Goal: Task Accomplishment & Management: Manage account settings

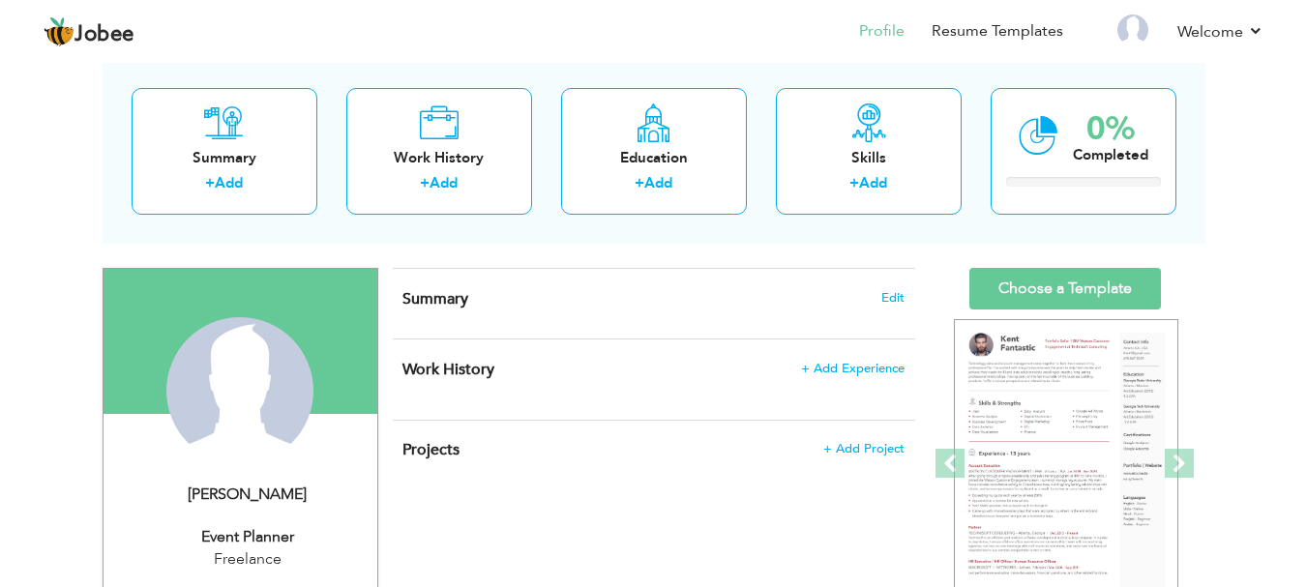
scroll to position [97, 0]
click at [893, 297] on span "Edit" at bounding box center [892, 298] width 23 height 14
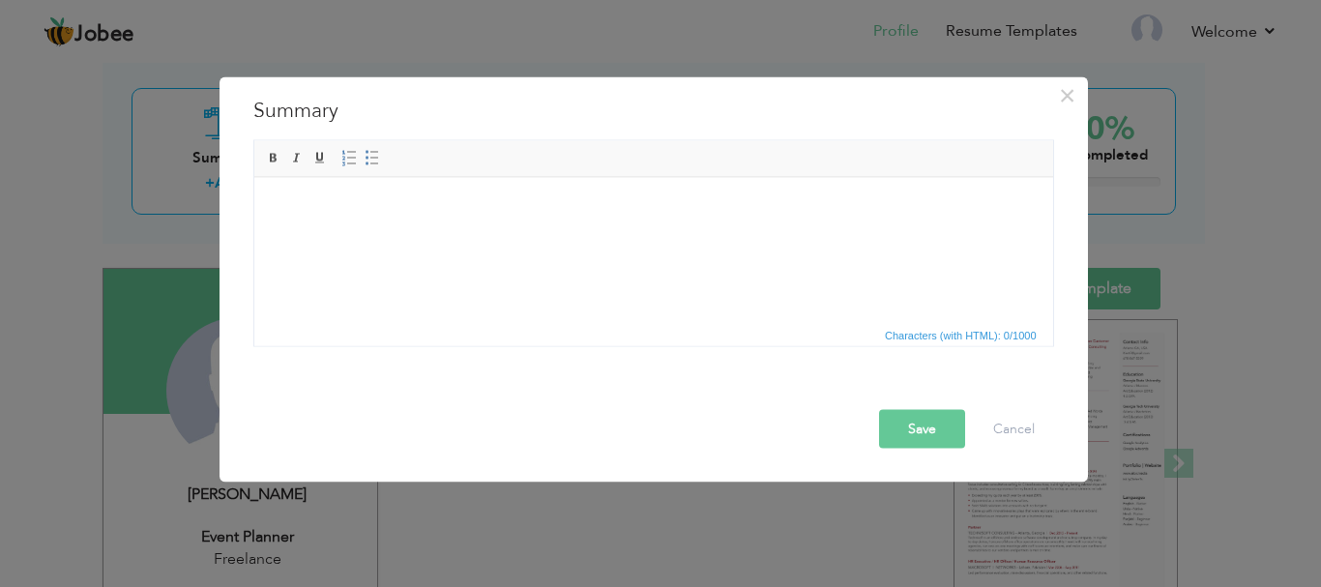
click at [394, 212] on body at bounding box center [653, 206] width 760 height 20
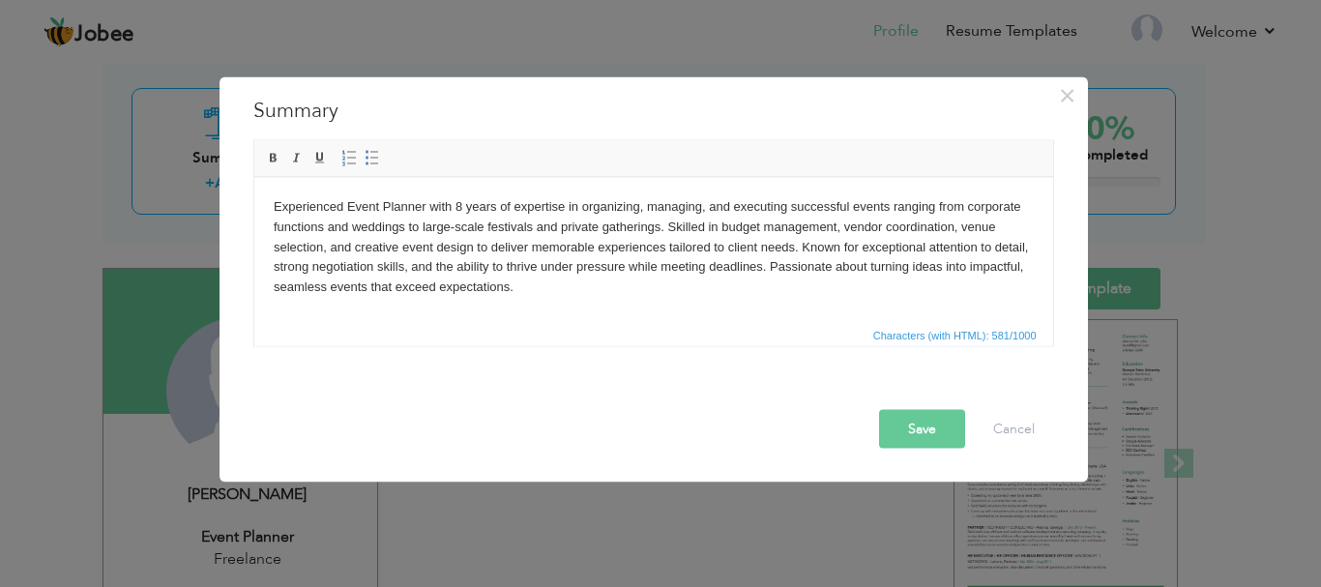
click at [933, 432] on button "Save" at bounding box center [922, 428] width 86 height 39
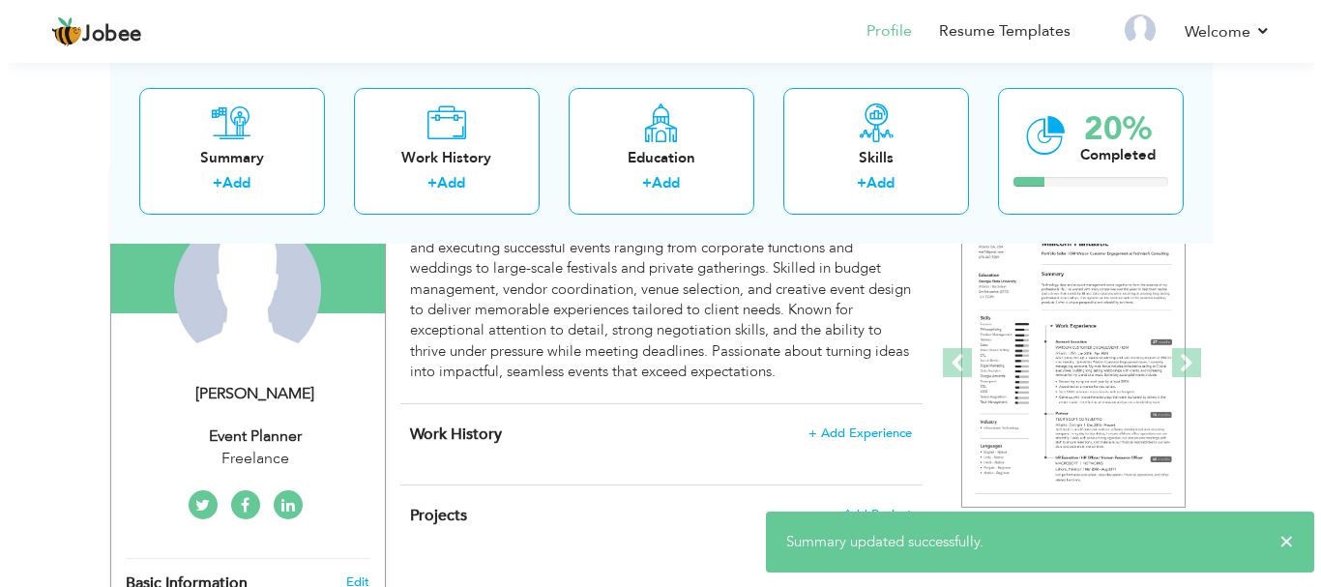
scroll to position [193, 0]
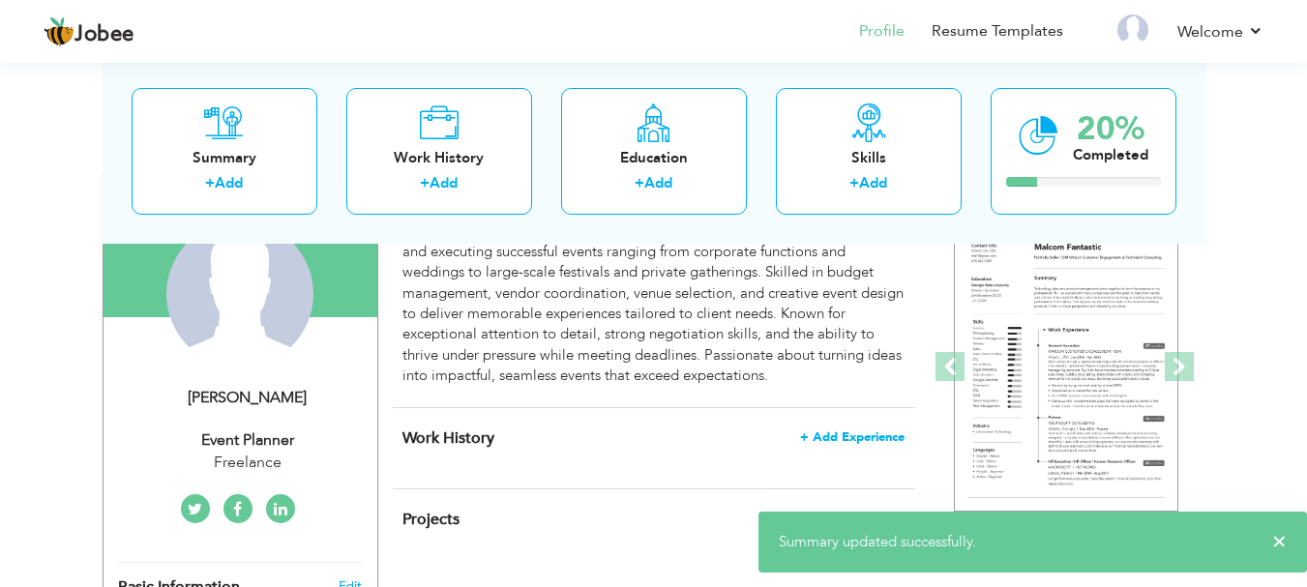
click at [835, 433] on span "+ Add Experience" at bounding box center [852, 437] width 104 height 14
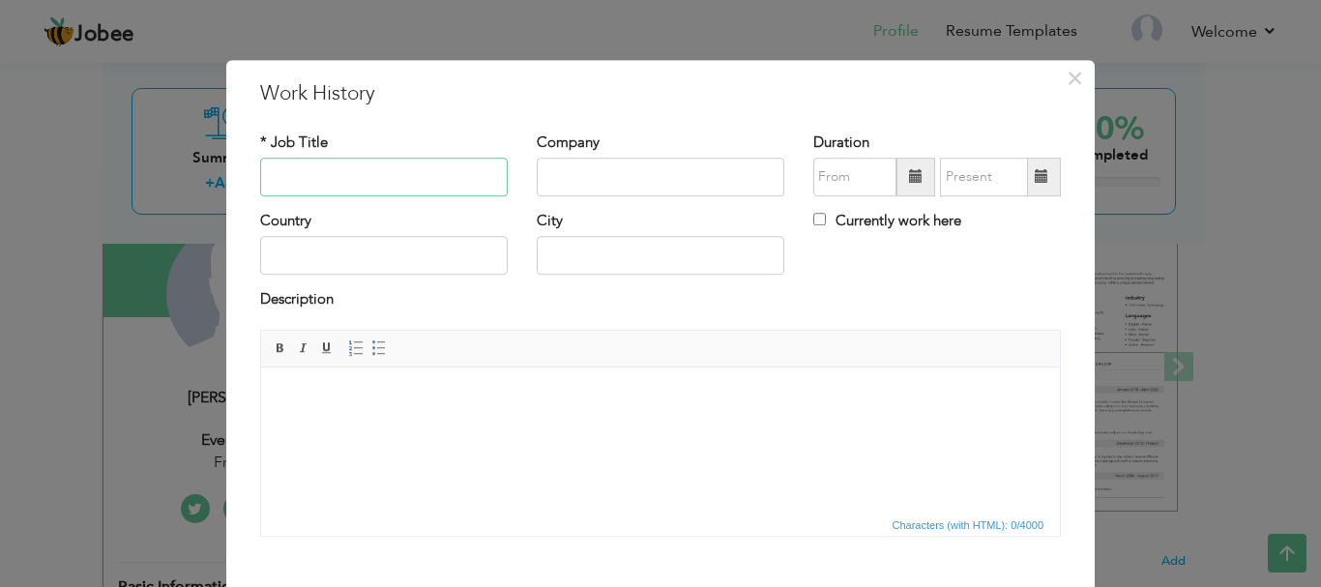
click at [363, 176] on input "text" at bounding box center [384, 177] width 248 height 39
type input "Event Palnner"
click at [559, 184] on input "text" at bounding box center [661, 177] width 248 height 39
type input "Freelance"
click at [423, 257] on input "text" at bounding box center [384, 256] width 248 height 39
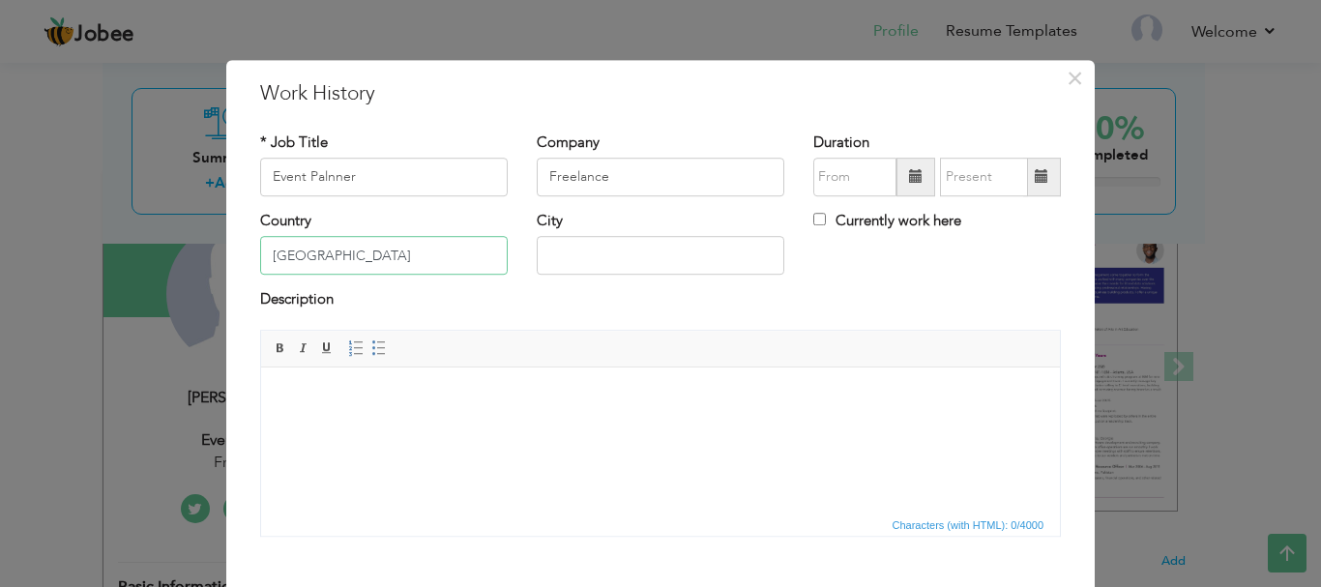
type input "Pakistan"
click at [581, 265] on input "text" at bounding box center [661, 256] width 248 height 39
type input "Laore"
type input "08/2025"
click at [853, 166] on input "08/2025" at bounding box center [854, 177] width 83 height 39
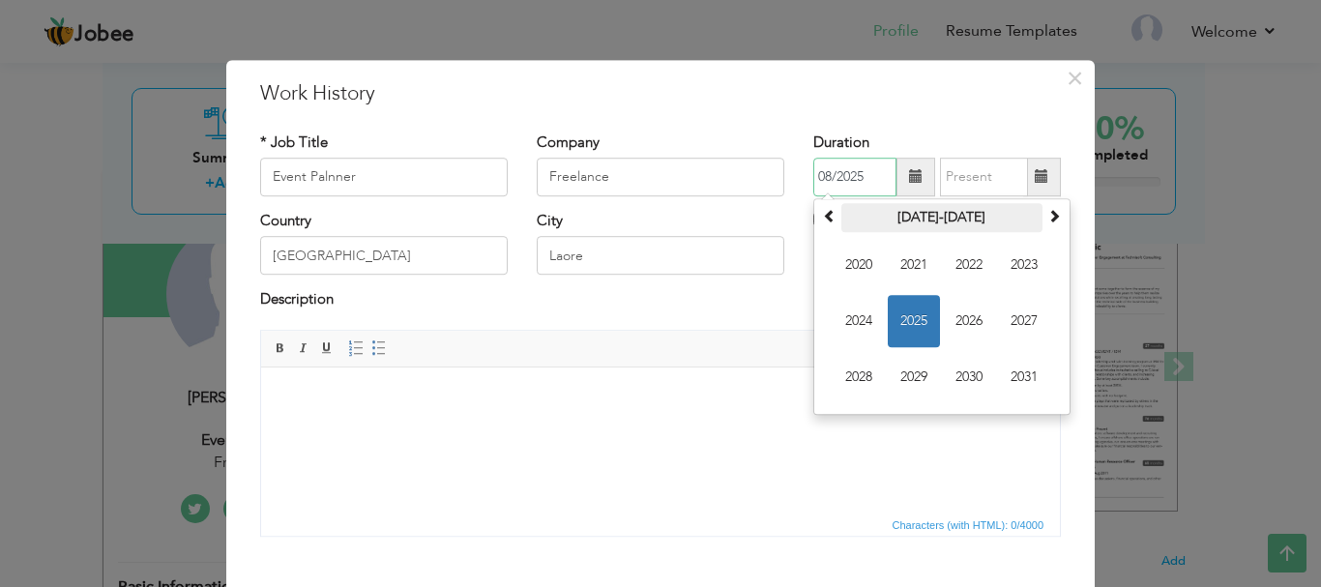
click at [912, 217] on th "2020-2031" at bounding box center [942, 217] width 201 height 29
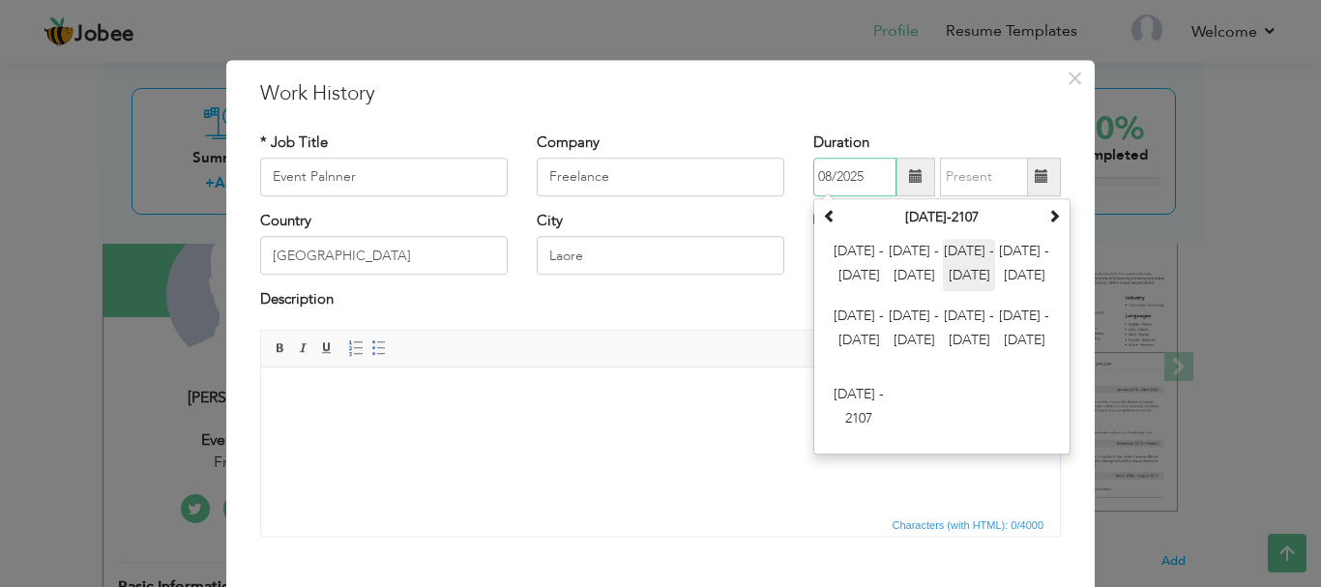
click at [954, 246] on span "2024 - 2035" at bounding box center [969, 265] width 52 height 52
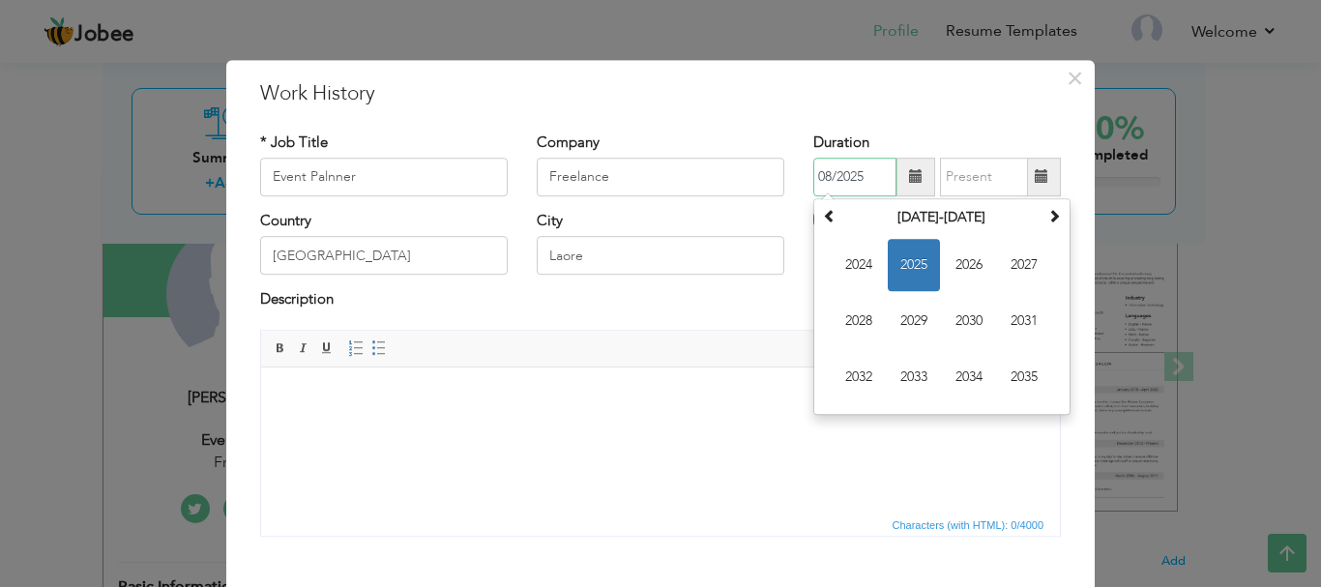
click at [862, 179] on input "08/2025" at bounding box center [854, 177] width 83 height 39
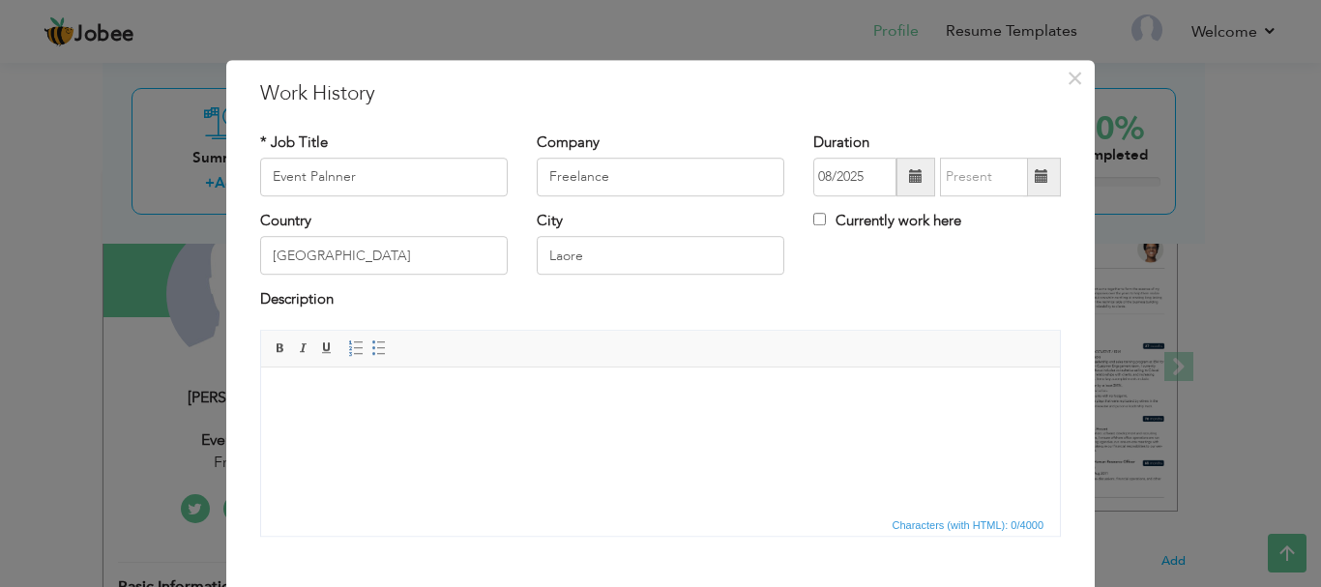
click at [1035, 116] on div "× Work History * Job Title Event Palnner Company Freelance Duration 08/2025 Cou…" at bounding box center [660, 377] width 869 height 634
drag, startPoint x: 358, startPoint y: 173, endPoint x: 218, endPoint y: 163, distance: 140.6
click at [226, 165] on div "× Work History * Job Title Event Palnner Company Freelance Duration 08/2025 Cou…" at bounding box center [660, 377] width 869 height 634
click at [225, 163] on div "× Work History * Job Title Event Palnner Company Freelance Duration 08/2025 Cur…" at bounding box center [660, 294] width 871 height 470
click at [393, 178] on input "Event Palnner" at bounding box center [384, 177] width 248 height 39
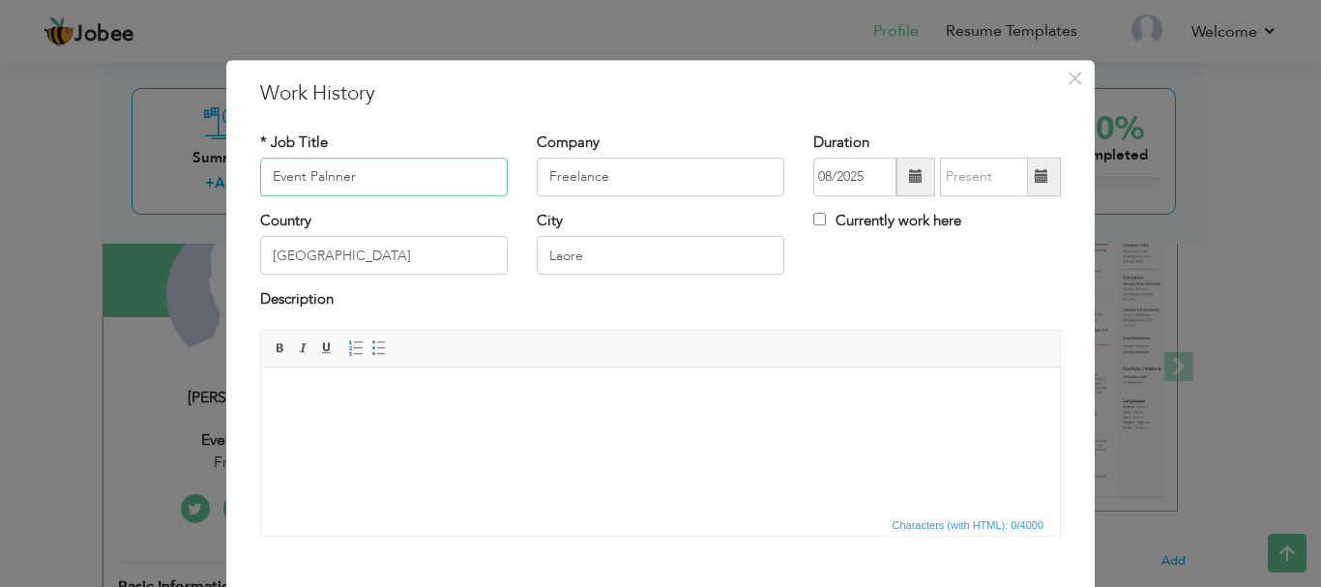
click at [378, 176] on input "Event Palnner" at bounding box center [384, 177] width 248 height 39
click at [306, 177] on input "Order taker" at bounding box center [384, 177] width 248 height 39
type input "Order Taker"
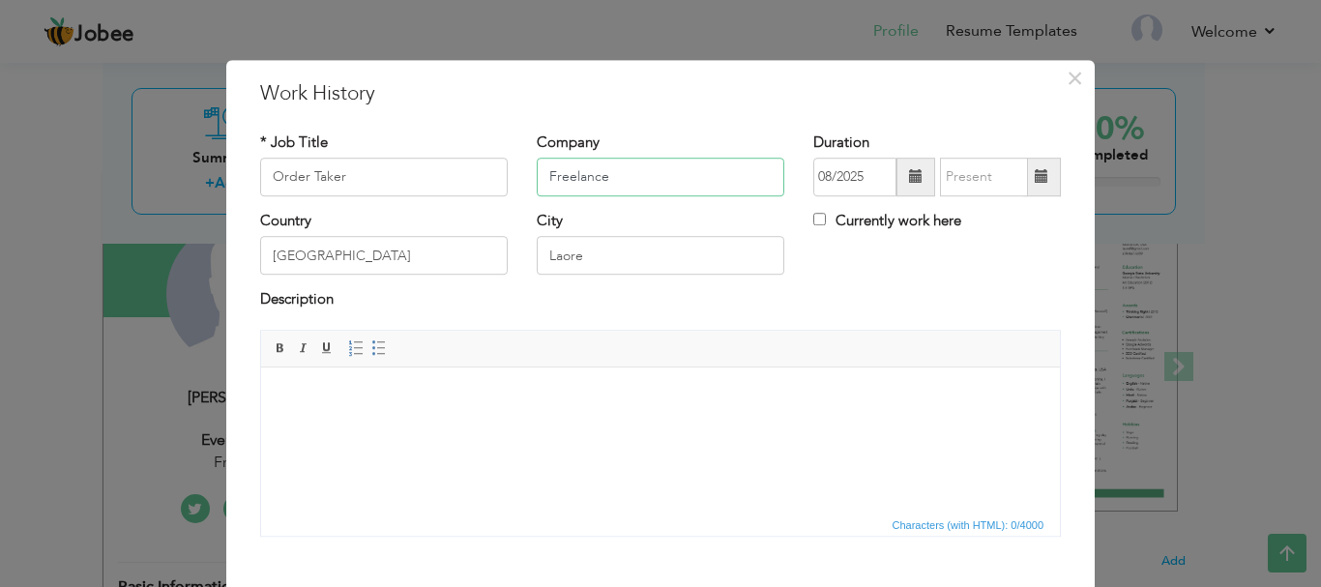
click at [636, 179] on input "Freelance" at bounding box center [661, 177] width 248 height 39
drag, startPoint x: 505, startPoint y: 175, endPoint x: 451, endPoint y: 175, distance: 54.2
click at [451, 175] on div "* Job Title Order Taker Company Freelance Duration 08/2025 Currently work here" at bounding box center [661, 172] width 830 height 78
type input "KFC"
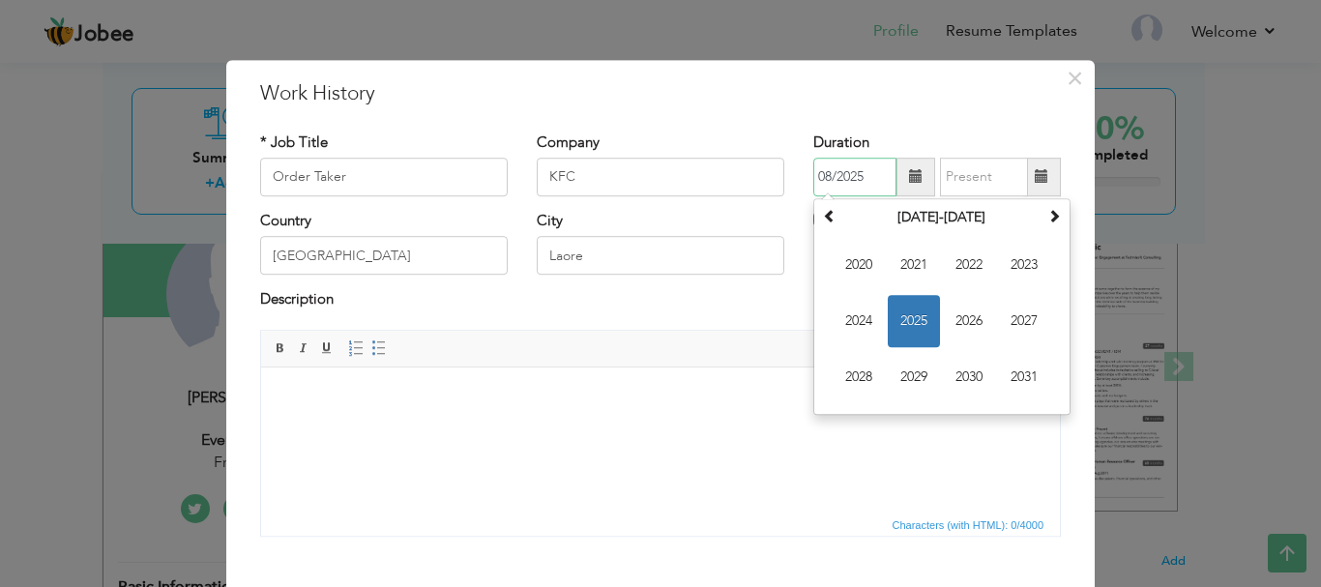
click at [855, 179] on input "08/2025" at bounding box center [854, 177] width 83 height 39
click at [823, 214] on span at bounding box center [830, 216] width 14 height 14
click at [864, 376] on span "2018" at bounding box center [859, 377] width 52 height 52
click at [837, 261] on span "Jan" at bounding box center [859, 265] width 52 height 52
type input "01/2018"
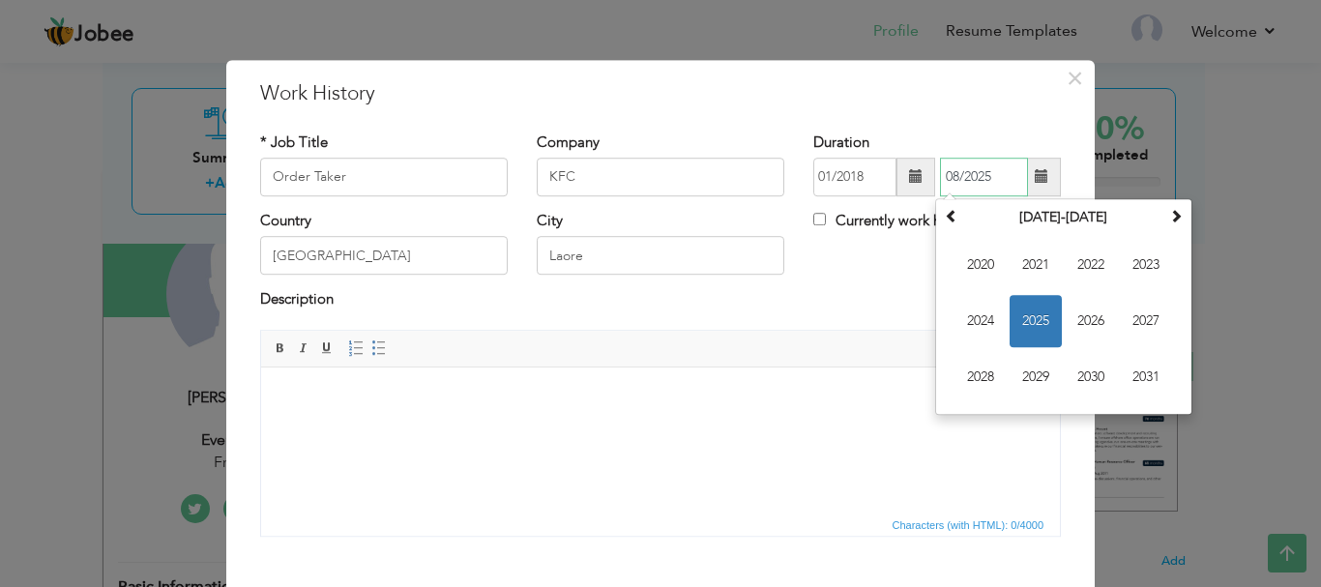
click at [976, 177] on input "08/2025" at bounding box center [984, 177] width 88 height 39
click at [1136, 263] on span "2023" at bounding box center [1146, 265] width 52 height 52
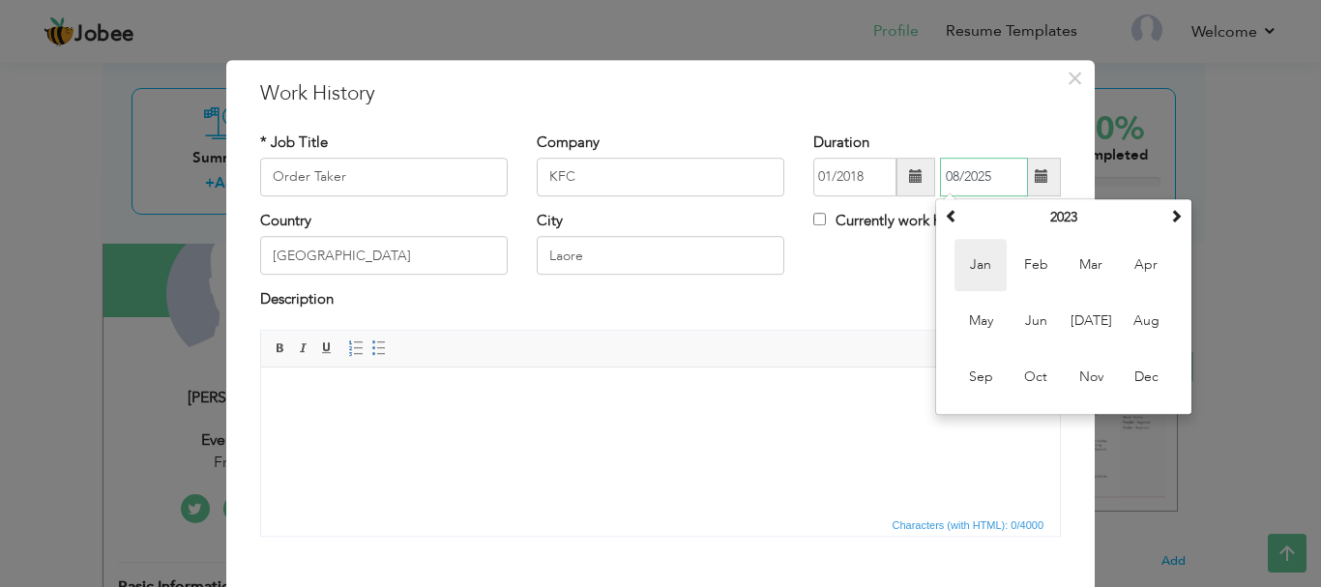
click at [979, 267] on span "Jan" at bounding box center [981, 265] width 52 height 52
type input "01/2023"
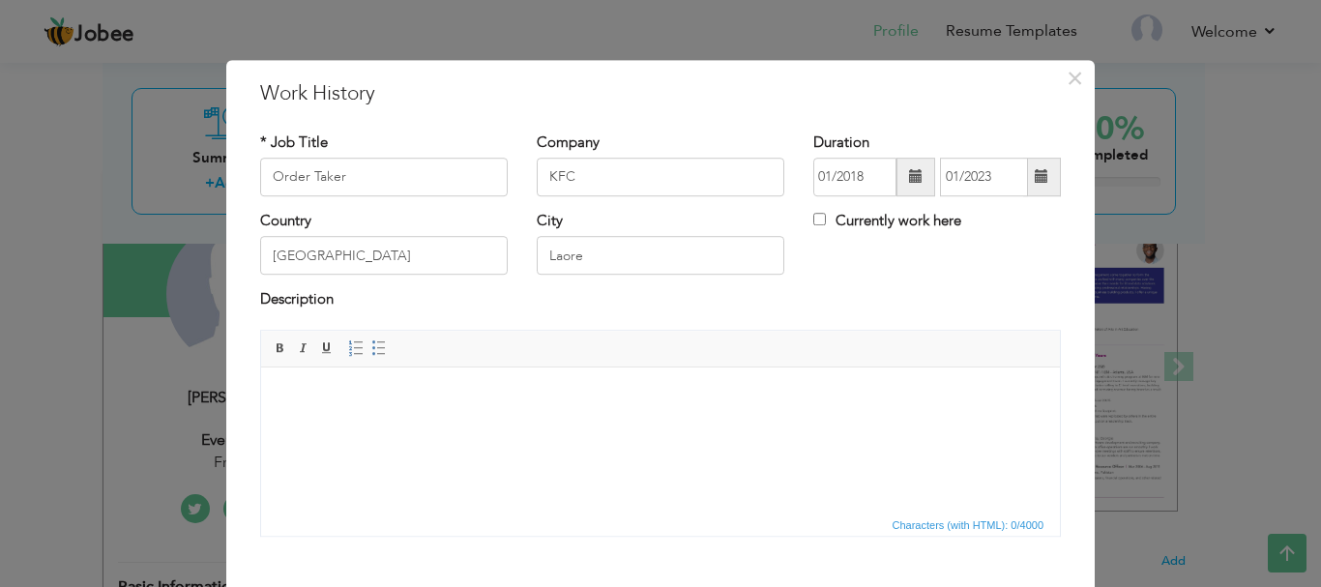
click at [562, 386] on body at bounding box center [661, 396] width 760 height 20
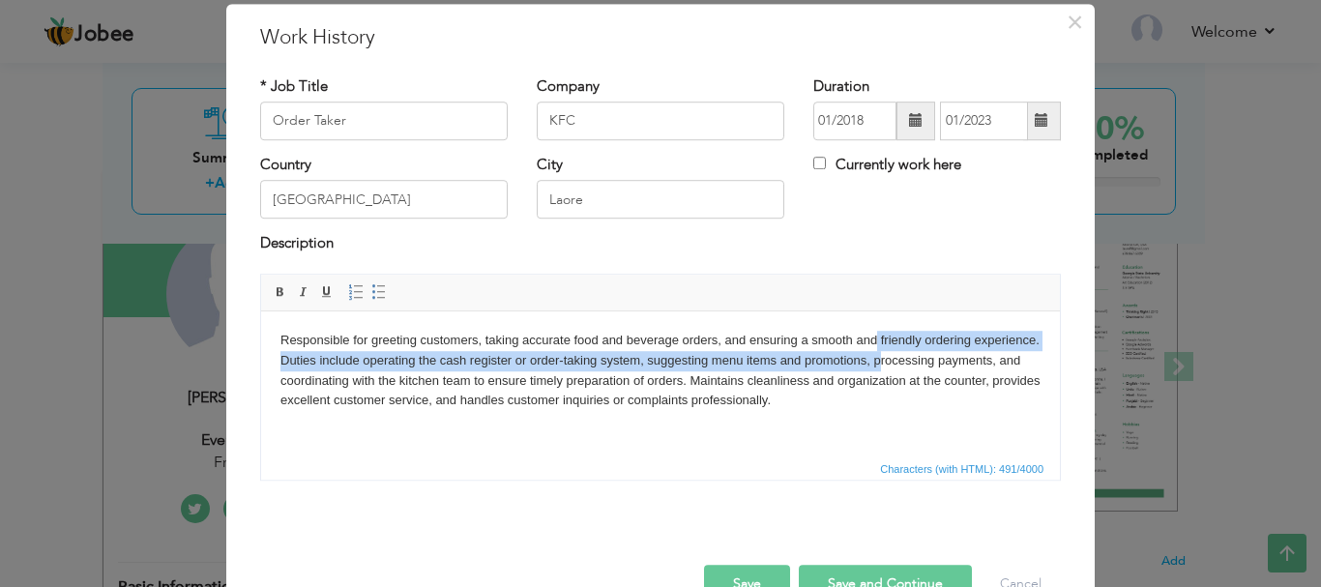
drag, startPoint x: 877, startPoint y: 339, endPoint x: 877, endPoint y: 369, distance: 31.0
click at [877, 429] on html "Responsible for greeting customers, taking accurate food and beverage orders, a…" at bounding box center [660, 369] width 799 height 119
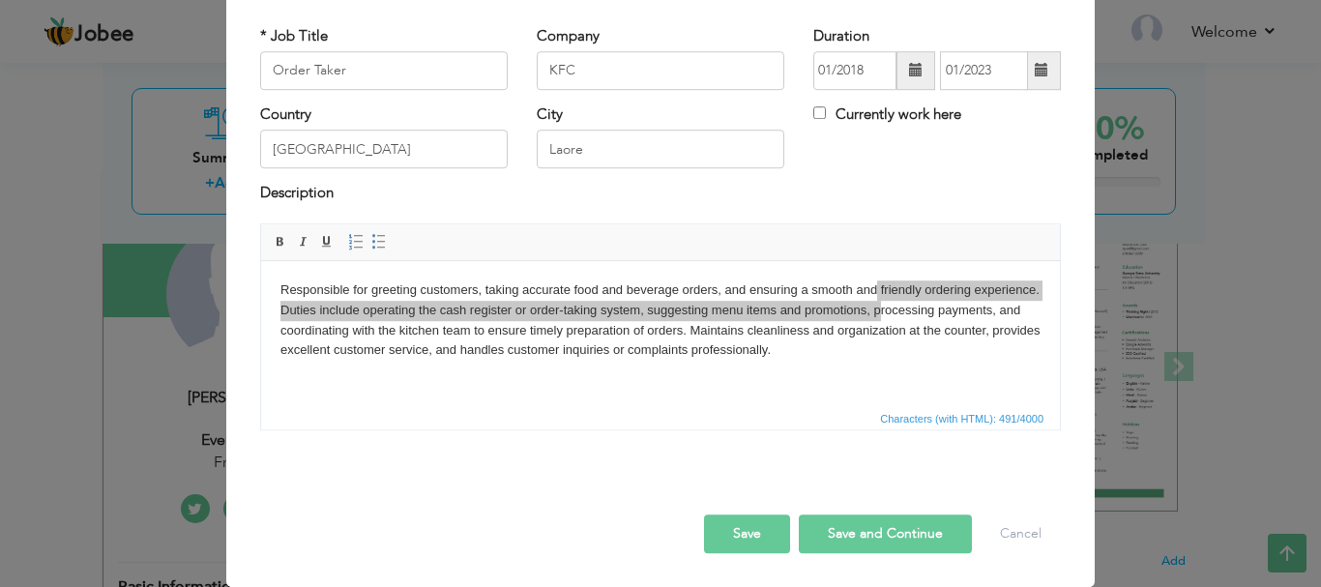
click at [896, 532] on button "Save and Continue" at bounding box center [885, 534] width 173 height 39
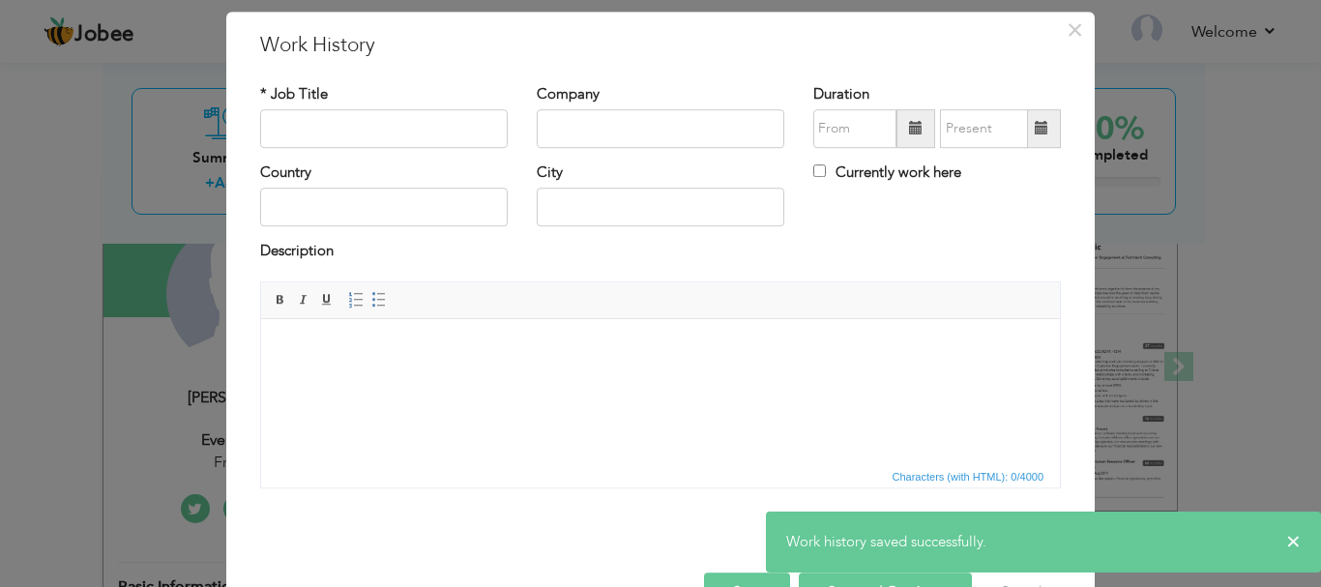
scroll to position [0, 0]
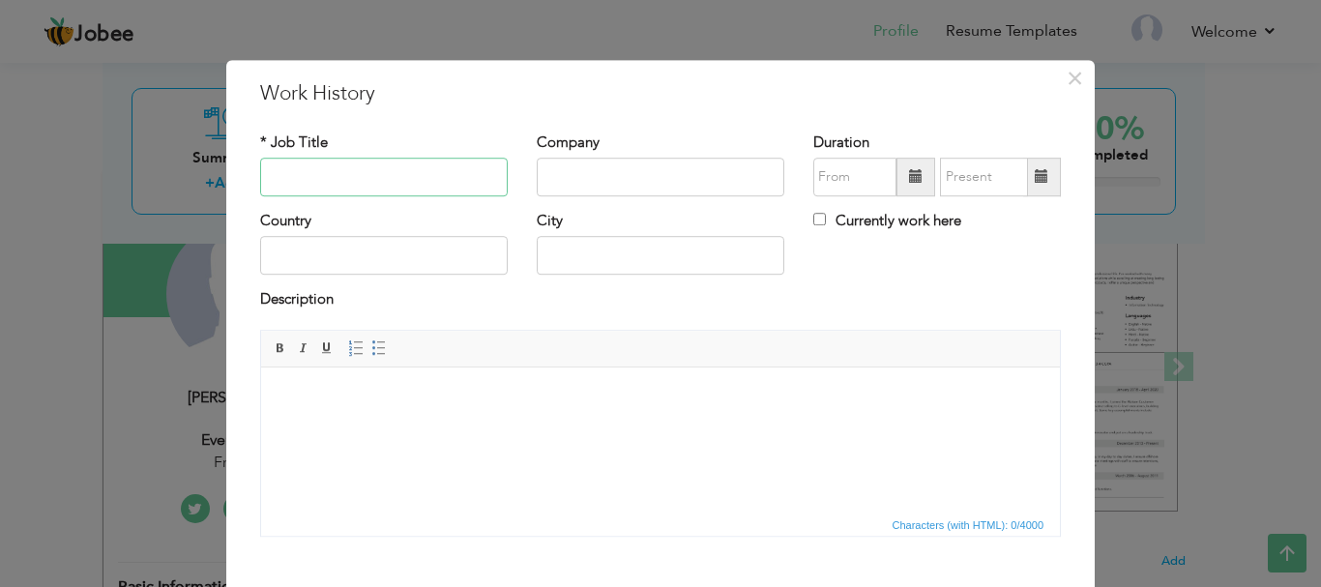
click at [397, 180] on input "text" at bounding box center [384, 177] width 248 height 39
type input "Cooking"
click at [572, 178] on input "text" at bounding box center [661, 177] width 248 height 39
type input "b"
type input "Banquet Hall"
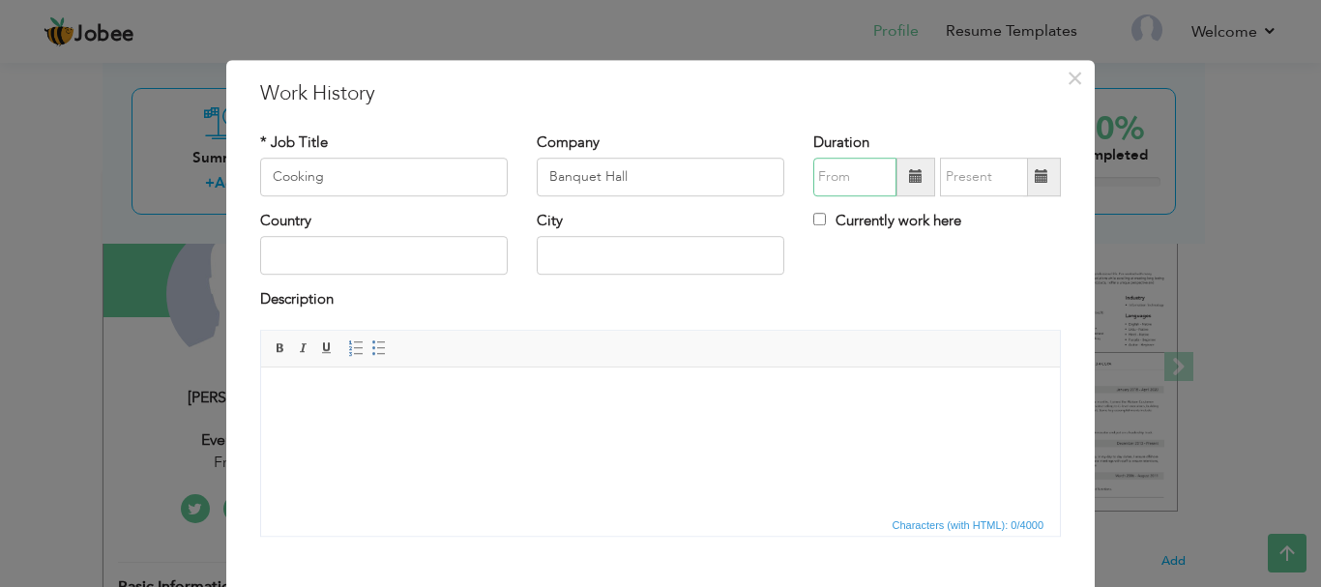
click at [852, 172] on input "text" at bounding box center [854, 177] width 83 height 39
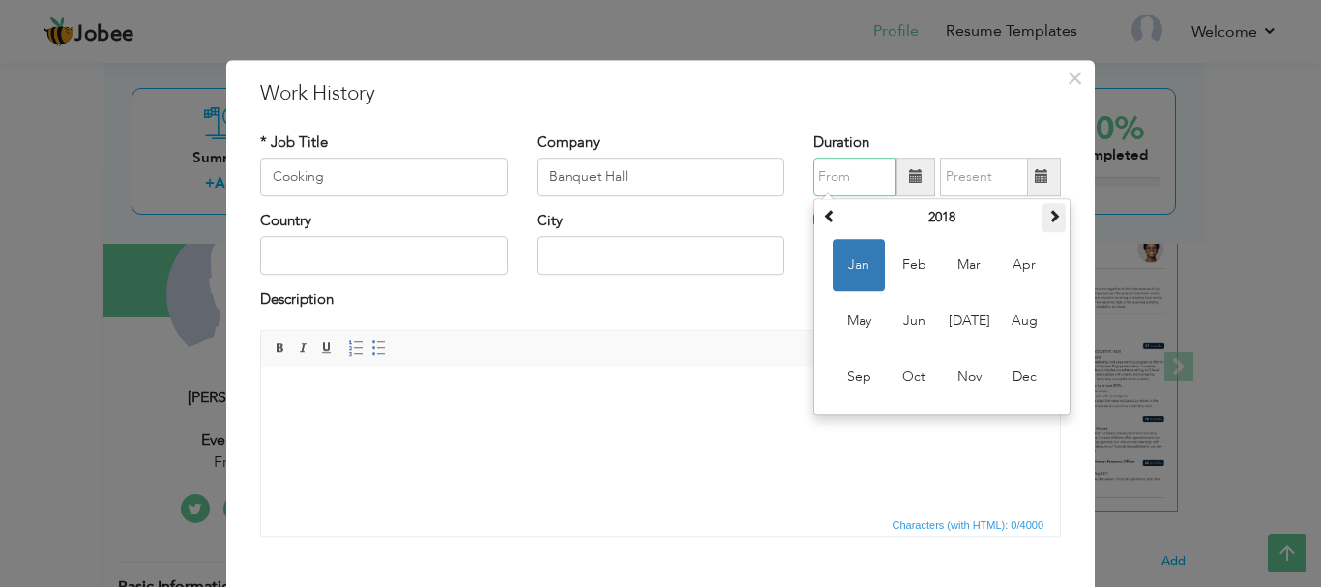
click at [1050, 213] on span at bounding box center [1055, 216] width 14 height 14
click at [908, 214] on th "2019" at bounding box center [942, 217] width 201 height 29
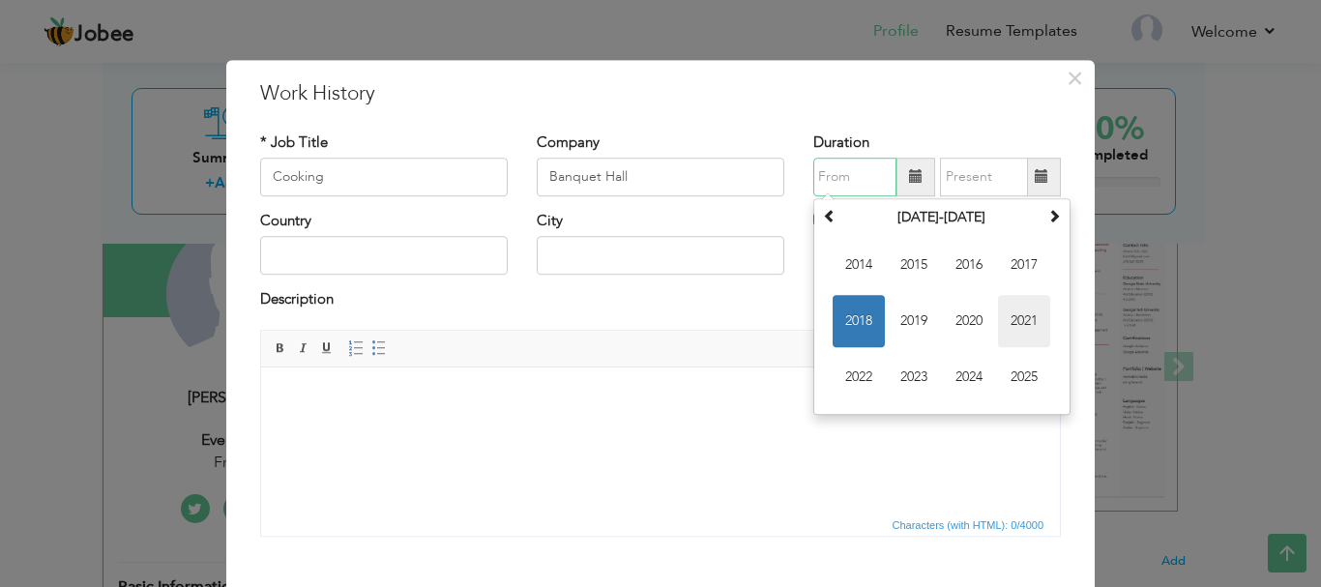
click at [1025, 314] on span "2021" at bounding box center [1024, 321] width 52 height 52
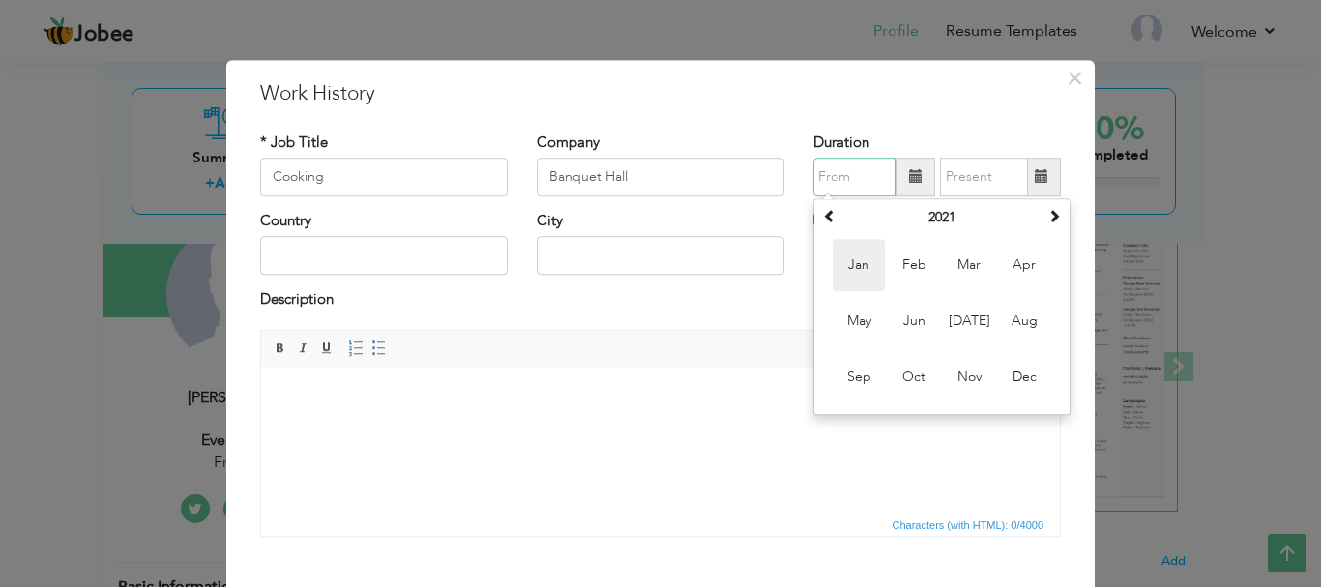
click at [857, 277] on span "Jan" at bounding box center [859, 265] width 52 height 52
type input "01/2021"
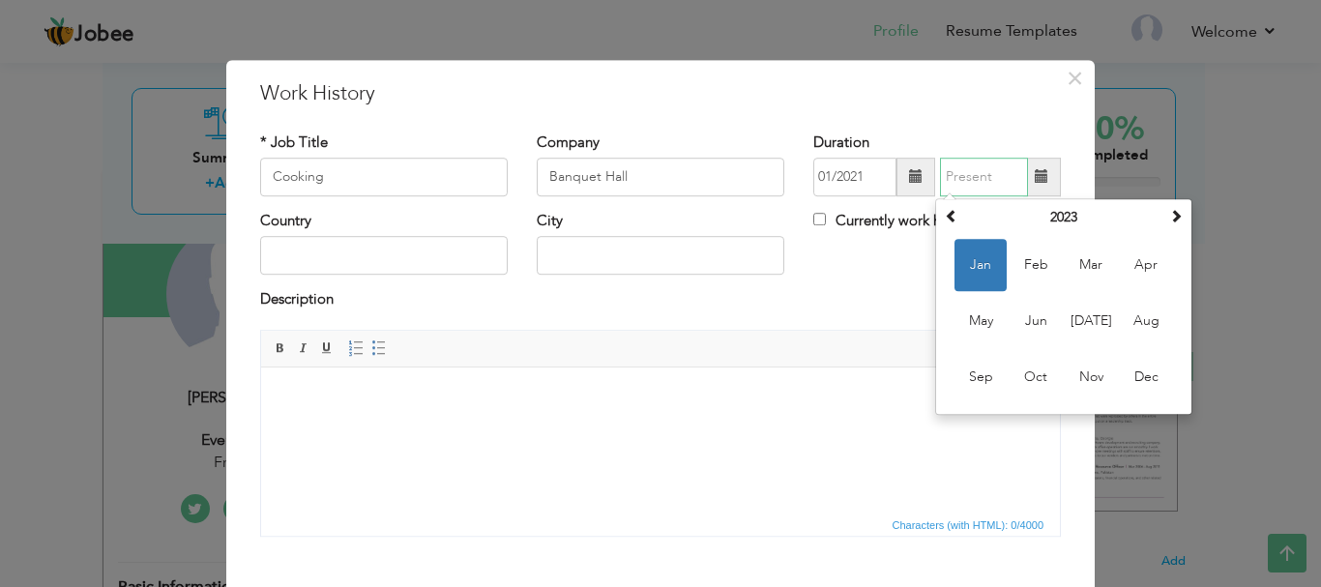
click at [976, 182] on input "text" at bounding box center [984, 177] width 88 height 39
click at [1172, 217] on span at bounding box center [1176, 216] width 14 height 14
click at [1021, 254] on span "Feb" at bounding box center [1036, 265] width 52 height 52
type input "02/2024"
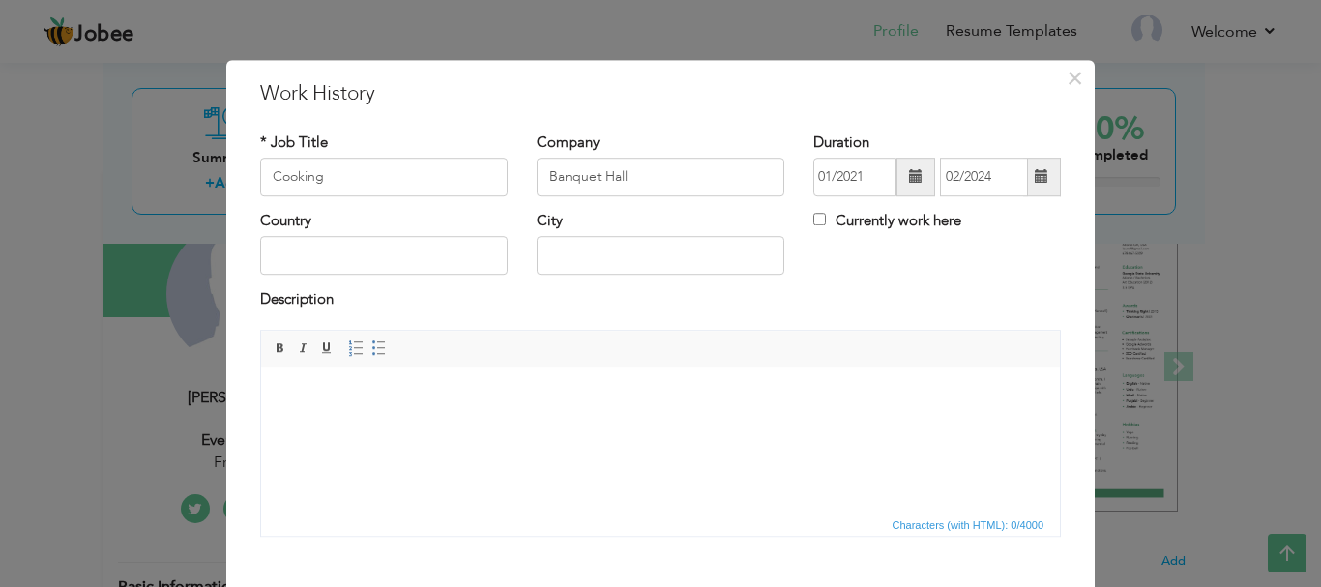
click at [864, 272] on div "Country City Currently work here" at bounding box center [661, 250] width 830 height 78
click at [374, 262] on input "text" at bounding box center [384, 256] width 248 height 39
type input "[GEOGRAPHIC_DATA]"
click at [600, 255] on input "text" at bounding box center [661, 256] width 248 height 39
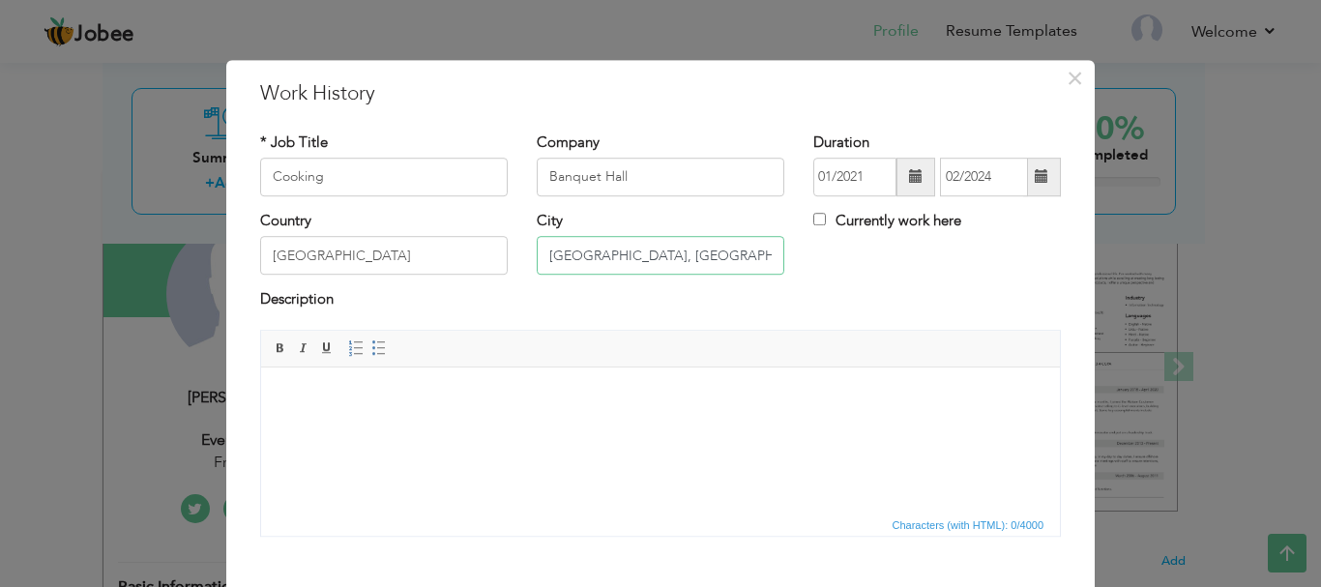
type input "[GEOGRAPHIC_DATA], [GEOGRAPHIC_DATA]"
click at [641, 403] on body at bounding box center [661, 396] width 760 height 20
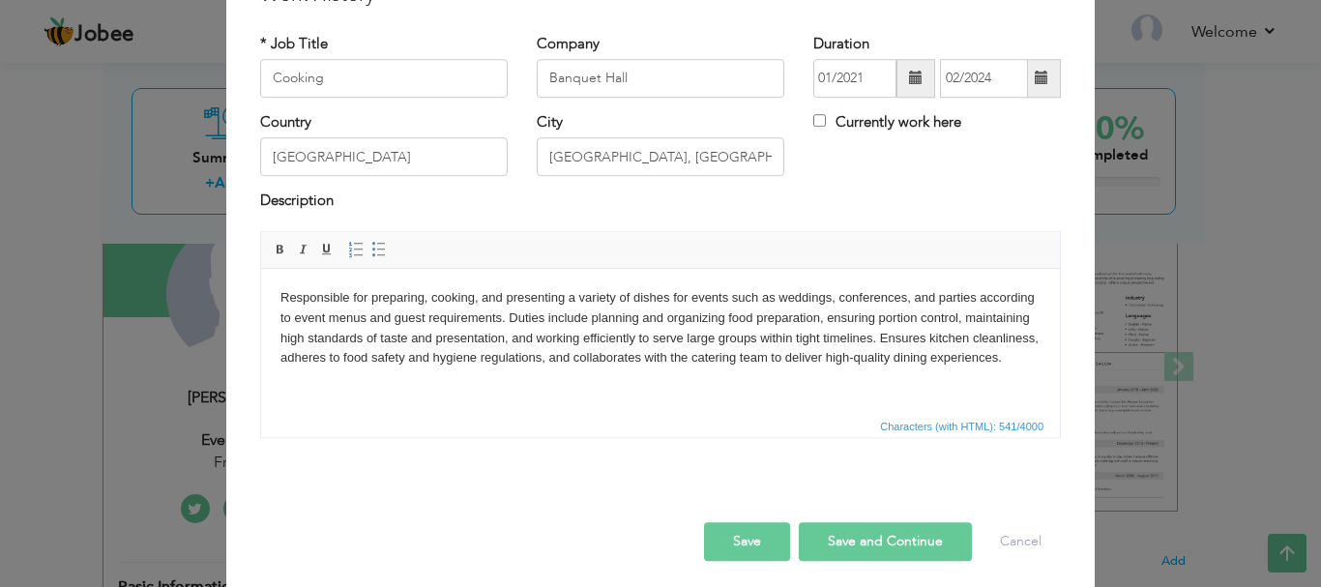
scroll to position [106, 0]
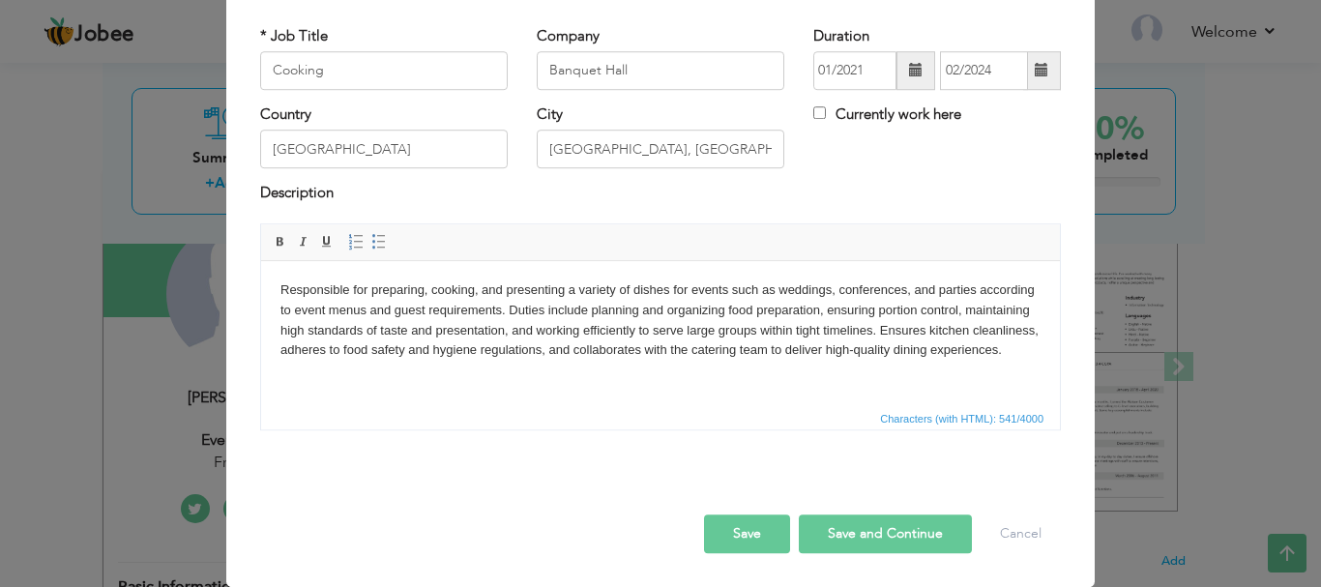
click at [872, 535] on button "Save and Continue" at bounding box center [885, 534] width 173 height 39
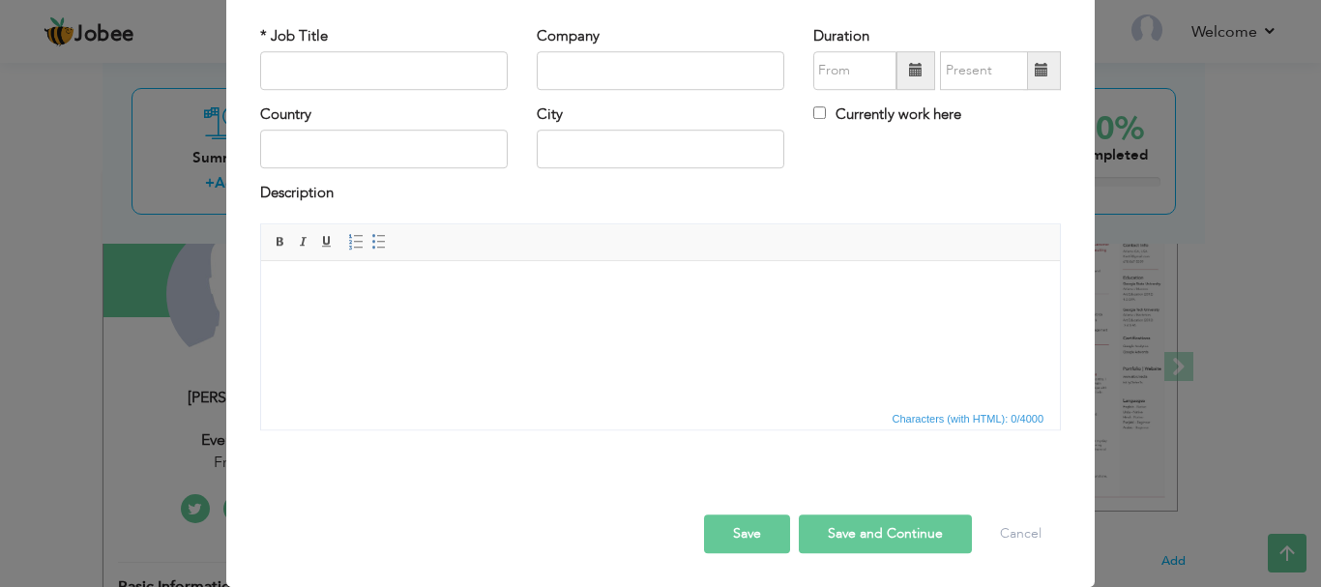
scroll to position [0, 0]
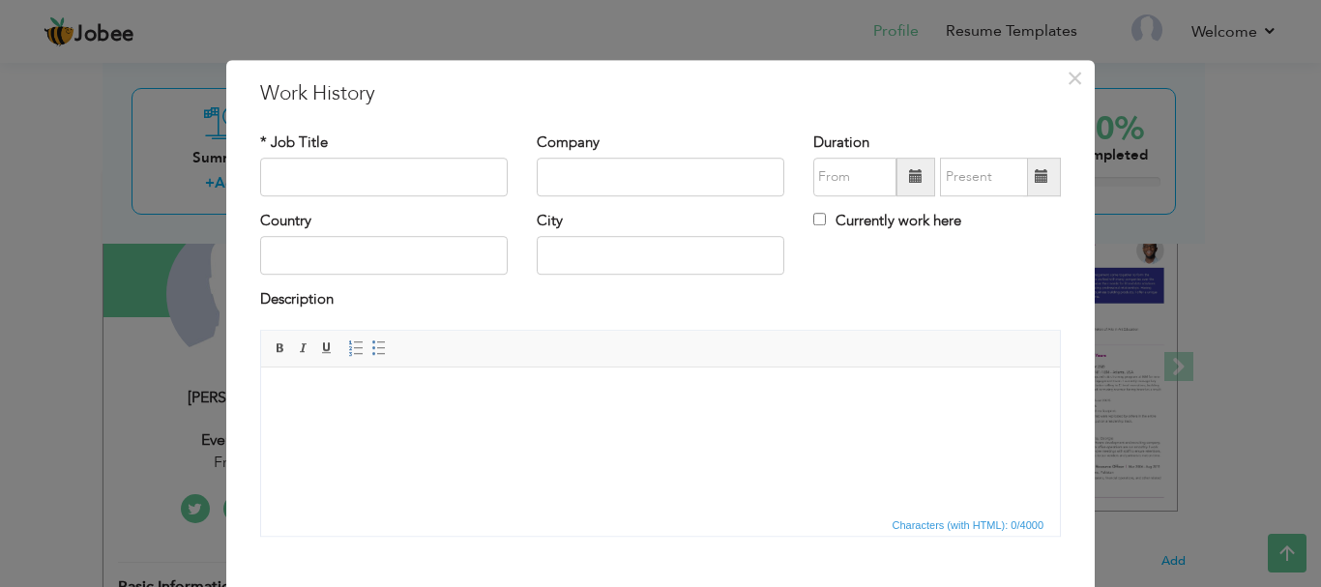
drag, startPoint x: 345, startPoint y: 193, endPoint x: 345, endPoint y: 178, distance: 15.5
click at [345, 178] on div "* Job Title Company Duration Currently work here Country City" at bounding box center [661, 342] width 830 height 448
click at [345, 178] on input "text" at bounding box center [384, 177] width 248 height 39
click at [308, 175] on input "Event planner" at bounding box center [384, 177] width 248 height 39
type input "Event Planner"
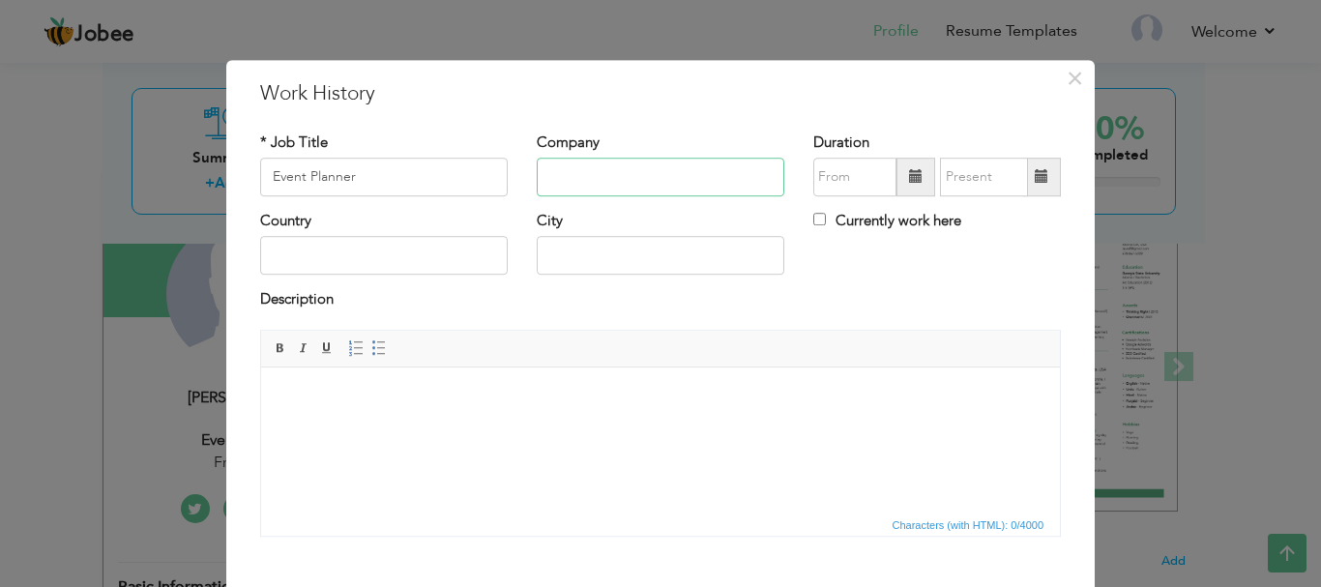
click at [633, 186] on input "text" at bounding box center [661, 177] width 248 height 39
type input "Freelance"
click at [823, 170] on input "text" at bounding box center [854, 177] width 83 height 39
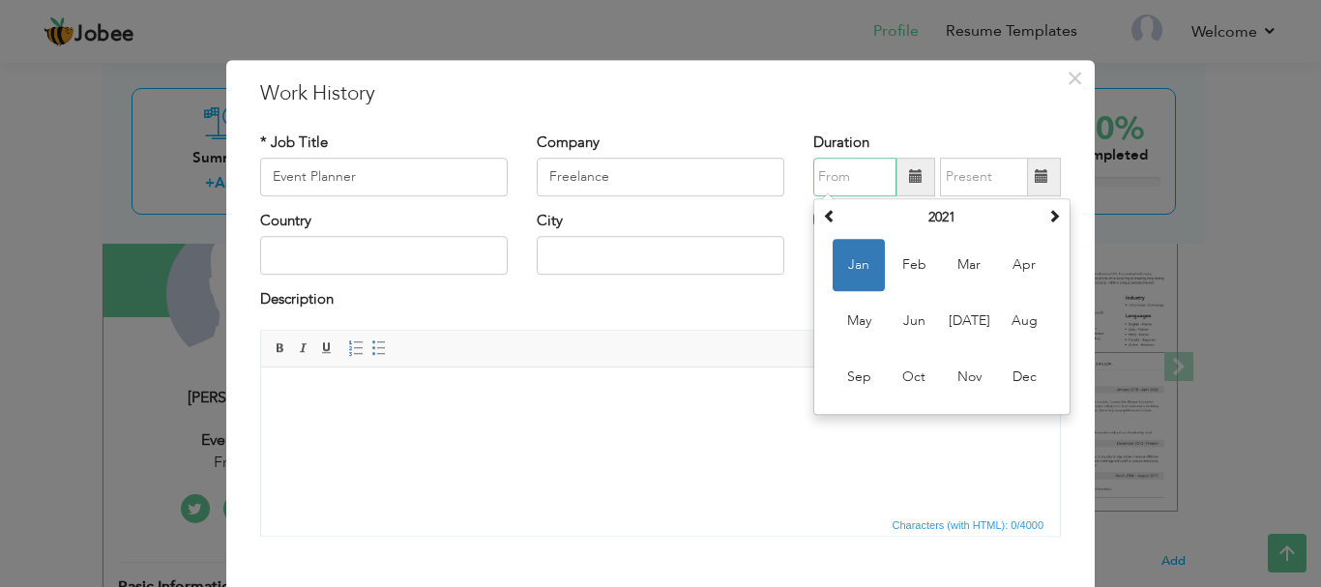
click at [842, 183] on input "text" at bounding box center [854, 177] width 83 height 39
click at [1049, 215] on span at bounding box center [1055, 216] width 14 height 14
click at [976, 222] on th "2022" at bounding box center [942, 217] width 201 height 29
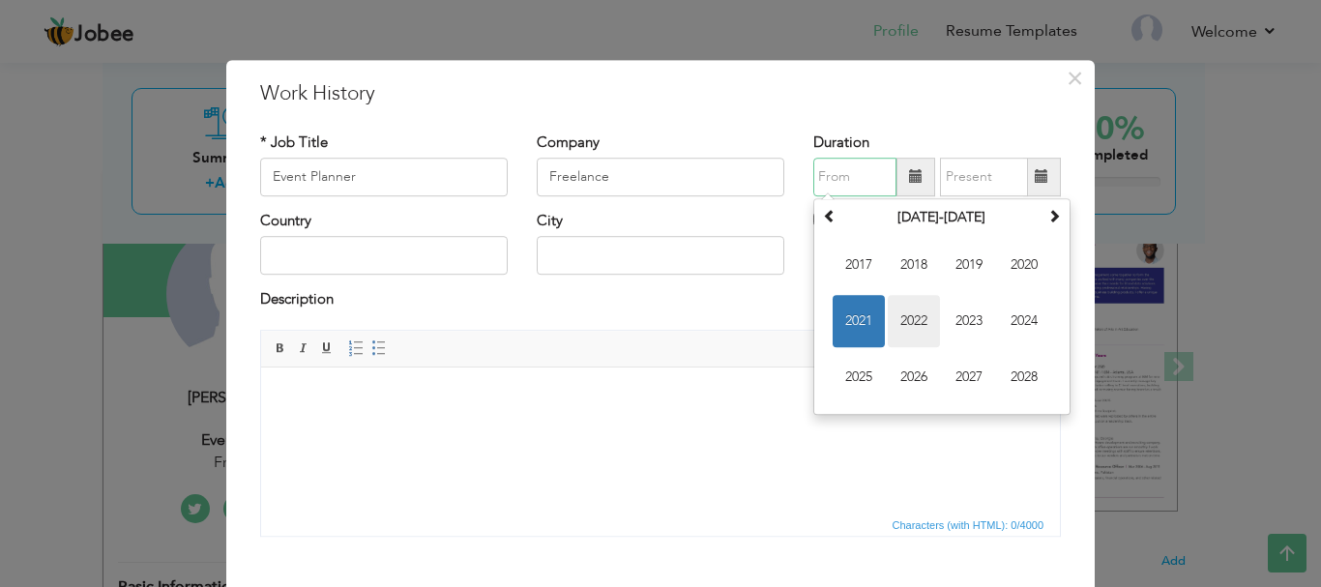
click at [904, 327] on span "2022" at bounding box center [914, 321] width 52 height 52
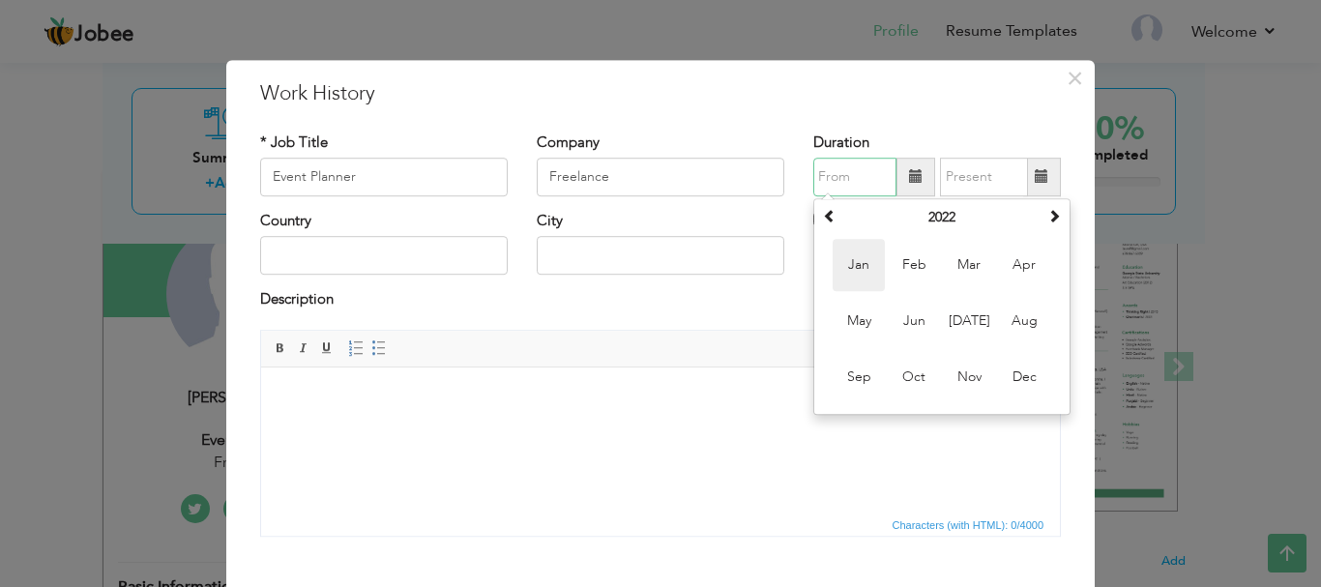
click at [860, 258] on span "Jan" at bounding box center [859, 265] width 52 height 52
type input "01/2022"
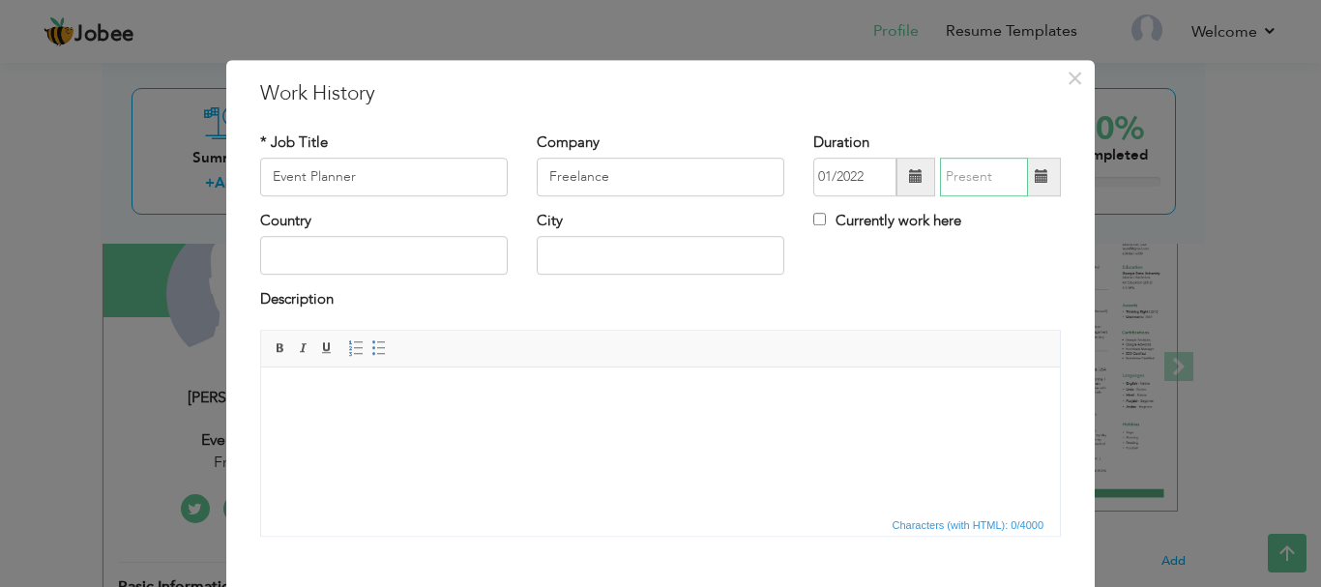
click at [974, 181] on input "text" at bounding box center [984, 177] width 88 height 39
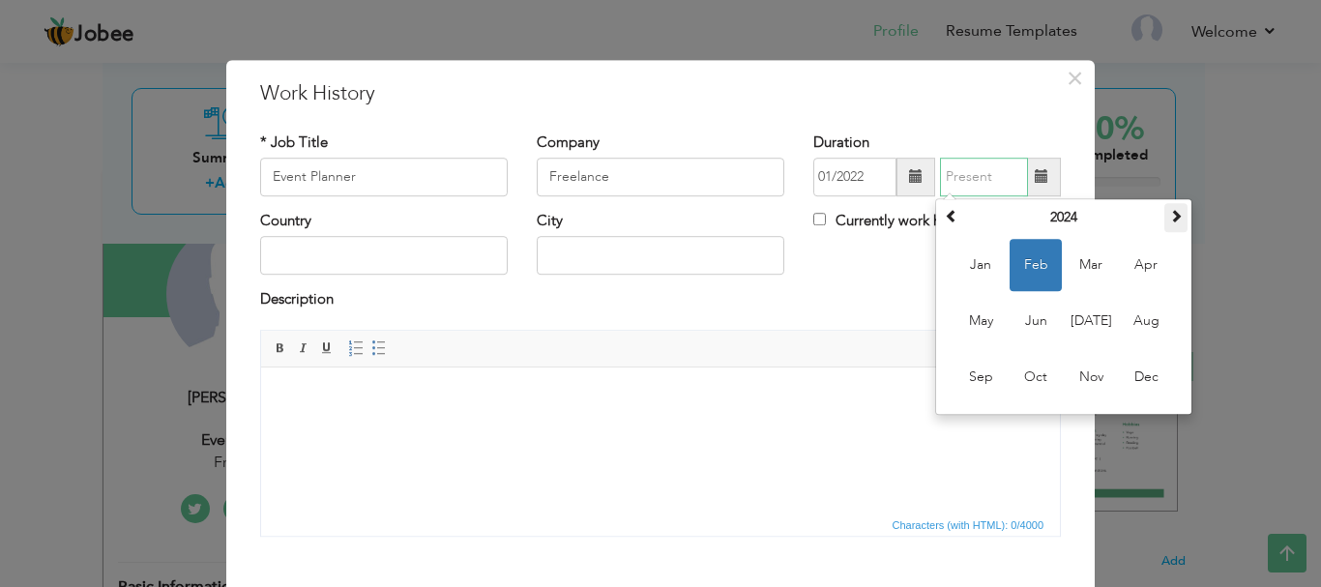
click at [1169, 219] on span at bounding box center [1176, 216] width 14 height 14
click at [1026, 316] on span "Jun" at bounding box center [1036, 321] width 52 height 52
type input "06/2025"
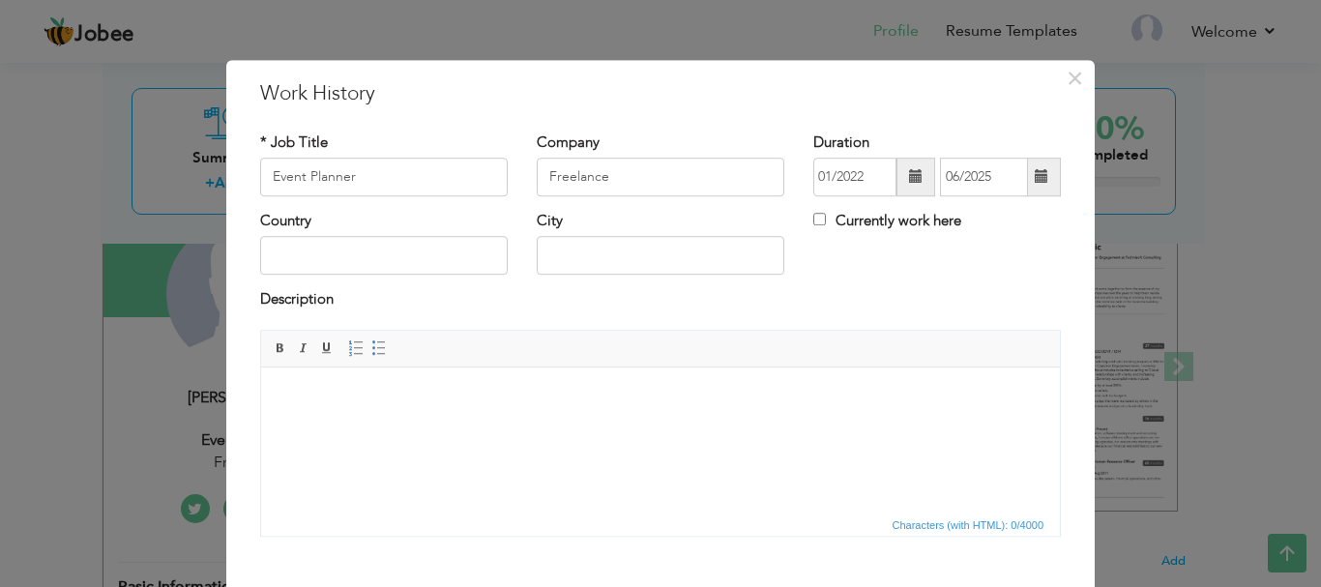
click at [246, 258] on div "Country" at bounding box center [384, 250] width 277 height 78
click at [316, 254] on input "text" at bounding box center [384, 256] width 248 height 39
type input "[GEOGRAPHIC_DATA]"
click at [679, 261] on input "text" at bounding box center [661, 256] width 248 height 39
type input "[GEOGRAPHIC_DATA], [GEOGRAPHIC_DATA]"
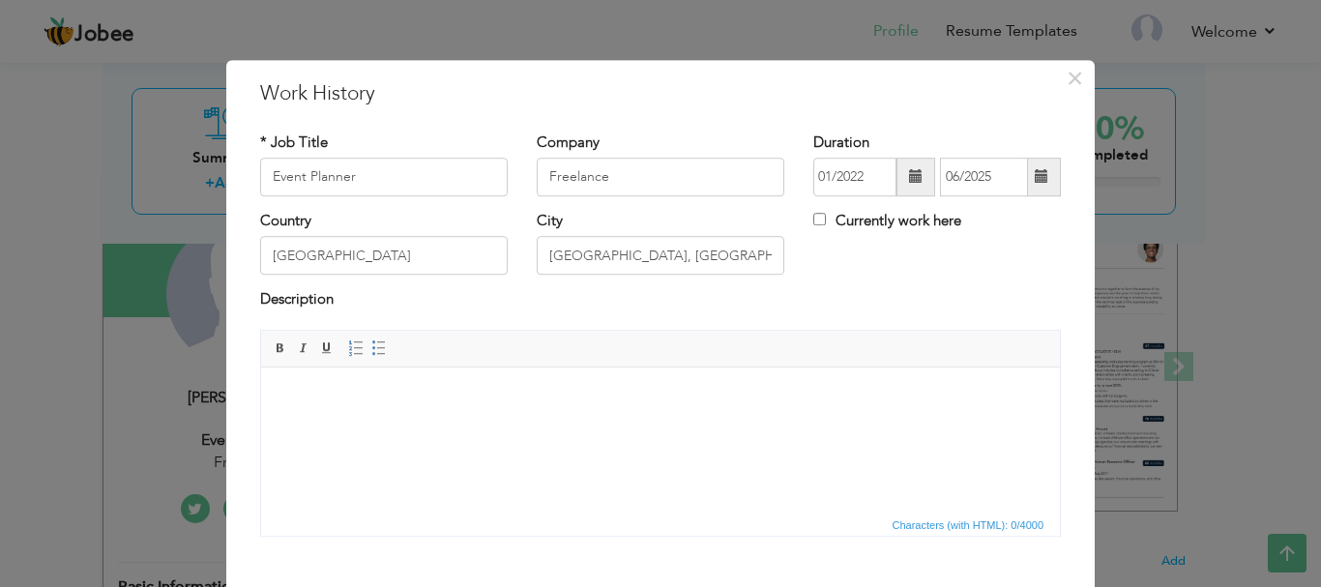
click at [733, 425] on html at bounding box center [660, 396] width 799 height 59
drag, startPoint x: 363, startPoint y: 168, endPoint x: 217, endPoint y: 172, distance: 146.1
click at [217, 172] on div "× Work History * Job Title Event Planner Company Freelance [GEOGRAPHIC_DATA]" at bounding box center [660, 293] width 1321 height 587
click at [392, 394] on body at bounding box center [661, 396] width 760 height 20
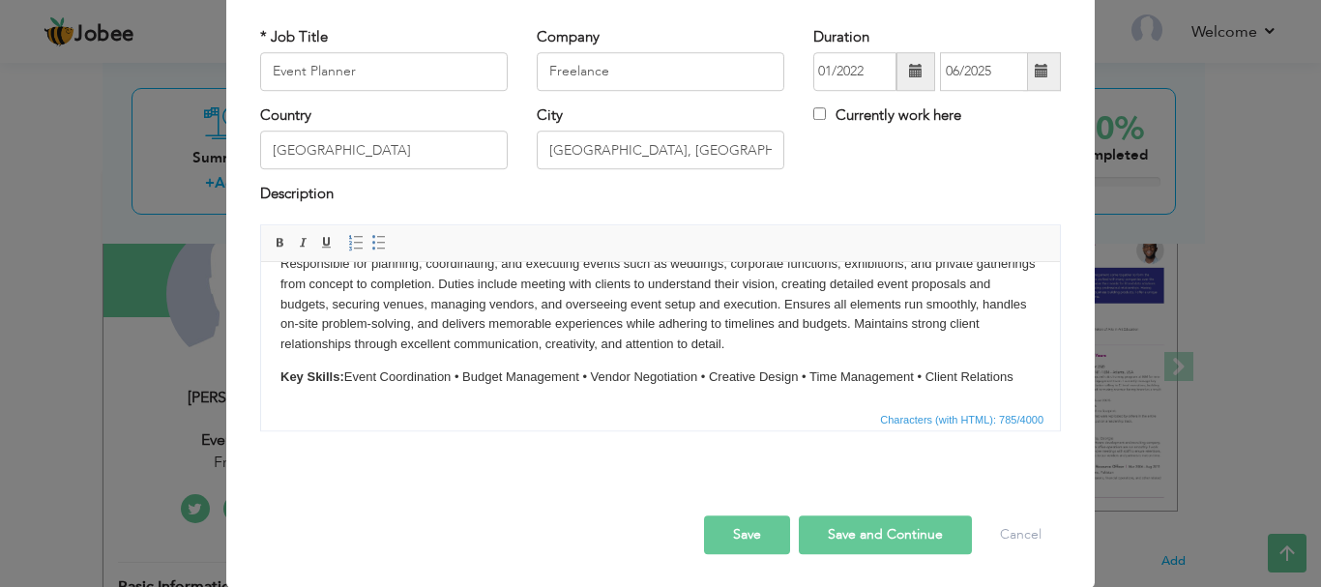
scroll to position [106, 0]
click at [891, 533] on button "Save and Continue" at bounding box center [885, 534] width 173 height 39
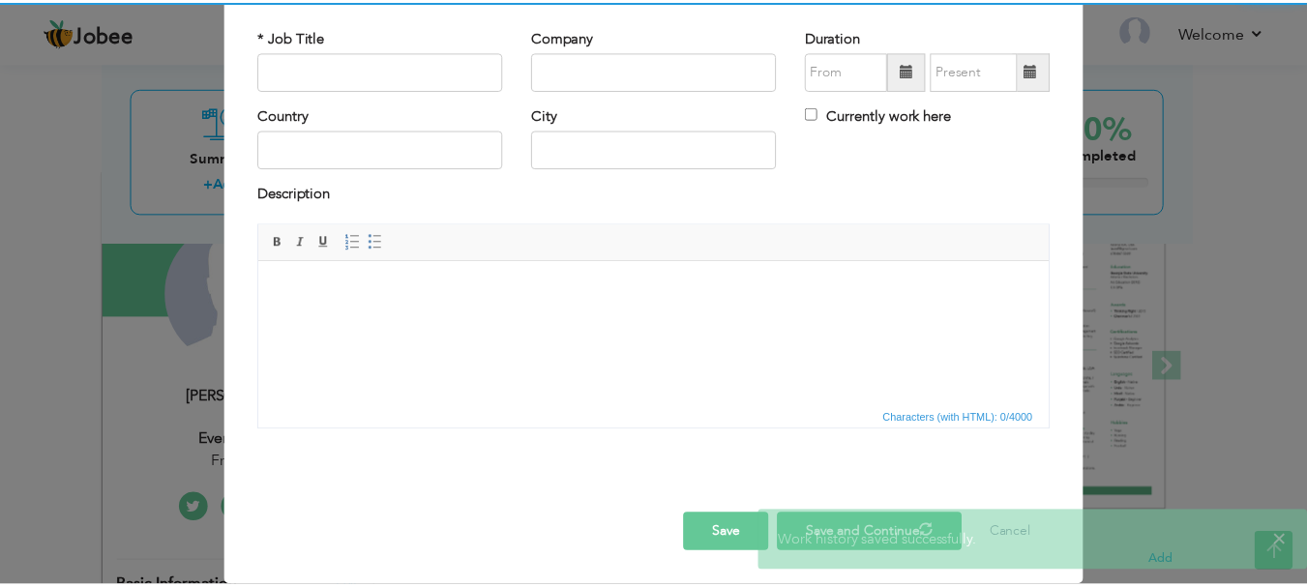
scroll to position [0, 0]
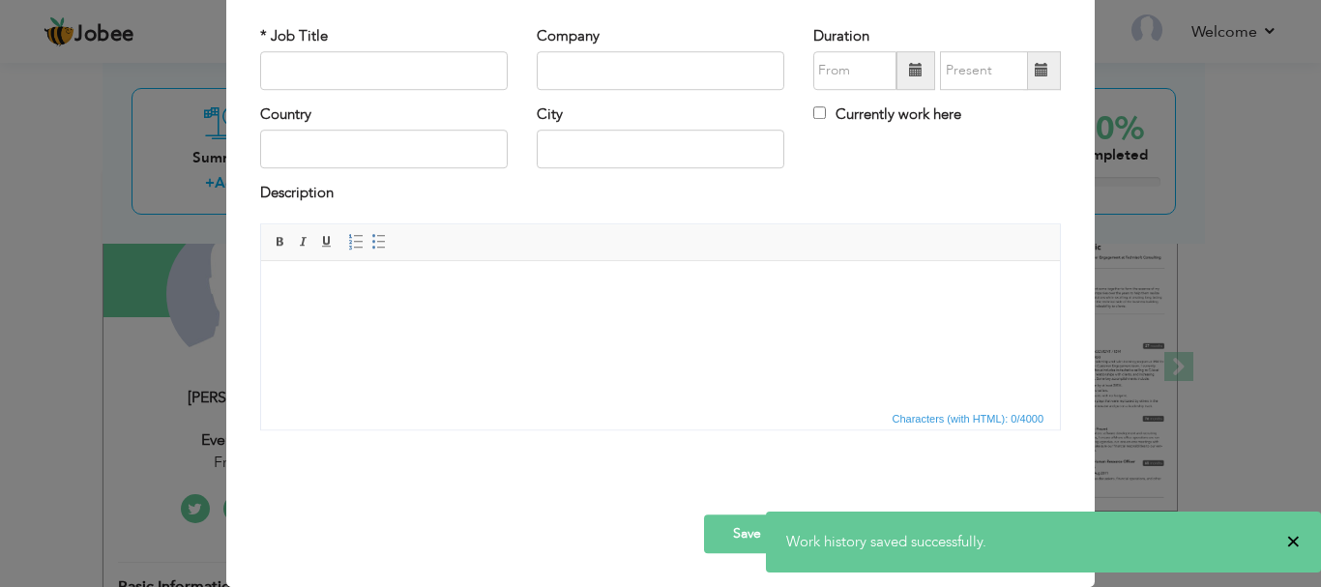
click at [1296, 537] on span "×" at bounding box center [1293, 541] width 15 height 19
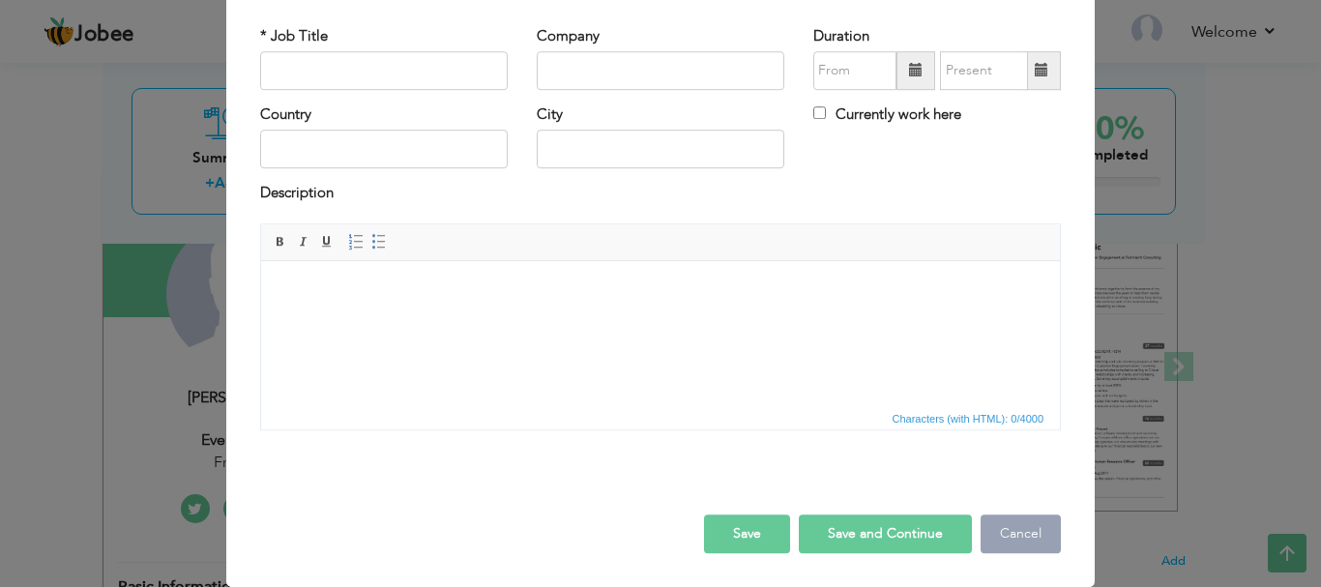
click at [1026, 521] on button "Cancel" at bounding box center [1021, 534] width 80 height 39
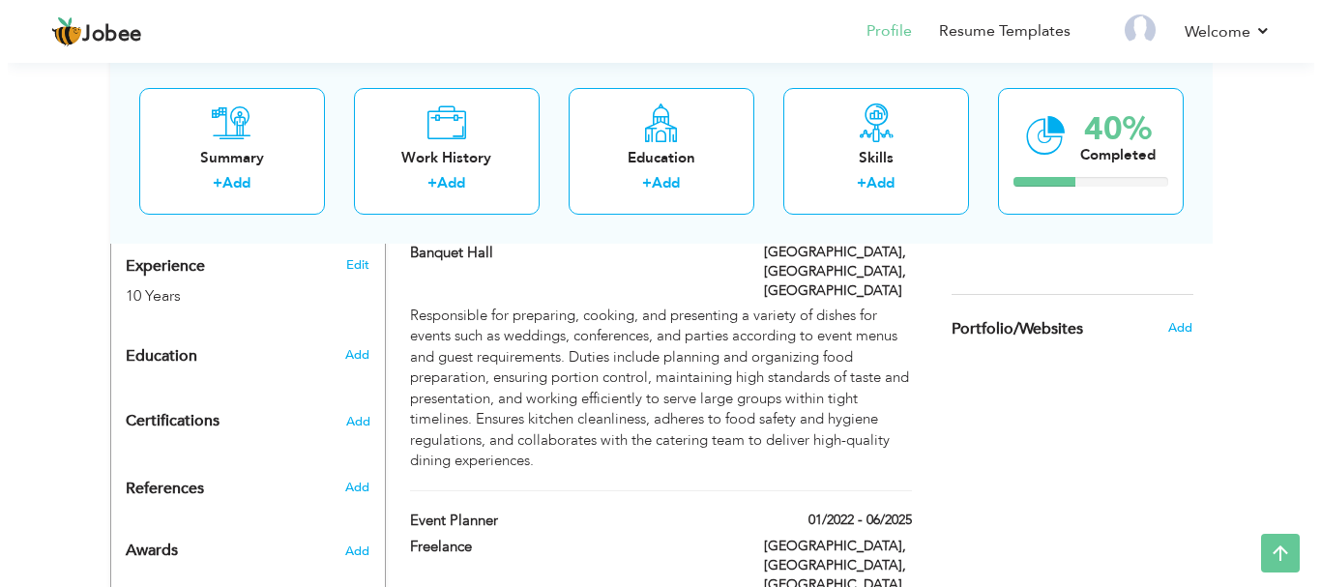
scroll to position [751, 0]
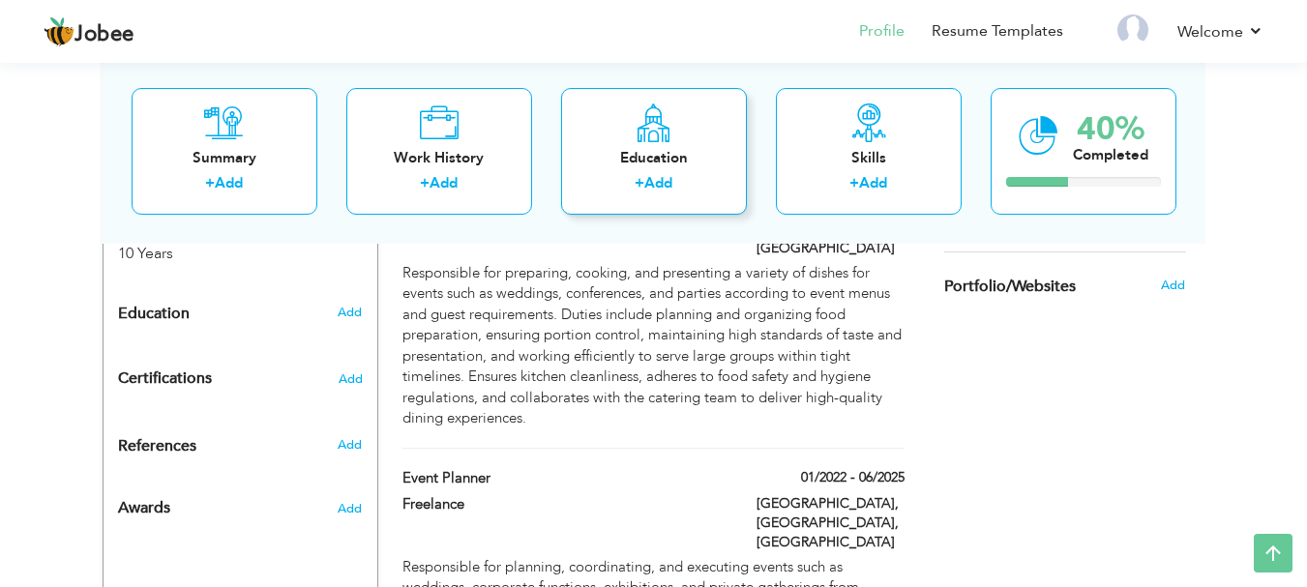
click at [703, 185] on div "+ Add" at bounding box center [653, 185] width 155 height 25
radio input "true"
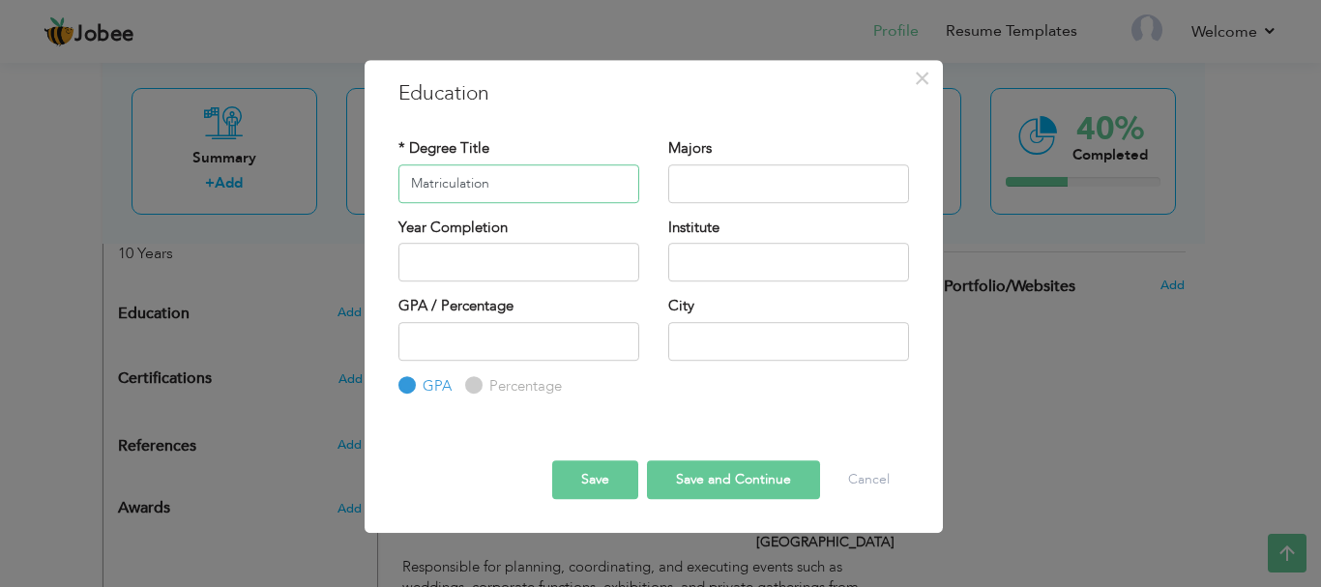
type input "Matriculation"
click at [842, 201] on input "text" at bounding box center [788, 183] width 241 height 39
type input "Science"
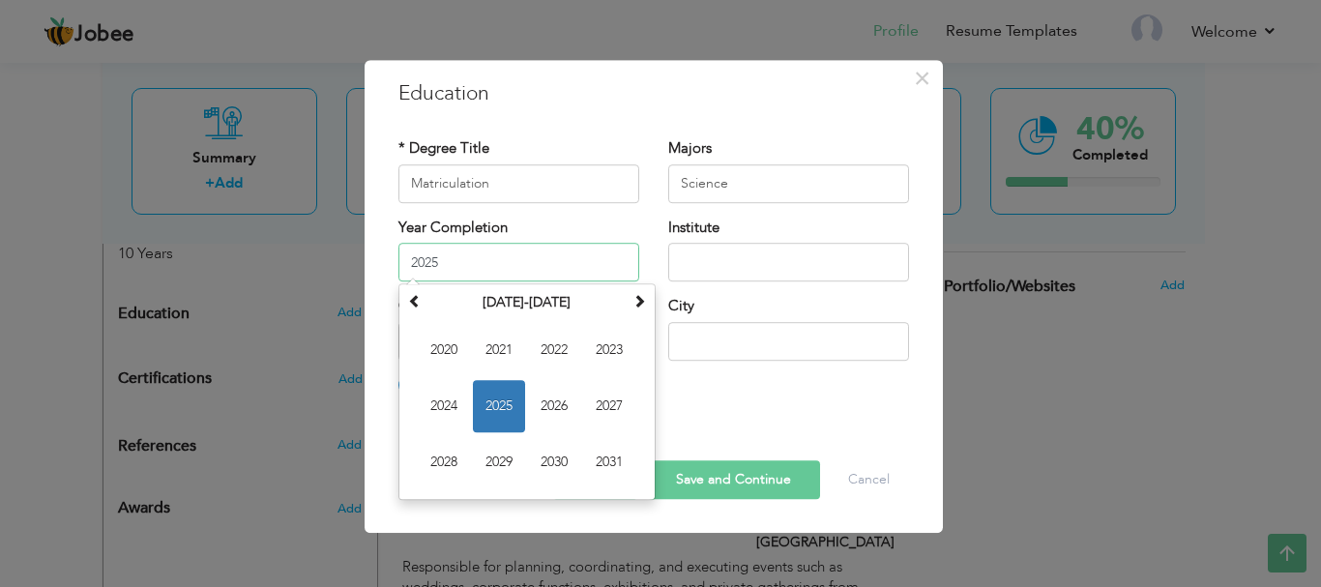
click at [566, 280] on input "2025" at bounding box center [519, 262] width 241 height 39
click at [509, 263] on input "2025" at bounding box center [519, 262] width 241 height 39
click at [516, 306] on th "2020-2031" at bounding box center [527, 302] width 201 height 29
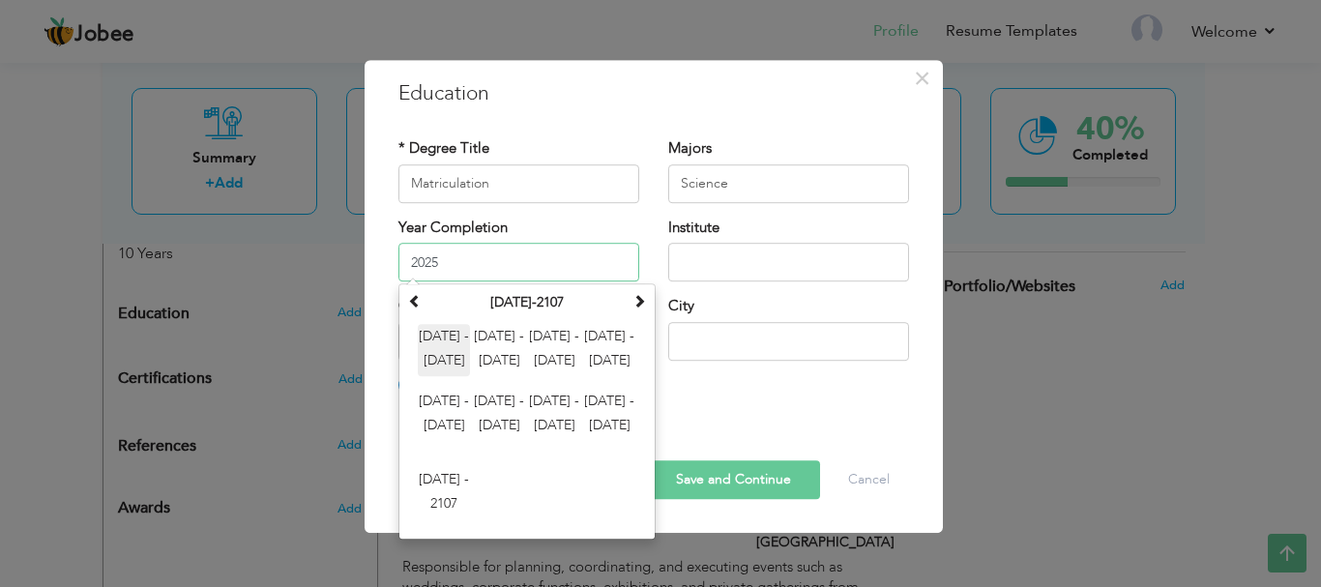
click at [436, 348] on span "2000 - 2011" at bounding box center [444, 350] width 52 height 52
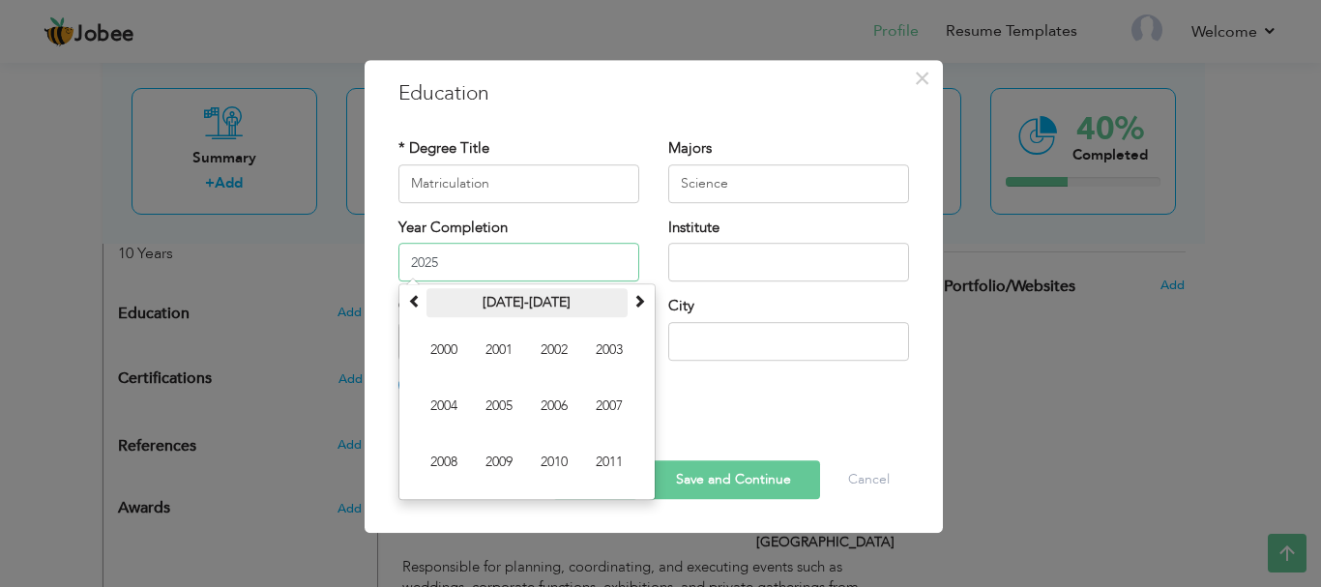
click at [626, 303] on th "2000-2011" at bounding box center [527, 302] width 201 height 29
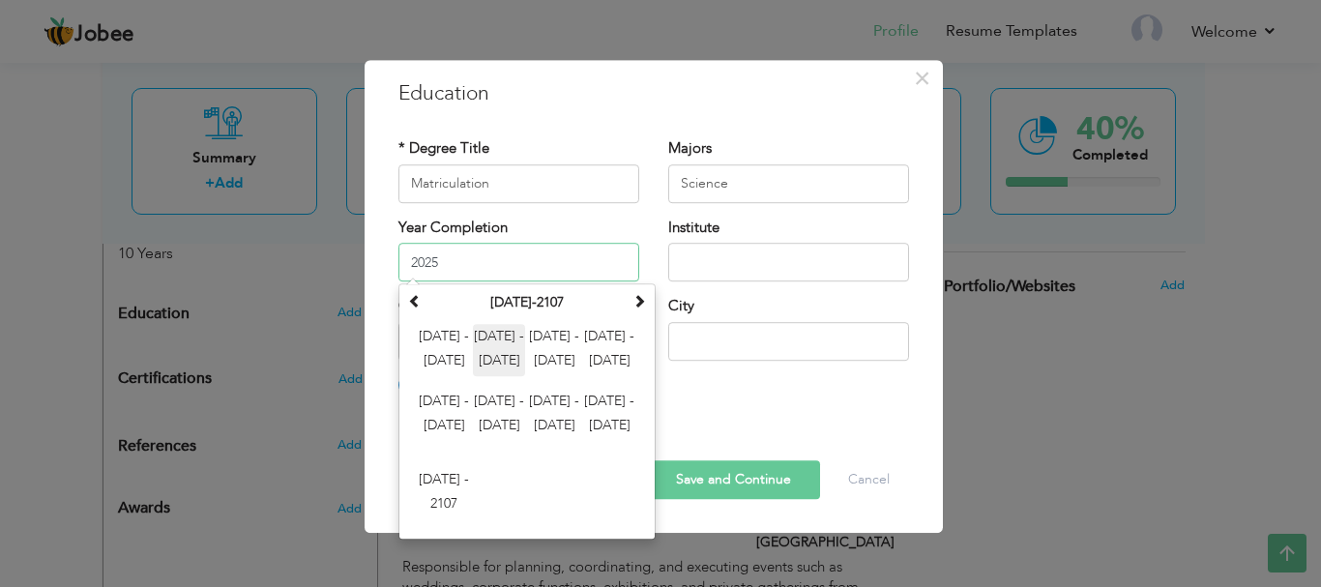
click at [507, 352] on span "2012 - 2023" at bounding box center [499, 350] width 52 height 52
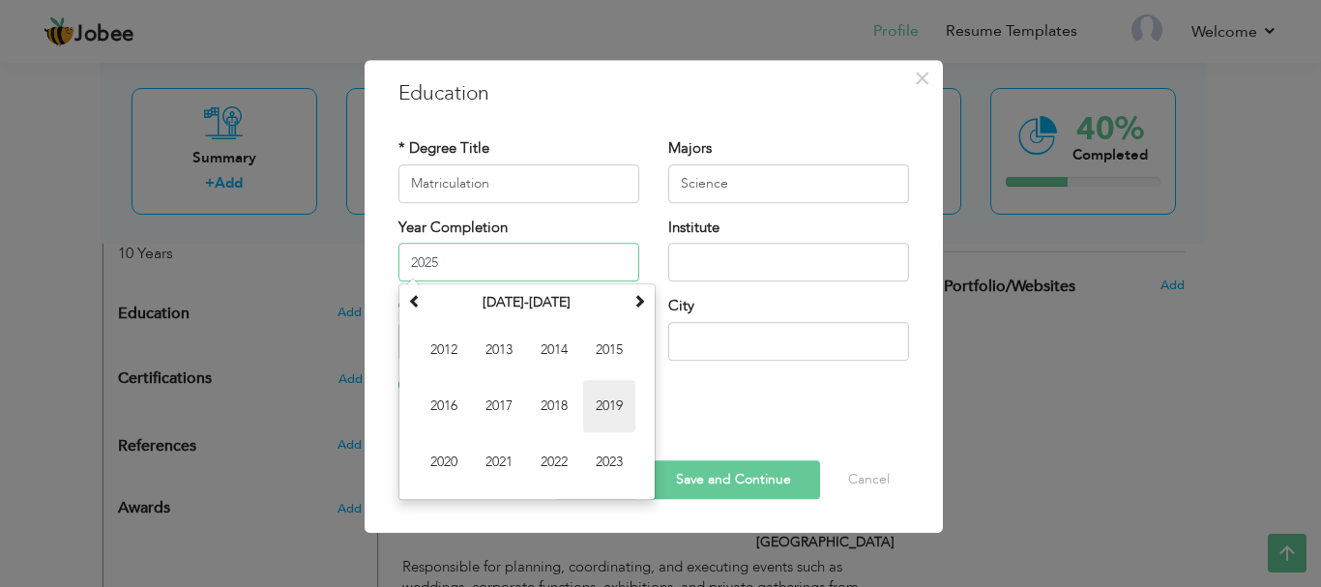
click at [608, 420] on span "2019" at bounding box center [609, 406] width 52 height 52
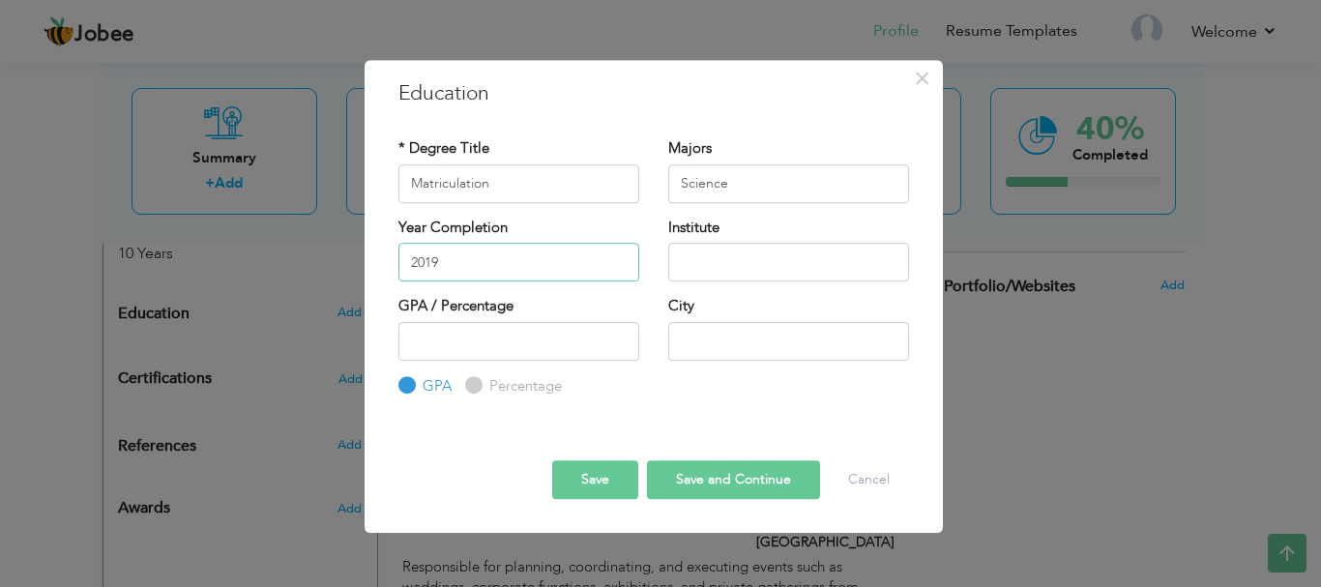
click at [483, 260] on input "2019" at bounding box center [519, 262] width 241 height 39
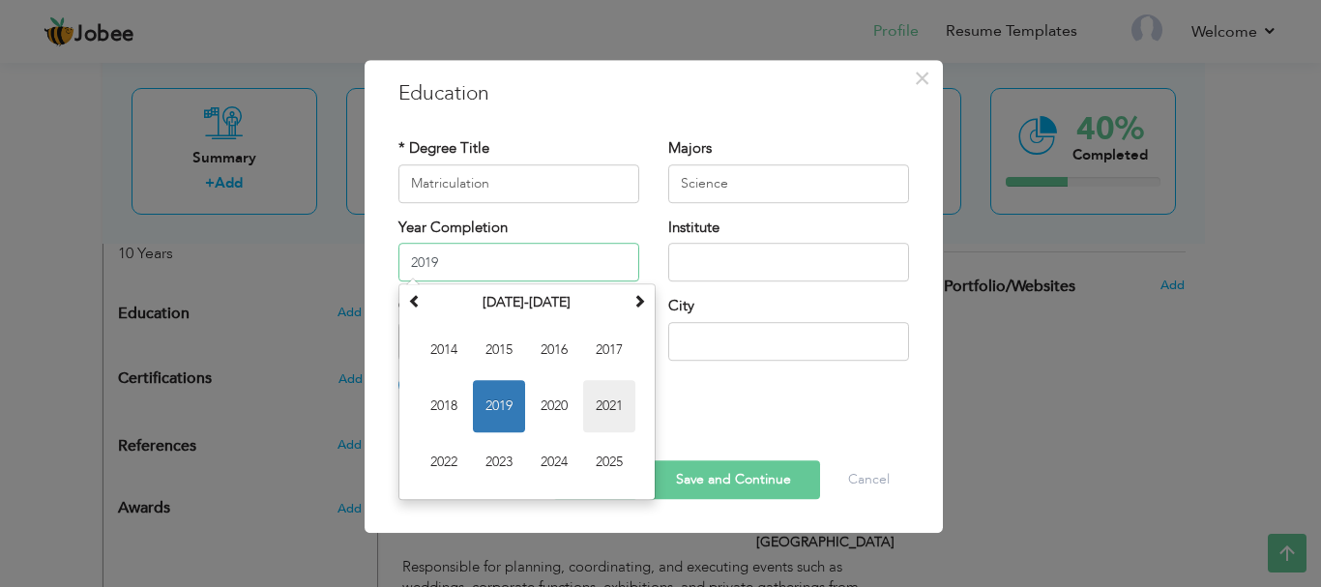
click at [615, 410] on span "2021" at bounding box center [609, 406] width 52 height 52
type input "2021"
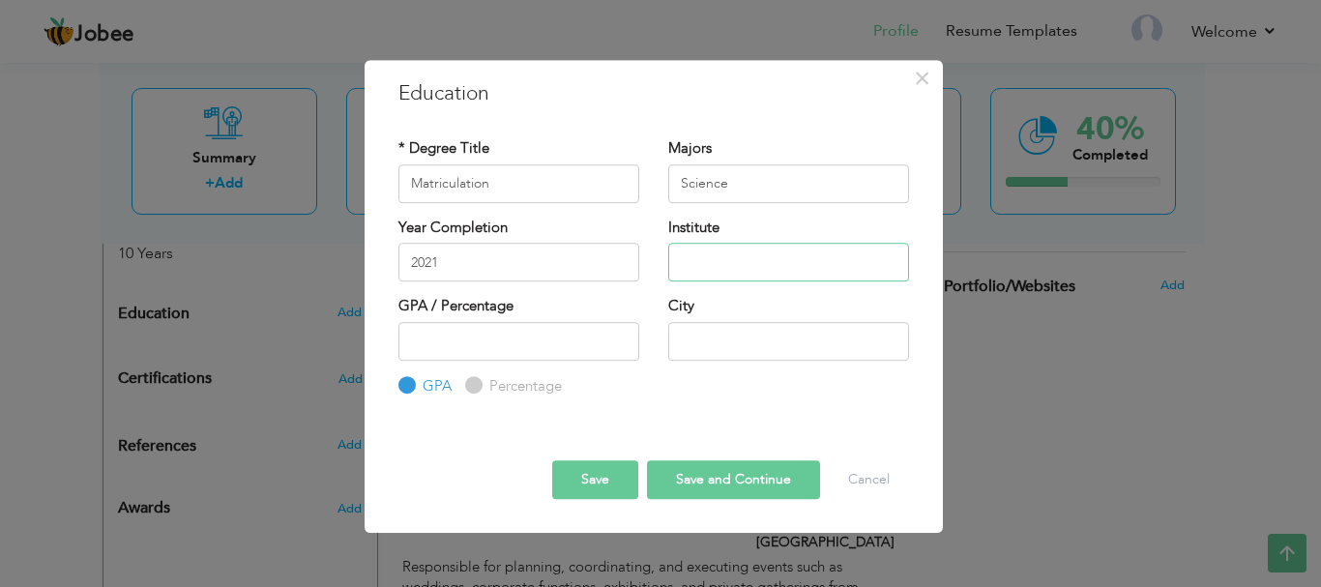
click at [720, 262] on input "text" at bounding box center [788, 262] width 241 height 39
type input "Bise Lahore"
click at [503, 345] on input "number" at bounding box center [519, 341] width 241 height 39
click at [746, 346] on input "text" at bounding box center [788, 341] width 241 height 39
type input "Lahore Punjab"
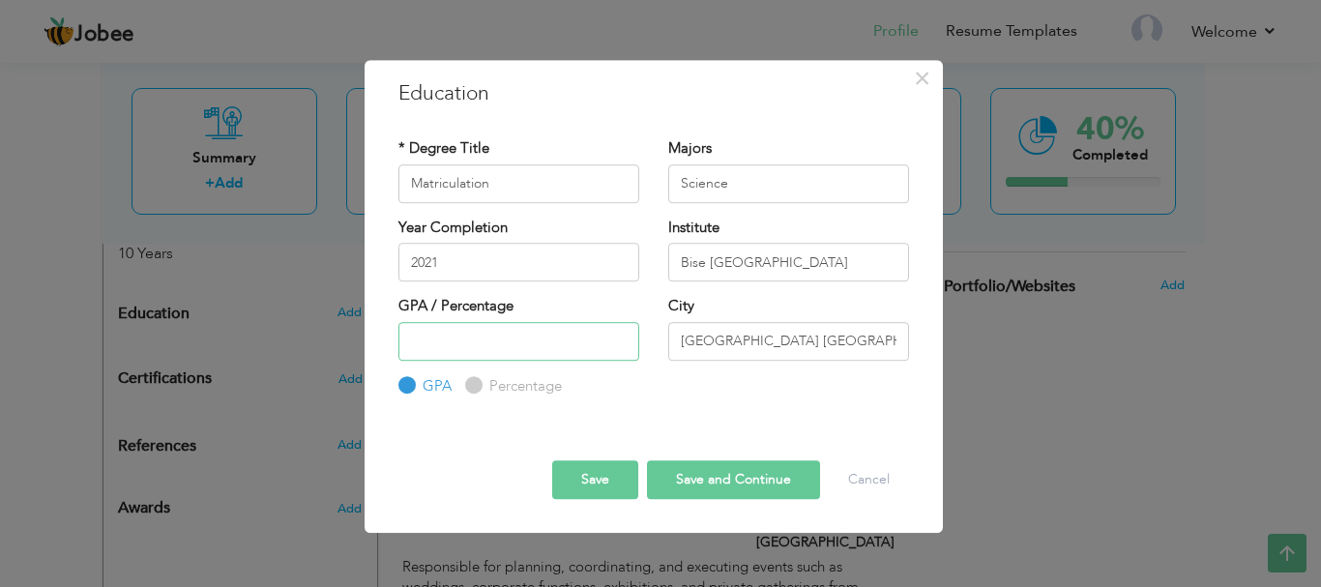
click at [501, 338] on input "number" at bounding box center [519, 341] width 241 height 39
click at [472, 384] on input "Percentage" at bounding box center [471, 385] width 13 height 13
radio input "true"
click at [418, 389] on label "GPA" at bounding box center [435, 386] width 34 height 20
click at [411, 389] on input "GPA" at bounding box center [405, 385] width 13 height 13
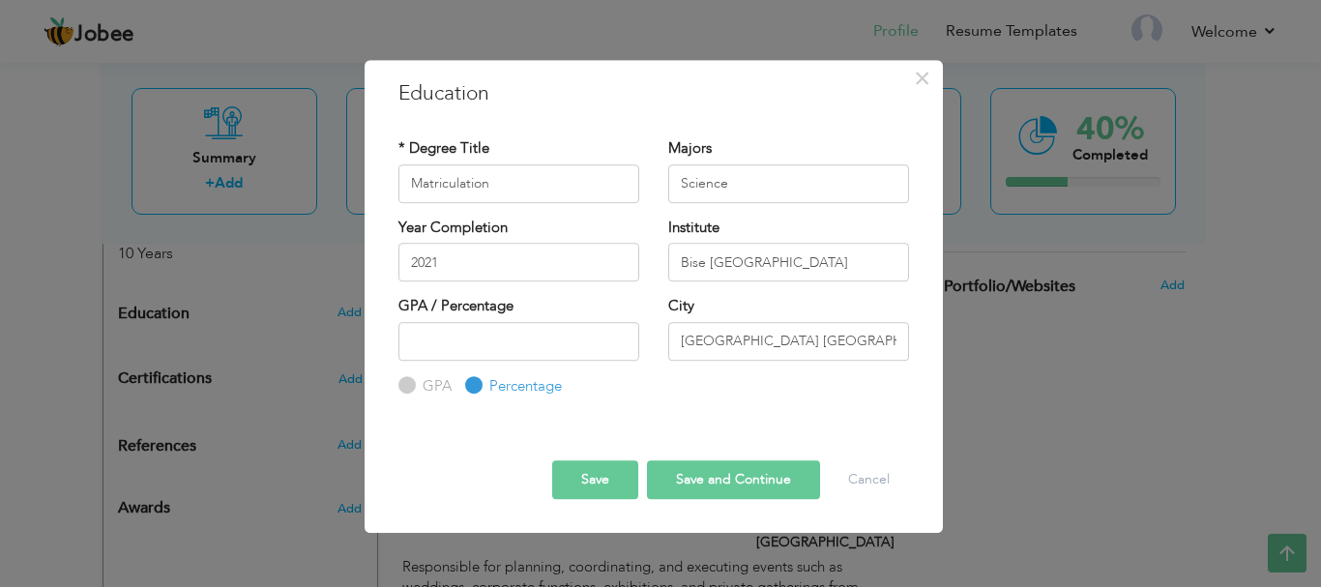
radio input "true"
click at [485, 388] on label "Percentage" at bounding box center [523, 386] width 77 height 20
click at [478, 388] on input "Percentage" at bounding box center [471, 385] width 13 height 13
radio input "true"
click at [490, 351] on input "number" at bounding box center [519, 341] width 241 height 39
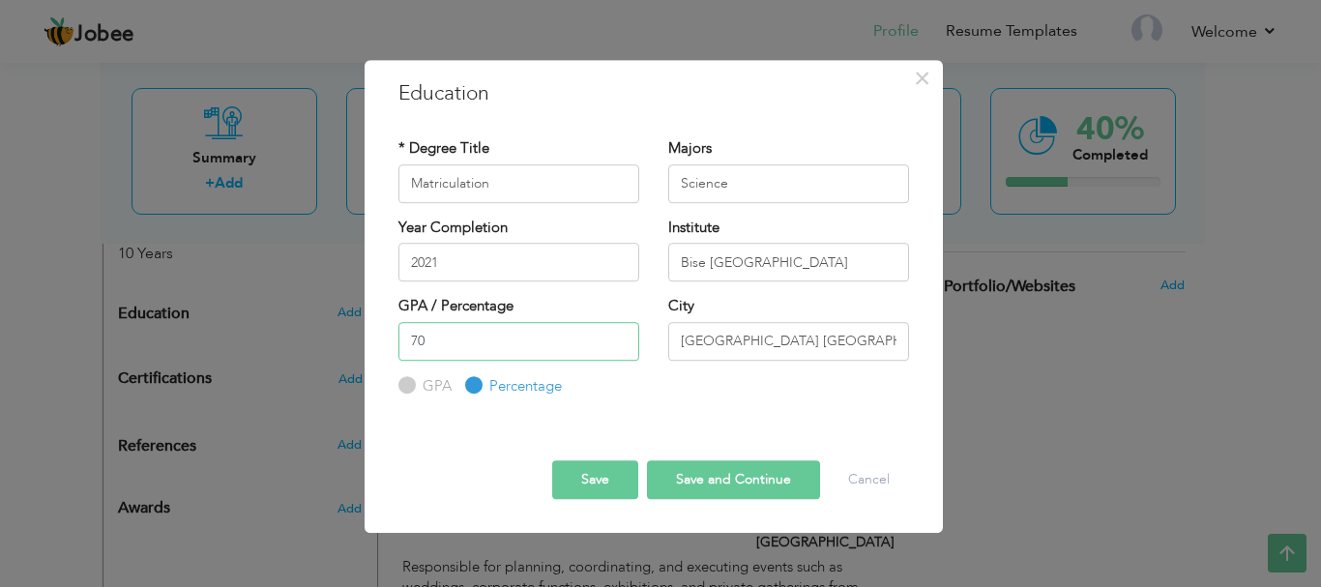
type input "70"
click at [730, 488] on button "Save and Continue" at bounding box center [733, 479] width 173 height 39
radio input "true"
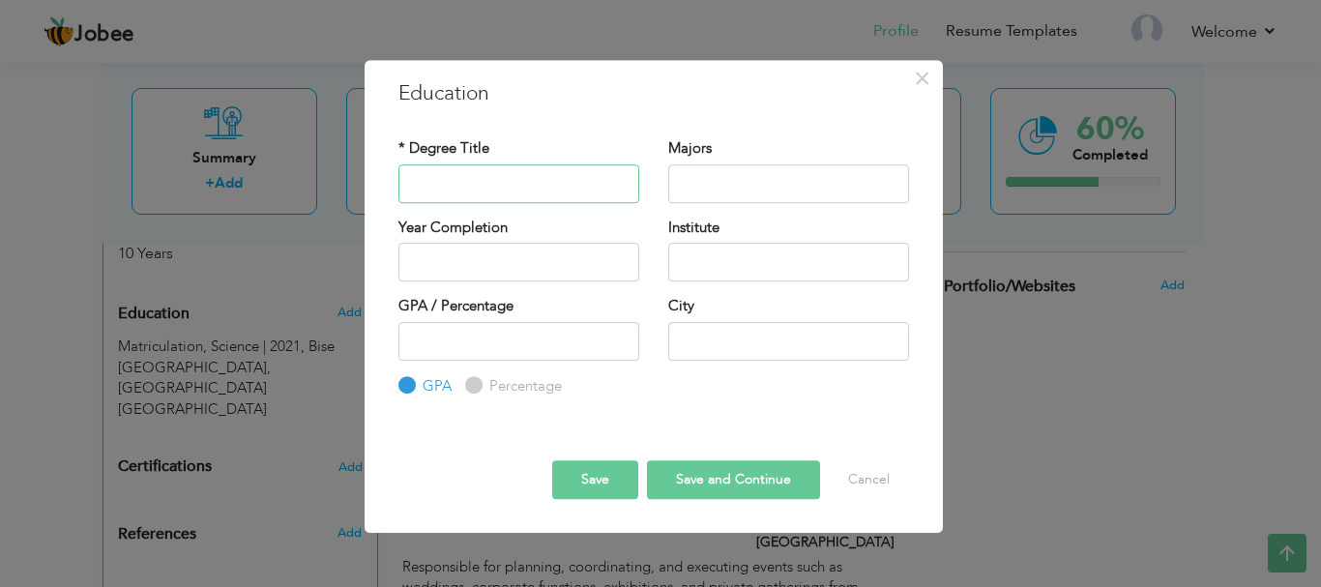
click at [504, 181] on input "text" at bounding box center [519, 183] width 241 height 39
paste input "Board of Trade & Technical Education"
click at [586, 178] on input "Board of Trade & Technical Education" at bounding box center [519, 183] width 241 height 39
click at [586, 184] on input "Board of Trade & Technical Education" at bounding box center [519, 183] width 241 height 39
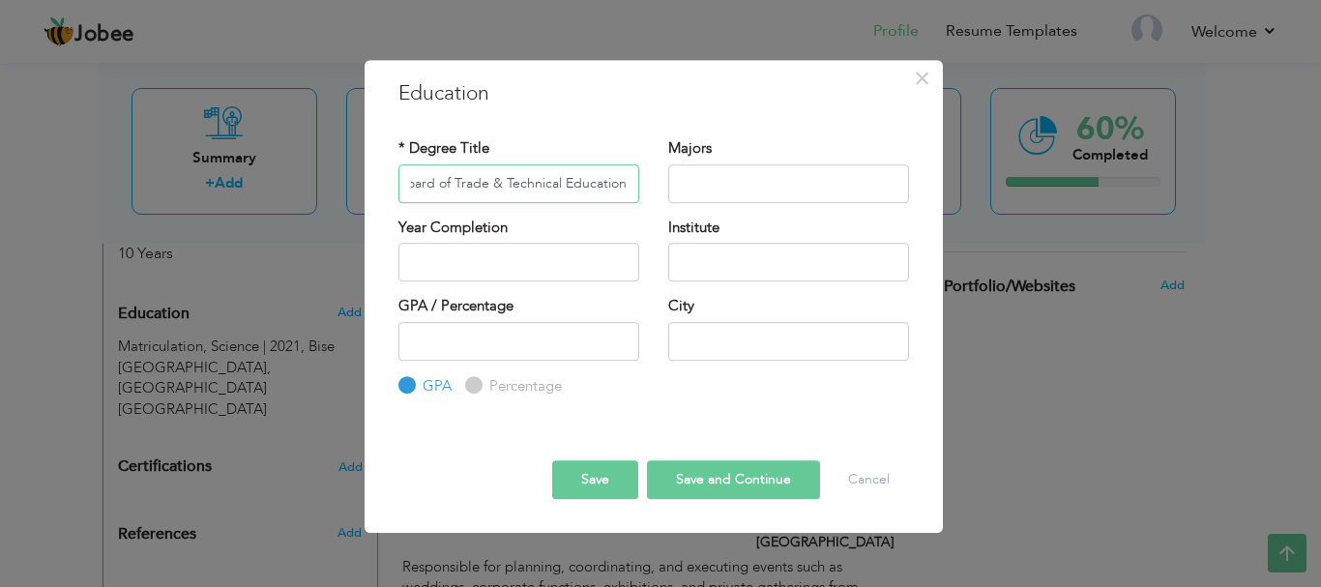
drag, startPoint x: 510, startPoint y: 182, endPoint x: 651, endPoint y: 181, distance: 141.2
click at [653, 181] on div "* Degree Title Board of Trade & Technical Education Majors" at bounding box center [654, 177] width 540 height 78
type input "Board of Trade & Technical Education"
click at [708, 195] on input "text" at bounding box center [788, 183] width 241 height 39
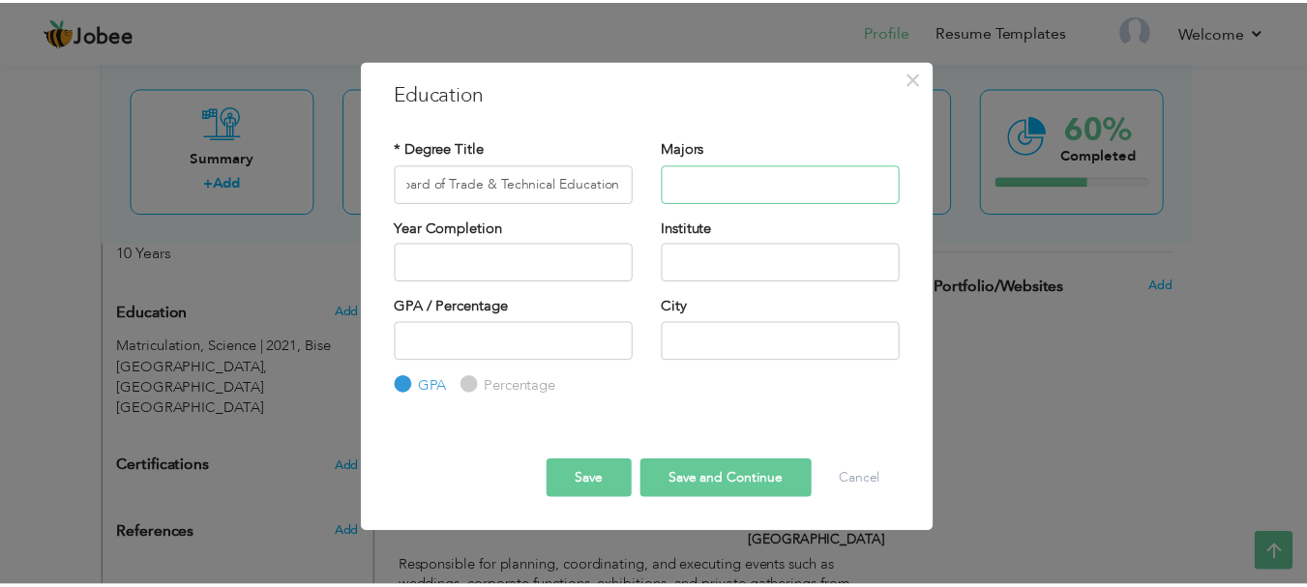
scroll to position [0, 0]
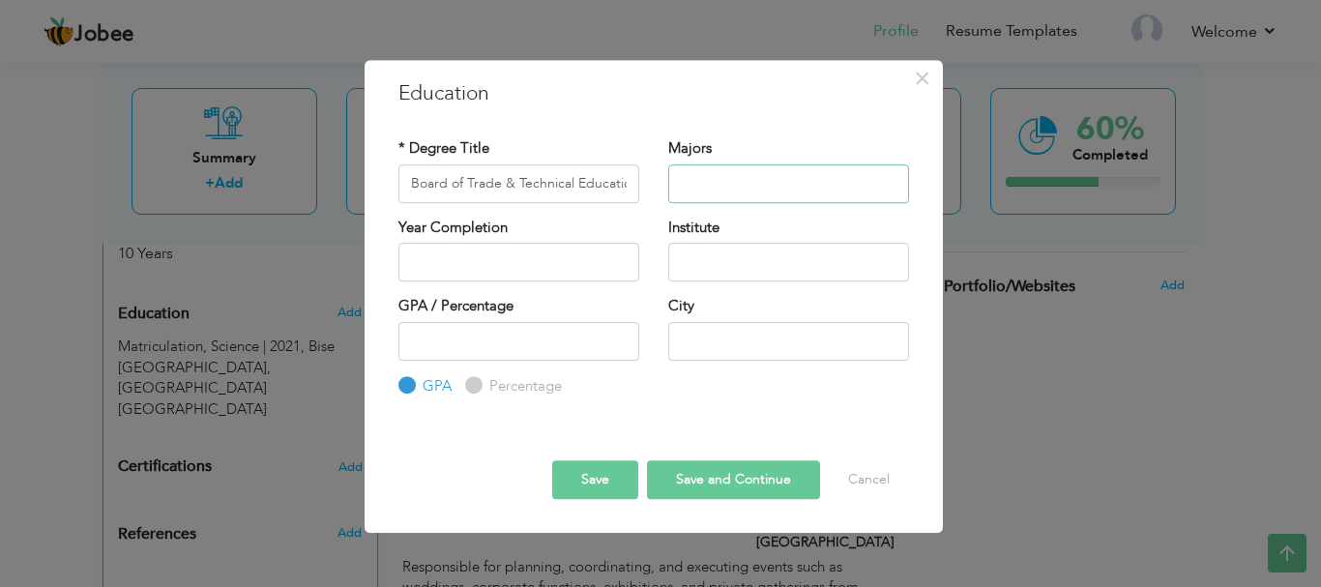
paste input "Technical Education"
type input "Technical Education"
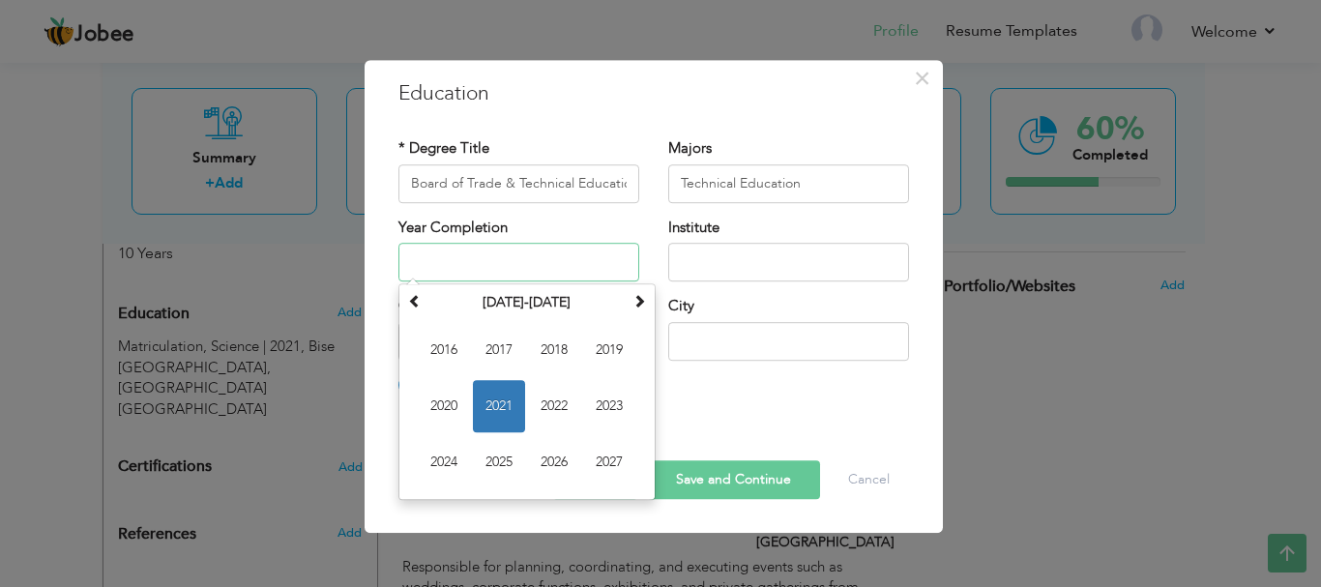
click at [511, 267] on input "text" at bounding box center [519, 262] width 241 height 39
click at [430, 467] on span "2024" at bounding box center [444, 462] width 52 height 52
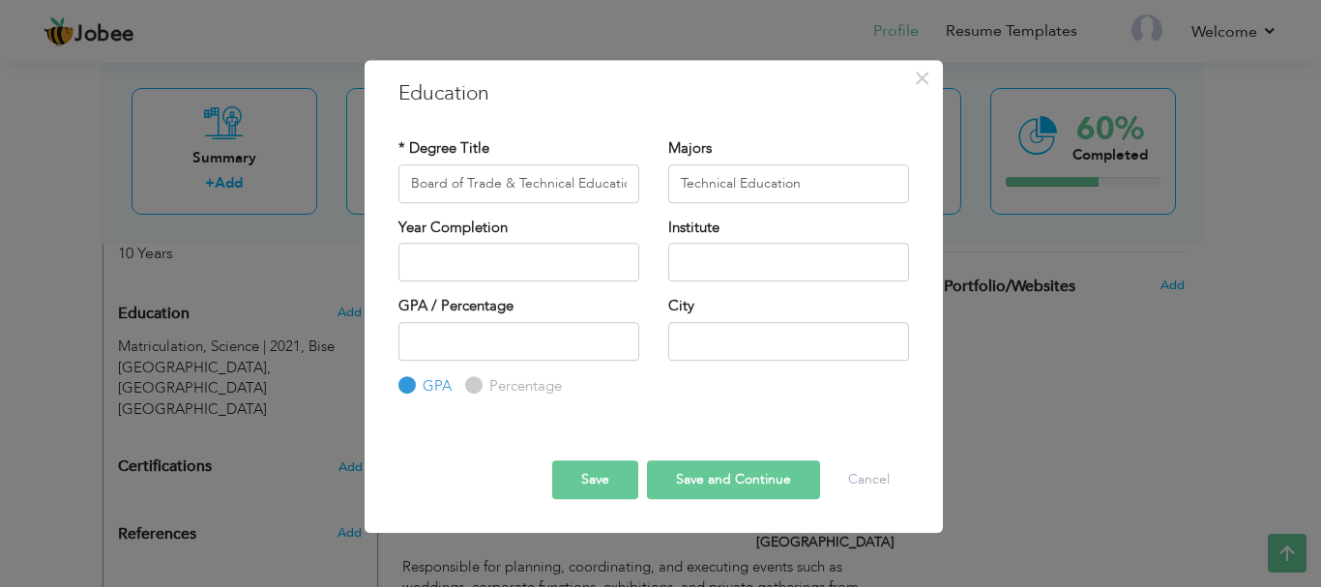
type input "2024"
click at [730, 259] on input "text" at bounding box center [788, 262] width 241 height 39
click at [1249, 160] on div "× Education * Degree Title Board of Trade & Technical Education Majors Technica…" at bounding box center [660, 293] width 1321 height 587
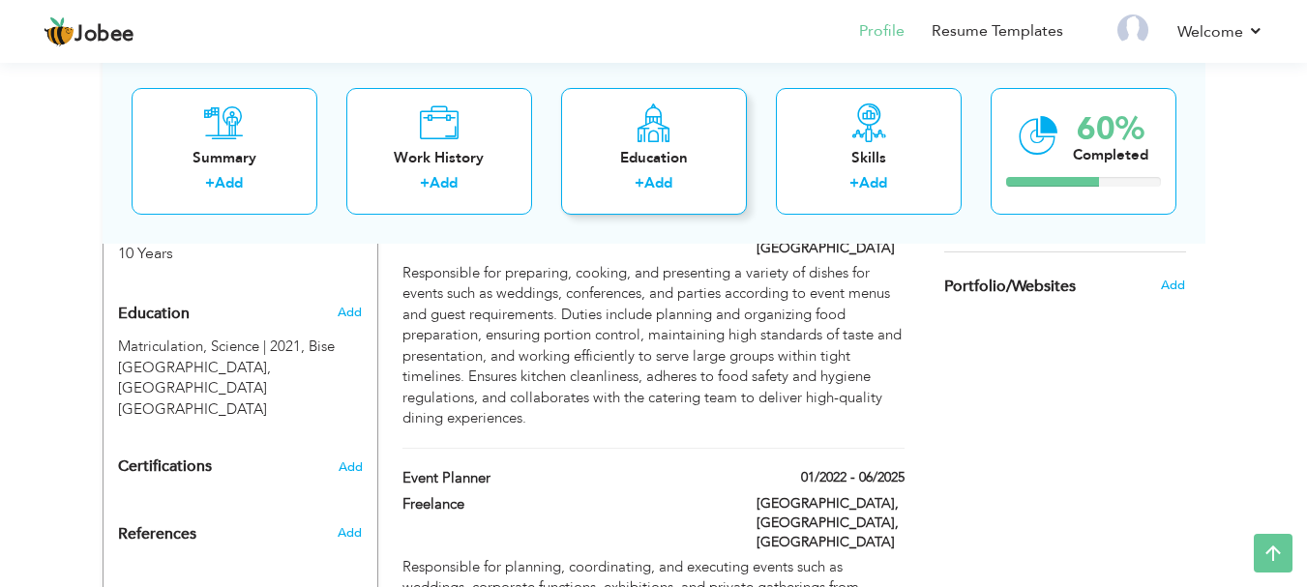
click at [662, 175] on link "Add" at bounding box center [658, 182] width 28 height 19
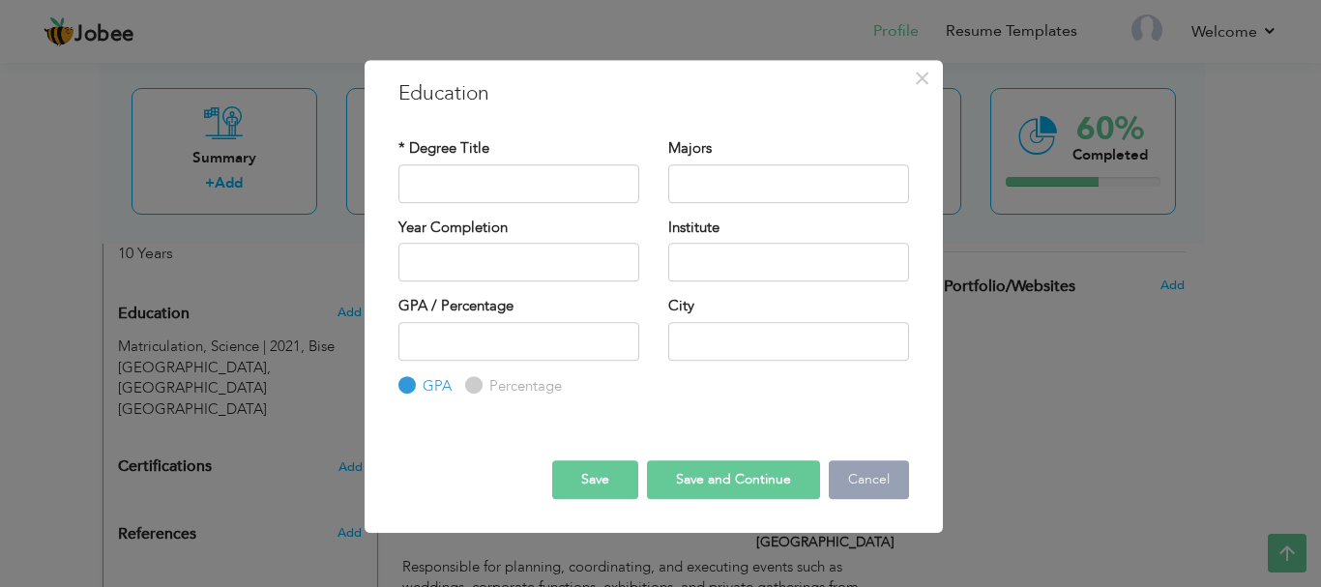
click at [901, 477] on button "Cancel" at bounding box center [869, 479] width 80 height 39
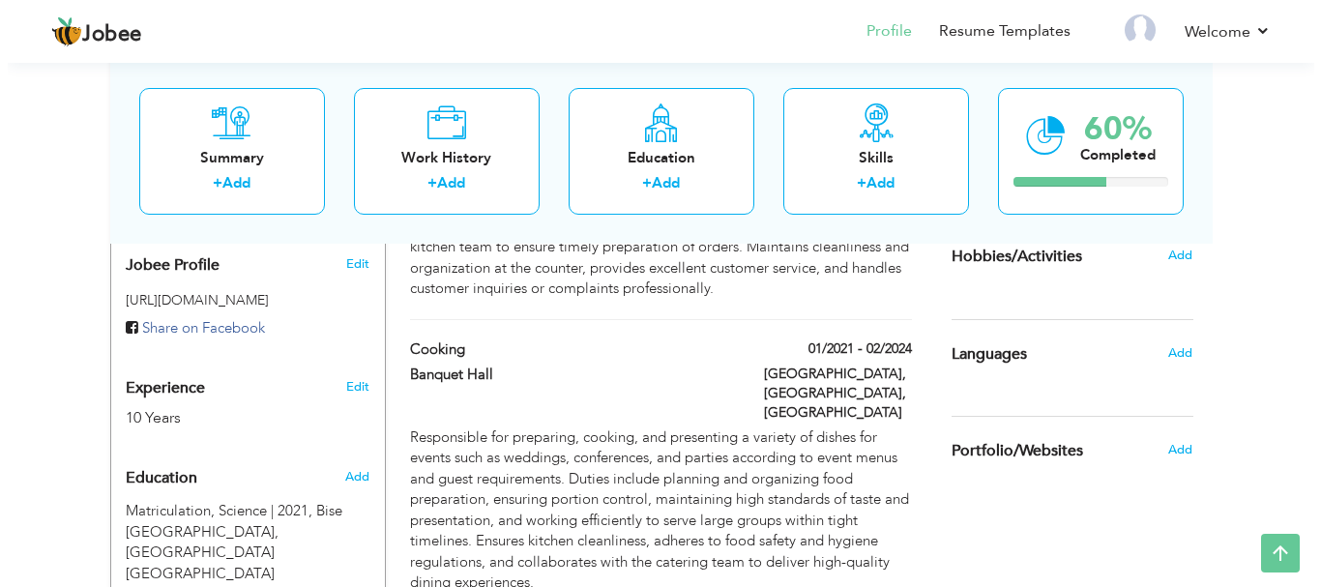
scroll to position [557, 0]
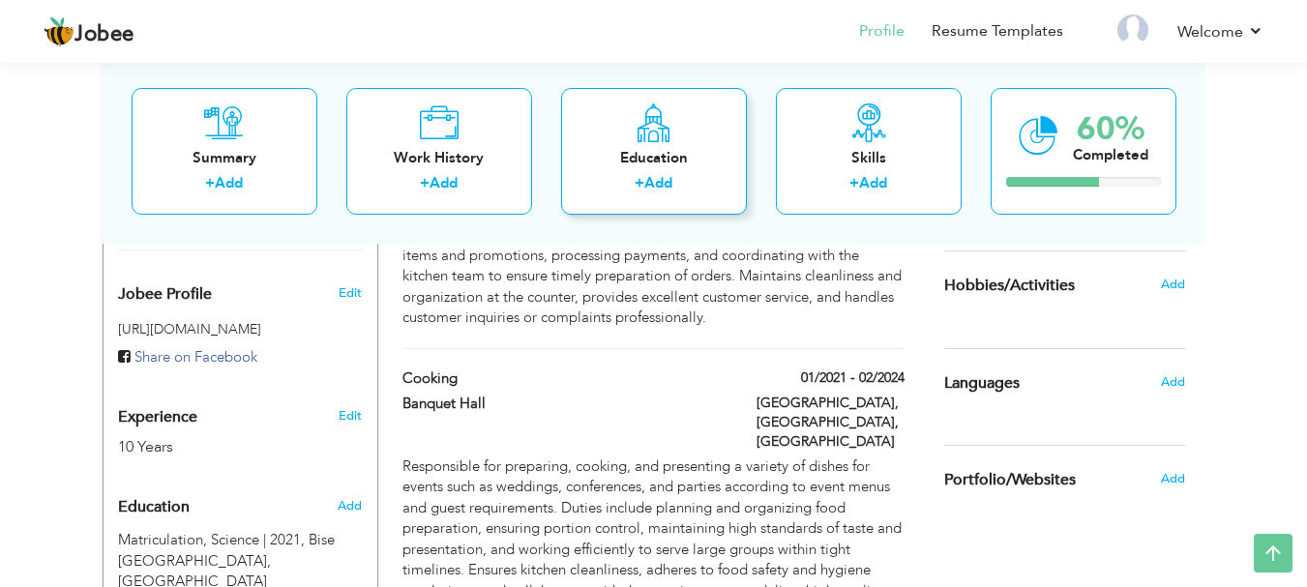
click at [631, 173] on div "+ Add" at bounding box center [653, 185] width 155 height 25
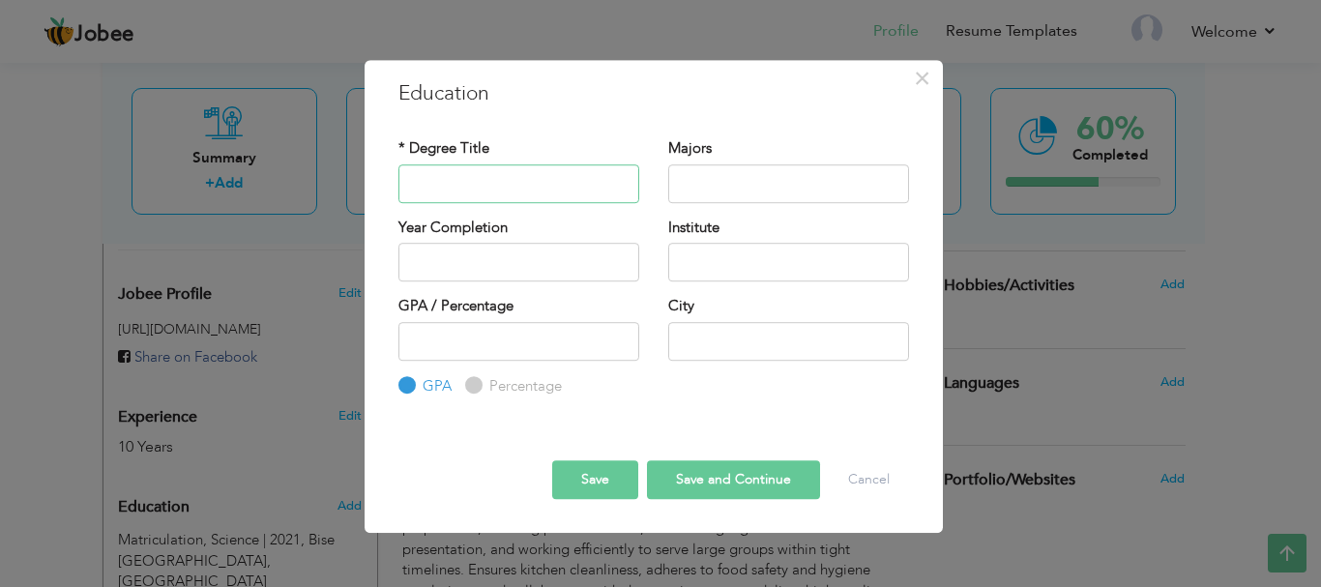
click at [539, 190] on input "text" at bounding box center [519, 183] width 241 height 39
paste input "Hotel Management"
type input "Hotel Management"
click at [770, 179] on input "text" at bounding box center [788, 183] width 241 height 39
type input "Technical Education"
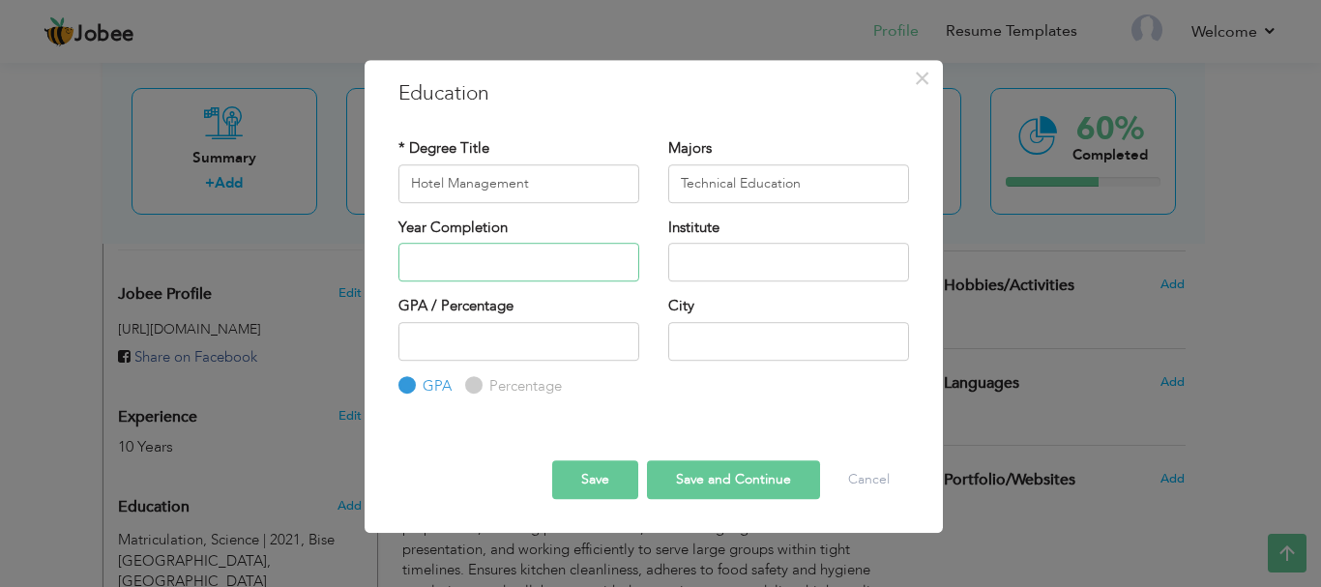
click at [505, 253] on input "text" at bounding box center [519, 262] width 241 height 39
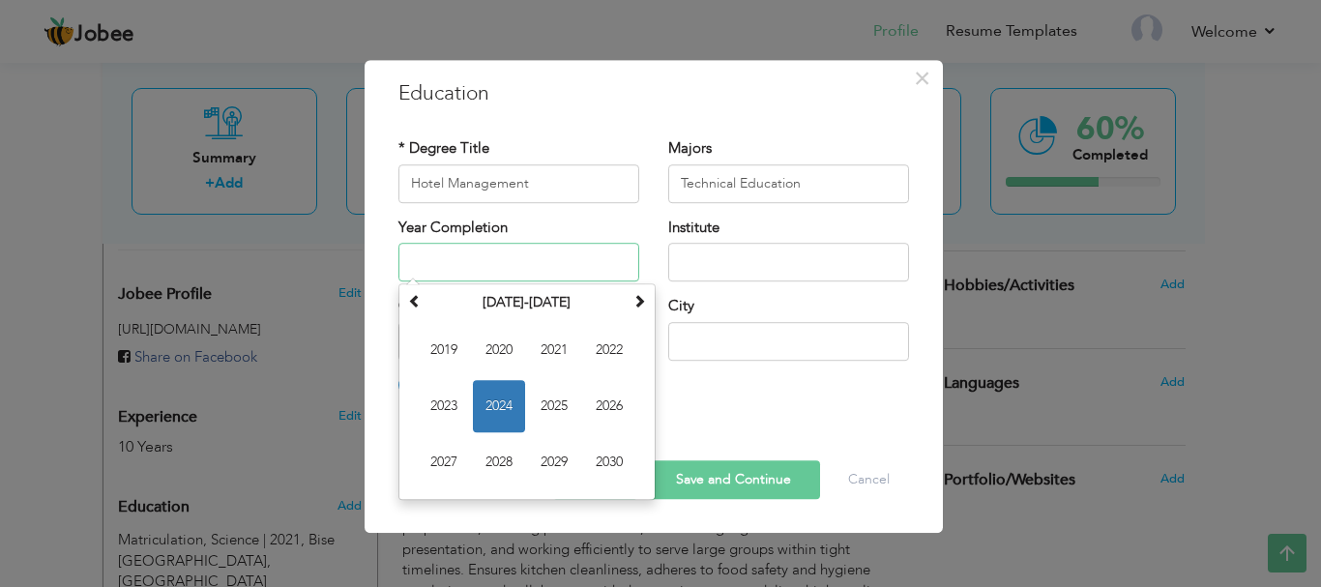
click at [494, 408] on span "2024" at bounding box center [499, 406] width 52 height 52
type input "2024"
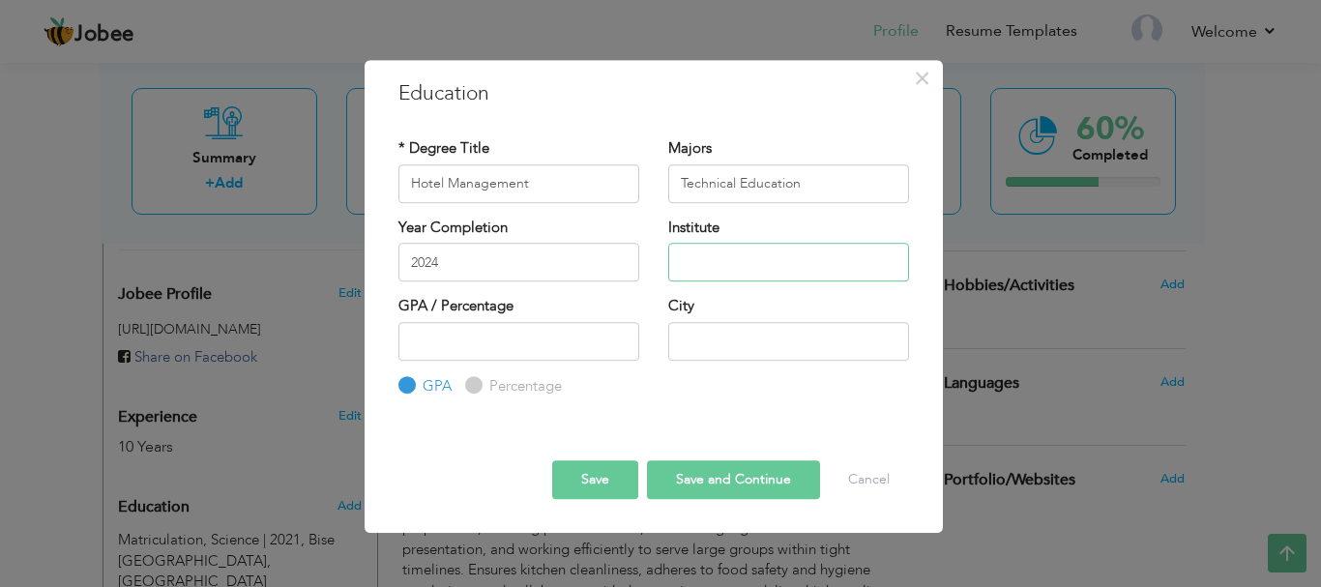
click at [766, 259] on input "text" at bounding box center [788, 262] width 241 height 39
paste input "Board of Trade & Technical Education"
type input "Board of Trade & Technical Education"
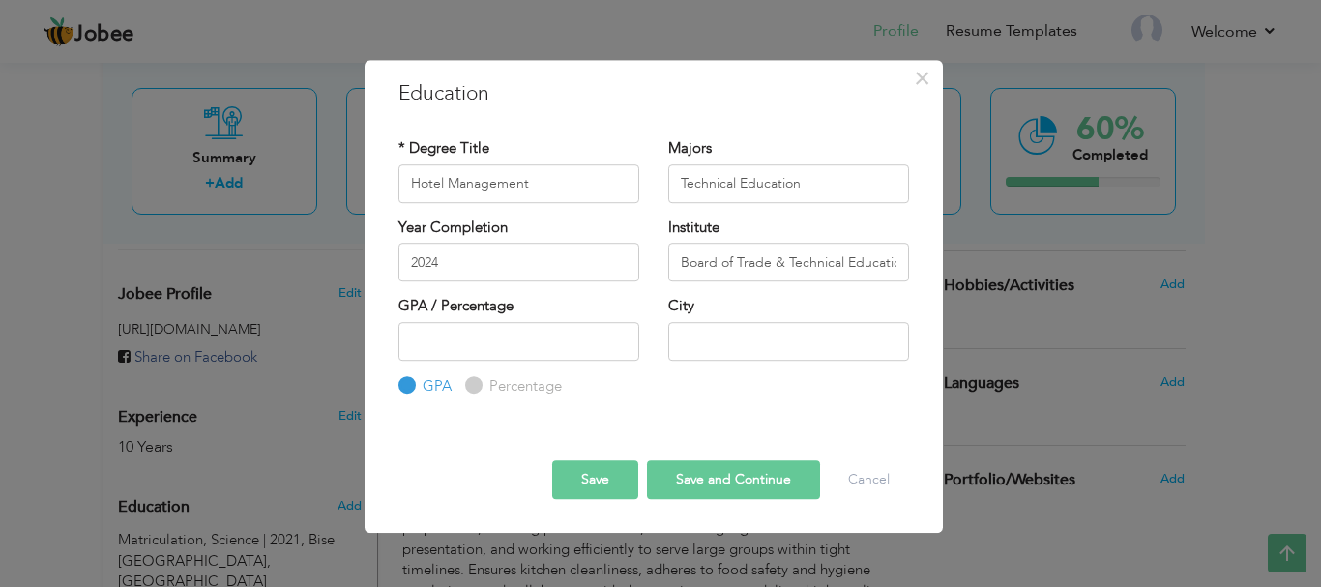
click at [476, 383] on input "Percentage" at bounding box center [471, 385] width 13 height 13
radio input "true"
click at [513, 335] on input "number" at bounding box center [519, 341] width 241 height 39
type input "70"
click at [704, 337] on input "text" at bounding box center [788, 341] width 241 height 39
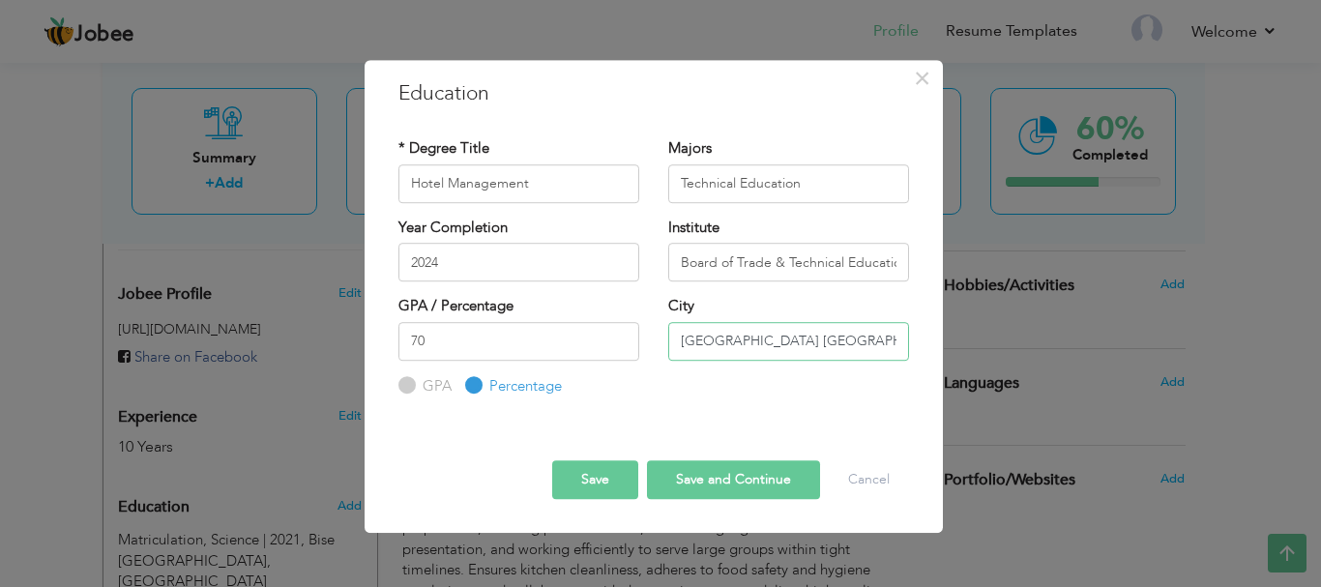
type input "Lahore Punjab"
click at [724, 492] on button "Save and Continue" at bounding box center [733, 479] width 173 height 39
radio input "true"
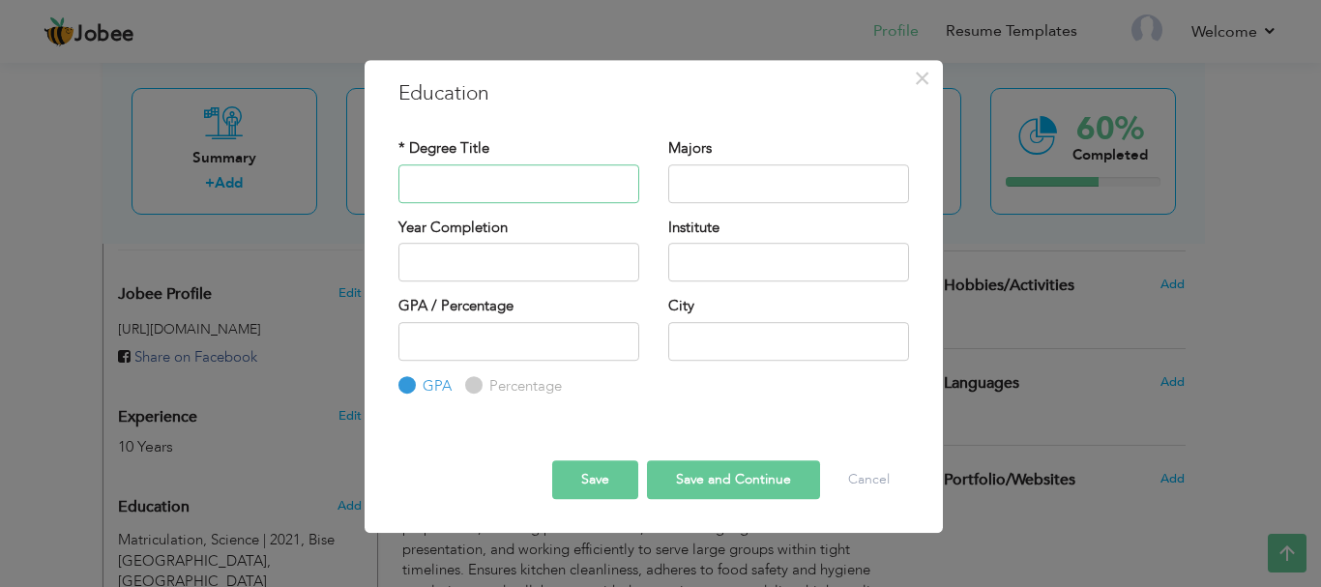
click at [498, 181] on input "text" at bounding box center [519, 183] width 241 height 39
paste input "Information Technology"
type input "Information Technology"
click at [725, 184] on input "text" at bounding box center [788, 183] width 241 height 39
paste input "Information Technology"
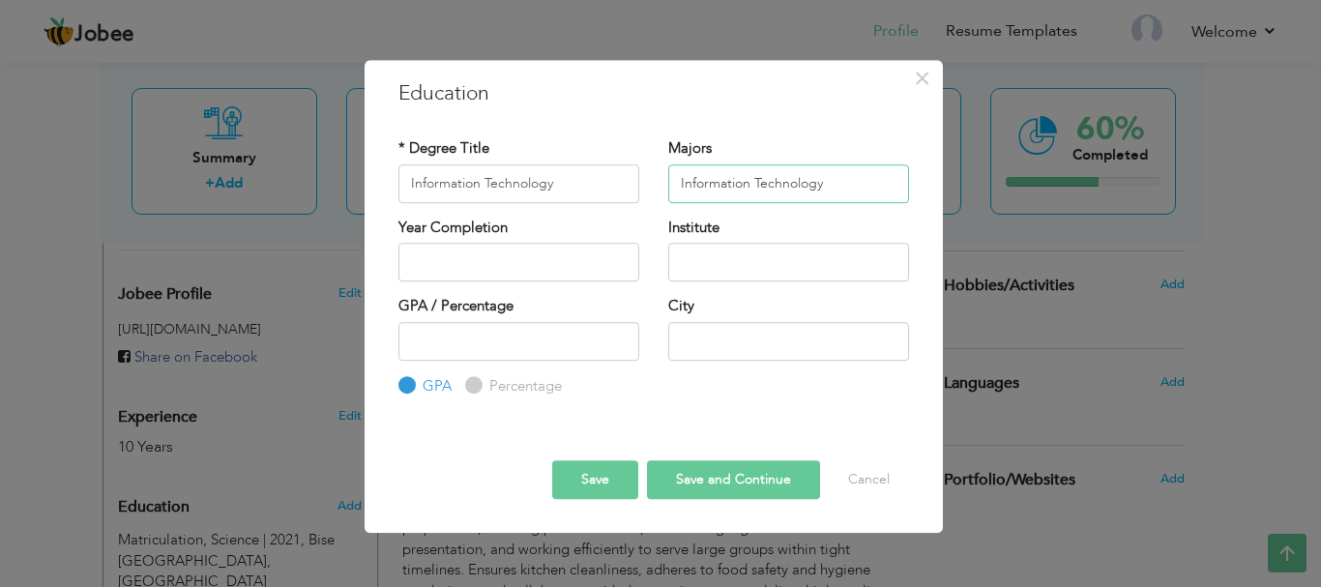
type input "Information Technology"
click at [472, 260] on input "text" at bounding box center [519, 262] width 241 height 39
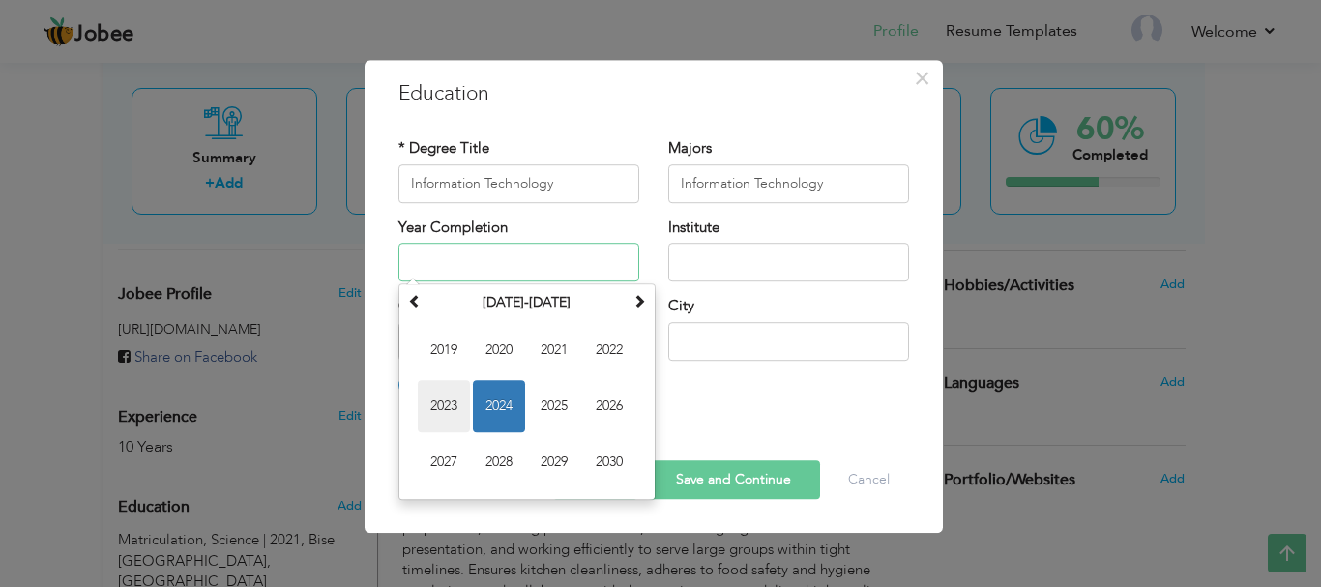
click at [432, 406] on span "2023" at bounding box center [444, 406] width 52 height 52
type input "2023"
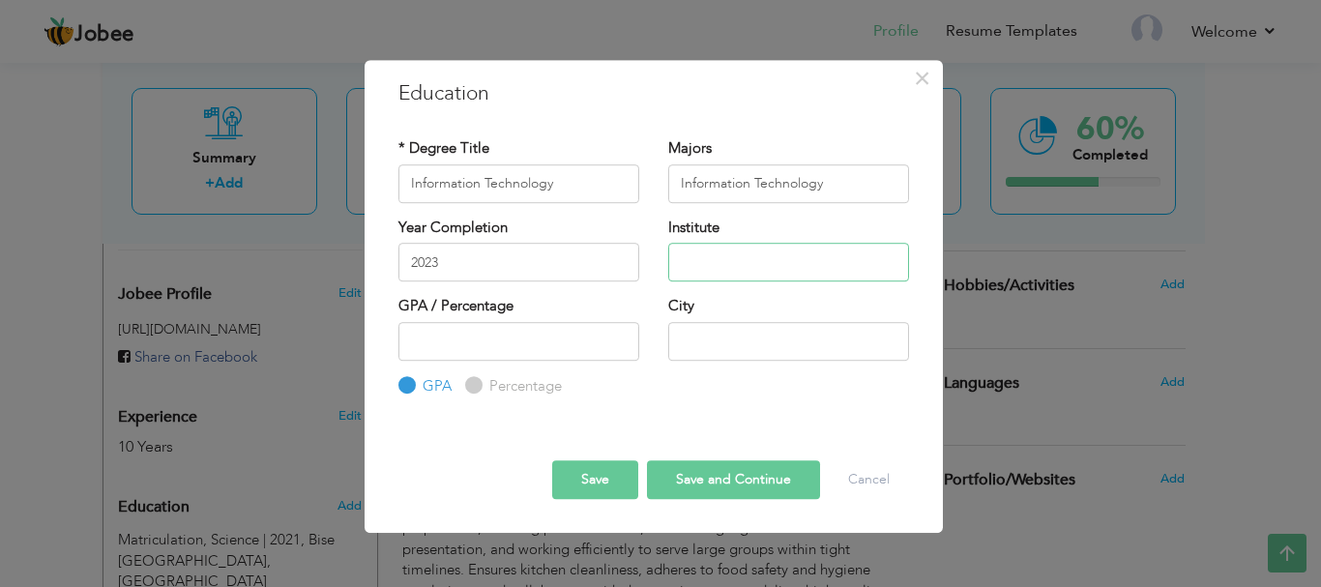
click at [724, 256] on input "text" at bounding box center [788, 262] width 241 height 39
paste input "Don Basco Technical And Youth Centre"
type input "Don Basco Technical And Youth Centre"
click at [502, 344] on input "number" at bounding box center [519, 341] width 241 height 39
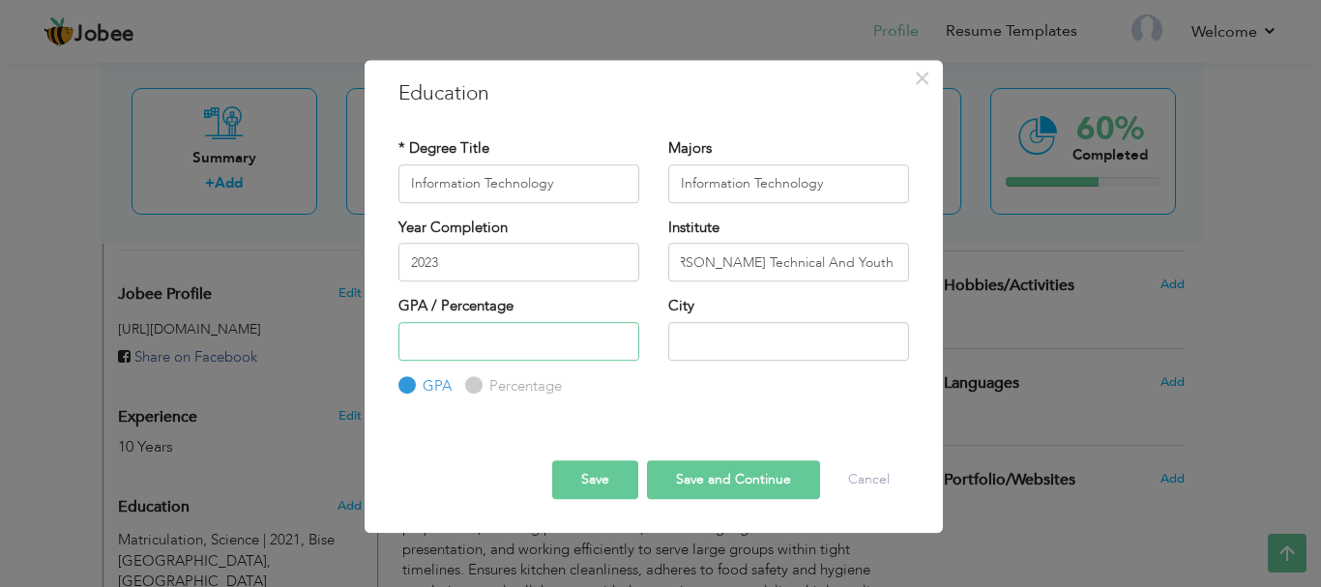
scroll to position [0, 0]
type input "80"
click at [716, 328] on input "text" at bounding box center [788, 341] width 241 height 39
type input "Lhaore Punjab"
click at [743, 478] on button "Save and Continue" at bounding box center [733, 479] width 173 height 39
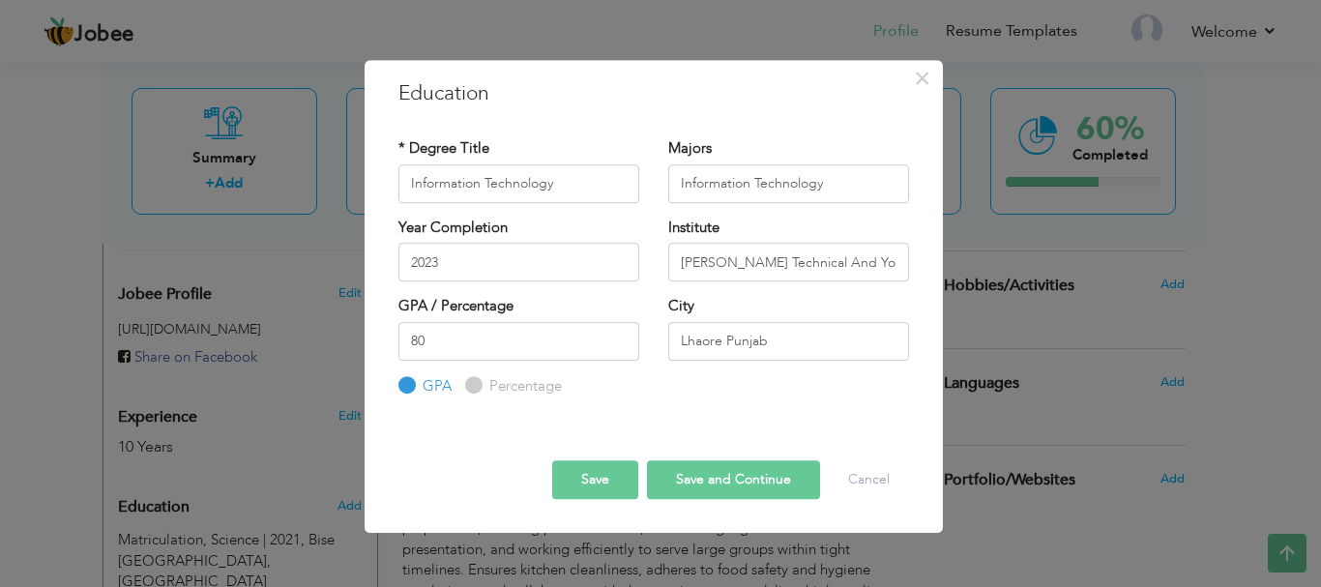
click at [759, 484] on button "Save and Continue" at bounding box center [733, 479] width 173 height 39
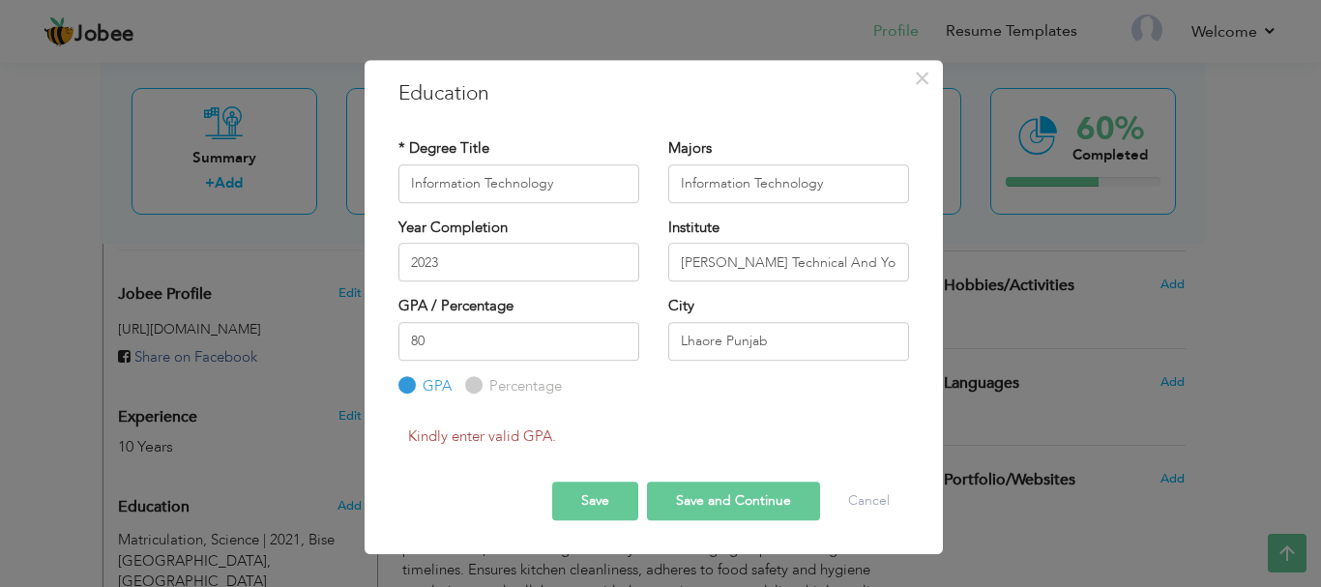
click at [474, 388] on input "Percentage" at bounding box center [471, 385] width 13 height 13
radio input "true"
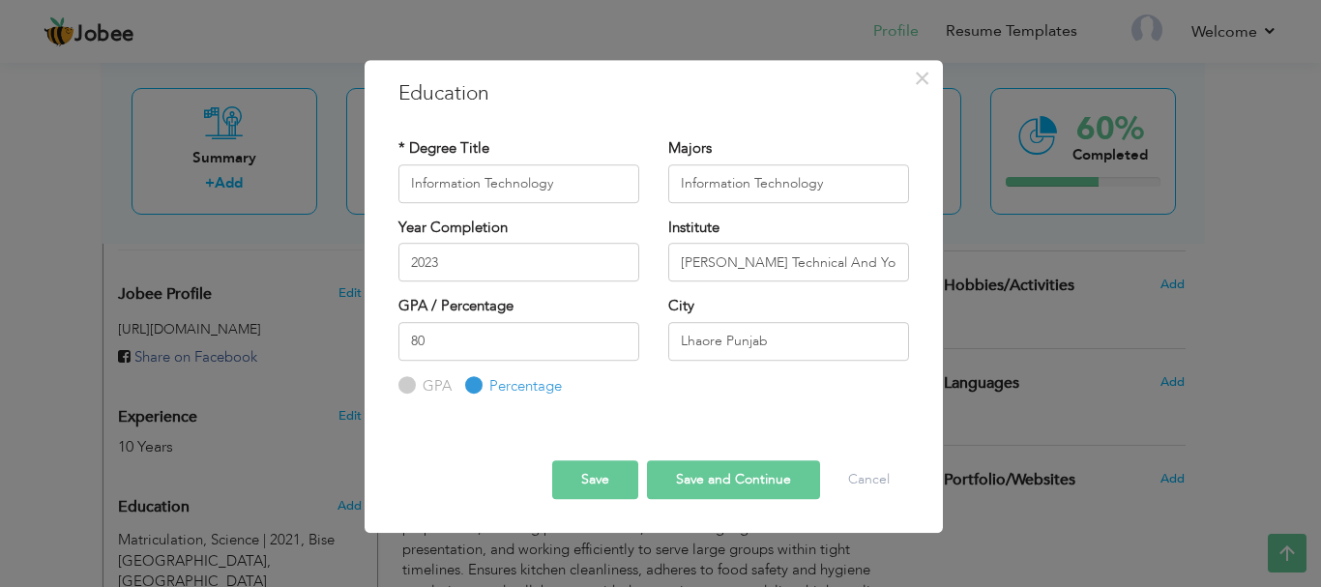
click at [743, 477] on button "Save and Continue" at bounding box center [733, 479] width 173 height 39
radio input "true"
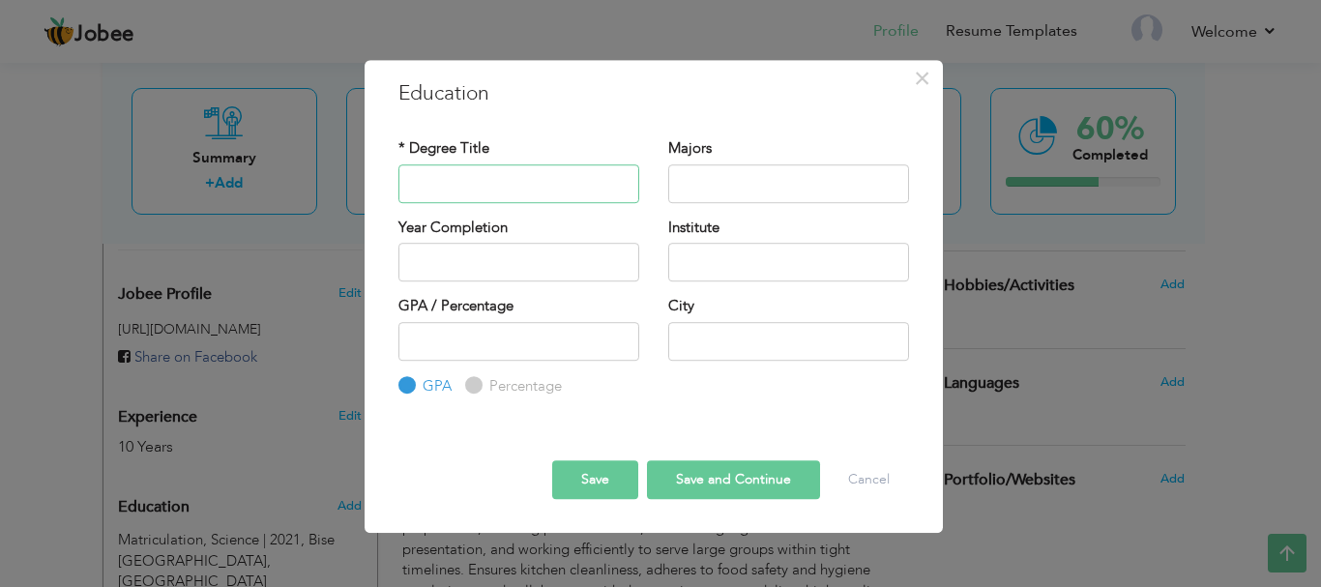
click at [507, 183] on input "text" at bounding box center [519, 183] width 241 height 39
paste input "Computer Application"
type input "Computer Application"
click at [746, 192] on input "text" at bounding box center [788, 183] width 241 height 39
paste input "Computer Application"
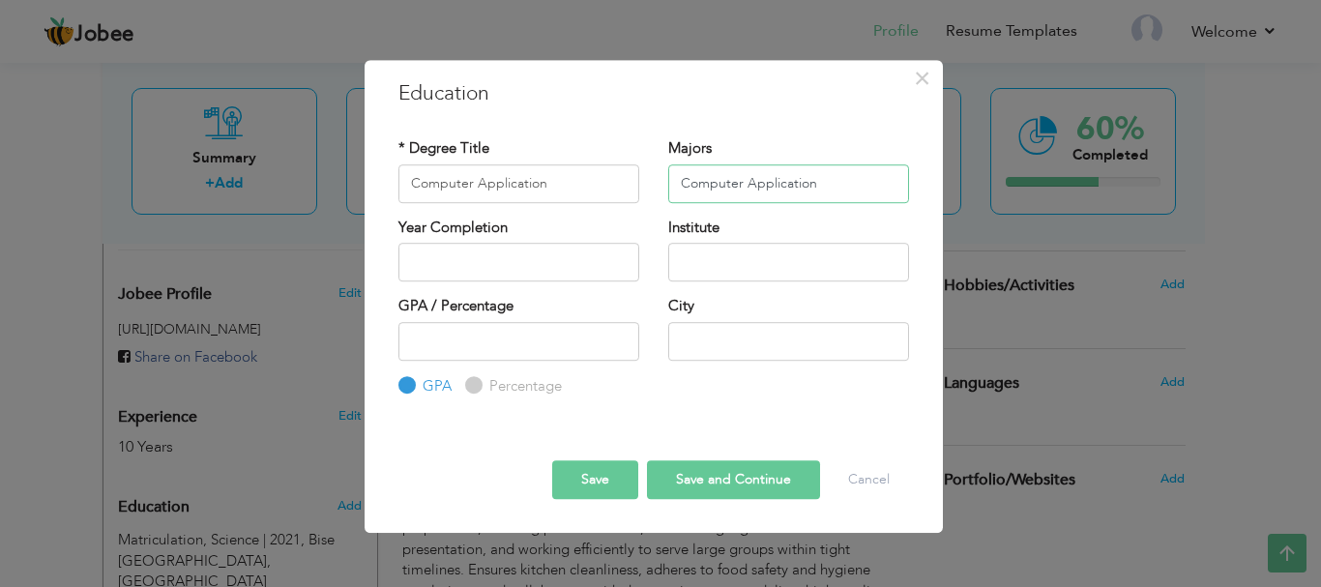
type input "Computer Application"
click at [448, 261] on input "text" at bounding box center [519, 262] width 241 height 39
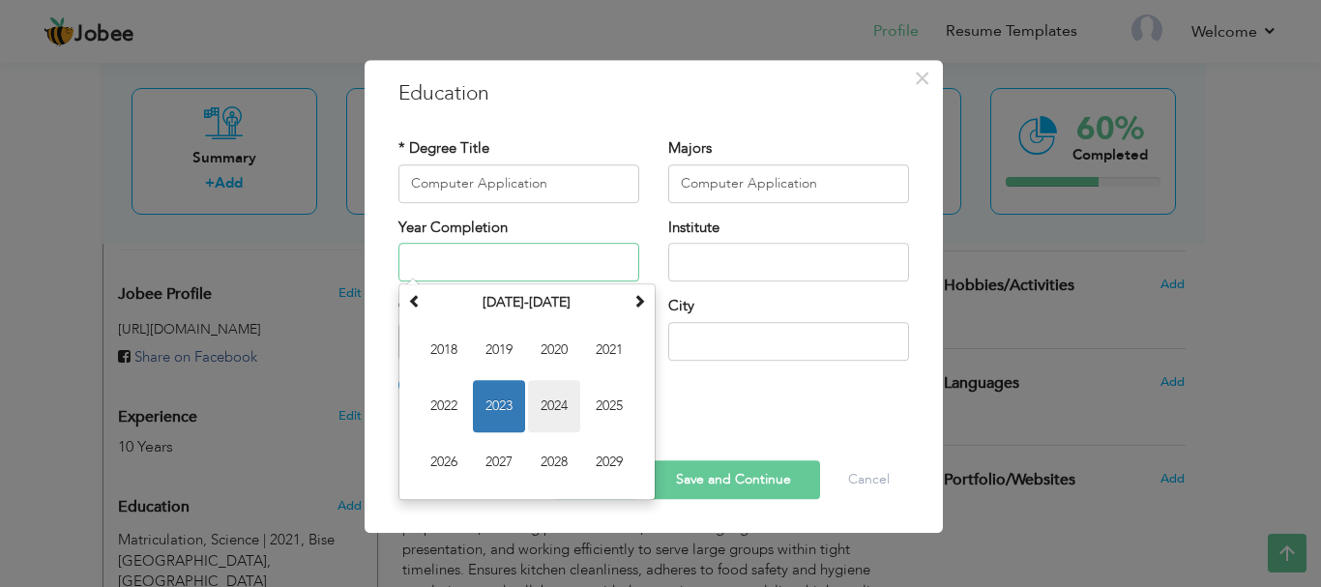
click at [545, 406] on span "2024" at bounding box center [554, 406] width 52 height 52
type input "2024"
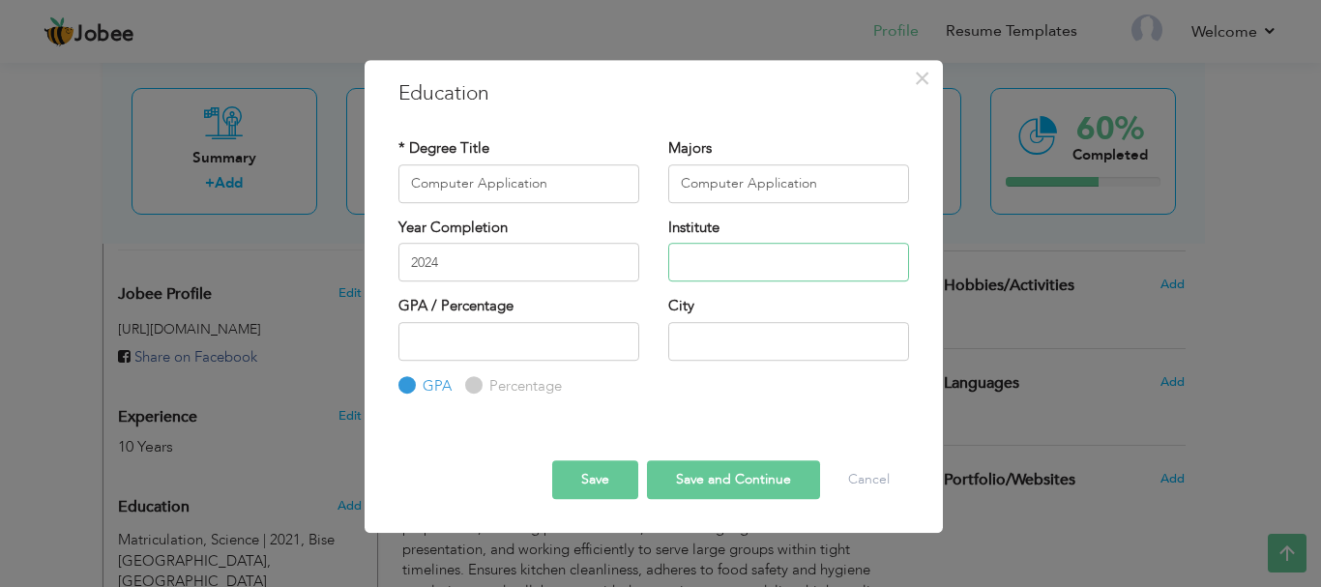
click at [748, 262] on input "text" at bounding box center [788, 262] width 241 height 39
paste input "Punjab Board of Technical Education, [GEOGRAPHIC_DATA]"
type input "Punjab Board of Technical Education, [GEOGRAPHIC_DATA]"
click at [500, 342] on input "number" at bounding box center [519, 341] width 241 height 39
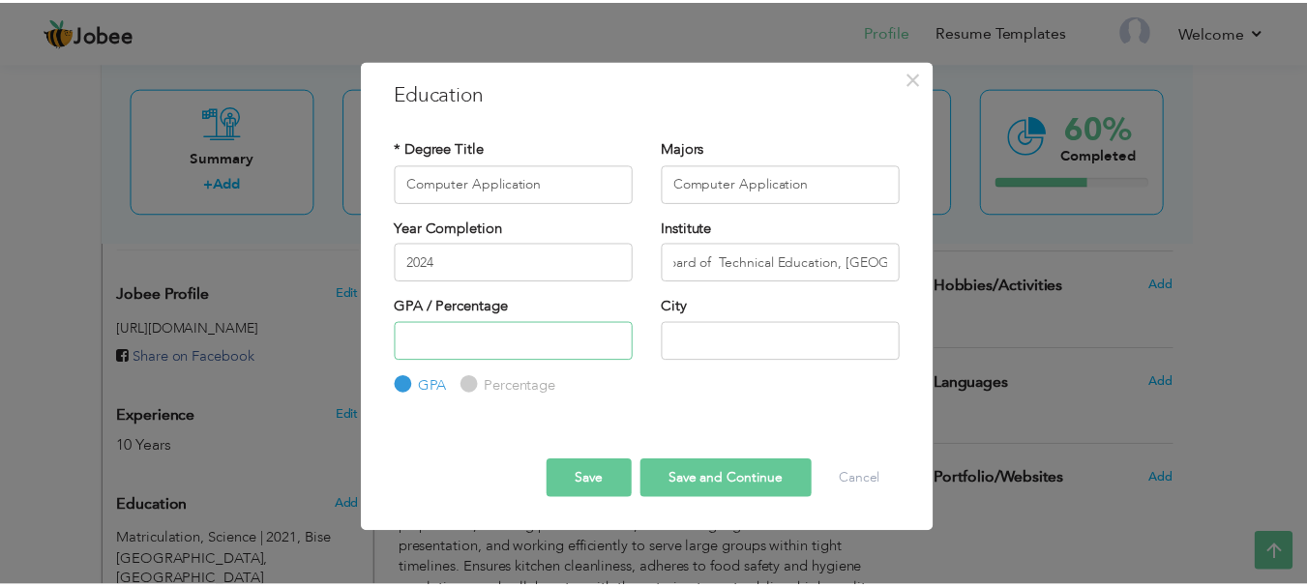
scroll to position [0, 0]
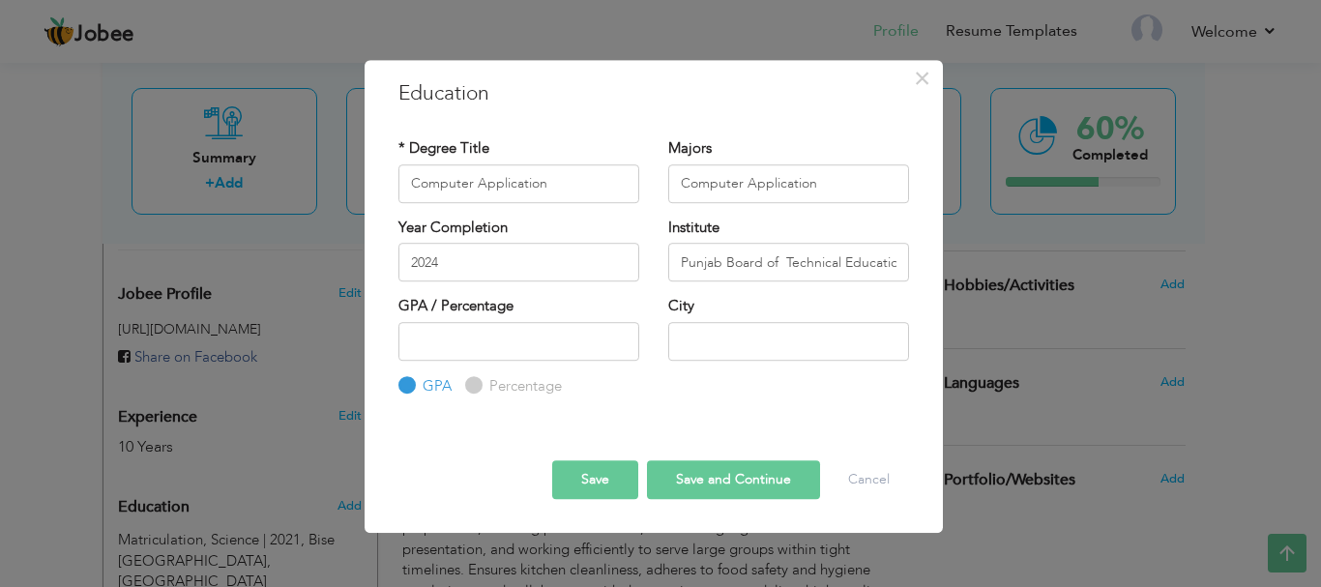
click at [471, 383] on input "Percentage" at bounding box center [471, 385] width 13 height 13
radio input "true"
click at [496, 342] on input "number" at bounding box center [519, 341] width 241 height 39
type input "80"
click at [771, 337] on input "text" at bounding box center [788, 341] width 241 height 39
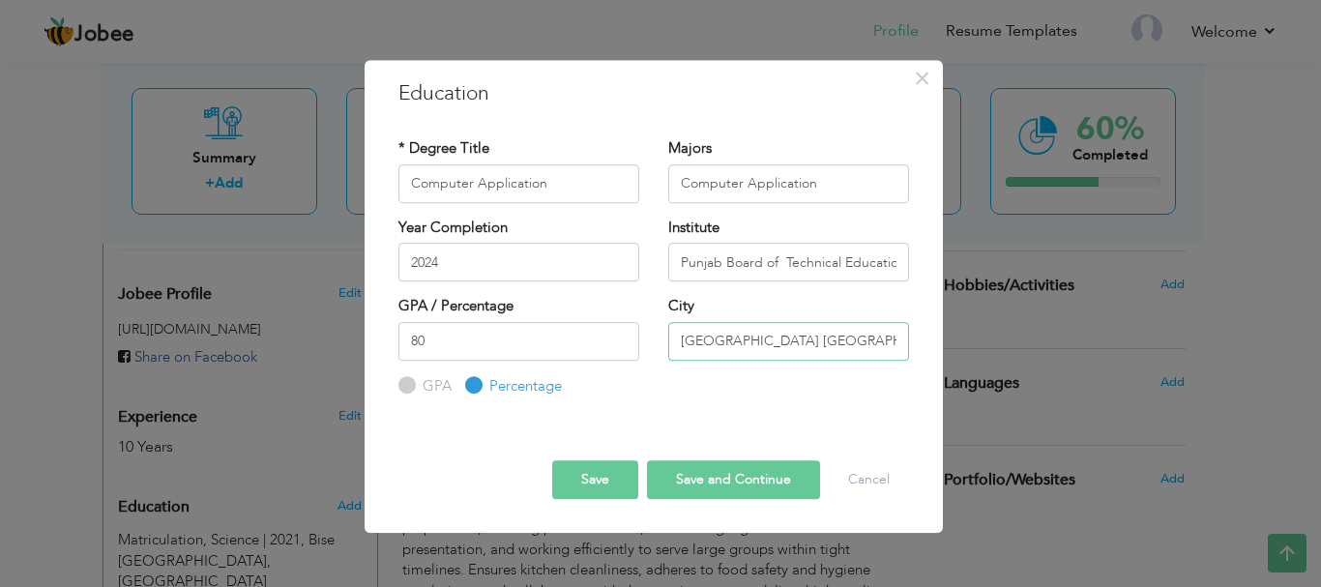
type input "Lahore Punjab"
click at [758, 486] on button "Save and Continue" at bounding box center [733, 479] width 173 height 39
radio input "true"
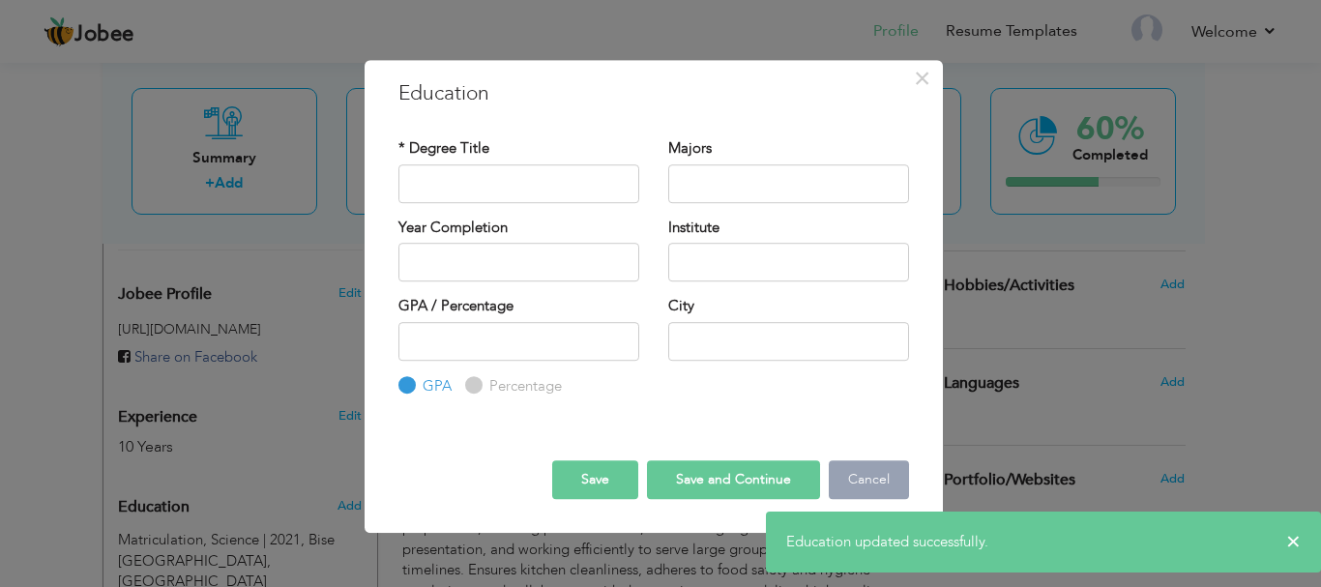
click at [879, 479] on button "Cancel" at bounding box center [869, 479] width 80 height 39
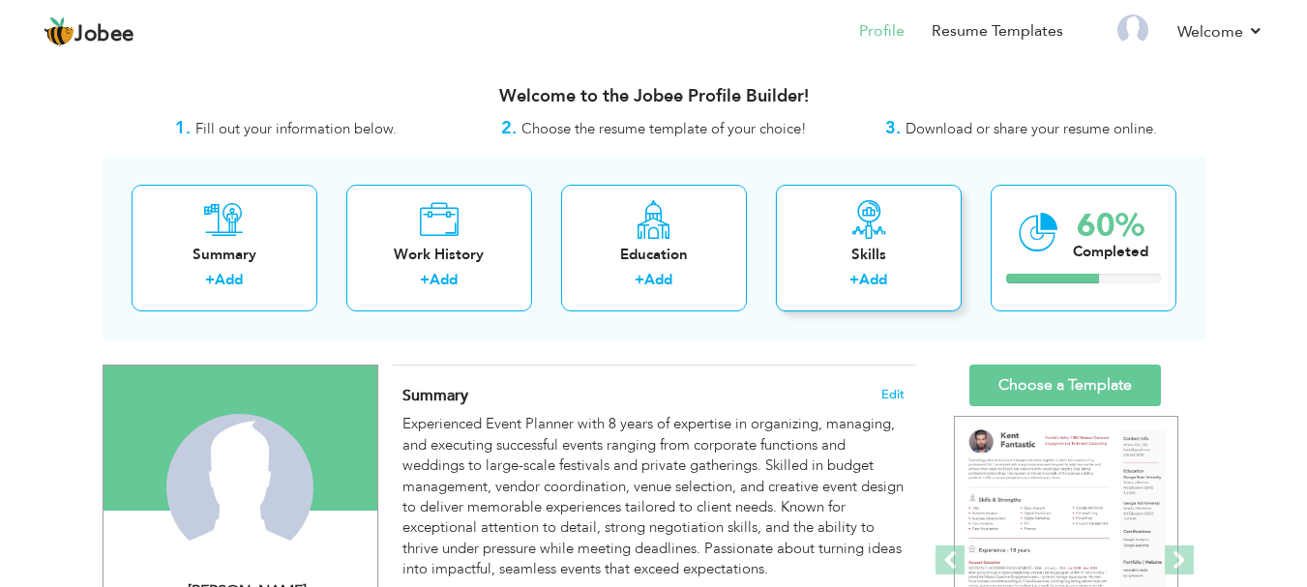
click at [857, 267] on div "Skills + Add" at bounding box center [869, 248] width 186 height 127
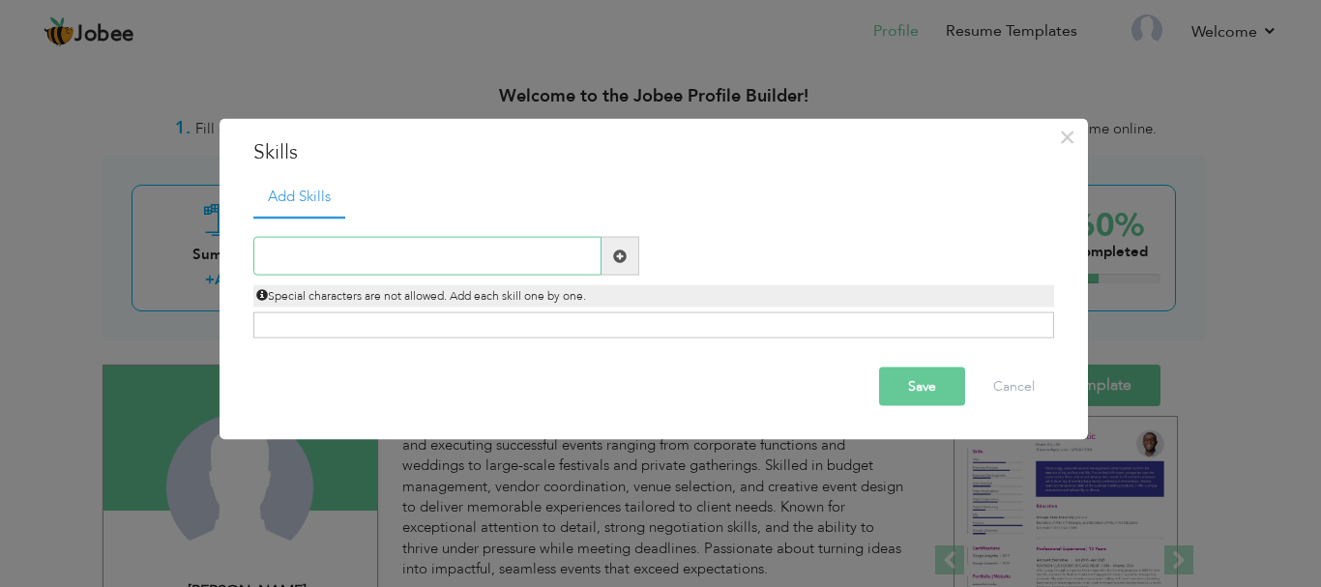
click at [394, 263] on input "text" at bounding box center [427, 256] width 348 height 39
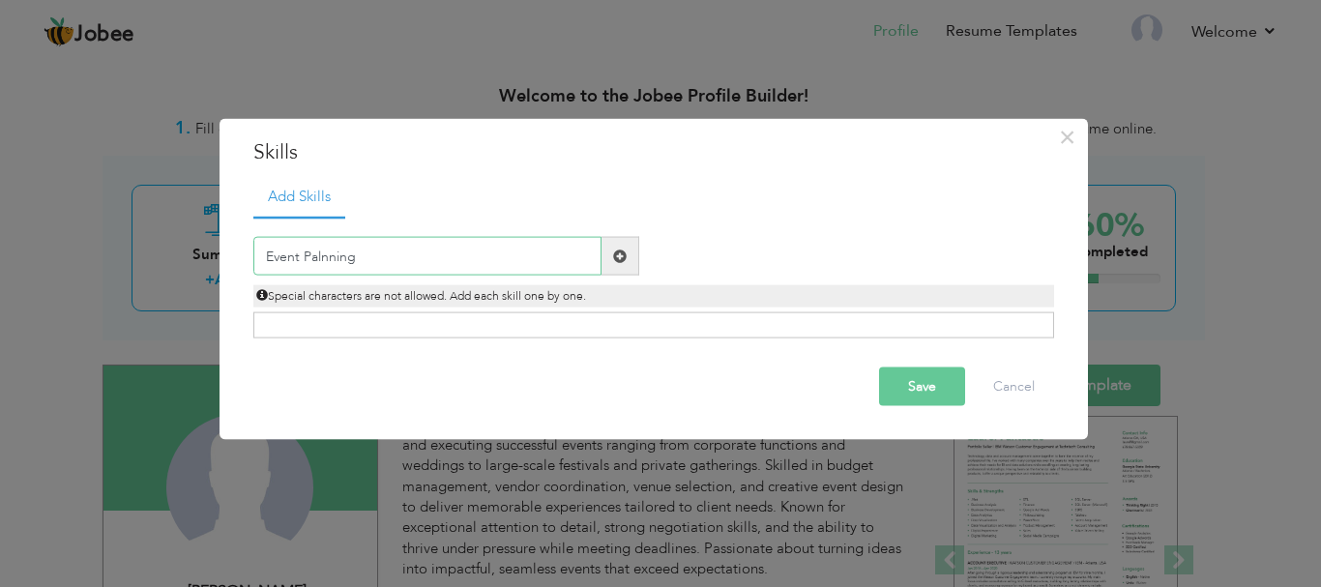
type input "Event Palnning"
click at [393, 328] on div "Click on , to mark skill as primary." at bounding box center [653, 325] width 801 height 26
click at [345, 329] on div "Click on , to mark skill as primary." at bounding box center [653, 325] width 801 height 26
click at [622, 251] on span at bounding box center [620, 256] width 14 height 14
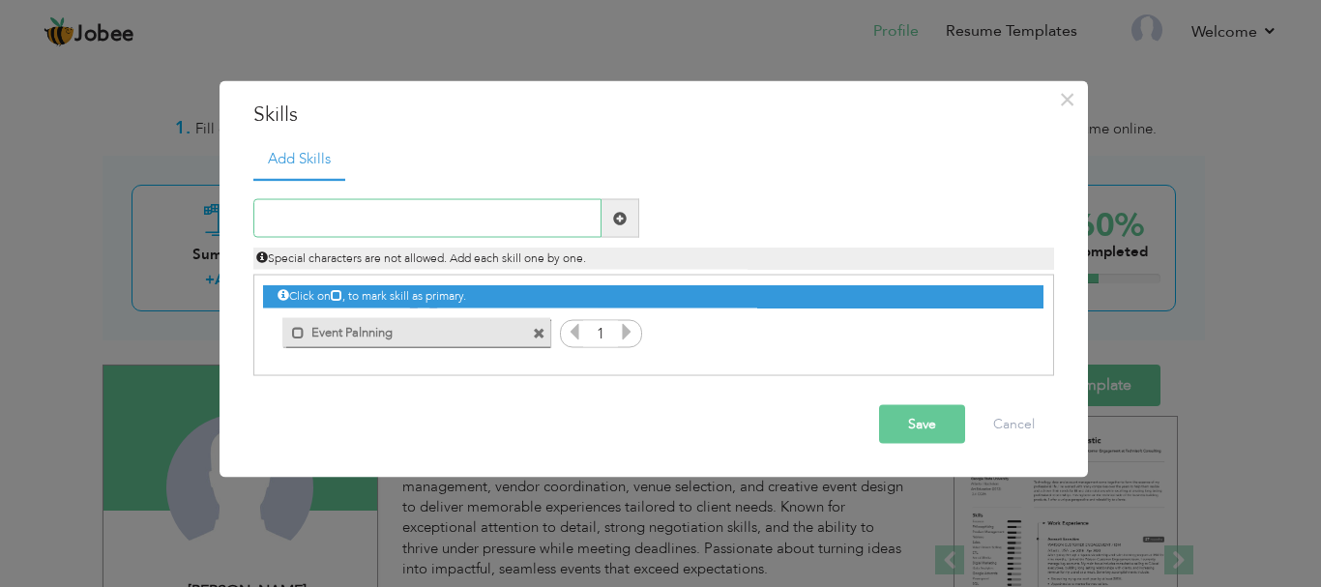
click at [393, 209] on input "text" at bounding box center [427, 218] width 348 height 39
click at [623, 328] on icon at bounding box center [626, 331] width 17 height 17
click at [624, 328] on icon at bounding box center [626, 331] width 17 height 17
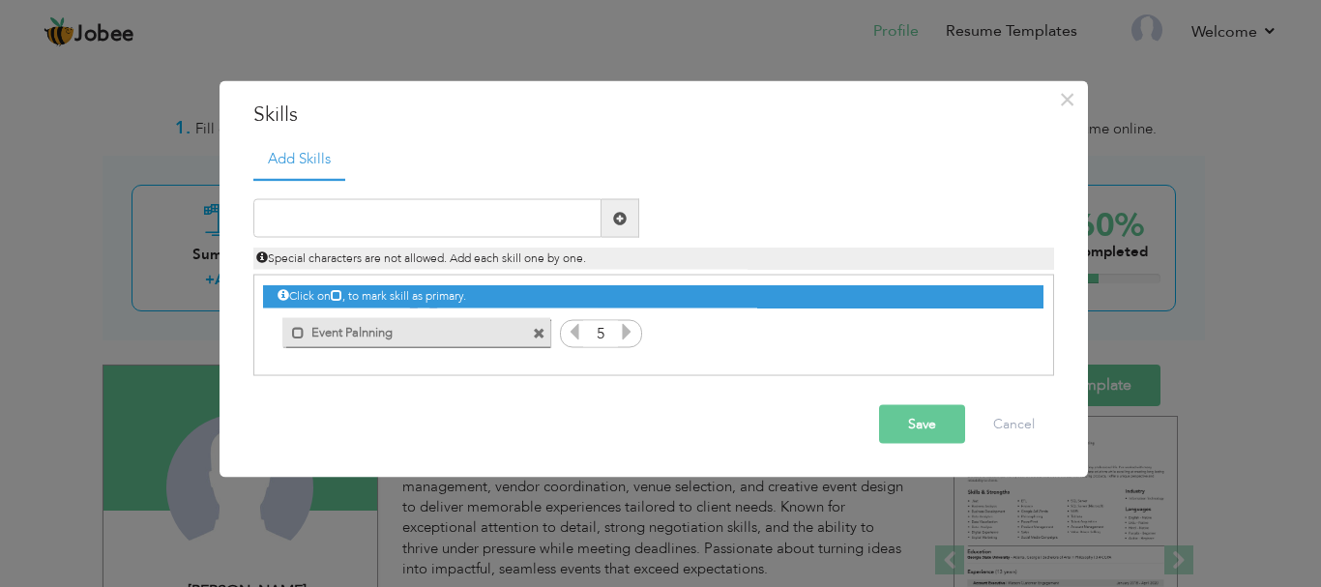
click at [624, 328] on icon at bounding box center [626, 331] width 17 height 17
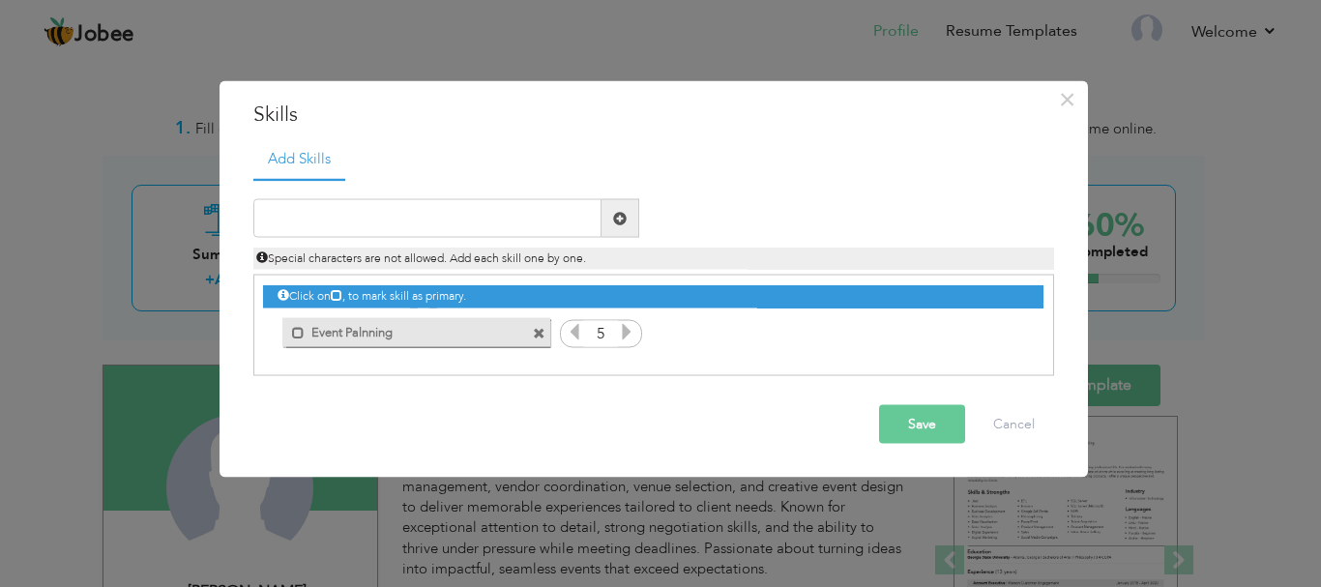
click at [624, 328] on icon at bounding box center [626, 331] width 17 height 17
click at [297, 330] on span at bounding box center [298, 332] width 13 height 13
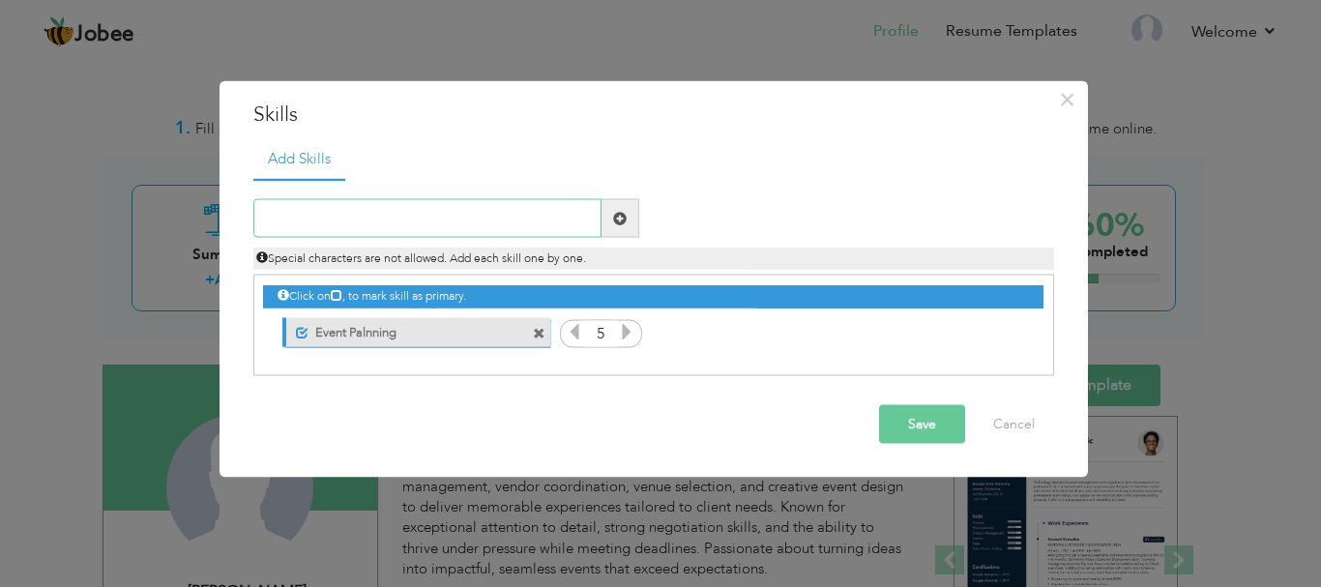
click at [377, 212] on input "text" at bounding box center [427, 218] width 348 height 39
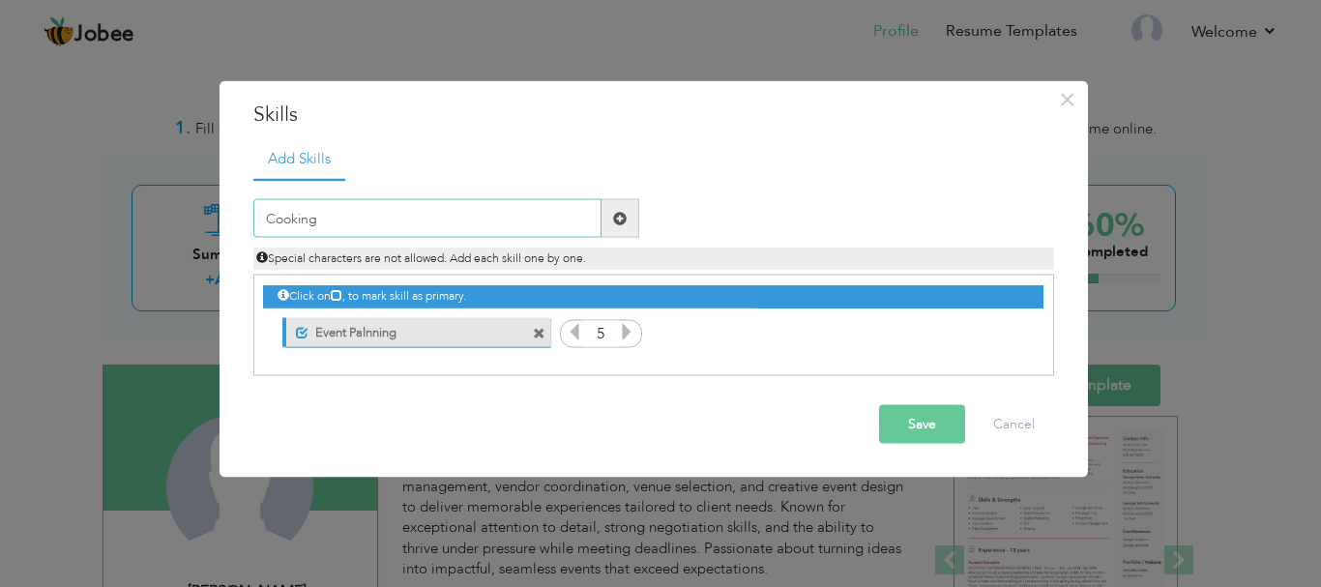
type input "Cooking"
click at [629, 224] on span at bounding box center [621, 218] width 38 height 39
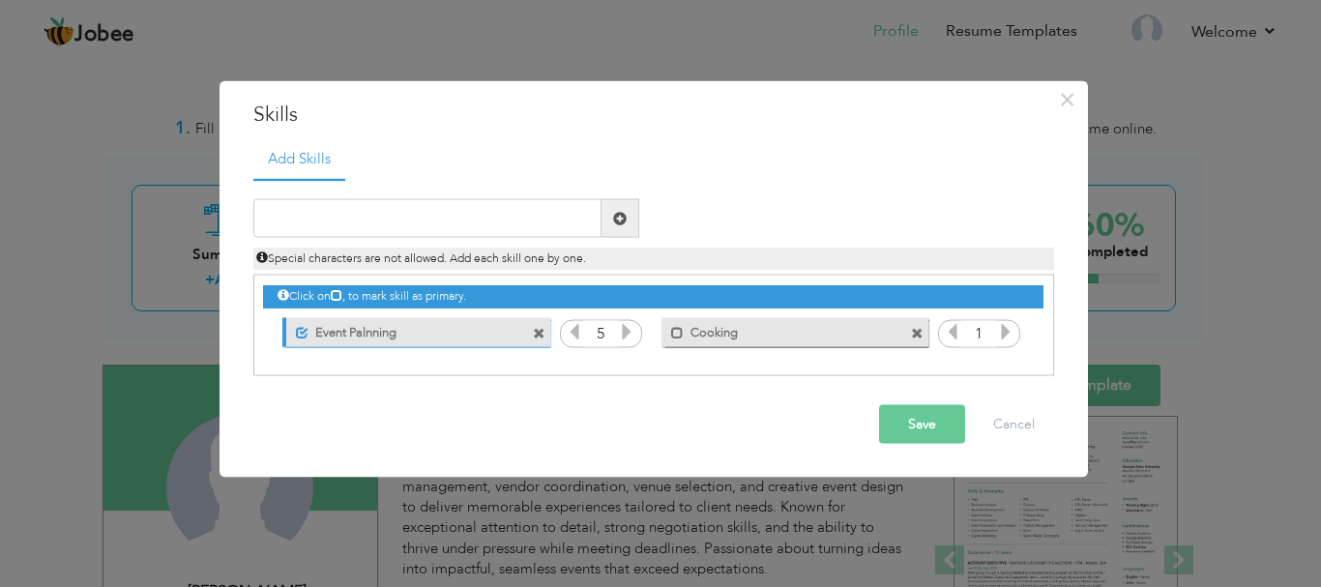
click at [1004, 340] on icon at bounding box center [1005, 331] width 17 height 17
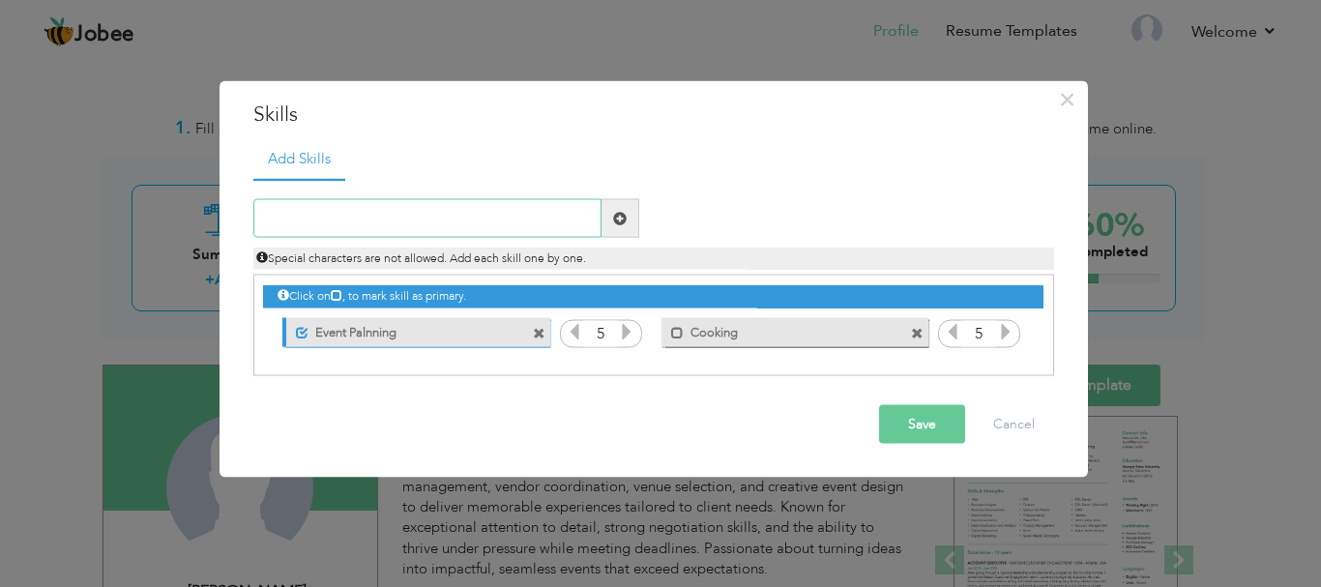
click at [424, 219] on input "text" at bounding box center [427, 218] width 348 height 39
type input "C"
type input "IT"
click at [625, 215] on span at bounding box center [620, 218] width 14 height 14
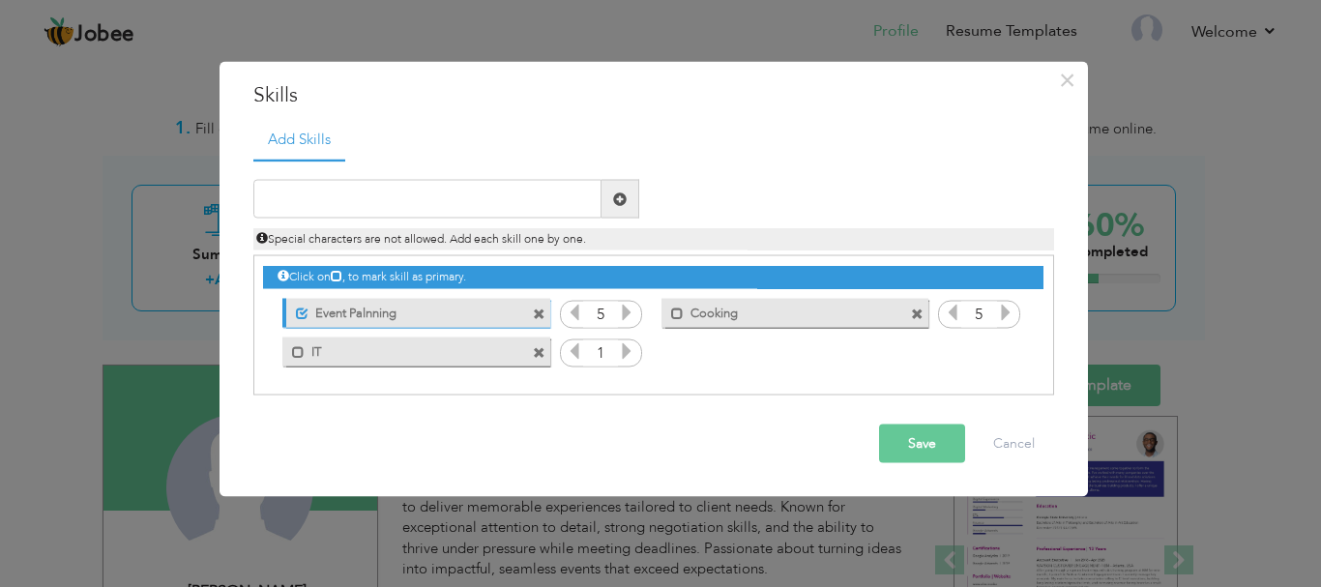
click at [629, 357] on icon at bounding box center [626, 350] width 17 height 17
click at [629, 358] on icon at bounding box center [626, 350] width 17 height 17
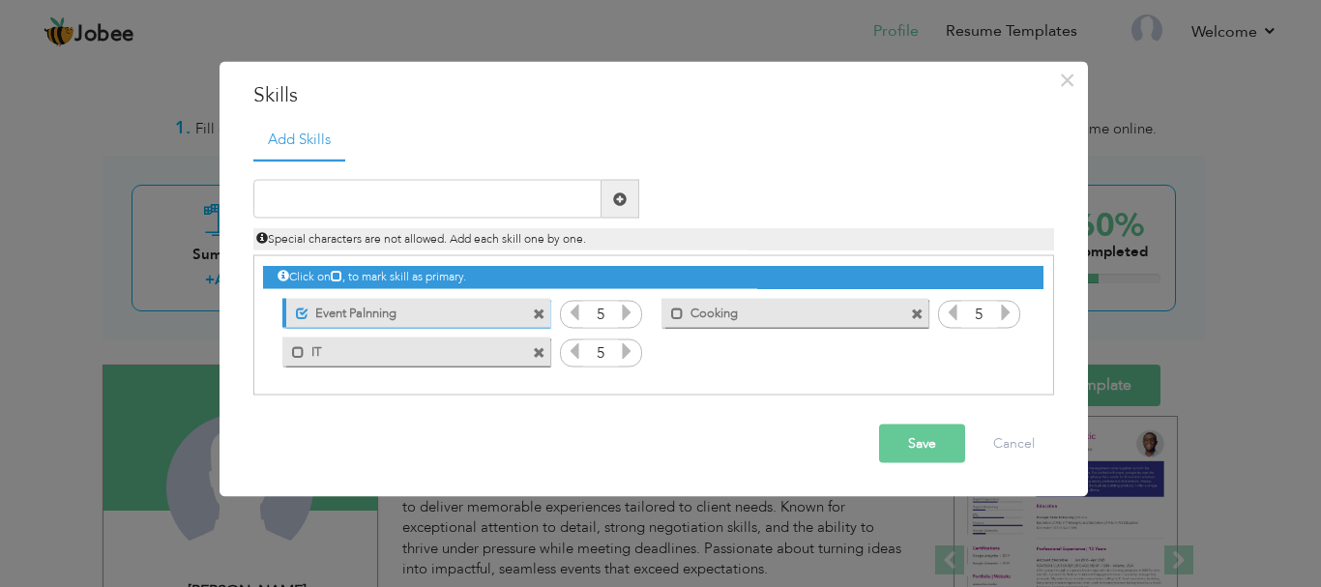
click at [629, 358] on icon at bounding box center [626, 350] width 17 height 17
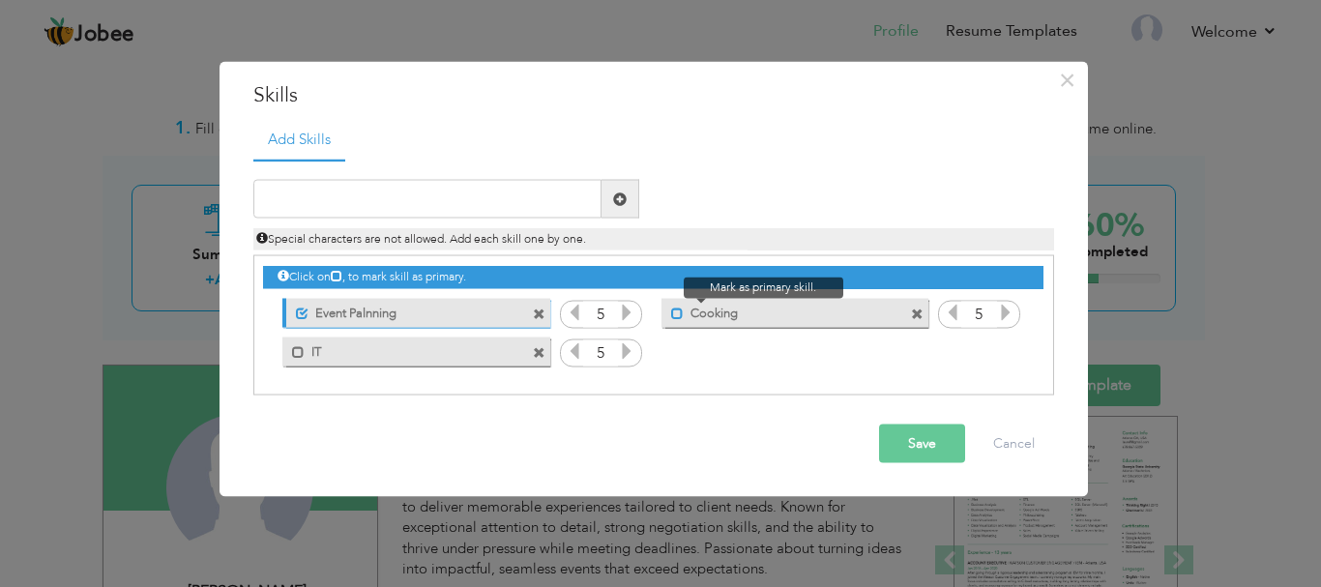
click at [677, 309] on span at bounding box center [677, 313] width 13 height 13
click at [382, 203] on input "text" at bounding box center [427, 199] width 348 height 39
click at [420, 199] on input "text" at bounding box center [427, 199] width 348 height 39
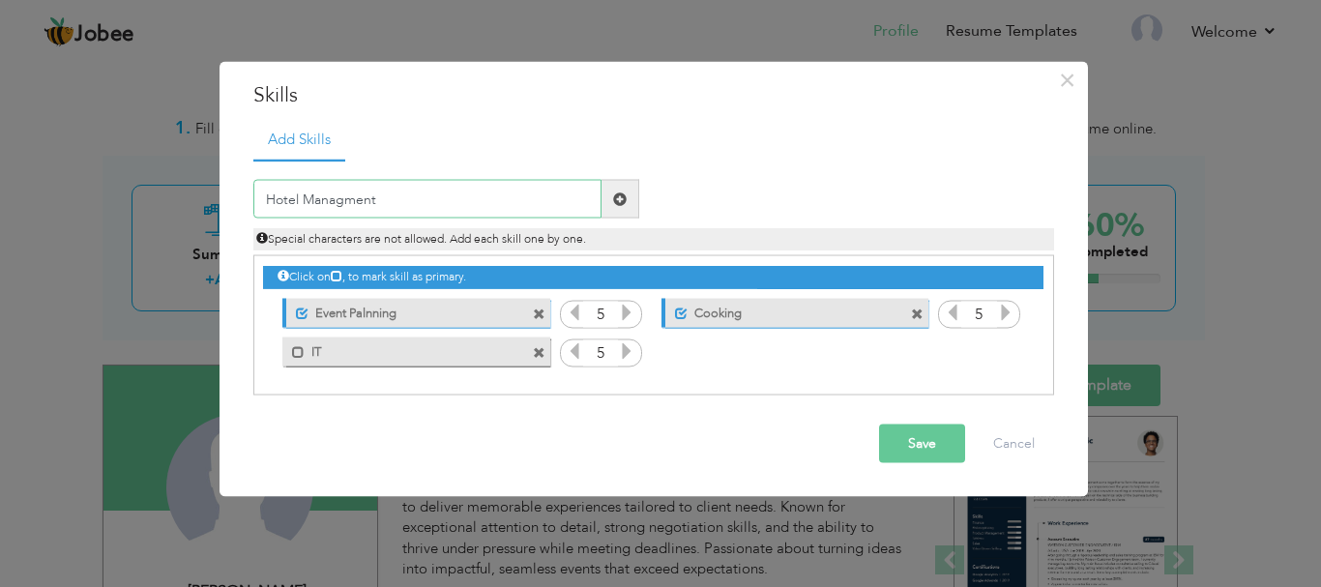
type input "Hotel Managment"
click at [624, 199] on span at bounding box center [620, 199] width 14 height 14
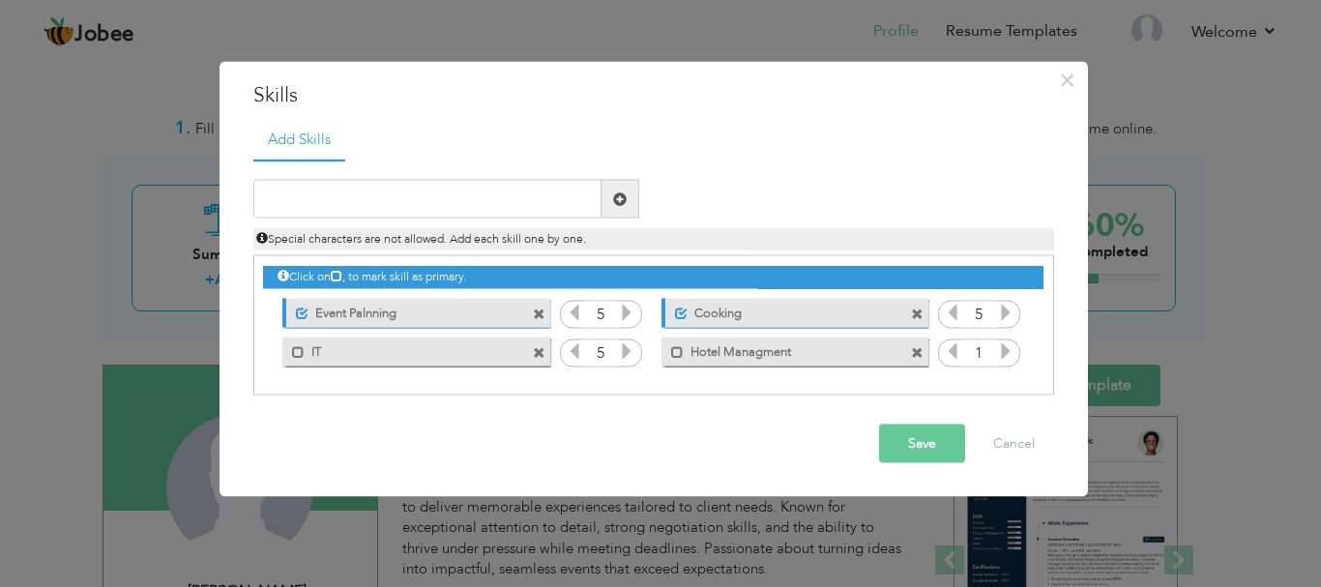
click at [999, 360] on icon at bounding box center [1005, 350] width 17 height 17
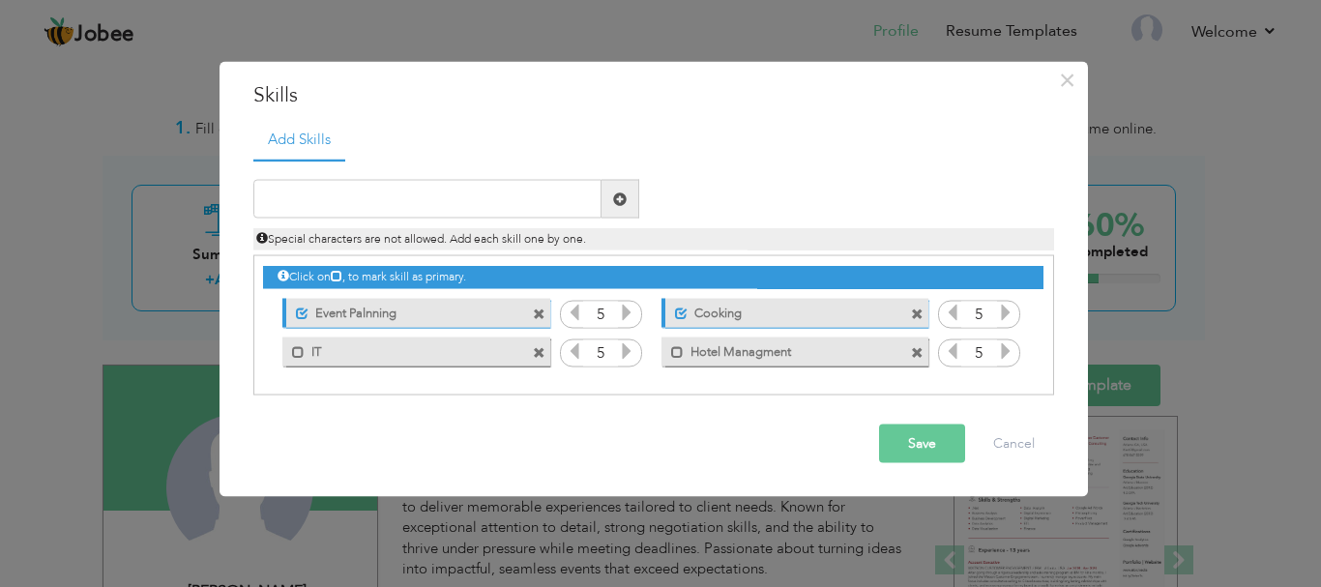
click at [943, 462] on button "Save" at bounding box center [922, 444] width 86 height 39
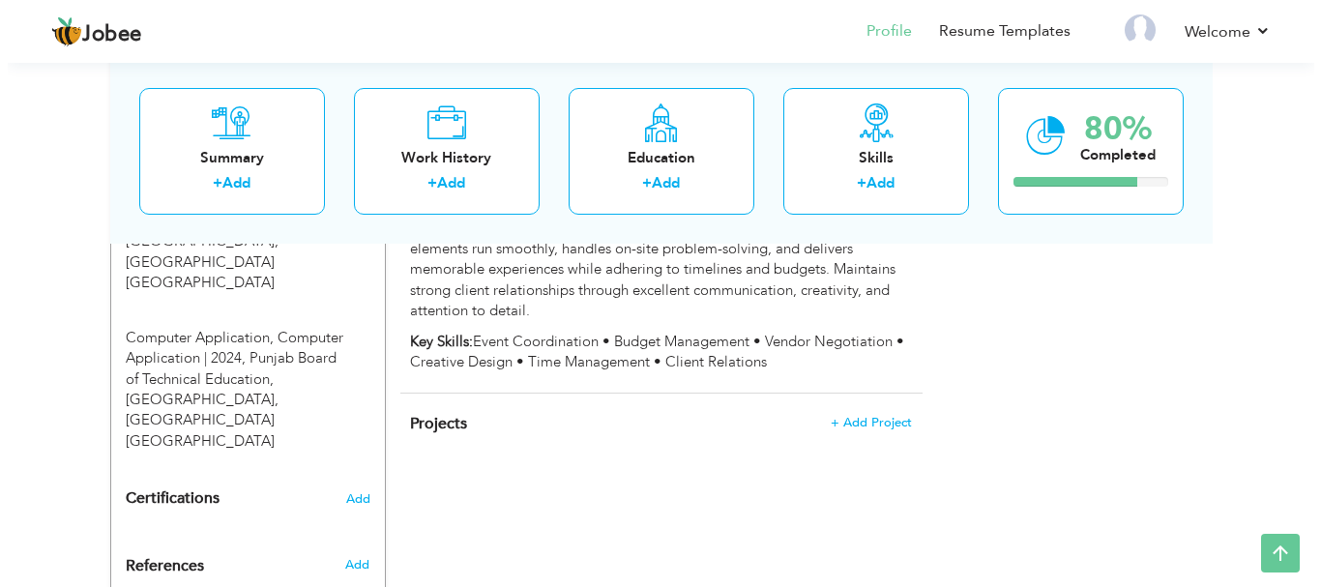
scroll to position [1176, 0]
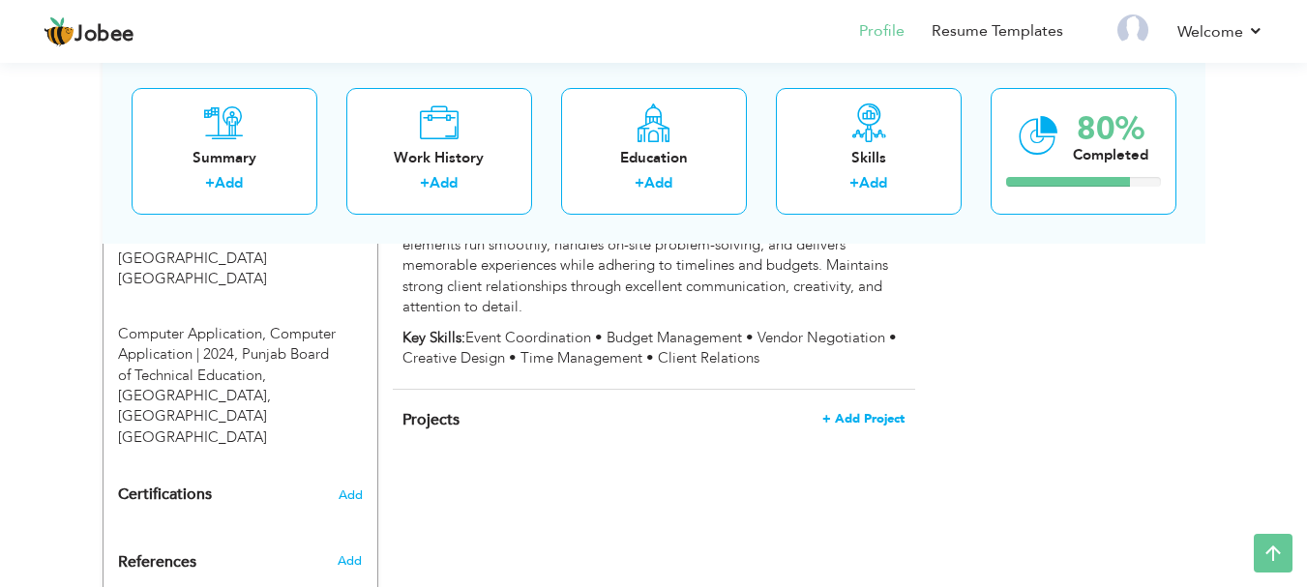
click at [877, 412] on span "+ Add Project" at bounding box center [863, 419] width 82 height 14
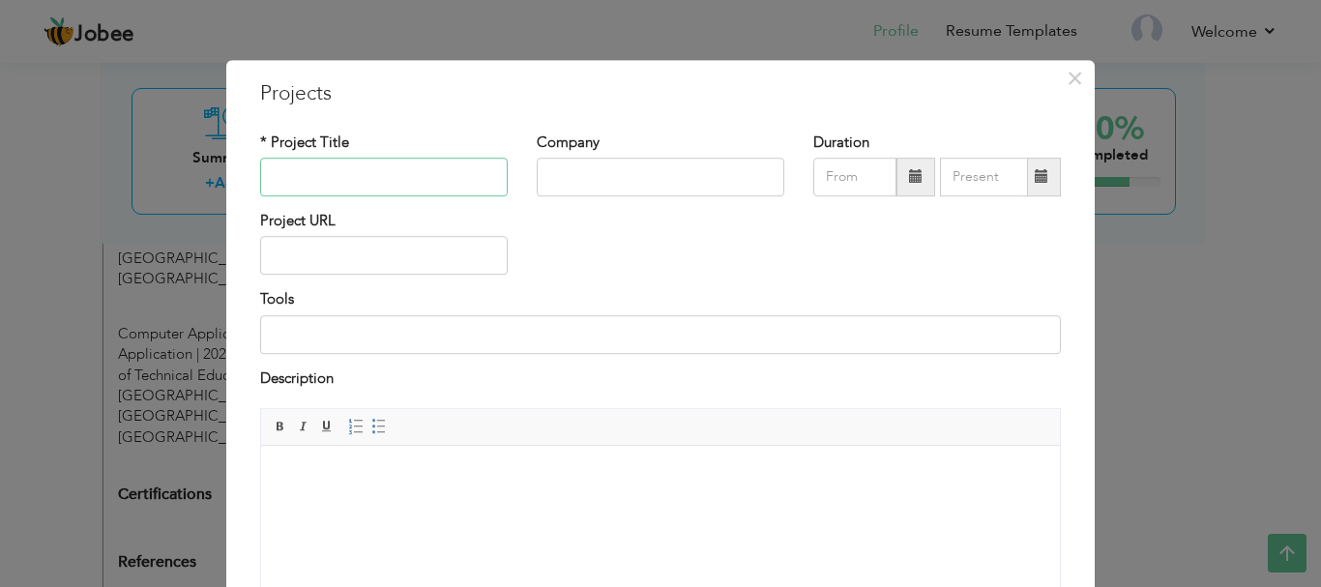
click at [335, 177] on input "text" at bounding box center [384, 177] width 248 height 39
type input "Event Palnning"
click at [648, 183] on input "text" at bounding box center [661, 177] width 248 height 39
type input "F"
type input "[GEOGRAPHIC_DATA]"
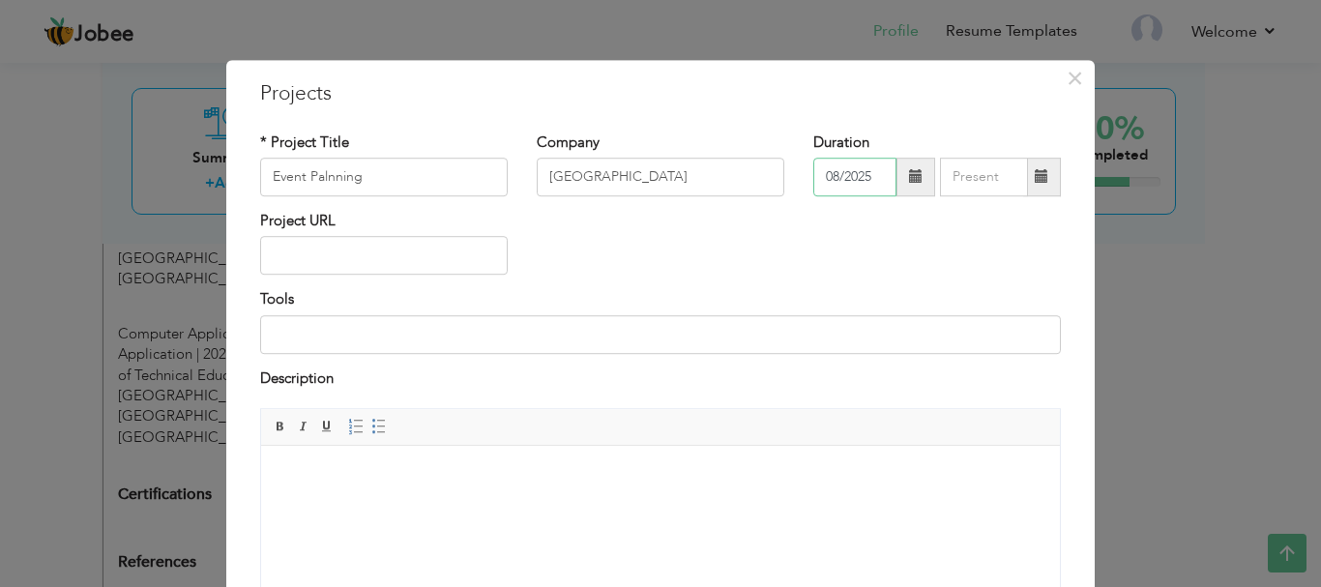
click at [825, 174] on input "08/2025" at bounding box center [854, 177] width 83 height 39
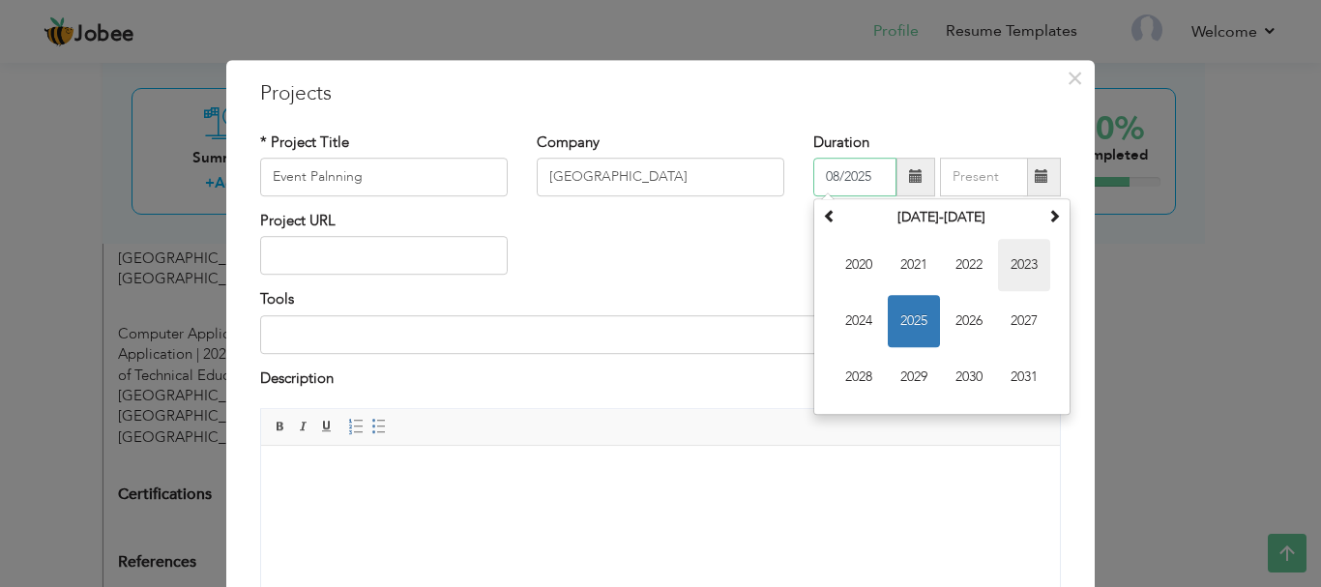
click at [1008, 267] on span "2023" at bounding box center [1024, 265] width 52 height 52
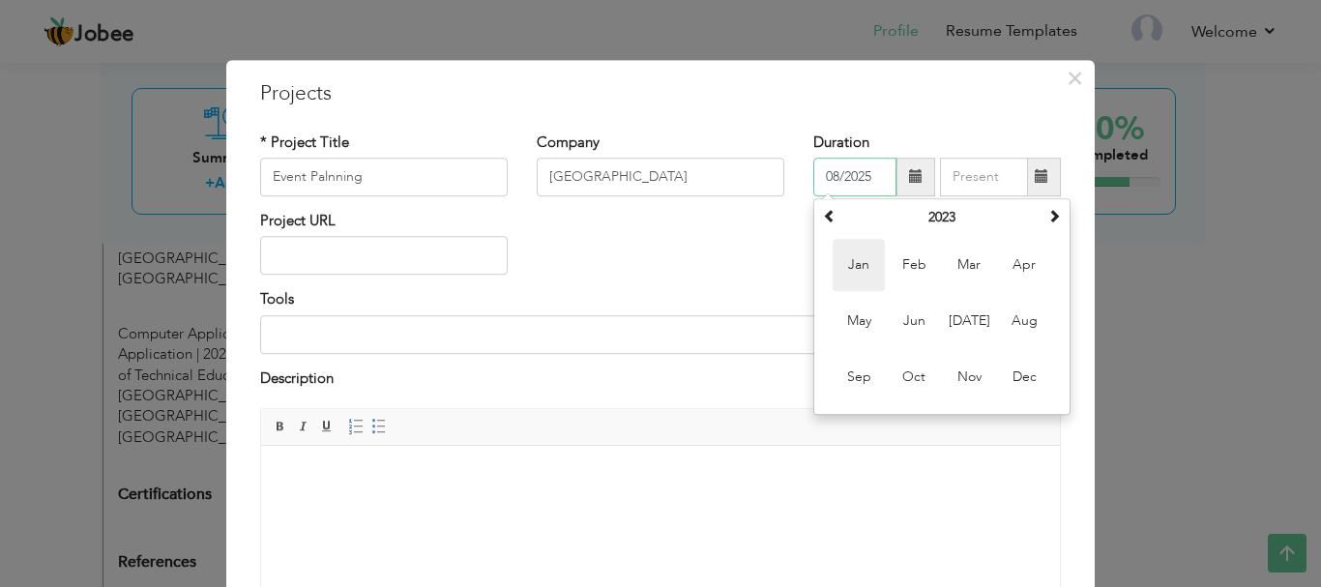
click at [857, 264] on span "Jan" at bounding box center [859, 265] width 52 height 52
type input "01/2023"
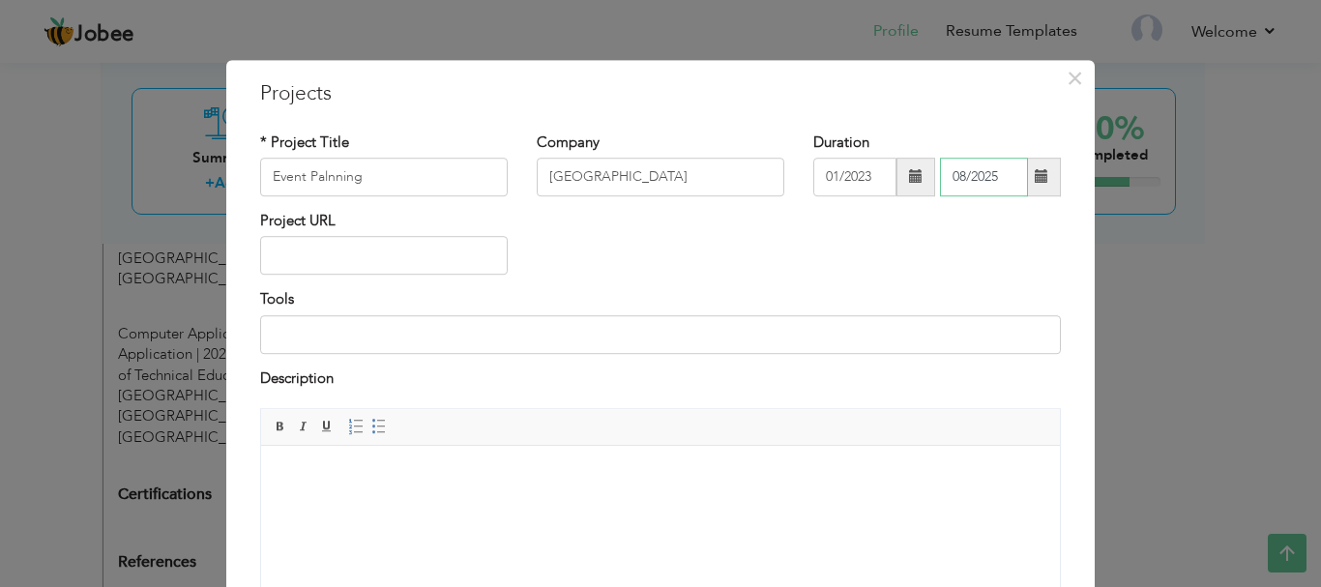
click at [997, 179] on input "08/2025" at bounding box center [984, 177] width 88 height 39
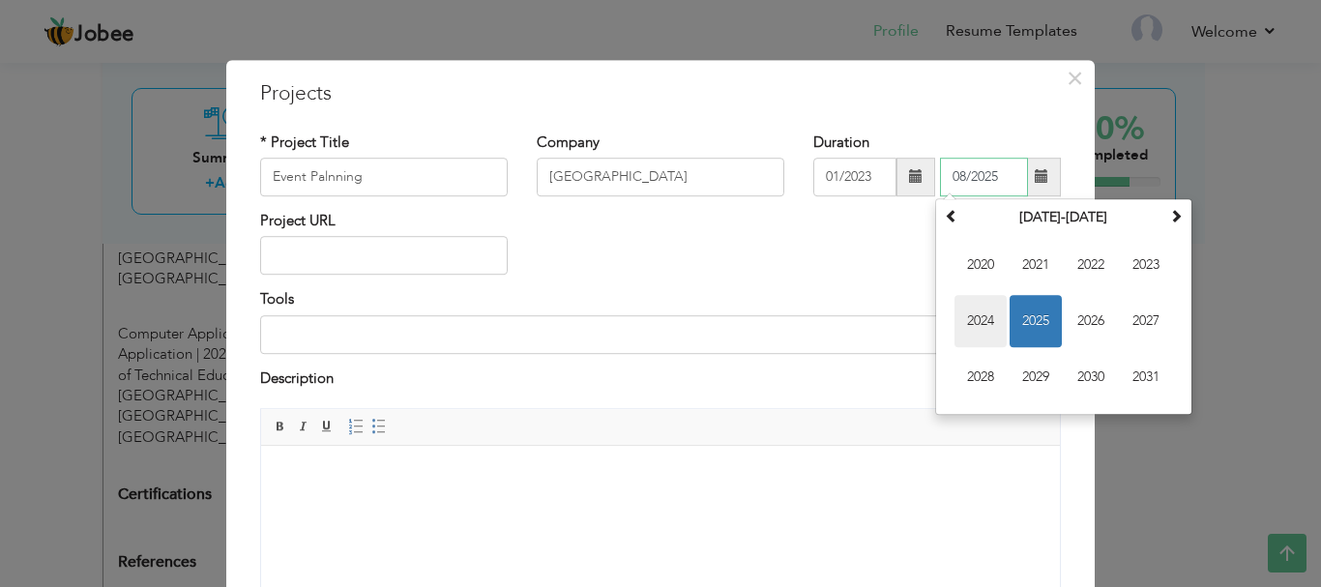
click at [966, 323] on span "2024" at bounding box center [981, 321] width 52 height 52
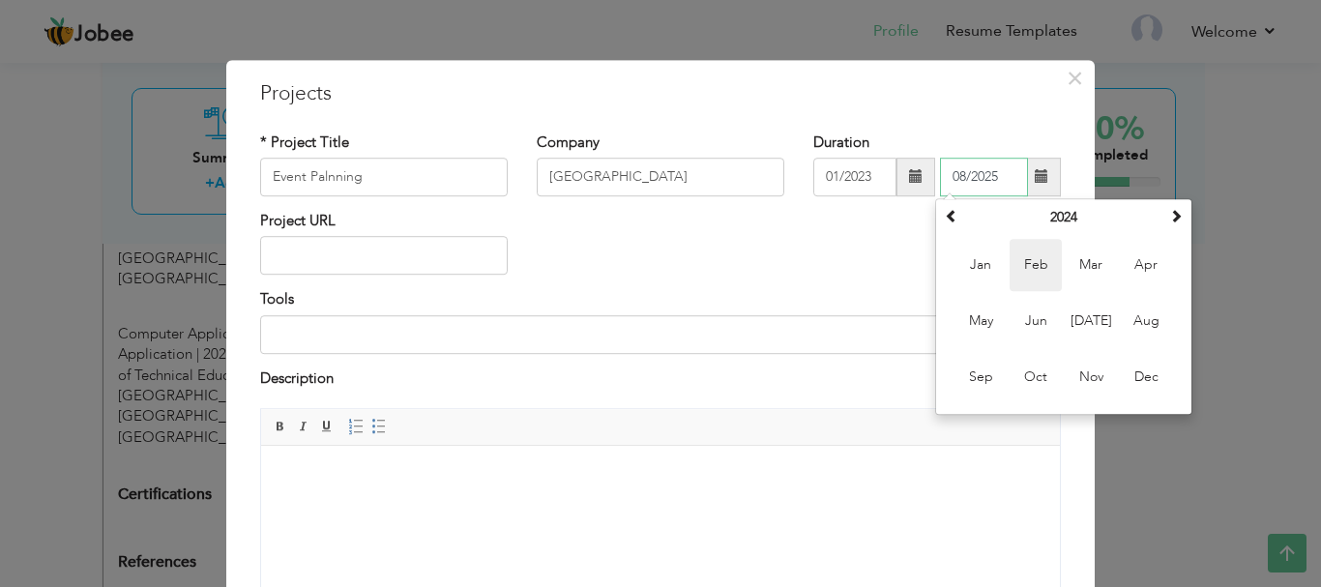
click at [1031, 262] on span "Feb" at bounding box center [1036, 265] width 52 height 52
type input "02/2024"
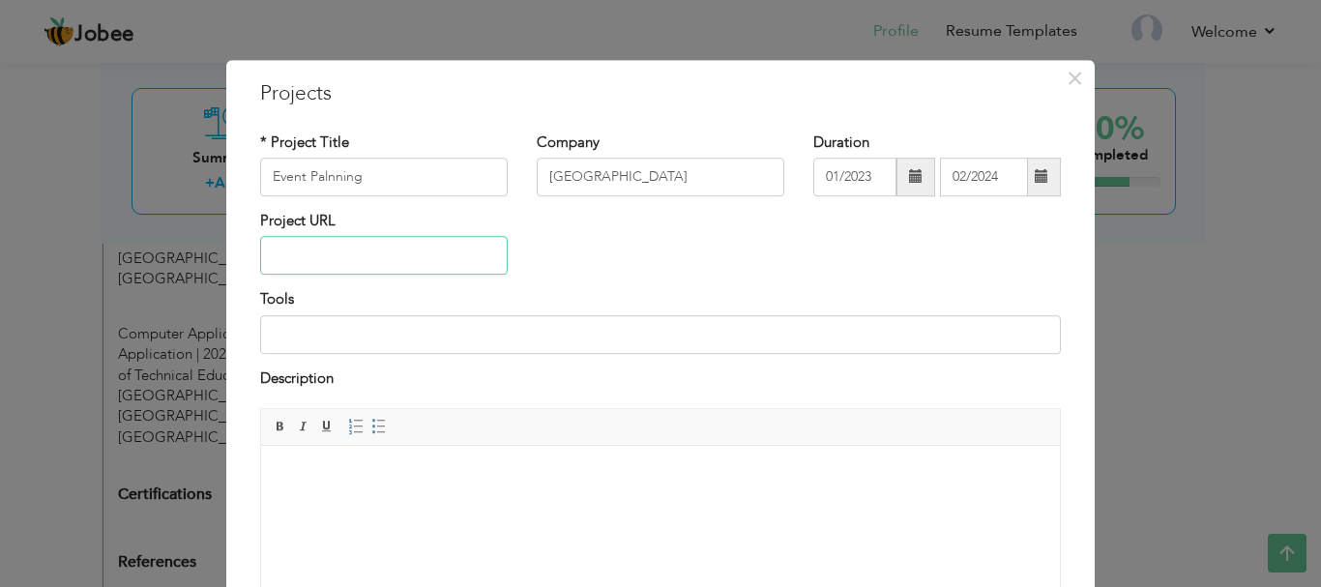
click at [409, 262] on input "text" at bounding box center [384, 256] width 248 height 39
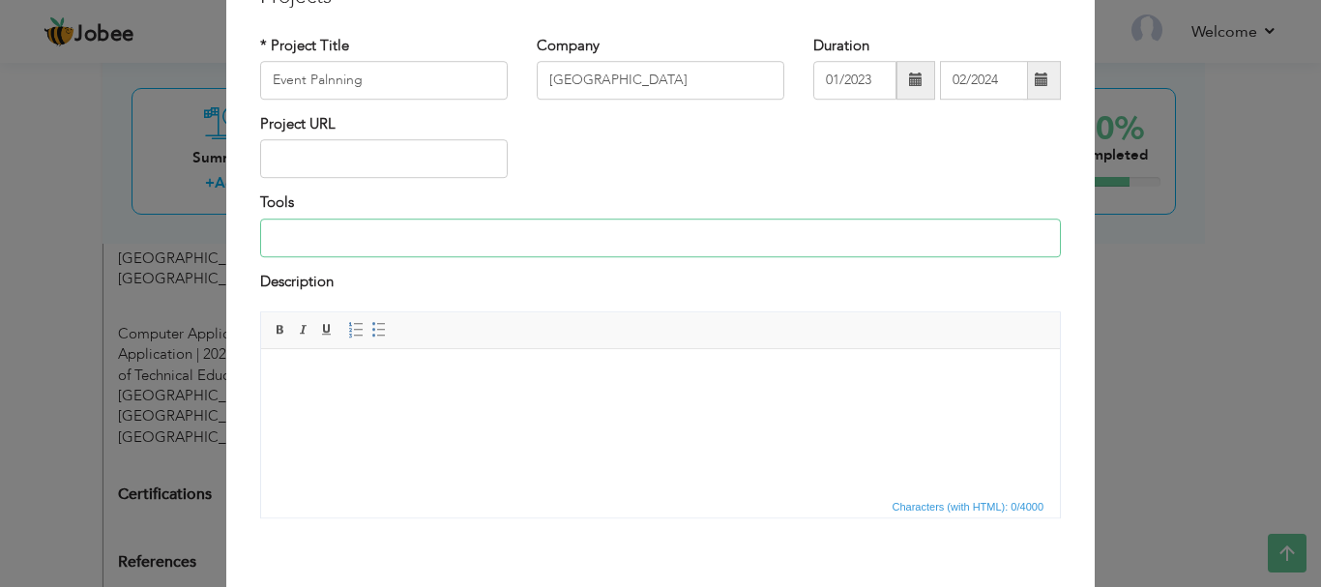
click at [412, 228] on input at bounding box center [660, 238] width 801 height 39
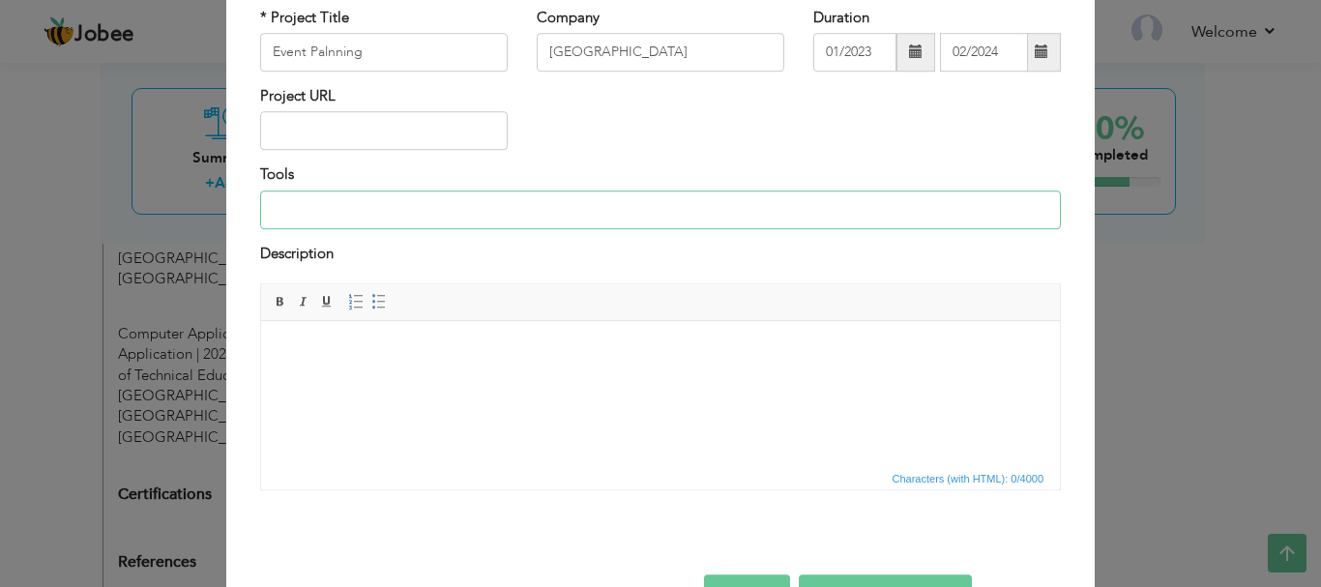
scroll to position [88, 0]
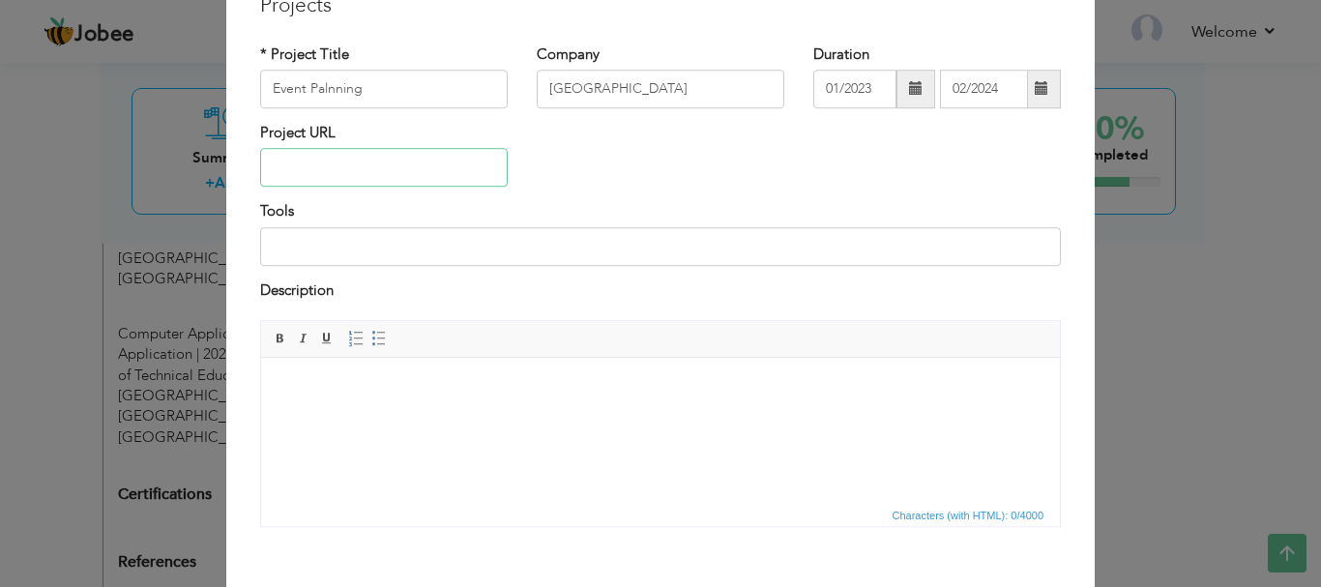
click at [446, 169] on input "text" at bounding box center [384, 168] width 248 height 39
click at [761, 177] on div "Project URL" at bounding box center [661, 162] width 830 height 78
click at [436, 172] on input "text" at bounding box center [384, 168] width 248 height 39
paste input "[URL][DOMAIN_NAME]"
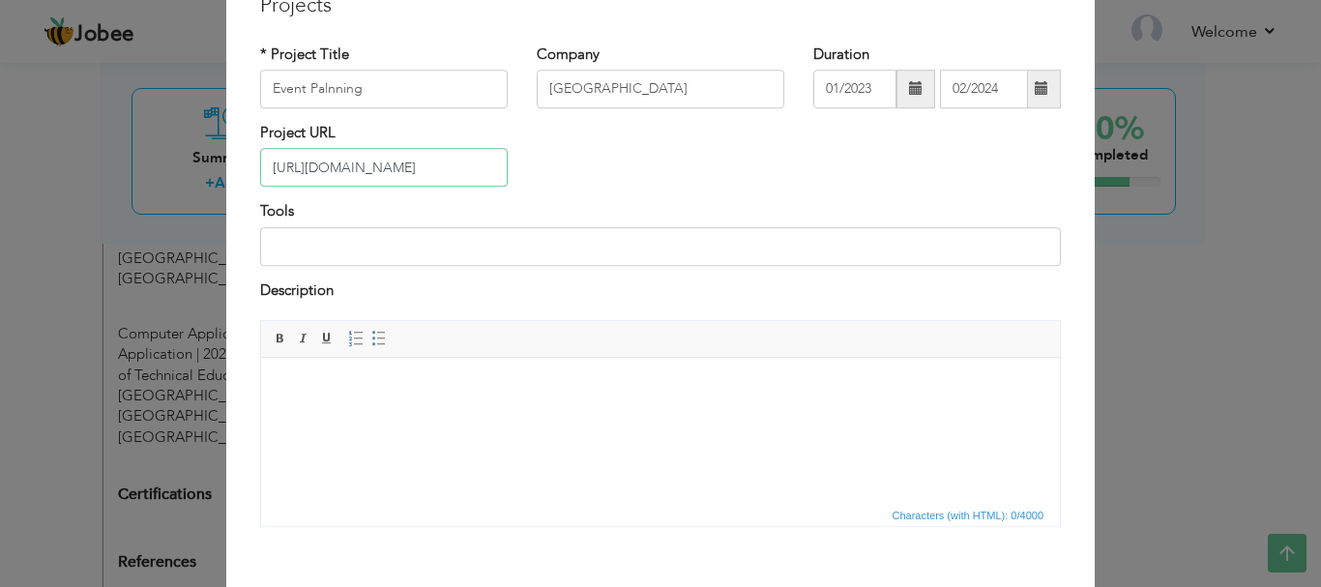
type input "[URL][DOMAIN_NAME]"
click at [398, 251] on input at bounding box center [660, 246] width 801 height 39
type input "Event Structure Tools"
click at [419, 371] on html at bounding box center [660, 387] width 799 height 59
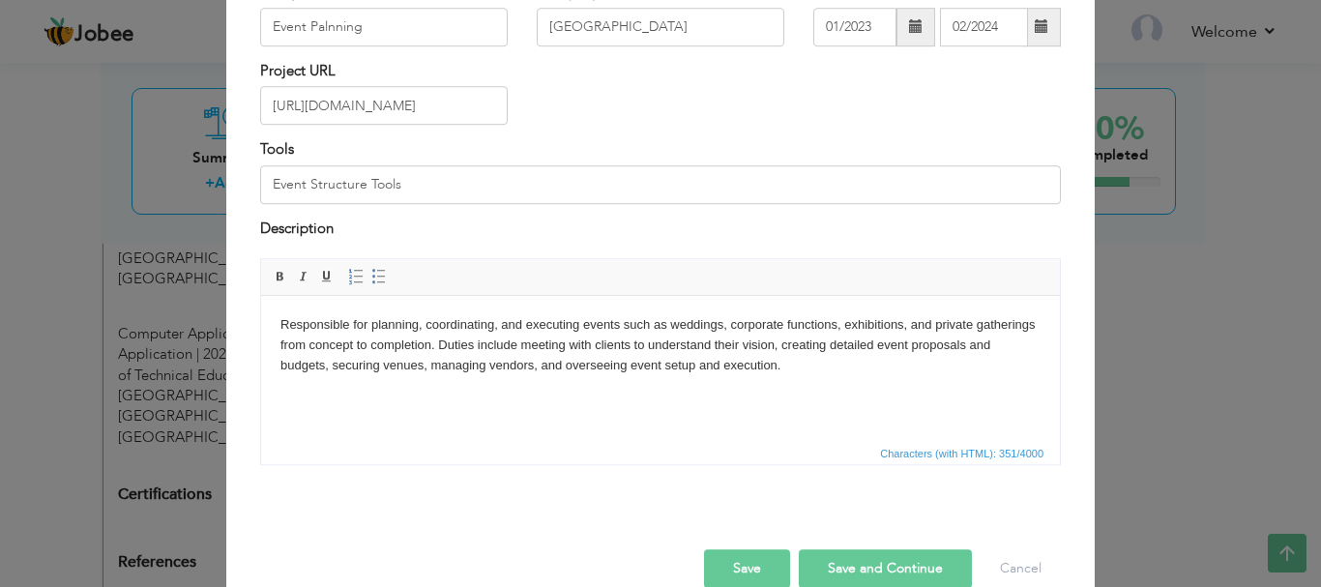
scroll to position [185, 0]
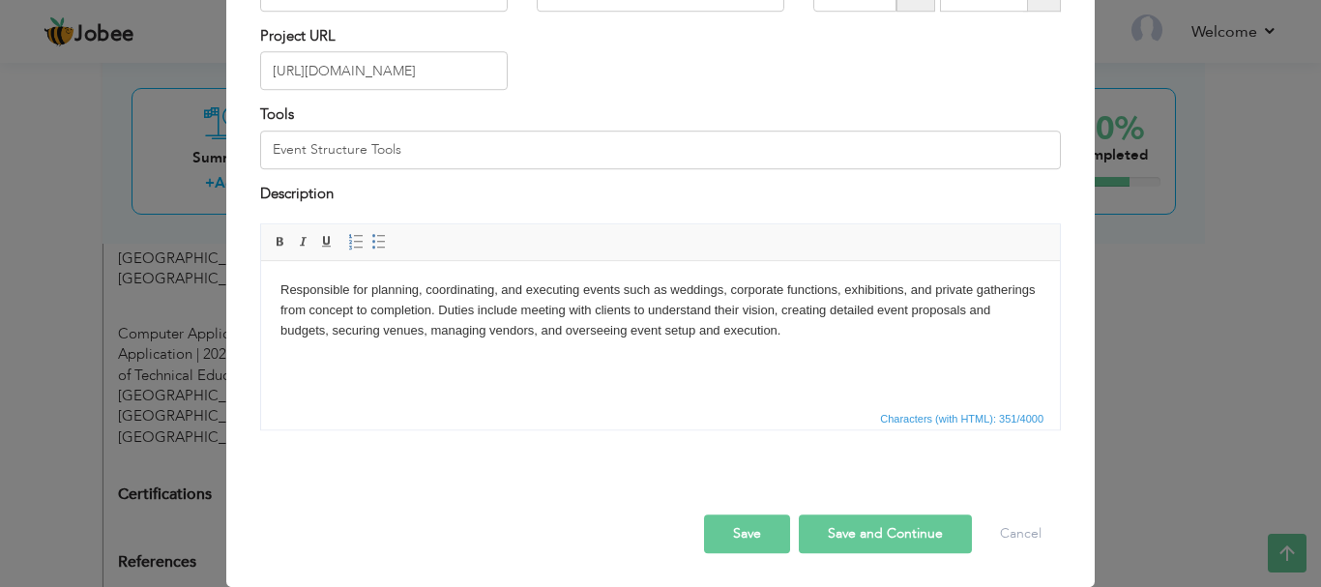
click at [885, 546] on button "Save and Continue" at bounding box center [885, 534] width 173 height 39
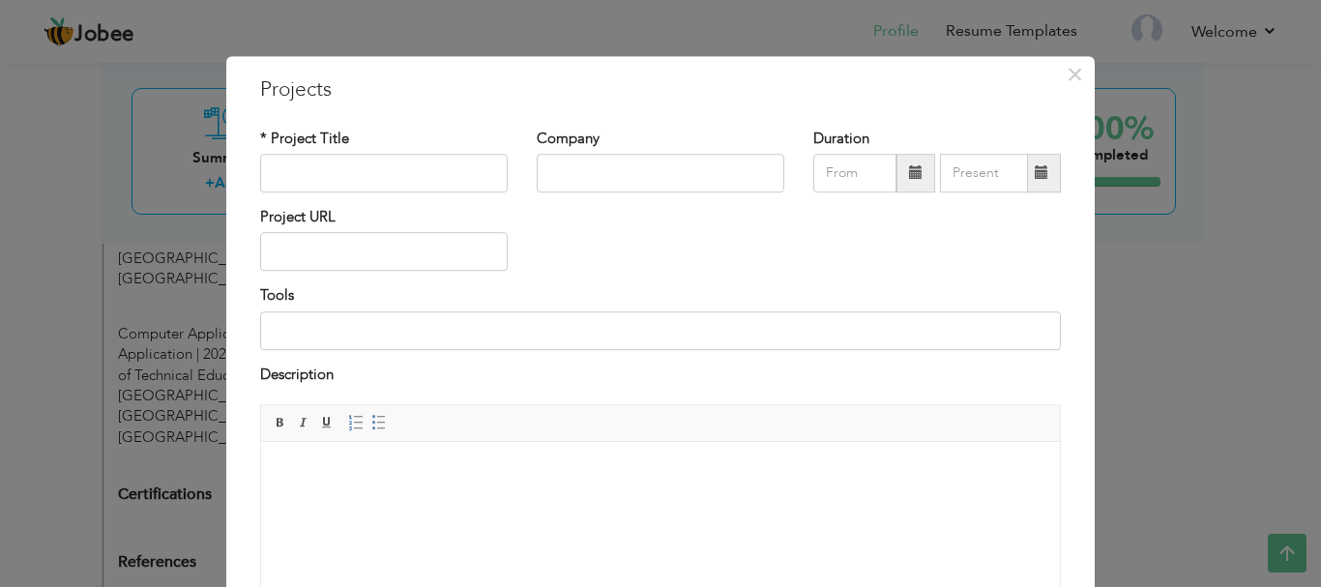
scroll to position [0, 0]
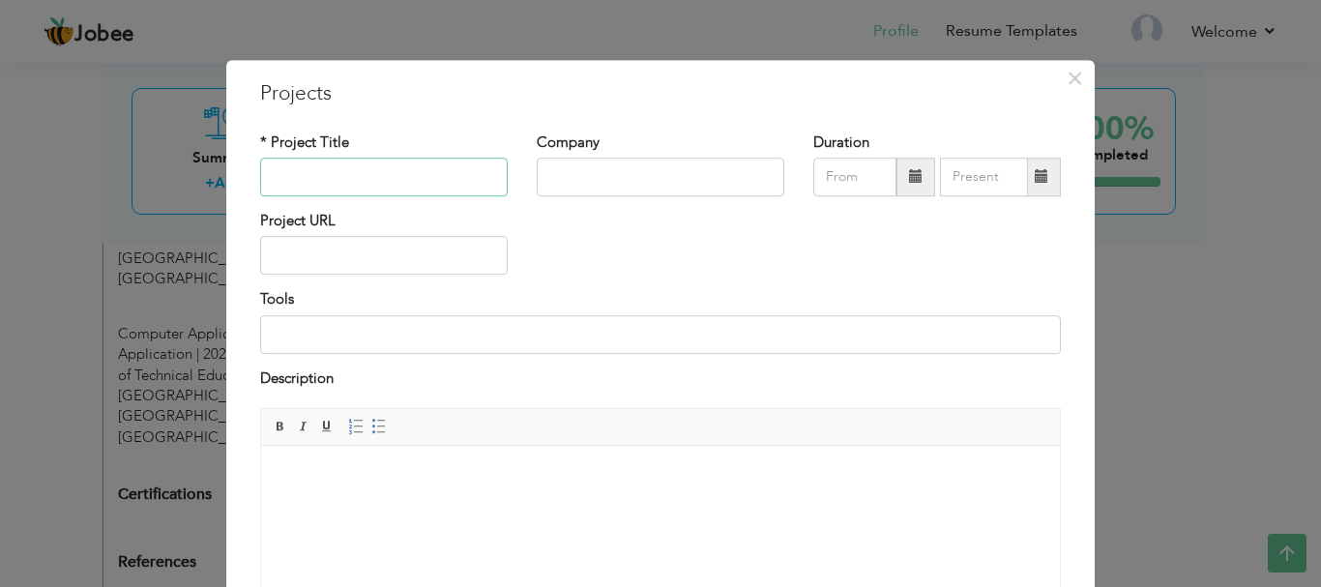
click at [382, 179] on input "text" at bounding box center [384, 177] width 248 height 39
click at [541, 173] on input "text" at bounding box center [661, 177] width 248 height 39
click at [361, 173] on input "text" at bounding box center [384, 177] width 248 height 39
click at [556, 181] on input "text" at bounding box center [661, 177] width 248 height 39
click at [425, 178] on input "text" at bounding box center [384, 177] width 248 height 39
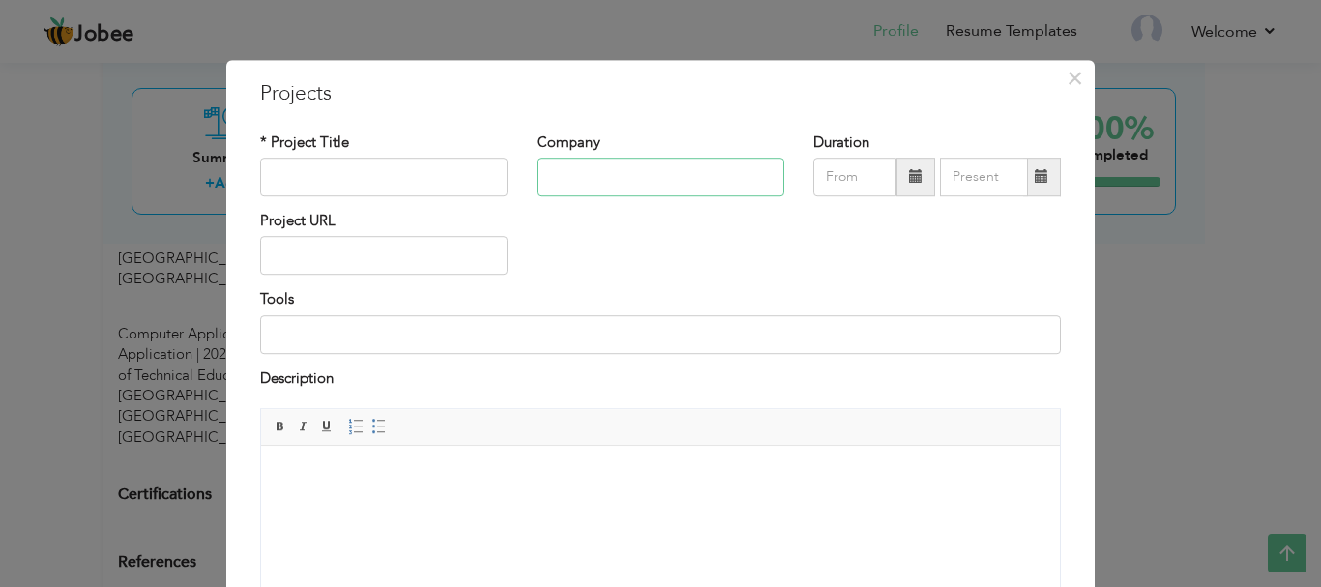
click at [582, 176] on input "text" at bounding box center [661, 177] width 248 height 39
click at [328, 188] on input "text" at bounding box center [384, 177] width 248 height 39
click at [597, 189] on input "text" at bounding box center [661, 177] width 248 height 39
click at [300, 190] on input "text" at bounding box center [384, 177] width 248 height 39
click at [543, 187] on input "text" at bounding box center [661, 177] width 248 height 39
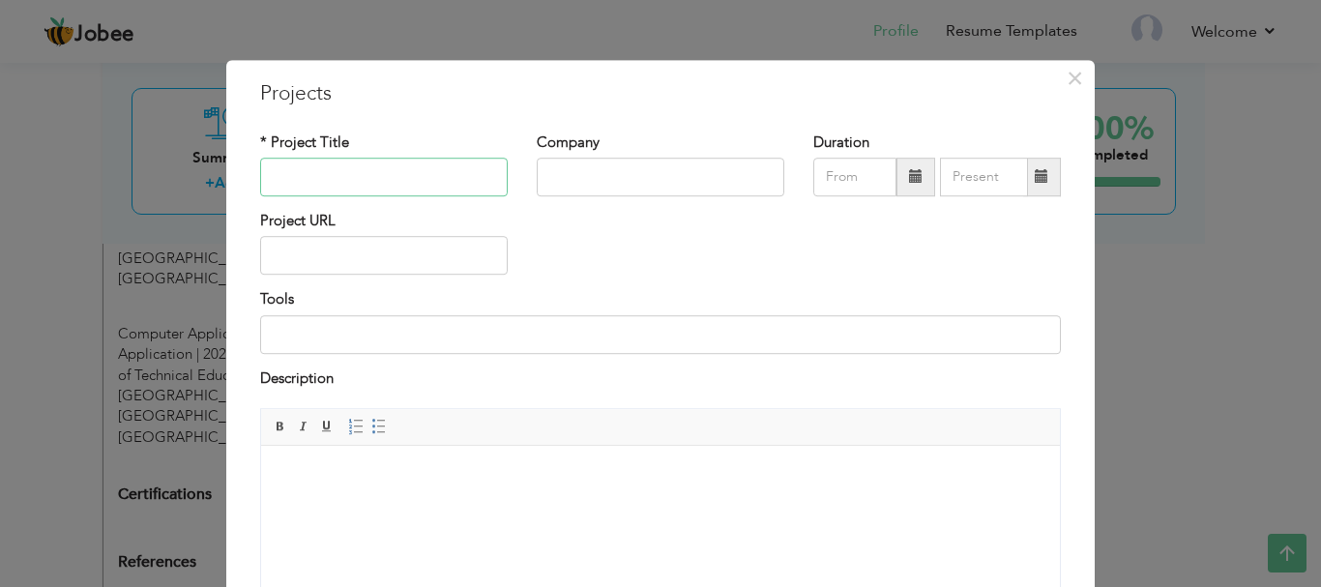
click at [355, 161] on input "text" at bounding box center [384, 177] width 248 height 39
click at [366, 251] on input "text" at bounding box center [384, 256] width 248 height 39
click at [383, 184] on input "text" at bounding box center [384, 177] width 248 height 39
click at [641, 183] on input "text" at bounding box center [661, 177] width 248 height 39
click at [462, 183] on input "text" at bounding box center [384, 177] width 248 height 39
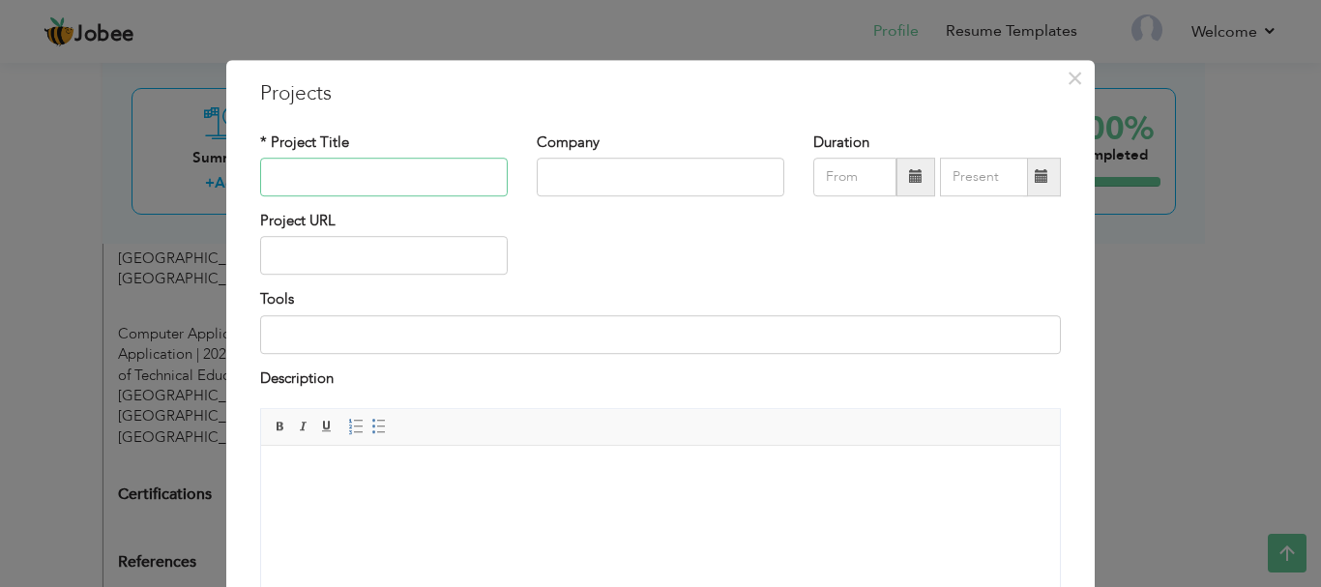
click at [429, 168] on input "text" at bounding box center [384, 177] width 248 height 39
click at [402, 175] on input "text" at bounding box center [384, 177] width 248 height 39
drag, startPoint x: 440, startPoint y: 181, endPoint x: 204, endPoint y: 181, distance: 236.0
click at [208, 181] on div "× Projects * Project Title Saddique Marriage Hall Company Duration Tools" at bounding box center [660, 293] width 1321 height 587
type input "Saddique Marriage Hall"
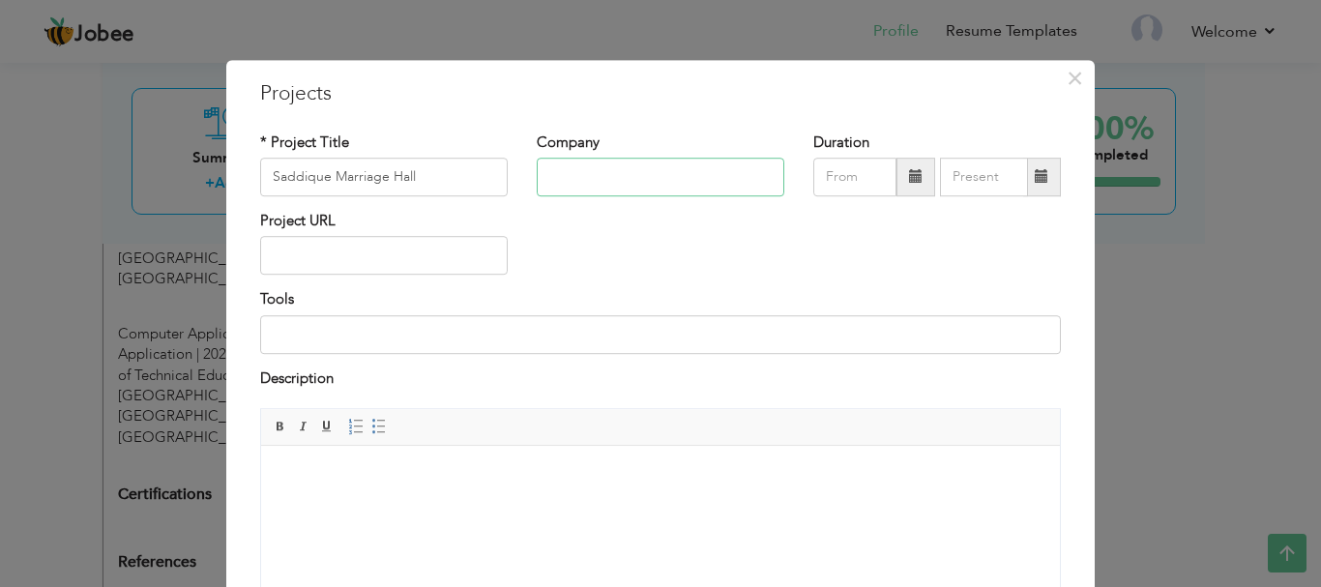
click at [687, 185] on input "text" at bounding box center [661, 177] width 248 height 39
paste input "Saddique Marriage Hall"
type input "Saddique Marriage Hall"
click at [332, 265] on input "text" at bounding box center [384, 256] width 248 height 39
paste input "[URL][DOMAIN_NAME]"
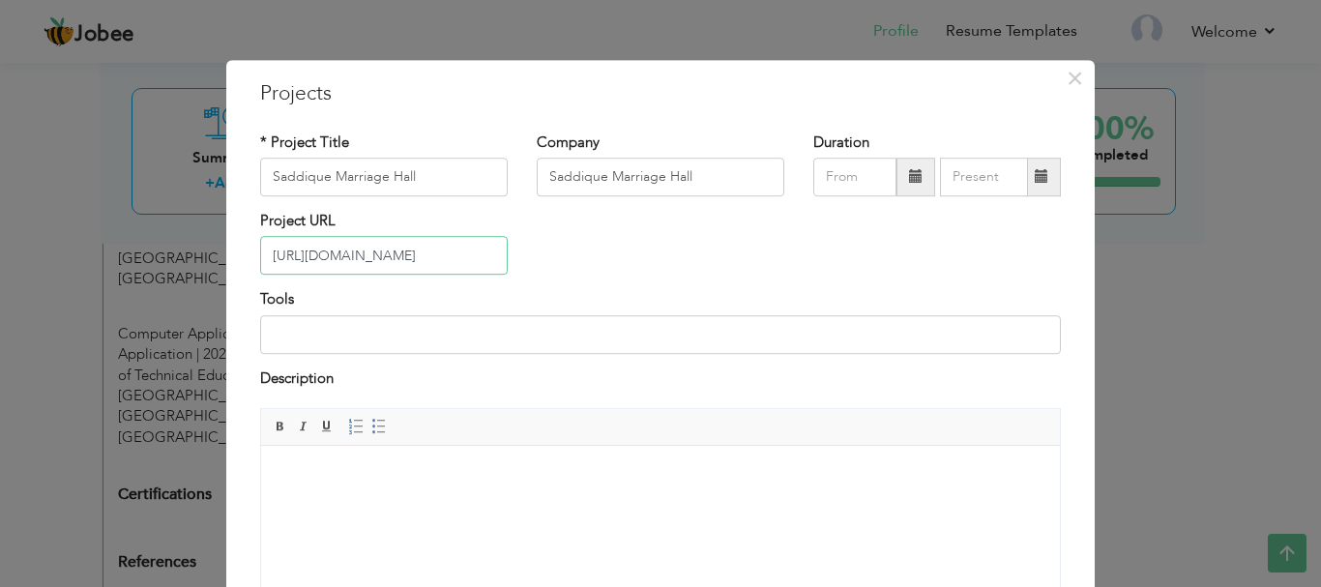
scroll to position [0, 57]
type input "[URL][DOMAIN_NAME]"
click at [379, 343] on input at bounding box center [660, 334] width 801 height 39
type input "A"
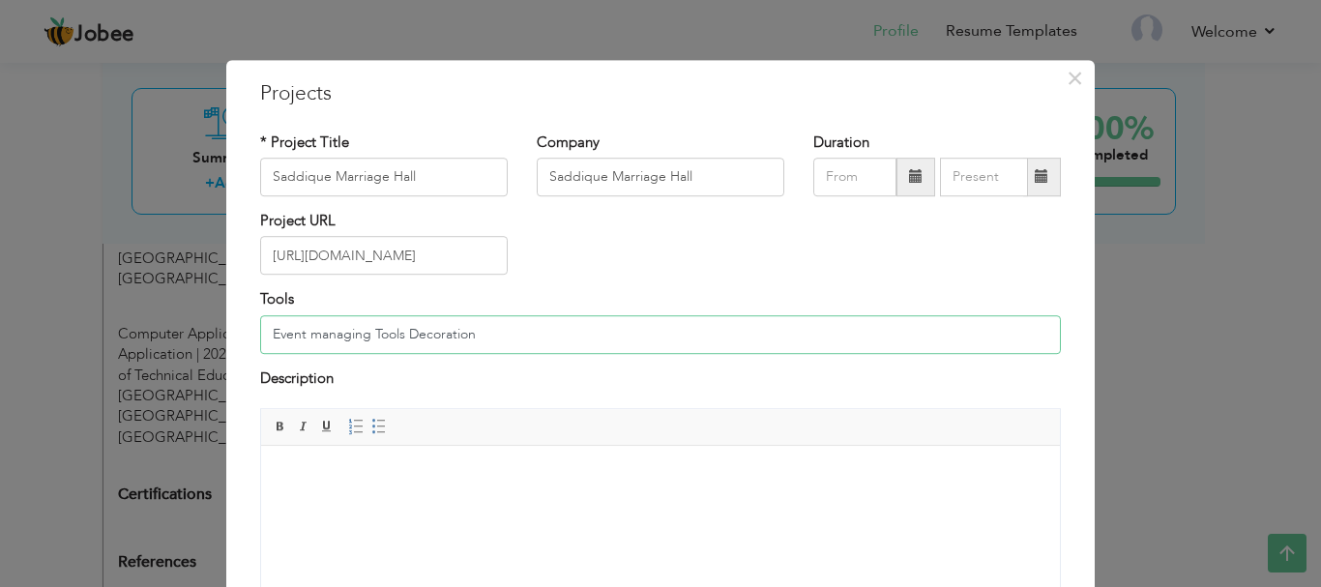
click at [305, 335] on input "Event managing Tools Decoration" at bounding box center [660, 334] width 801 height 39
type input "Event Managing Tools Decoration"
click at [637, 481] on body at bounding box center [661, 475] width 760 height 20
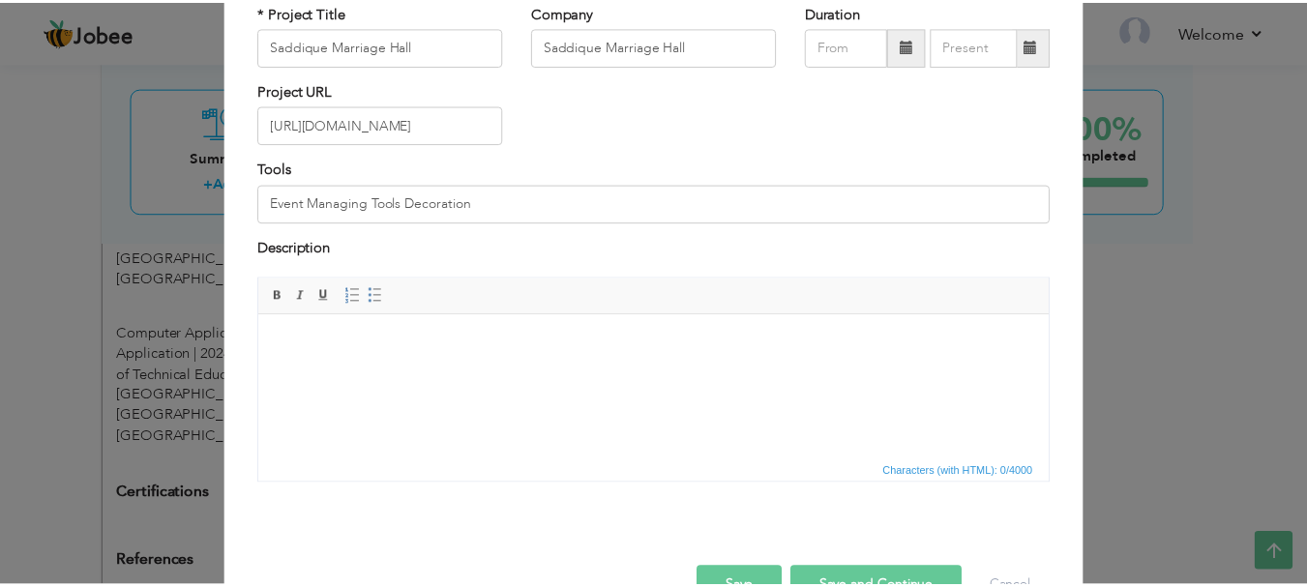
scroll to position [185, 0]
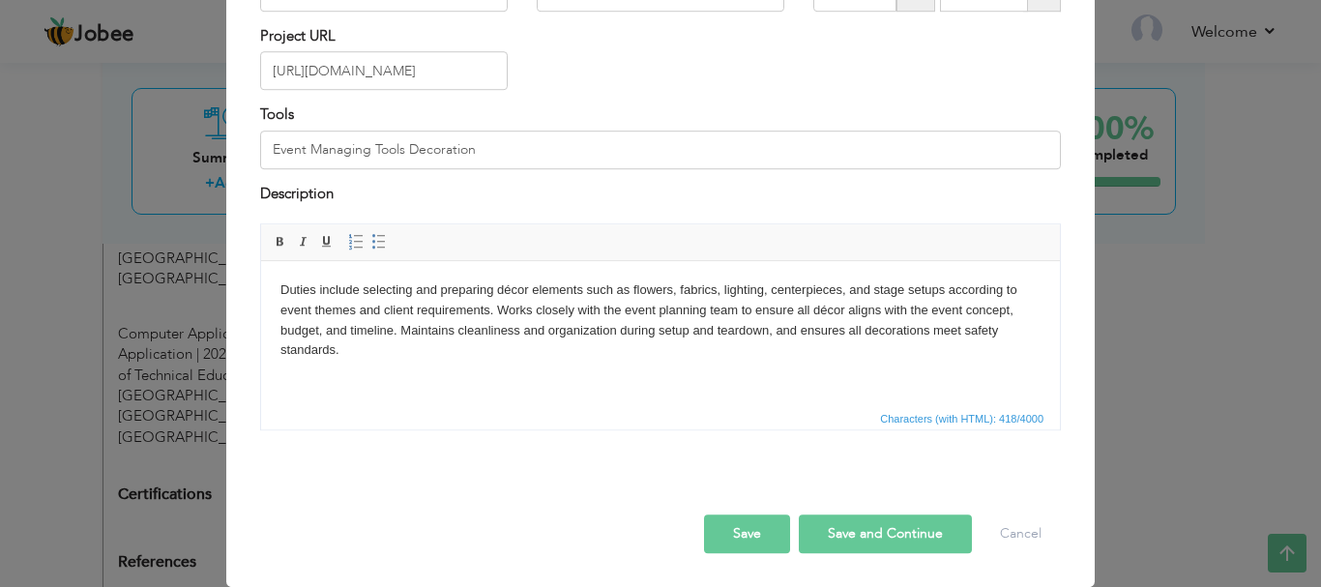
click at [887, 539] on button "Save and Continue" at bounding box center [885, 534] width 173 height 39
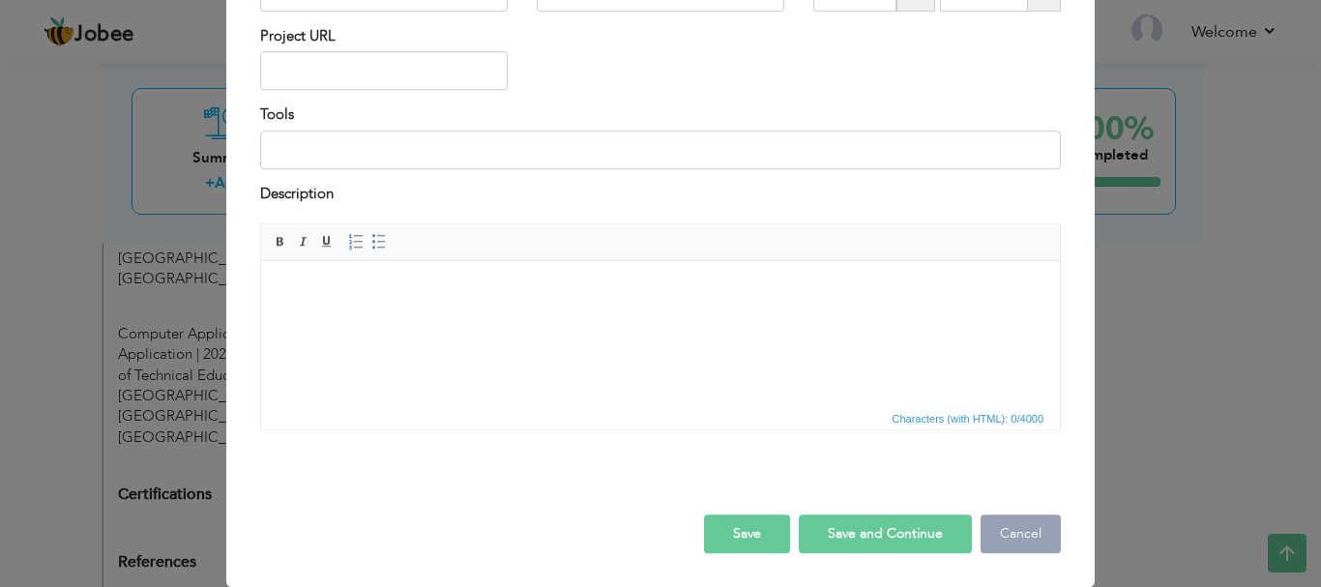
click at [1026, 533] on button "Cancel" at bounding box center [1021, 534] width 80 height 39
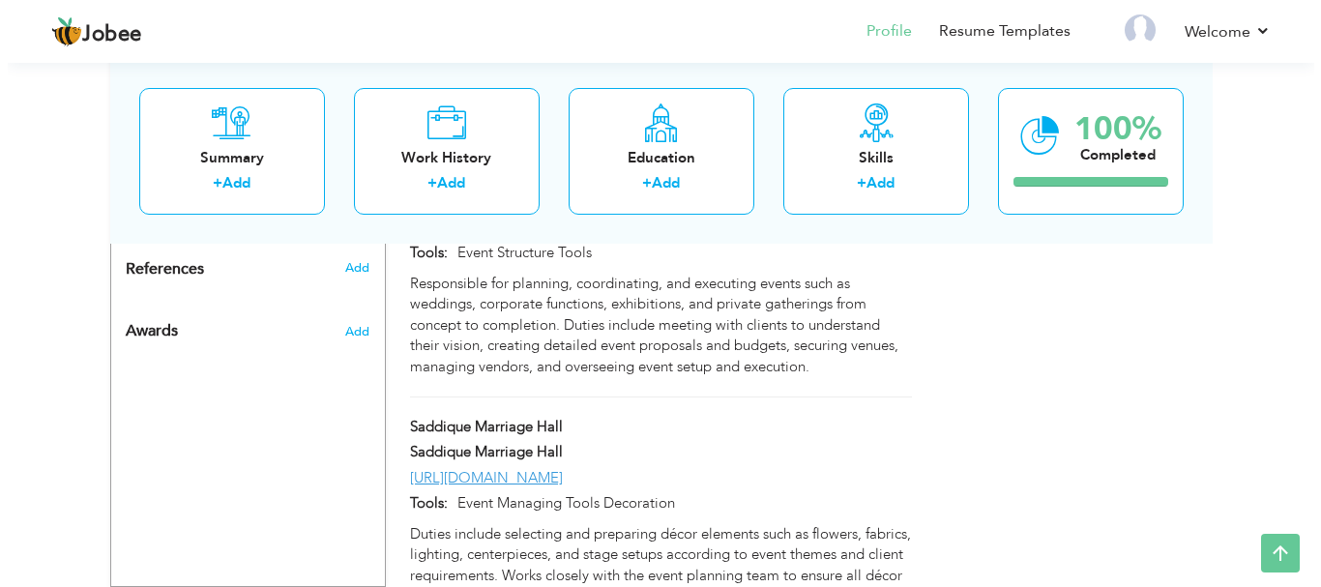
scroll to position [1522, 0]
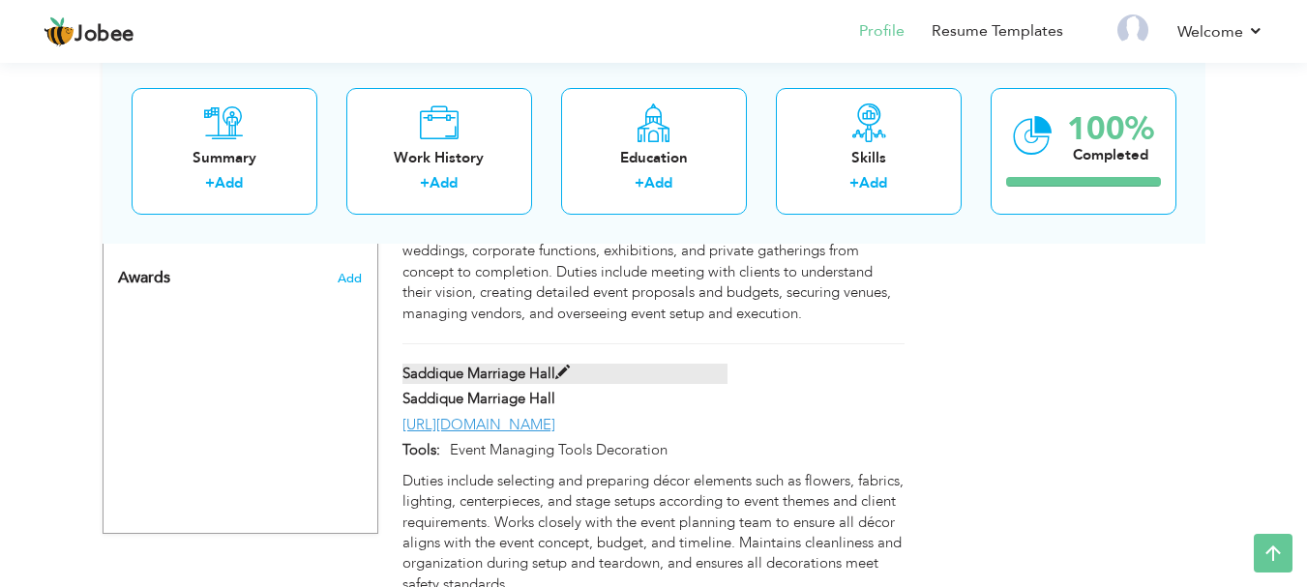
click at [560, 366] on span at bounding box center [562, 373] width 15 height 15
type input "Saddique Marriage Hall"
type input "[URL][DOMAIN_NAME]"
type input "Event Managing Tools Decoration"
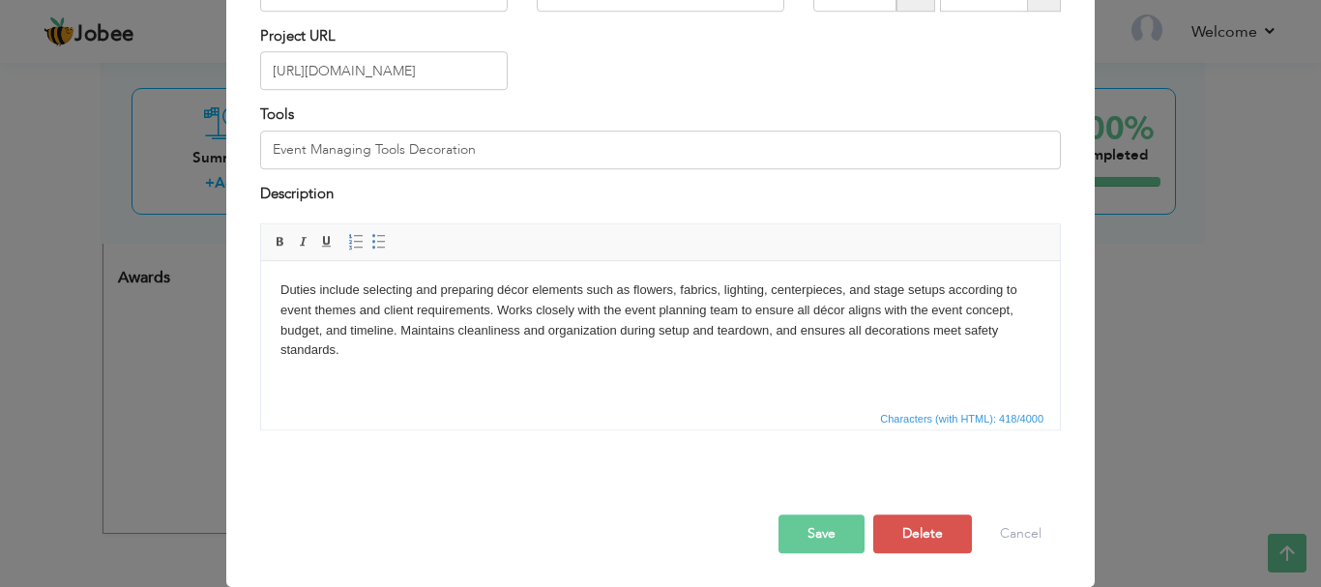
scroll to position [0, 0]
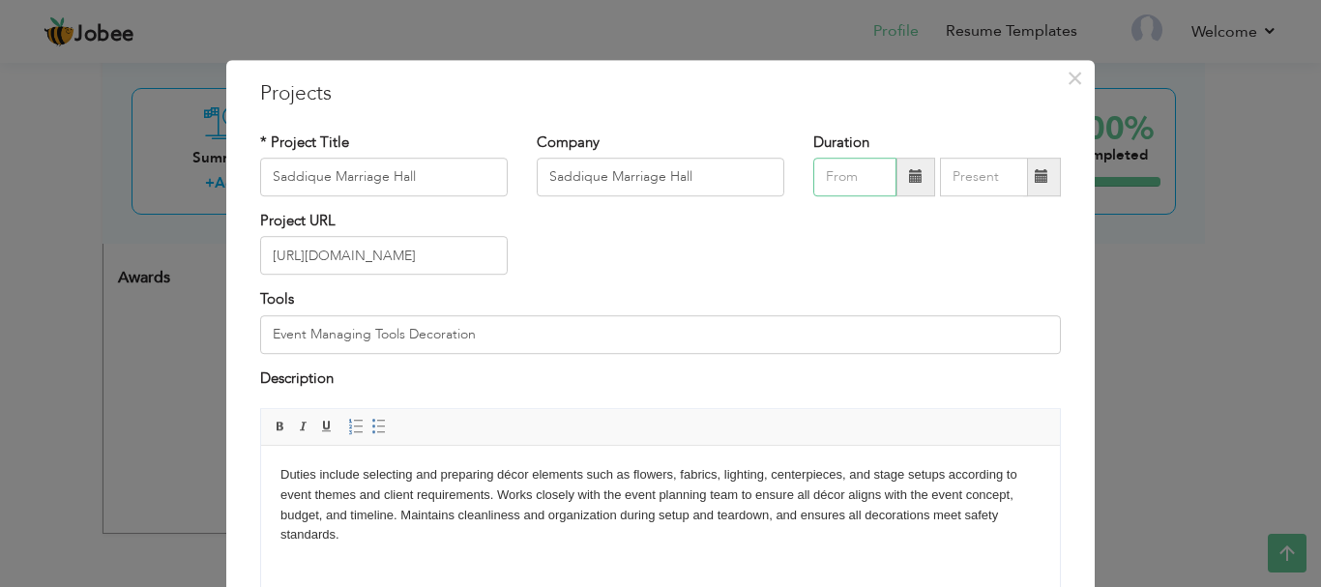
click at [848, 175] on input "text" at bounding box center [854, 177] width 83 height 39
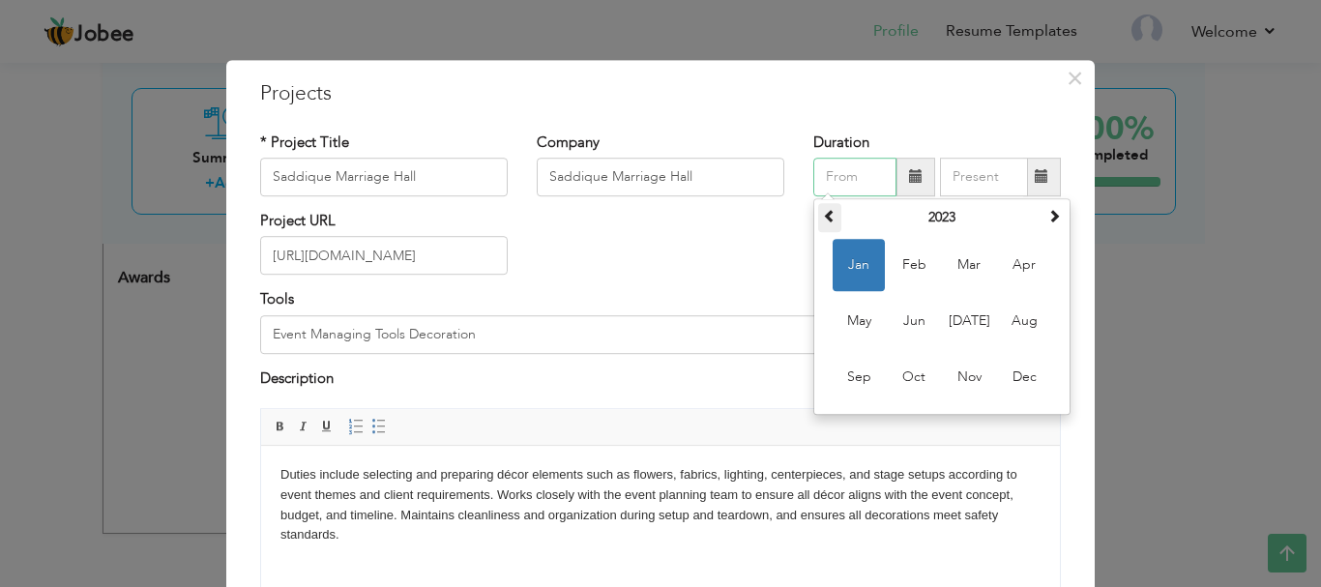
click at [823, 214] on span at bounding box center [830, 216] width 14 height 14
click at [823, 211] on span at bounding box center [830, 216] width 14 height 14
click at [823, 213] on span at bounding box center [830, 216] width 14 height 14
click at [845, 267] on span "Jan" at bounding box center [859, 265] width 52 height 52
type input "01/2020"
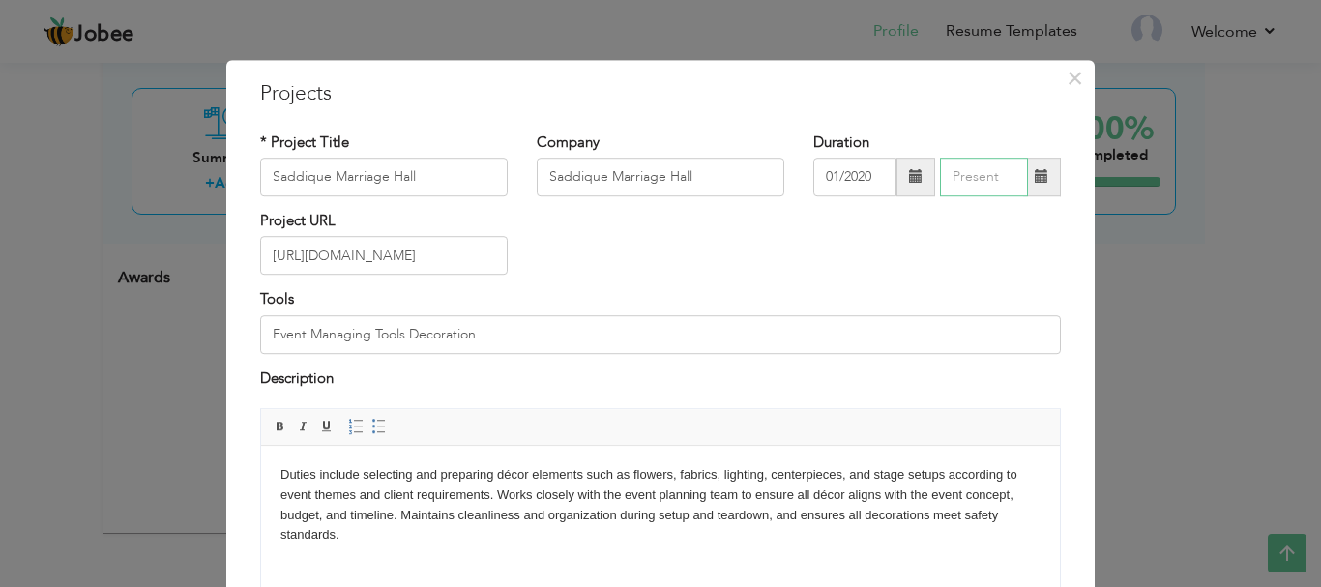
click at [967, 180] on input "text" at bounding box center [984, 177] width 88 height 39
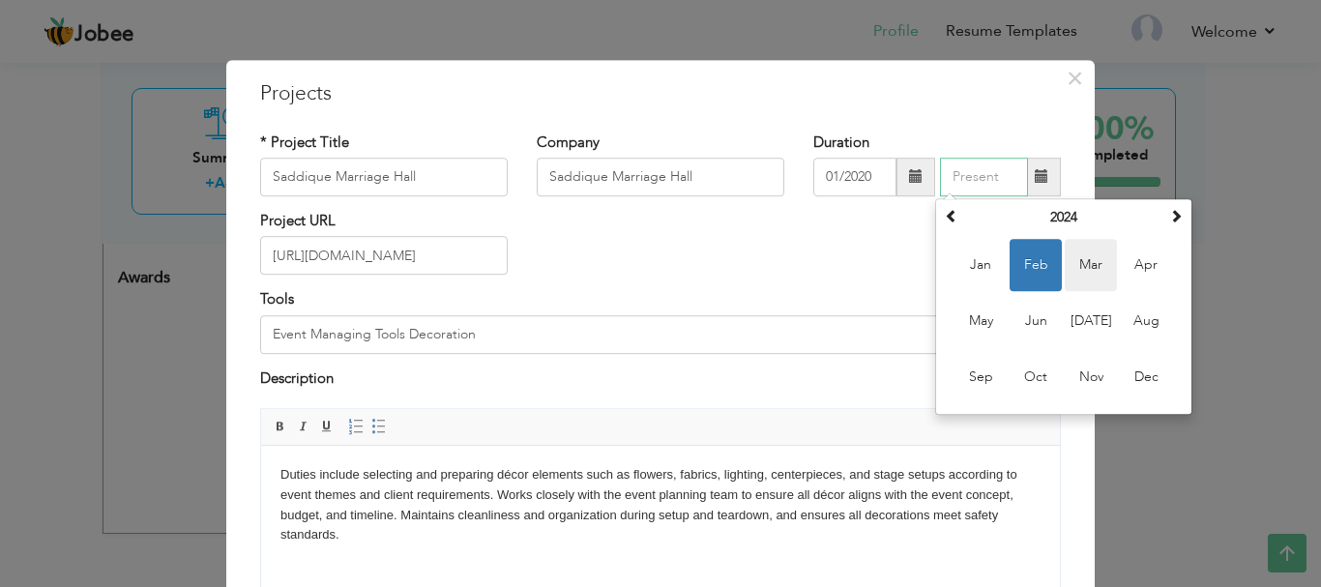
click at [1079, 267] on span "Mar" at bounding box center [1091, 265] width 52 height 52
type input "03/2024"
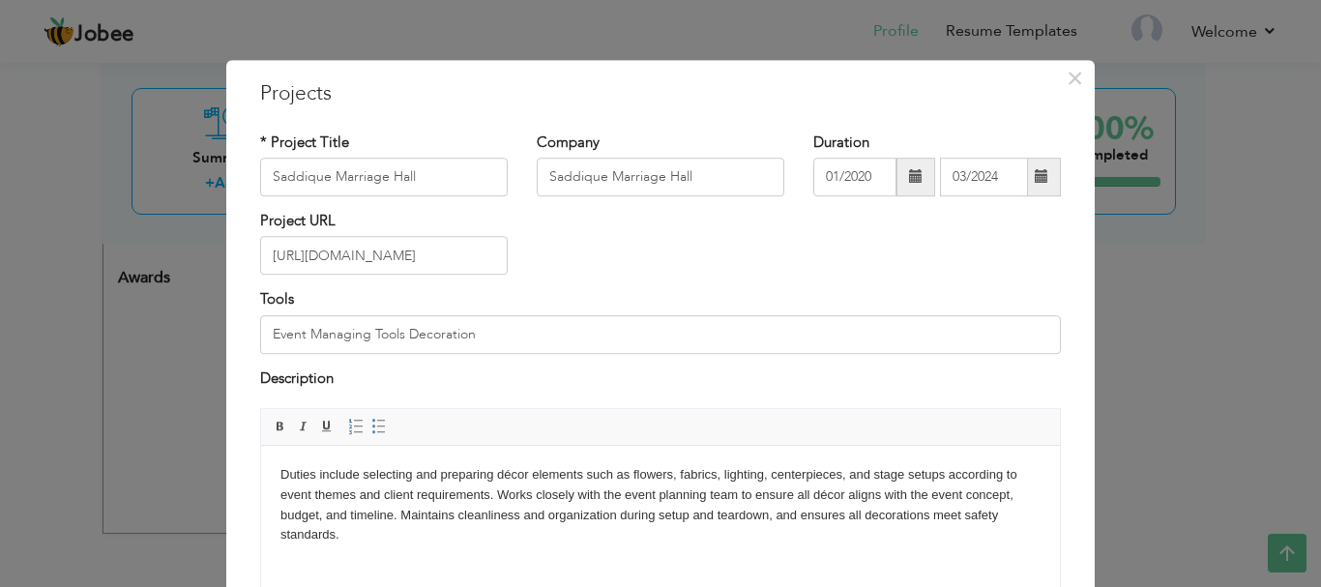
click at [887, 261] on div "Project URL https://maps.app.goo.gl/STPY9ZQn5JeT324v5" at bounding box center [661, 250] width 830 height 78
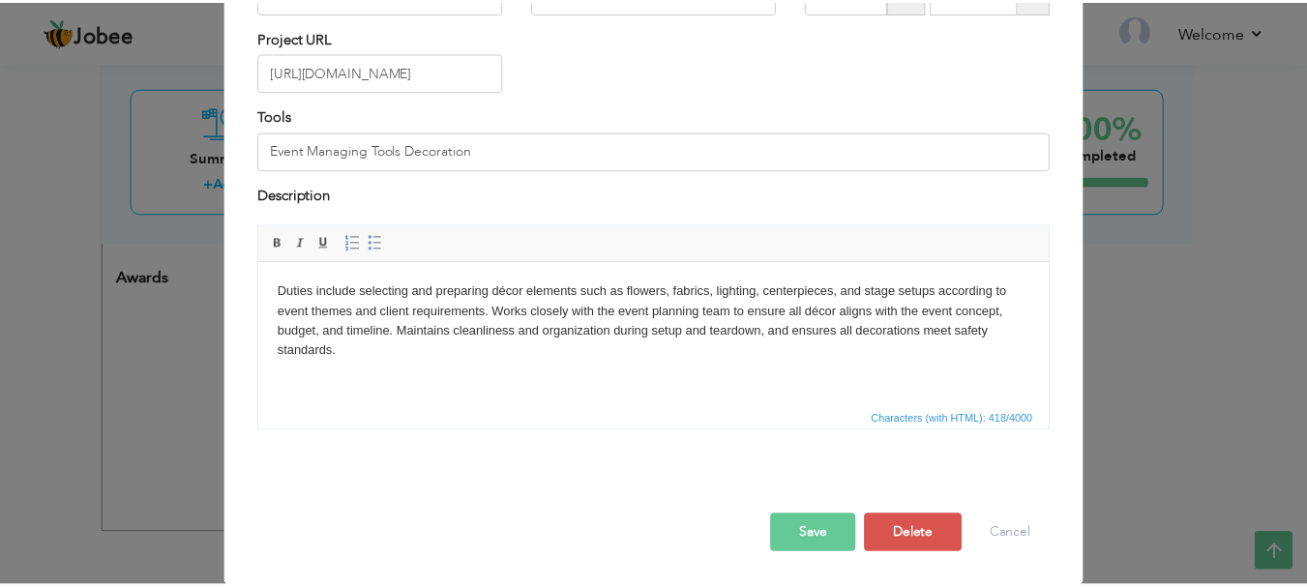
scroll to position [185, 0]
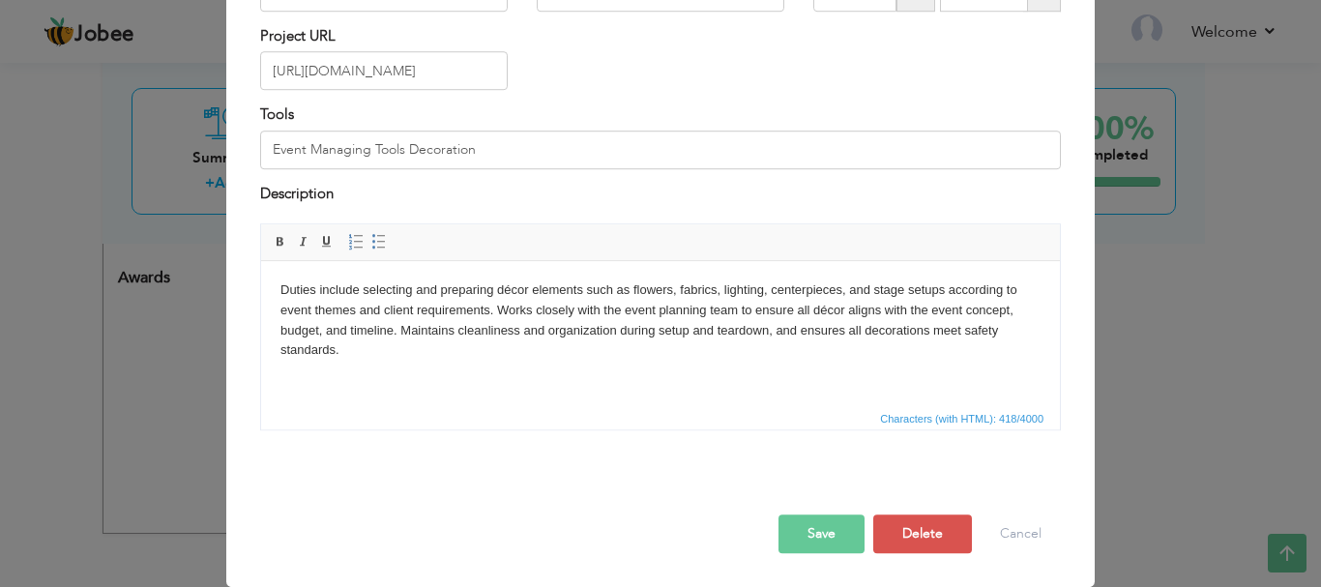
click at [808, 534] on button "Save" at bounding box center [822, 534] width 86 height 39
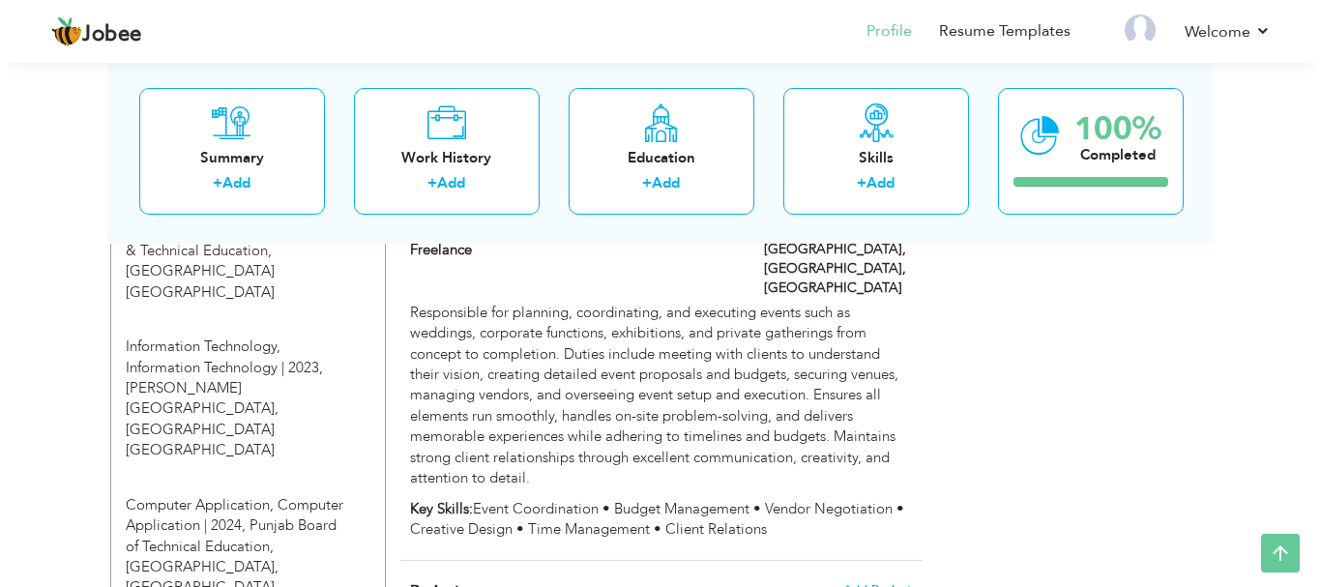
scroll to position [967, 0]
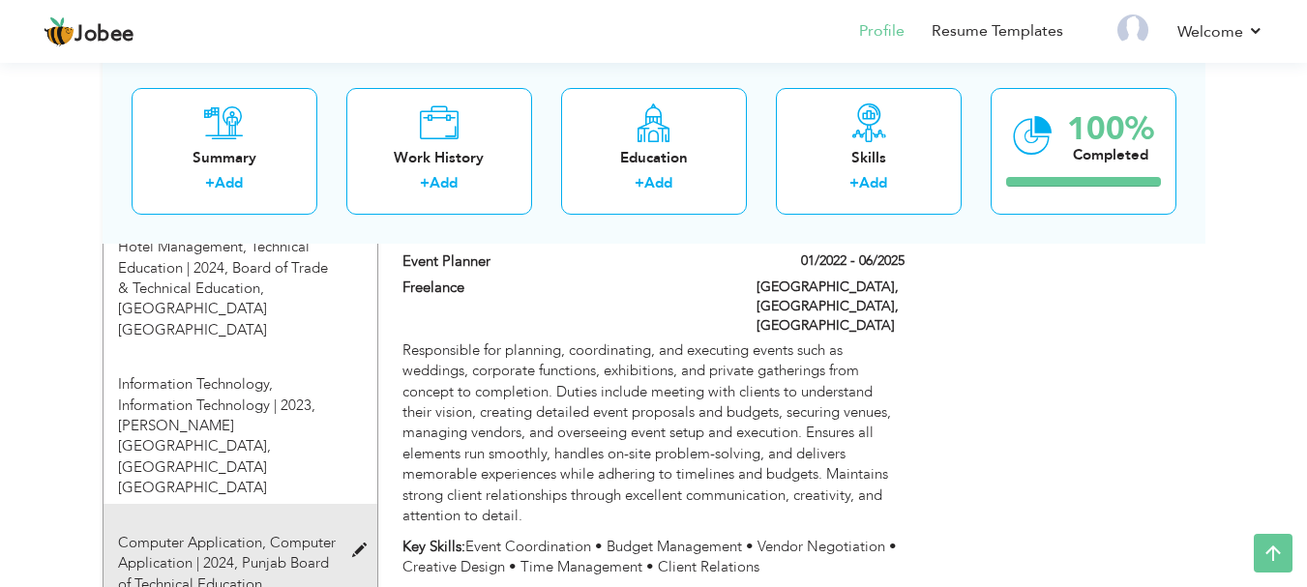
click at [356, 544] on span at bounding box center [364, 551] width 24 height 15
type input "Computer Application"
type input "2024"
type input "Punjab Board of Technical Education, [GEOGRAPHIC_DATA]"
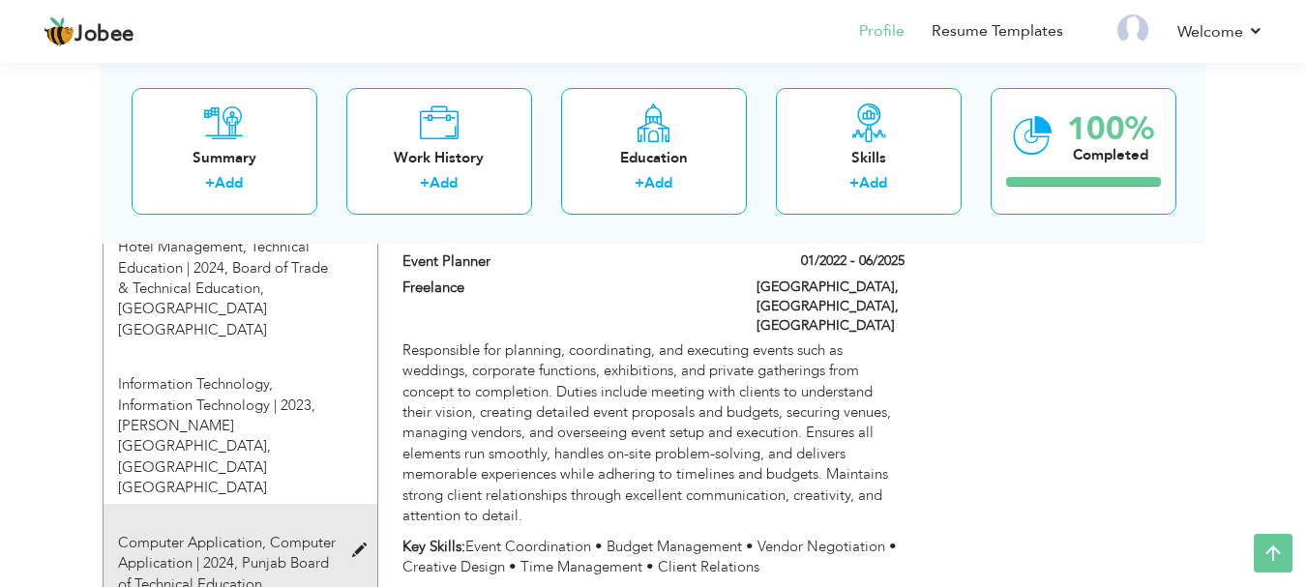
type input "80"
radio input "false"
radio input "true"
type input "Lahore Punjab"
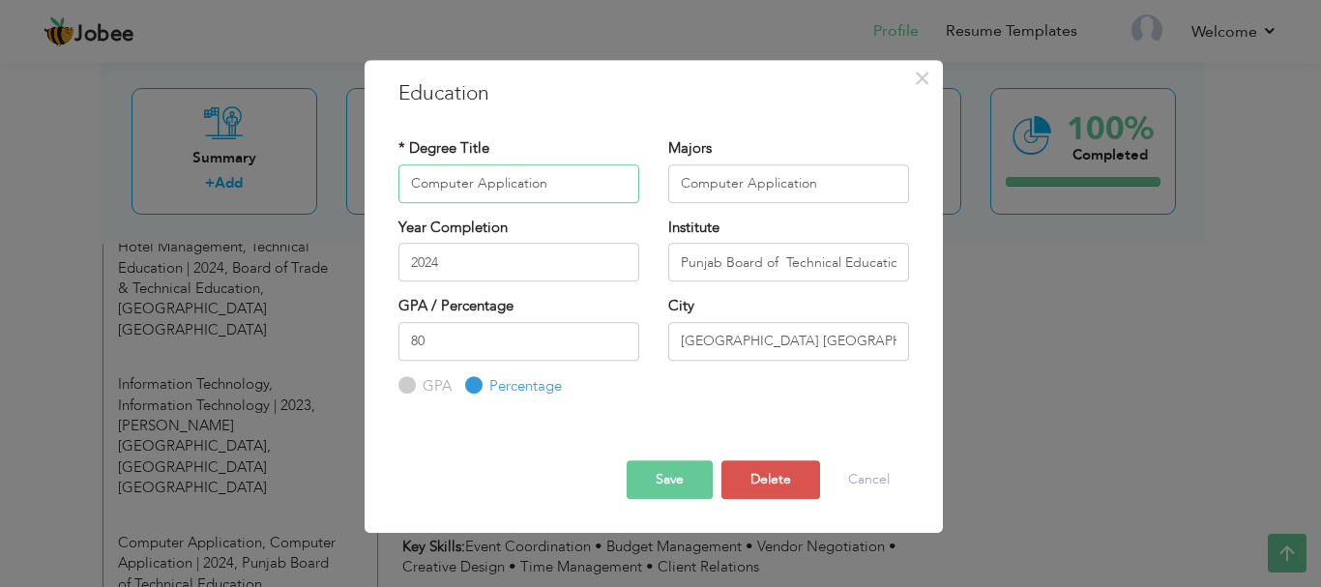
drag, startPoint x: 574, startPoint y: 181, endPoint x: 392, endPoint y: 185, distance: 181.9
click at [392, 185] on div "* Degree Title Computer Application" at bounding box center [519, 177] width 270 height 78
click at [921, 79] on span "×" at bounding box center [922, 78] width 16 height 35
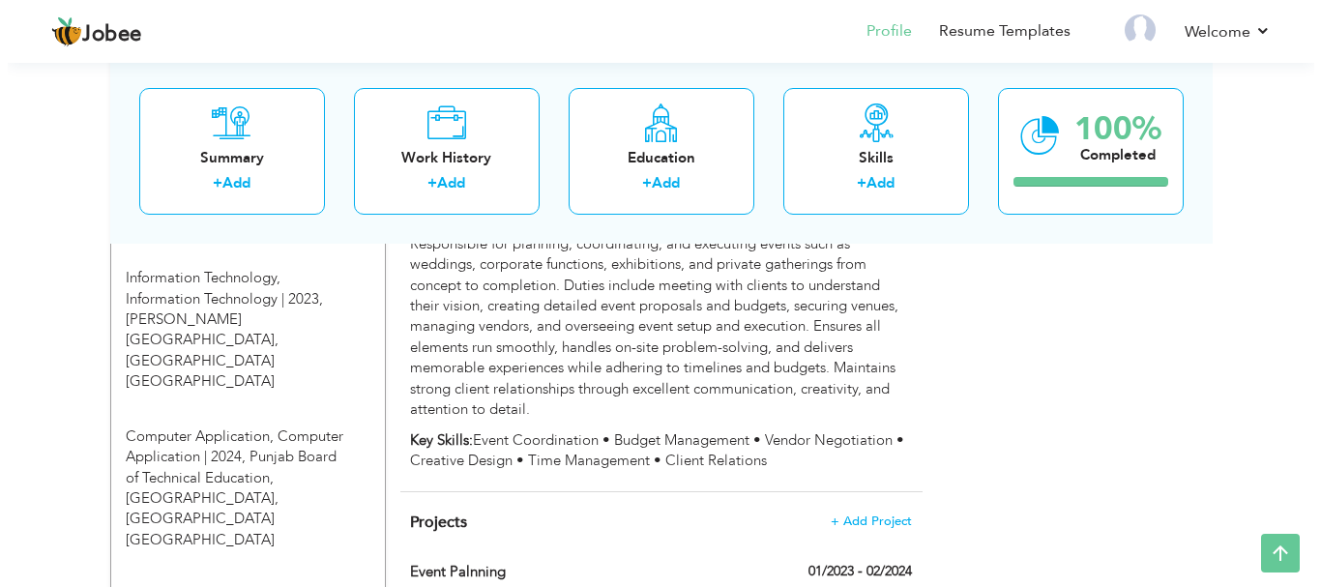
scroll to position [1064, 0]
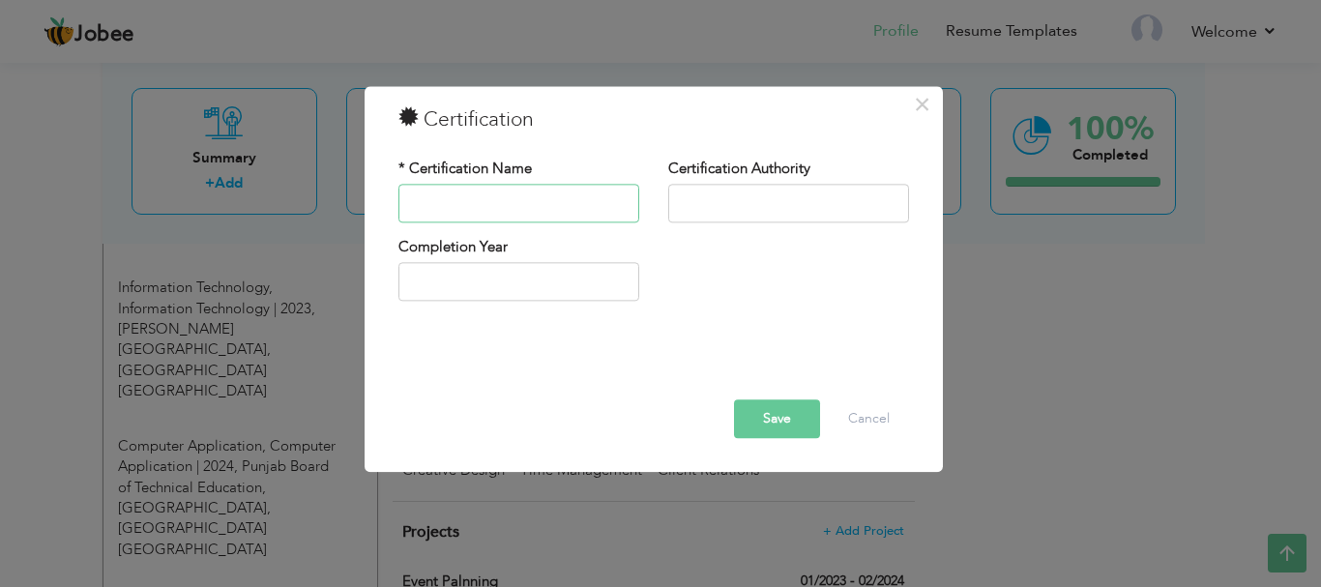
paste input "Computer Application"
type input "Computer Application"
click at [704, 204] on input "text" at bounding box center [788, 203] width 241 height 39
click at [1049, 341] on div "× Certification * Certification Name Computer Application Certification Authori…" at bounding box center [660, 293] width 1321 height 587
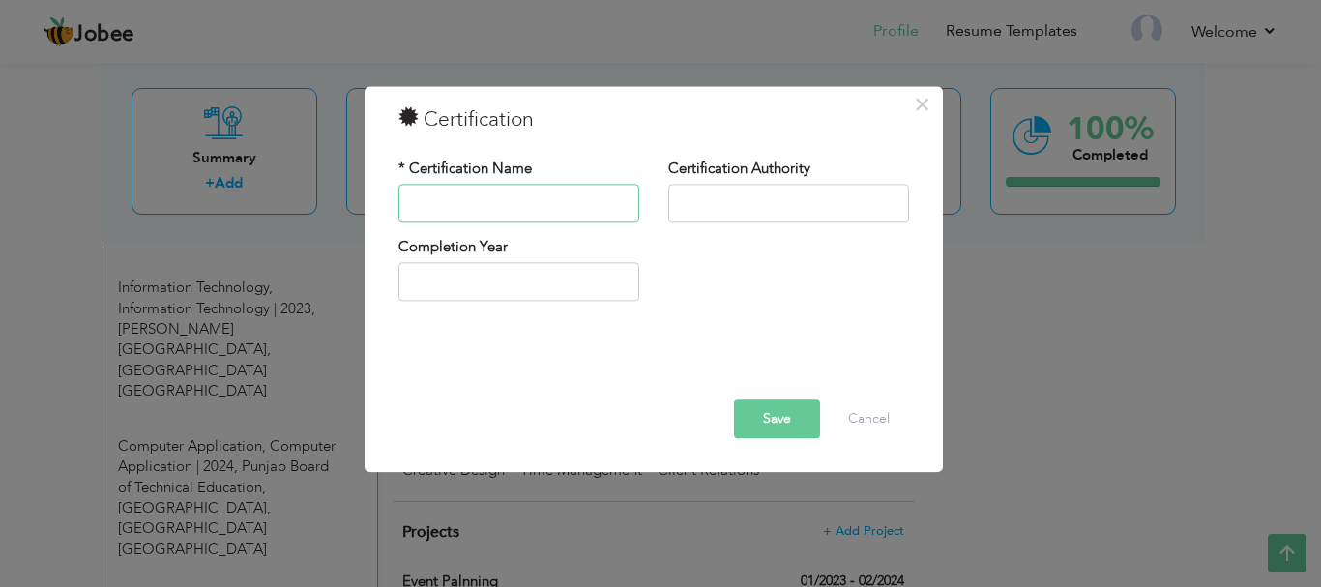
paste input "Computer Application"
type input "Computer Application"
click at [810, 210] on input "text" at bounding box center [788, 203] width 241 height 39
paste input "Computer Application"
drag, startPoint x: 832, startPoint y: 202, endPoint x: 661, endPoint y: 212, distance: 171.5
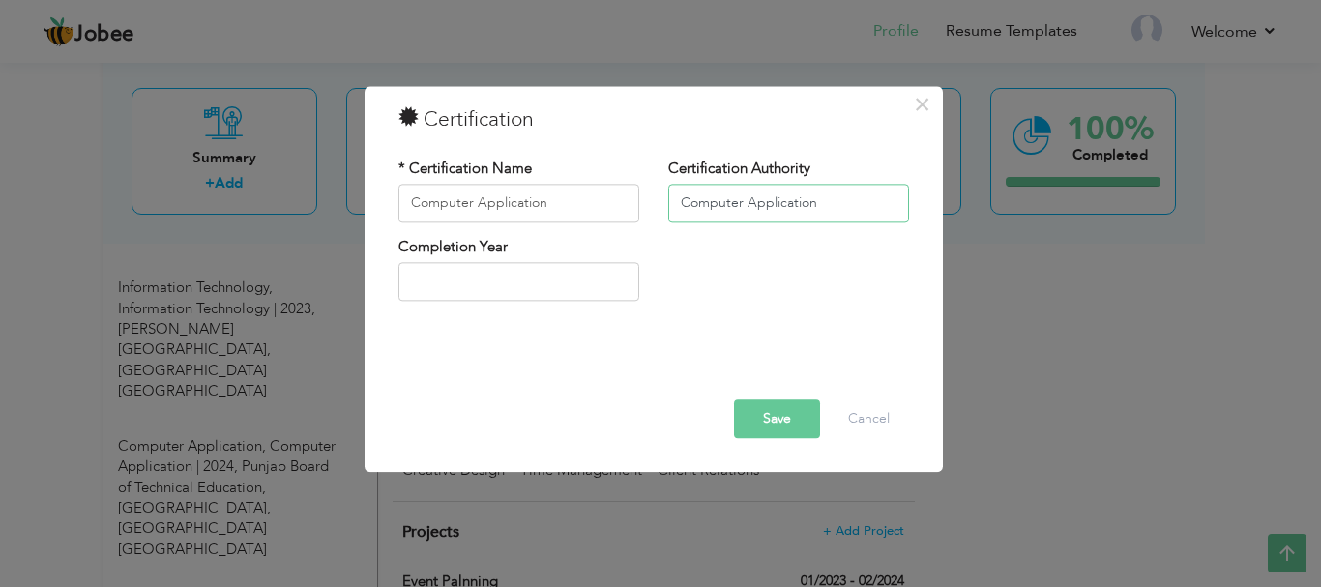
click at [661, 212] on div "Certification Authority Computer Application" at bounding box center [789, 198] width 270 height 78
paste input "Punjab Board of Technical Education, Lahor"
type input "Punjab Board of Technical Education, [GEOGRAPHIC_DATA]"
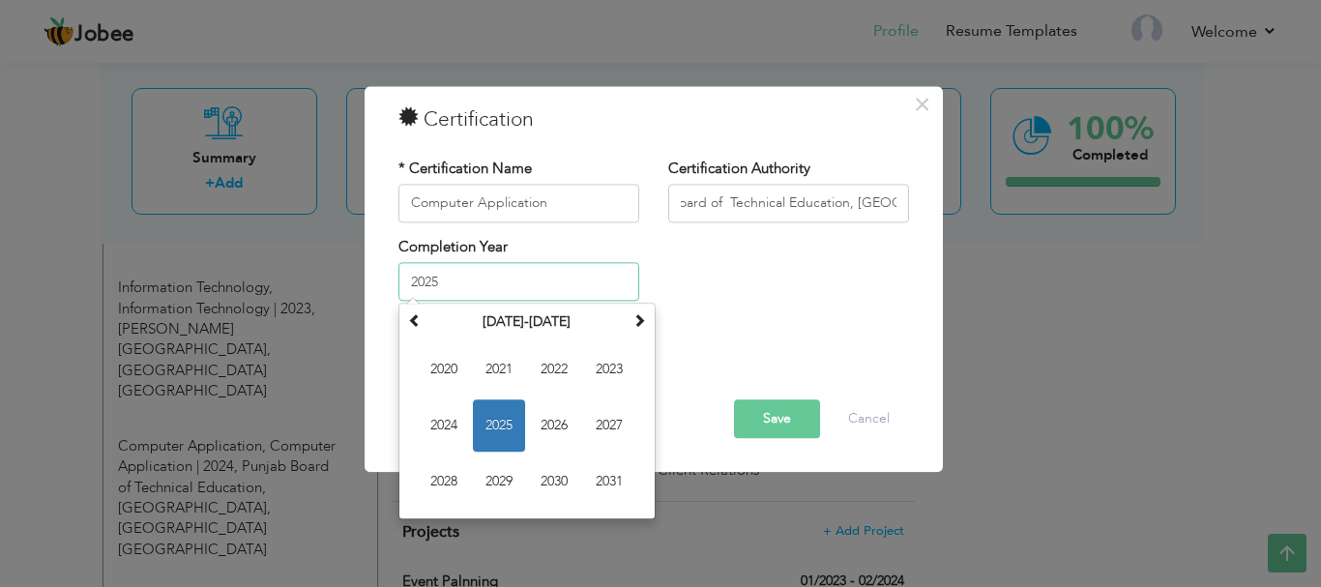
click at [458, 279] on input "2025" at bounding box center [519, 282] width 241 height 39
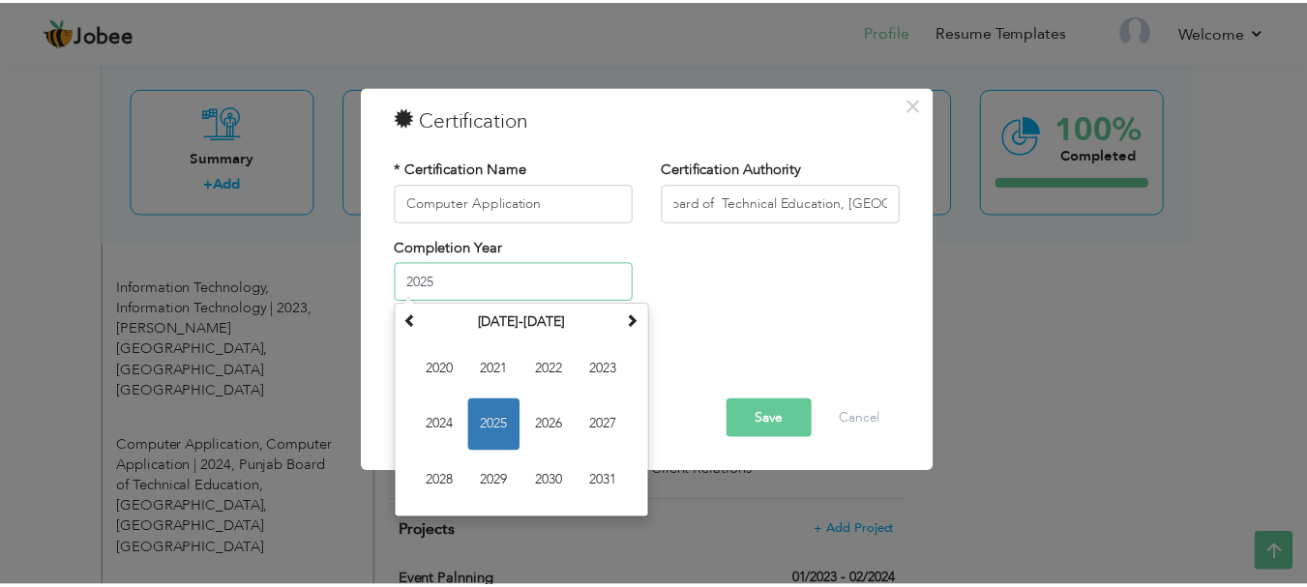
scroll to position [0, 0]
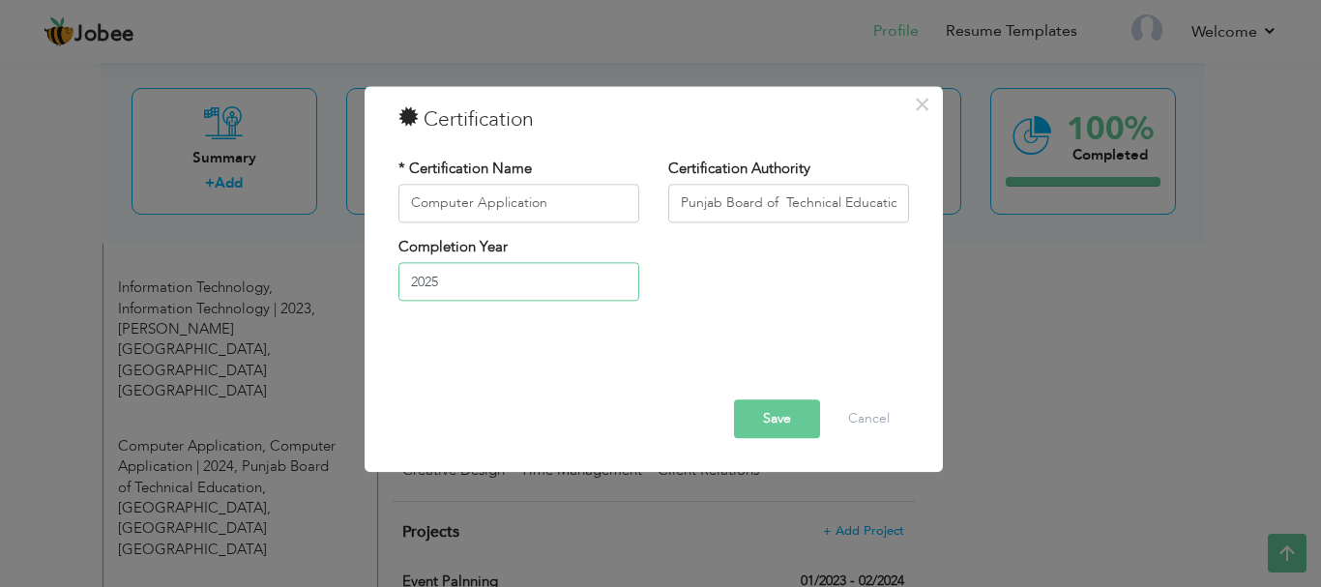
click at [473, 276] on input "2025" at bounding box center [519, 282] width 241 height 39
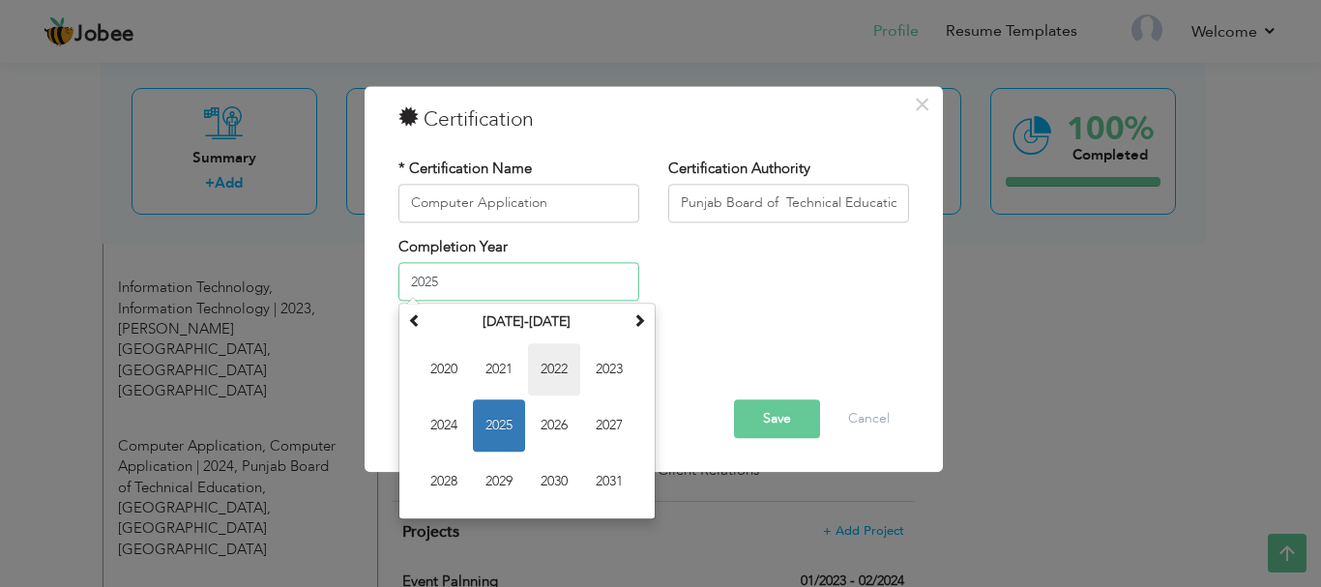
click at [576, 372] on span "2022" at bounding box center [554, 370] width 52 height 52
type input "2022"
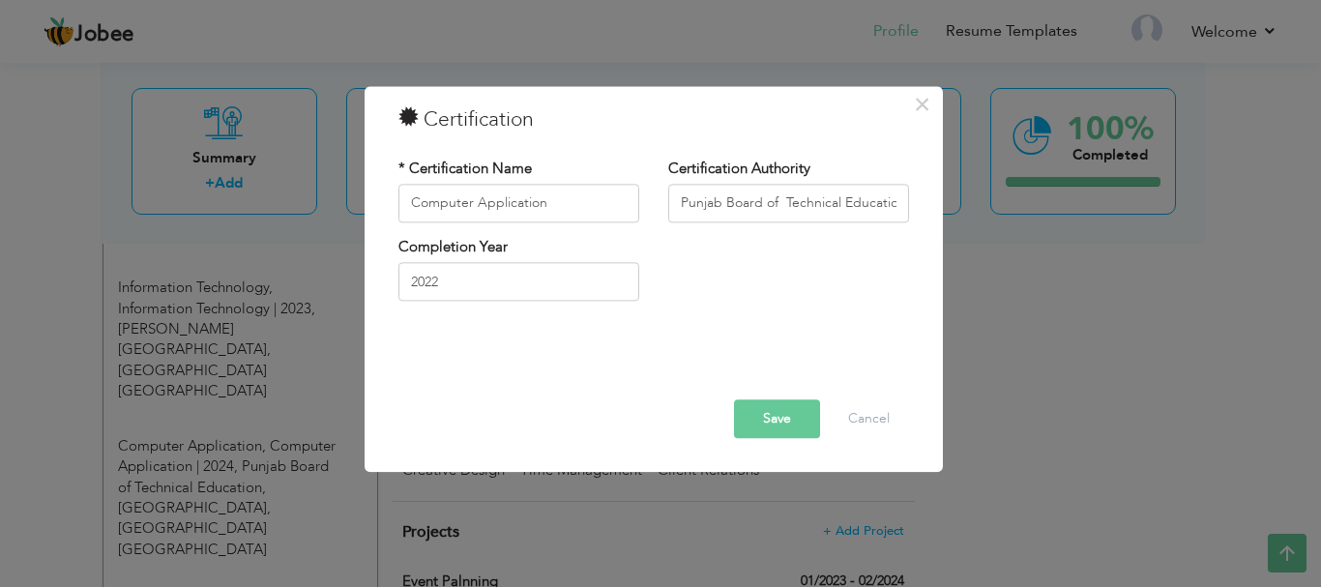
click at [793, 416] on button "Save" at bounding box center [777, 418] width 86 height 39
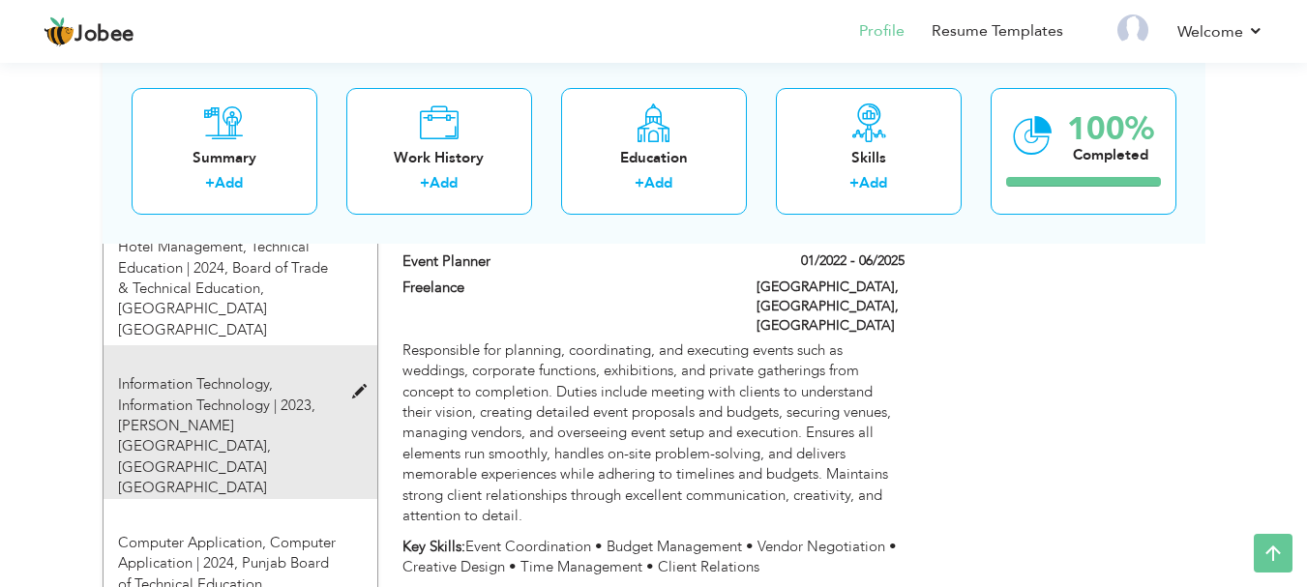
scroll to position [1064, 0]
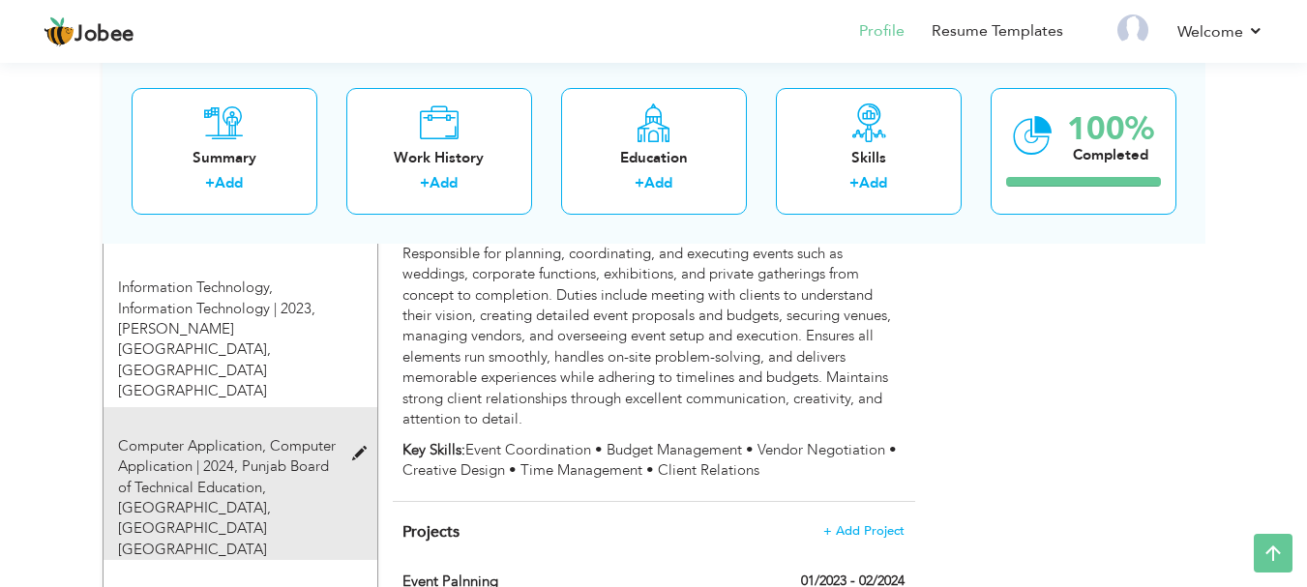
click at [361, 447] on span at bounding box center [364, 454] width 24 height 15
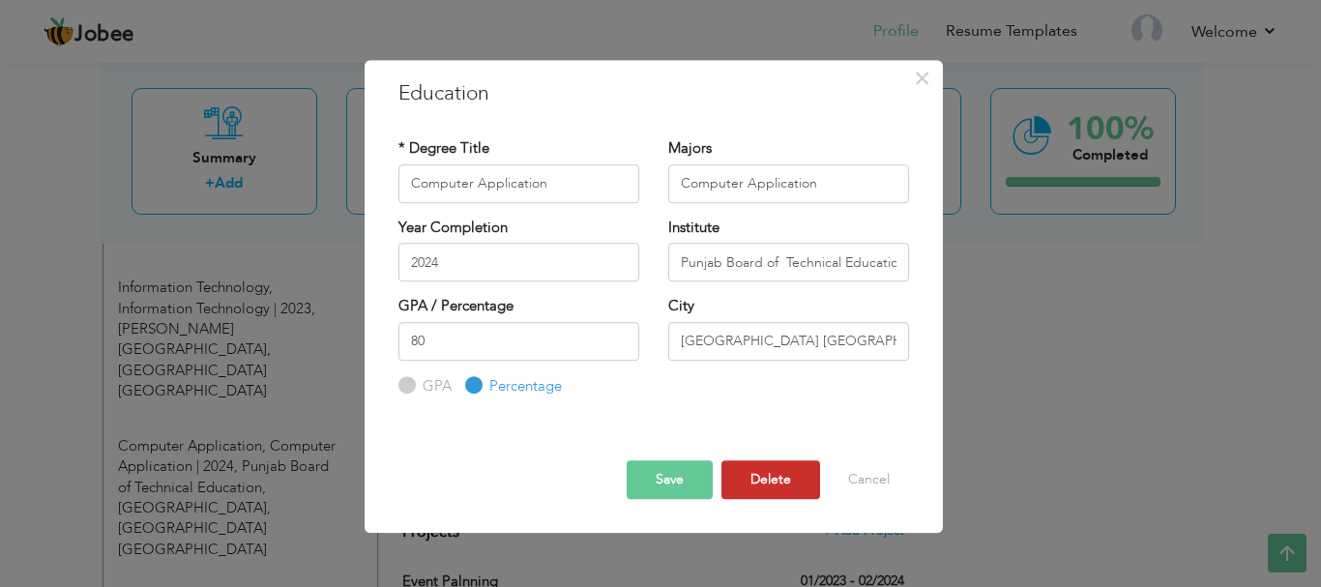
click at [759, 476] on button "Delete" at bounding box center [771, 479] width 99 height 39
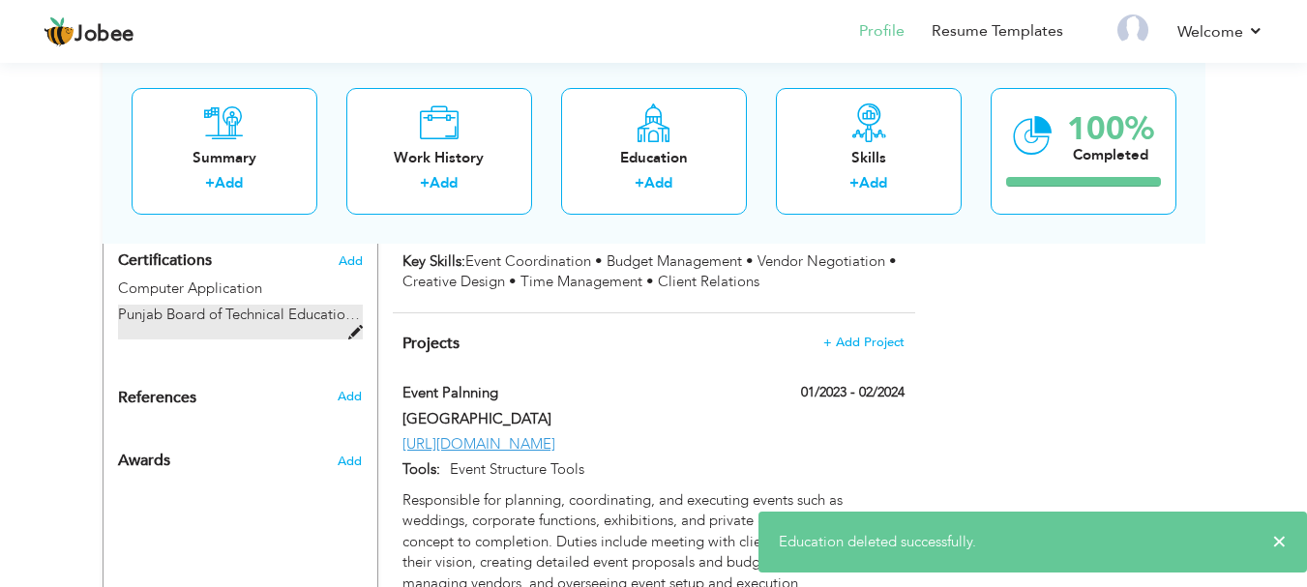
scroll to position [1257, 0]
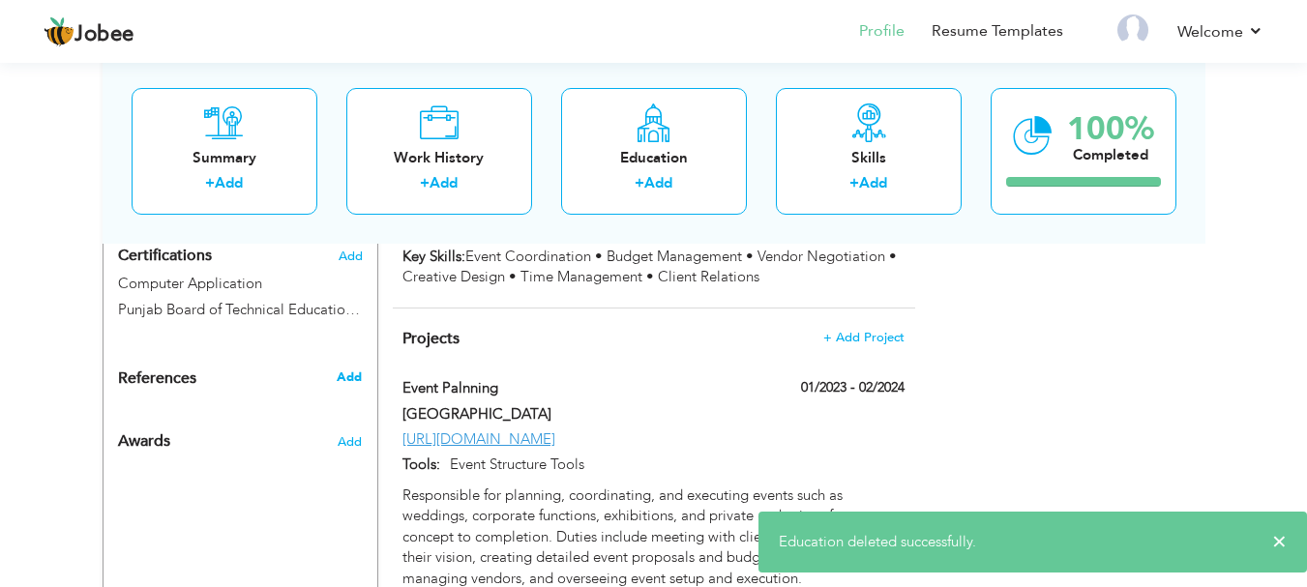
click at [354, 369] on span "Add" at bounding box center [349, 377] width 25 height 17
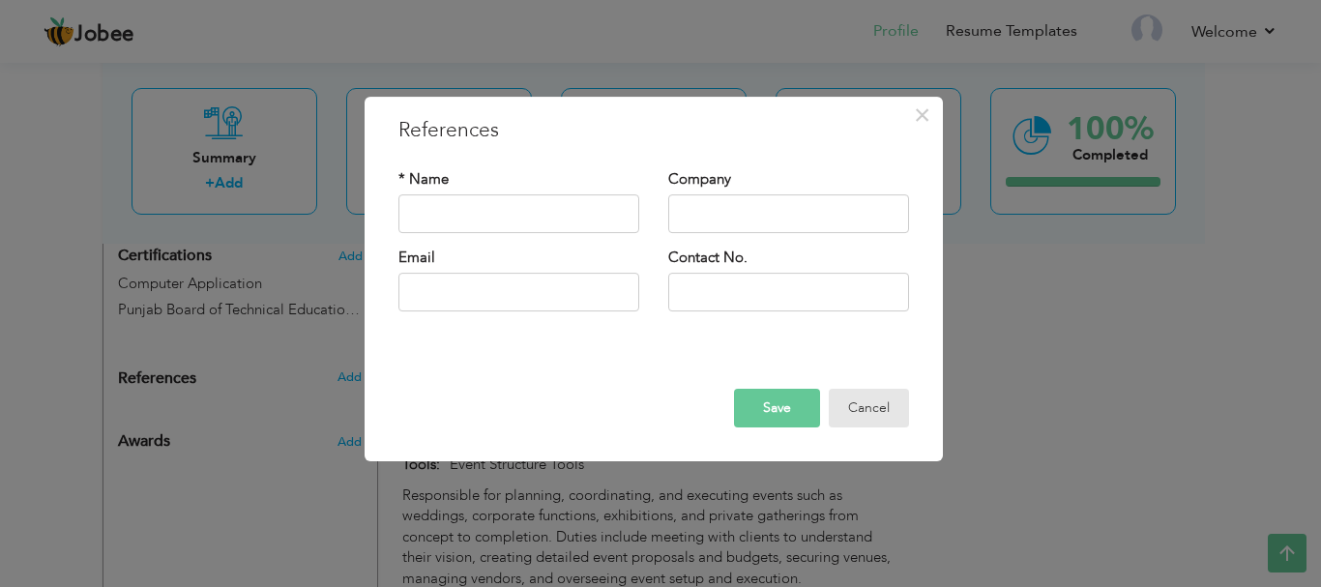
drag, startPoint x: 866, startPoint y: 405, endPoint x: 784, endPoint y: 407, distance: 81.3
click at [867, 406] on button "Cancel" at bounding box center [869, 408] width 80 height 39
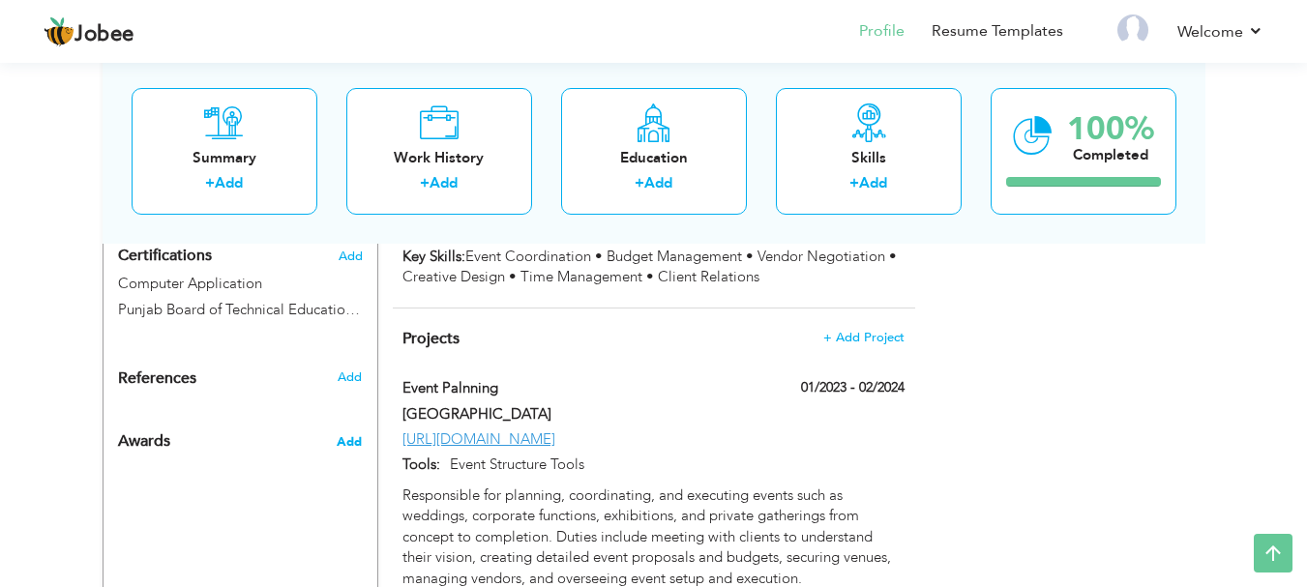
click at [347, 433] on span "Add" at bounding box center [349, 441] width 25 height 17
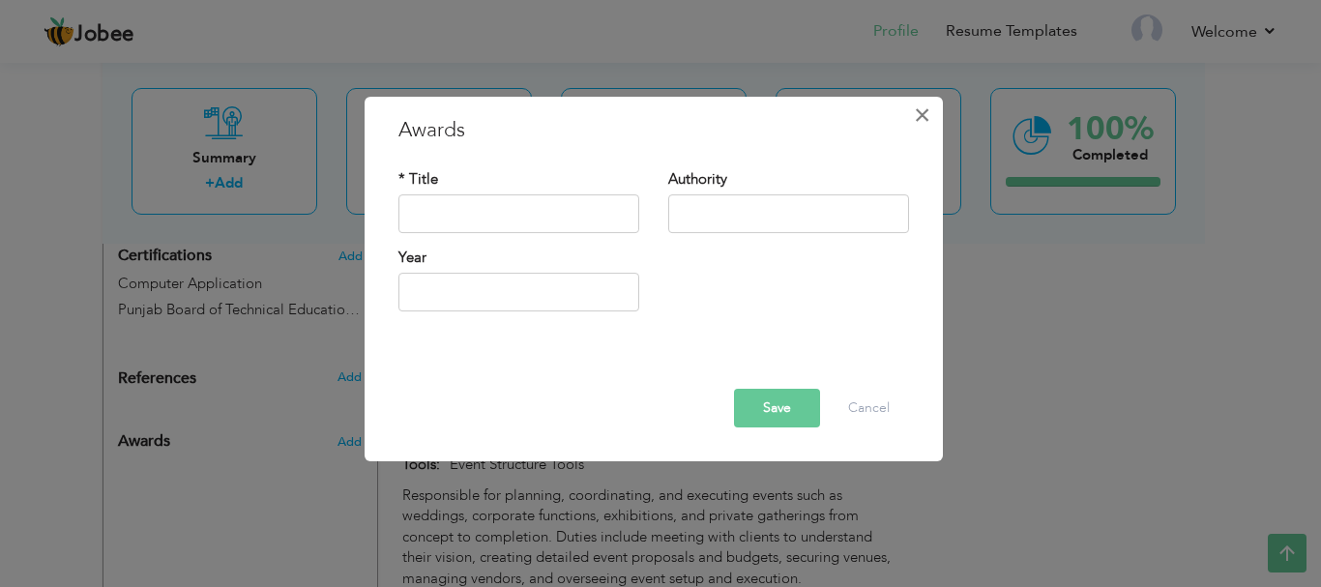
click at [928, 116] on span "×" at bounding box center [922, 115] width 16 height 35
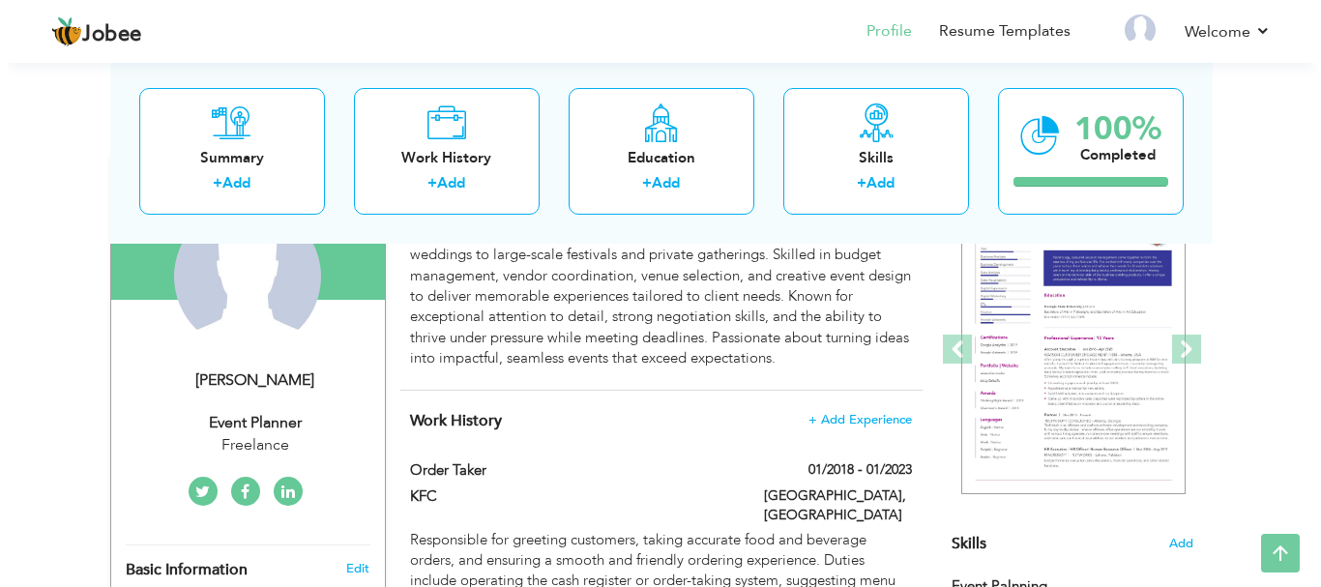
scroll to position [97, 0]
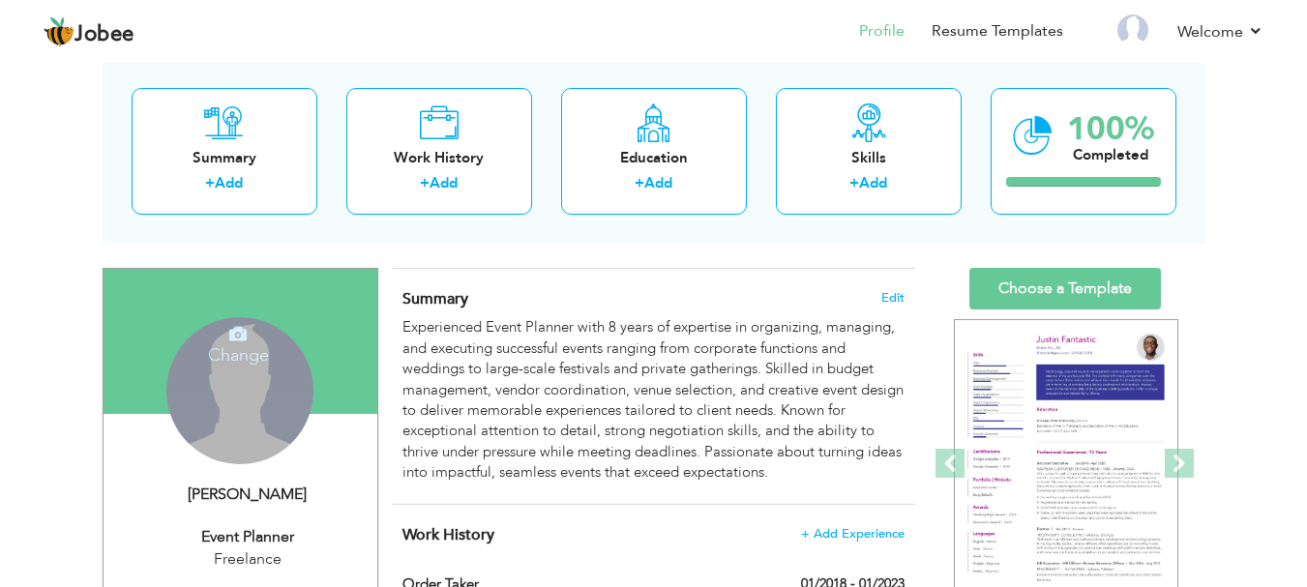
click at [222, 392] on div "Change Remove" at bounding box center [239, 390] width 147 height 147
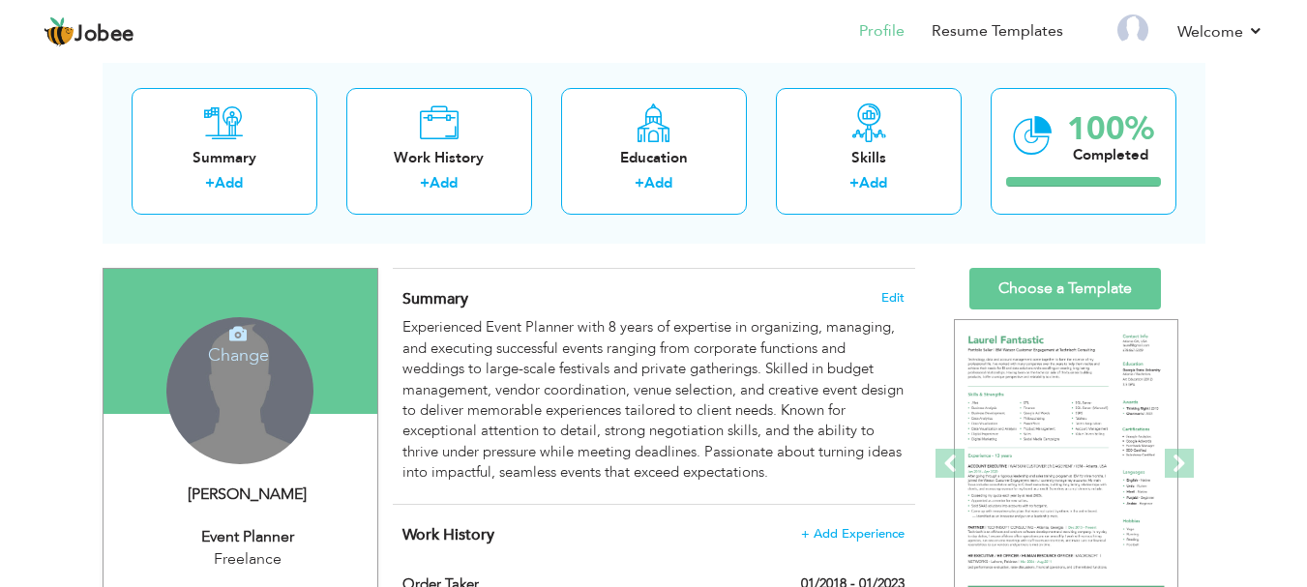
click at [244, 341] on icon at bounding box center [237, 333] width 17 height 17
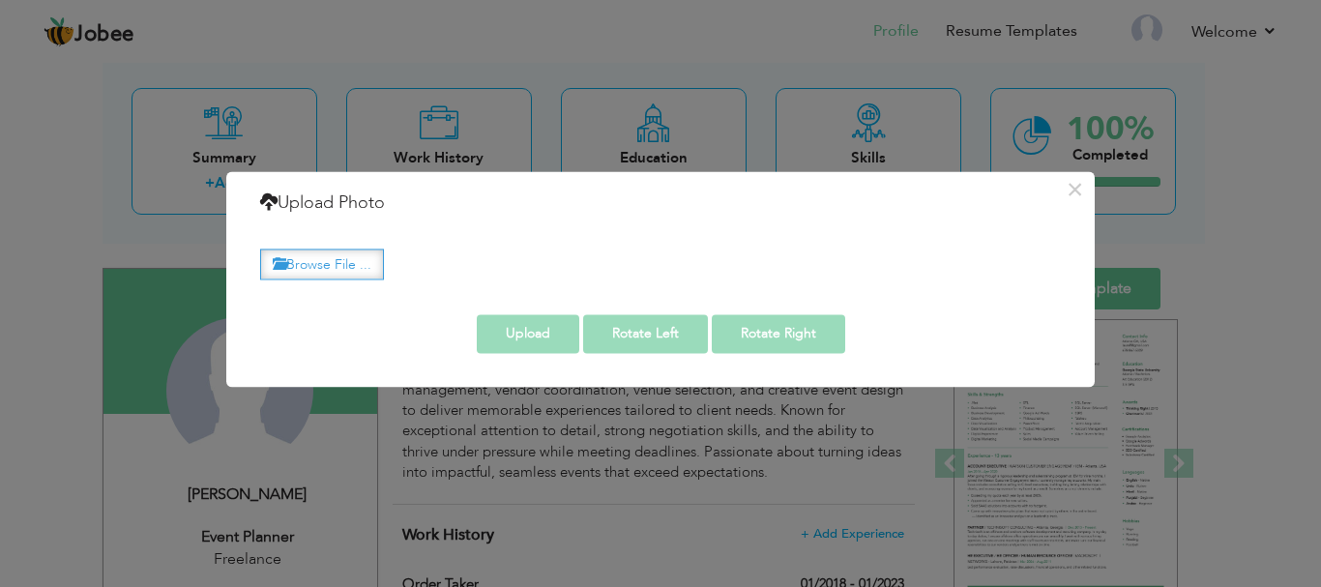
click at [331, 263] on label "Browse File ..." at bounding box center [322, 265] width 124 height 30
click at [0, 0] on input "Browse File ..." at bounding box center [0, 0] width 0 height 0
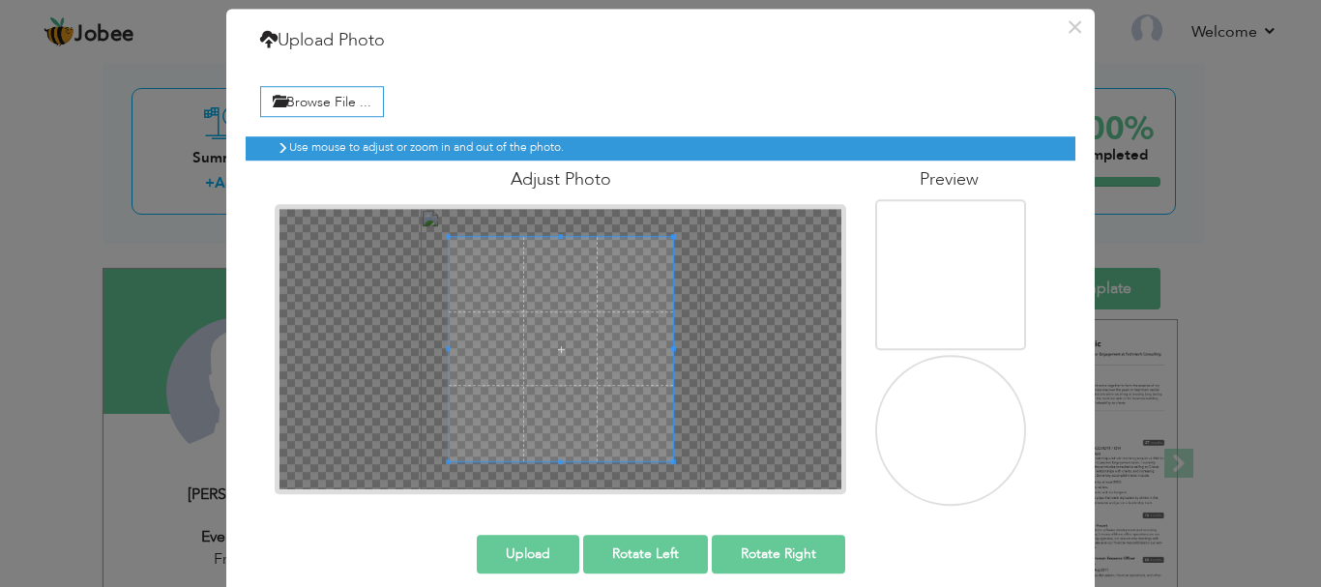
scroll to position [72, 0]
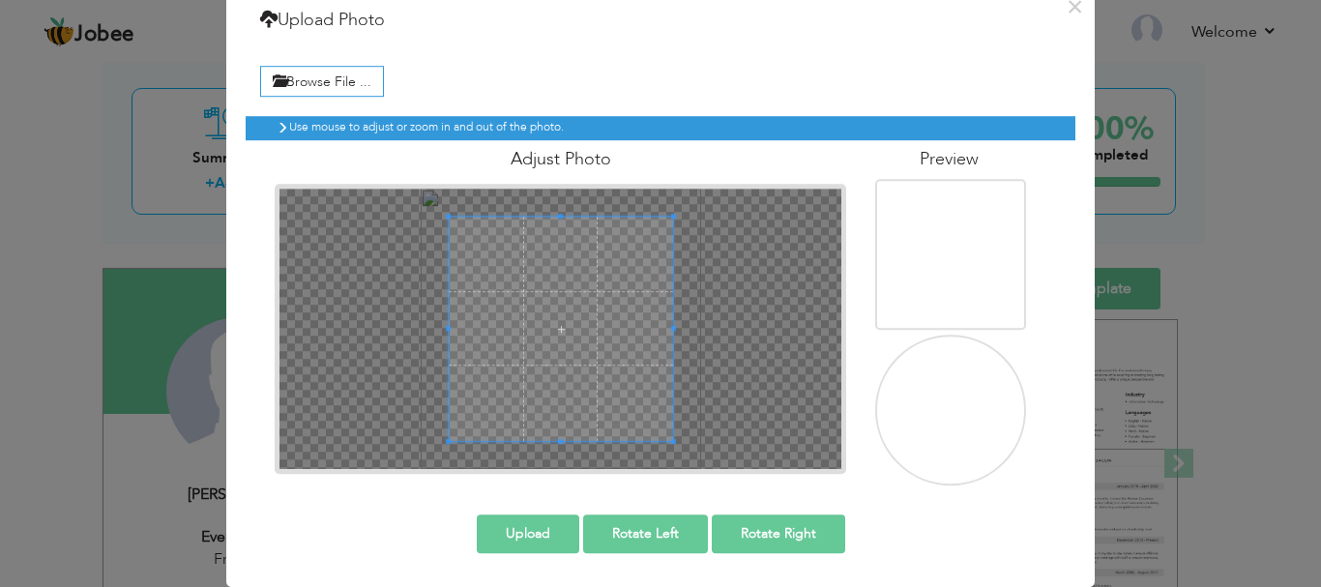
click at [954, 429] on img at bounding box center [953, 411] width 189 height 189
click at [512, 534] on button "Upload" at bounding box center [528, 534] width 103 height 39
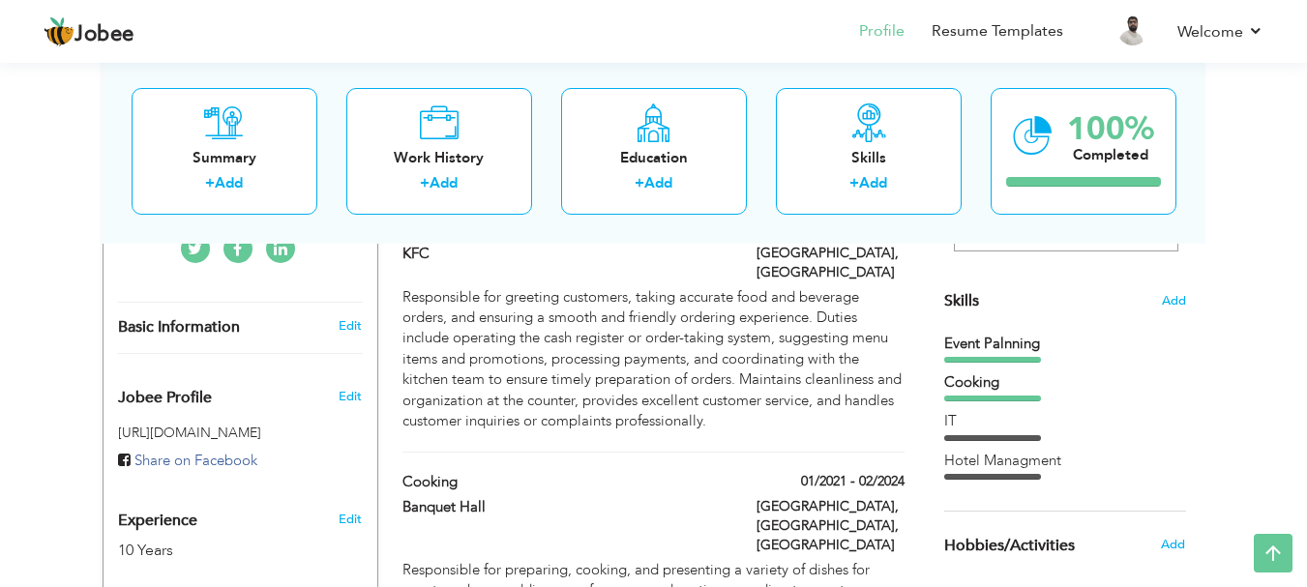
scroll to position [0, 0]
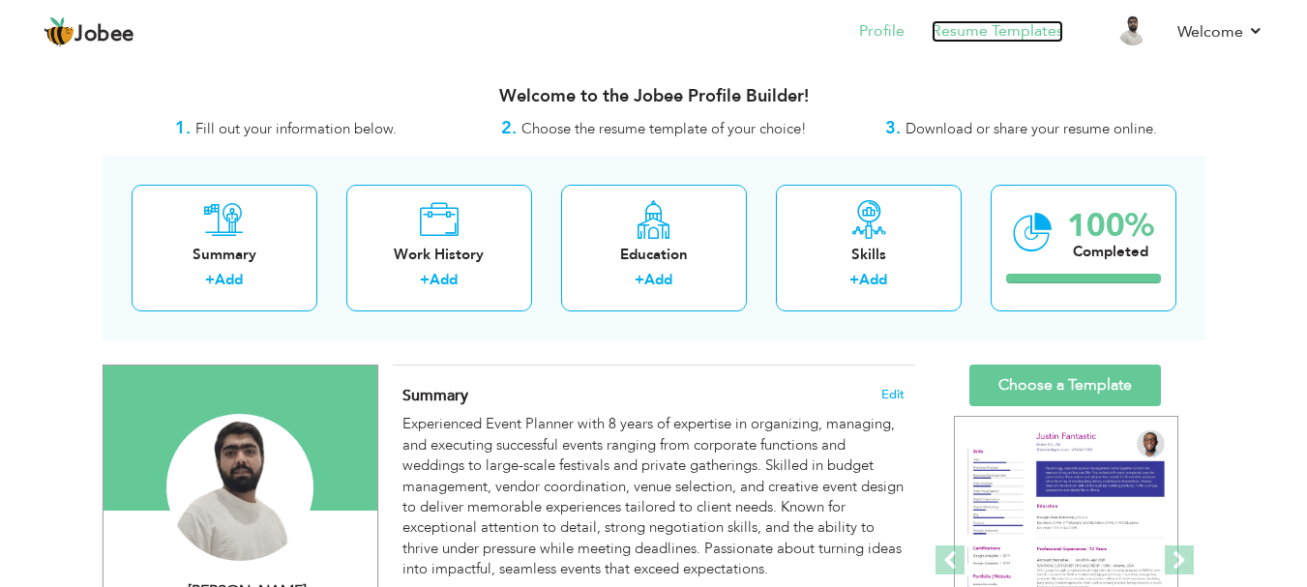
click at [988, 33] on link "Resume Templates" at bounding box center [997, 31] width 132 height 22
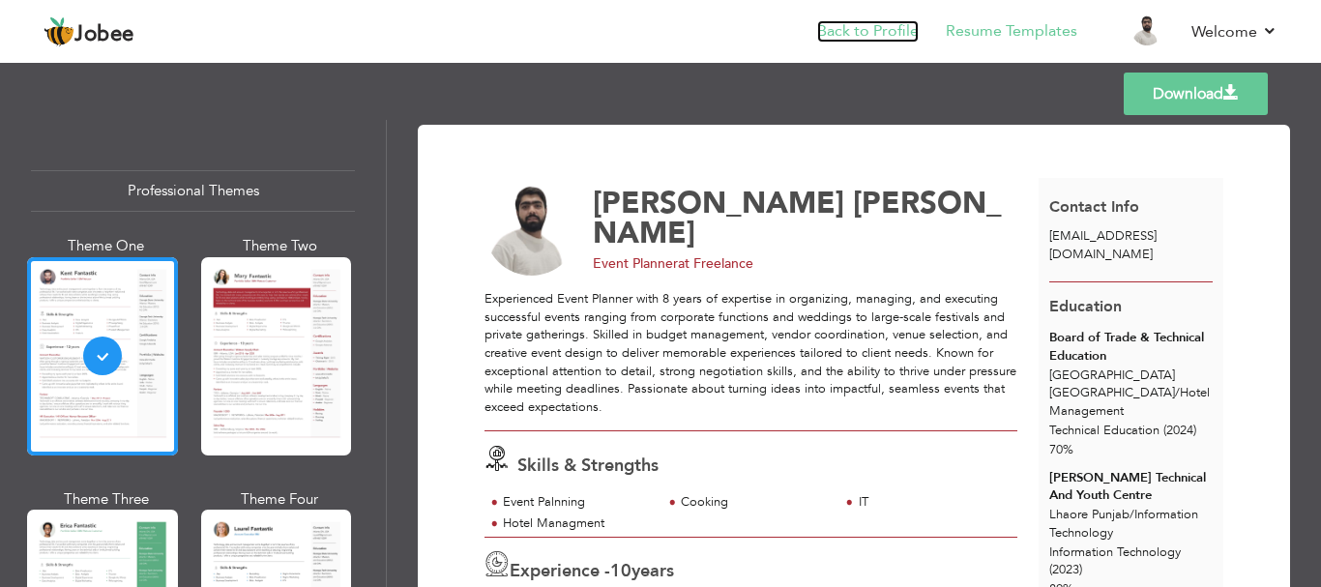
click at [878, 27] on link "Back to Profile" at bounding box center [868, 31] width 102 height 22
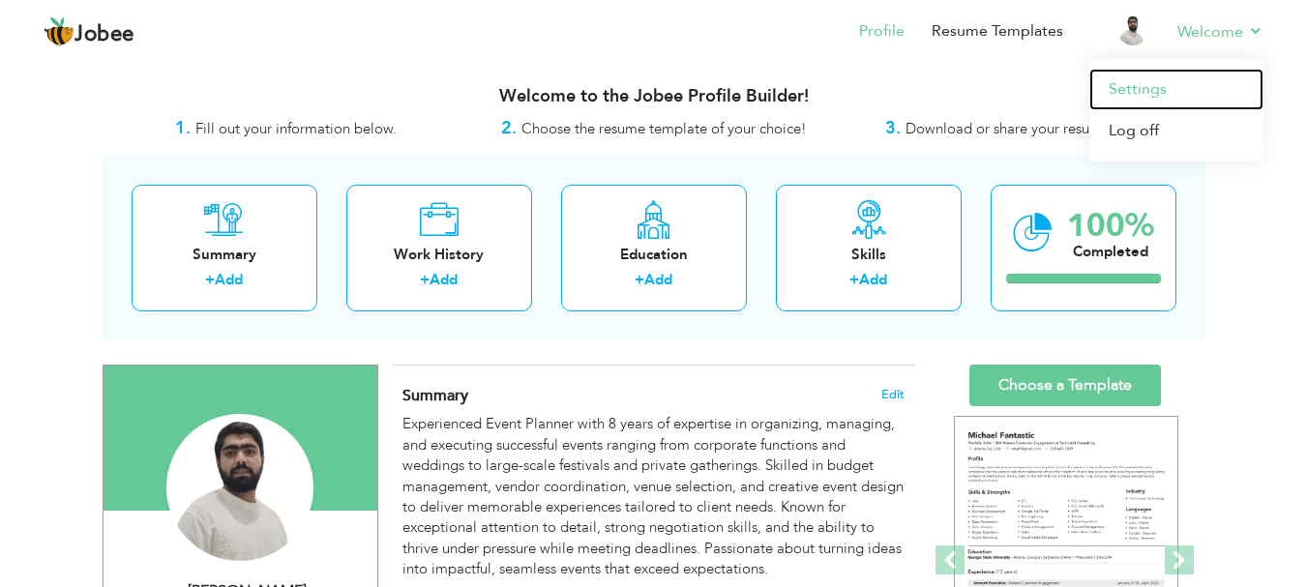
click at [1142, 91] on link "Settings" at bounding box center [1176, 90] width 174 height 42
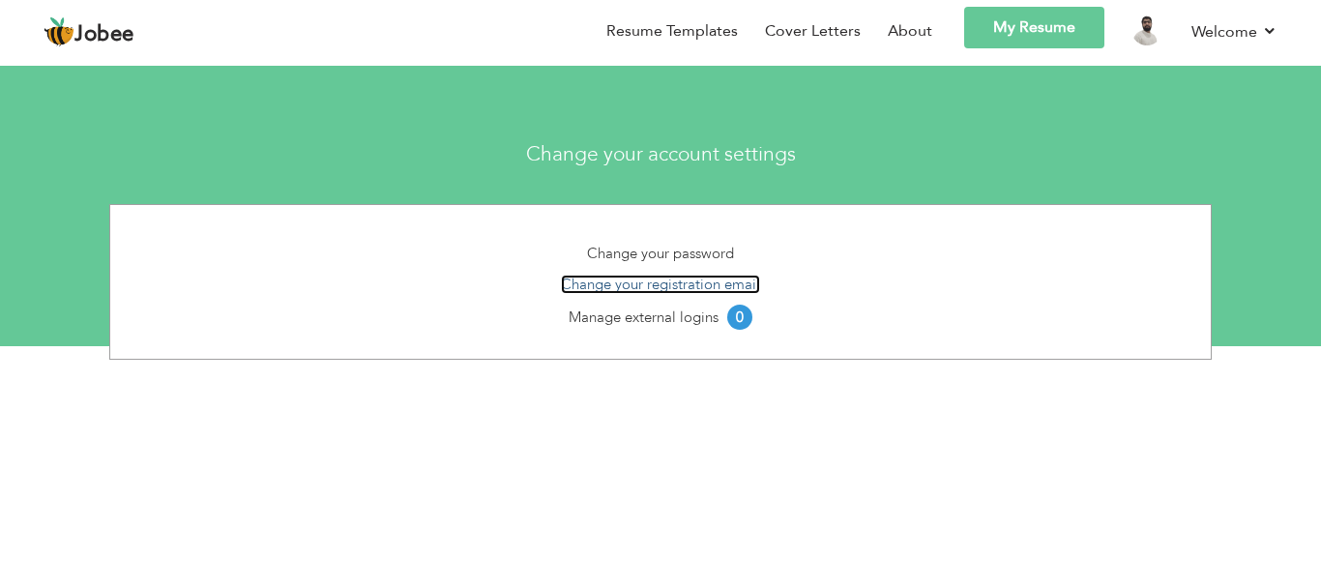
click at [692, 288] on link "Change your registration email" at bounding box center [660, 284] width 199 height 19
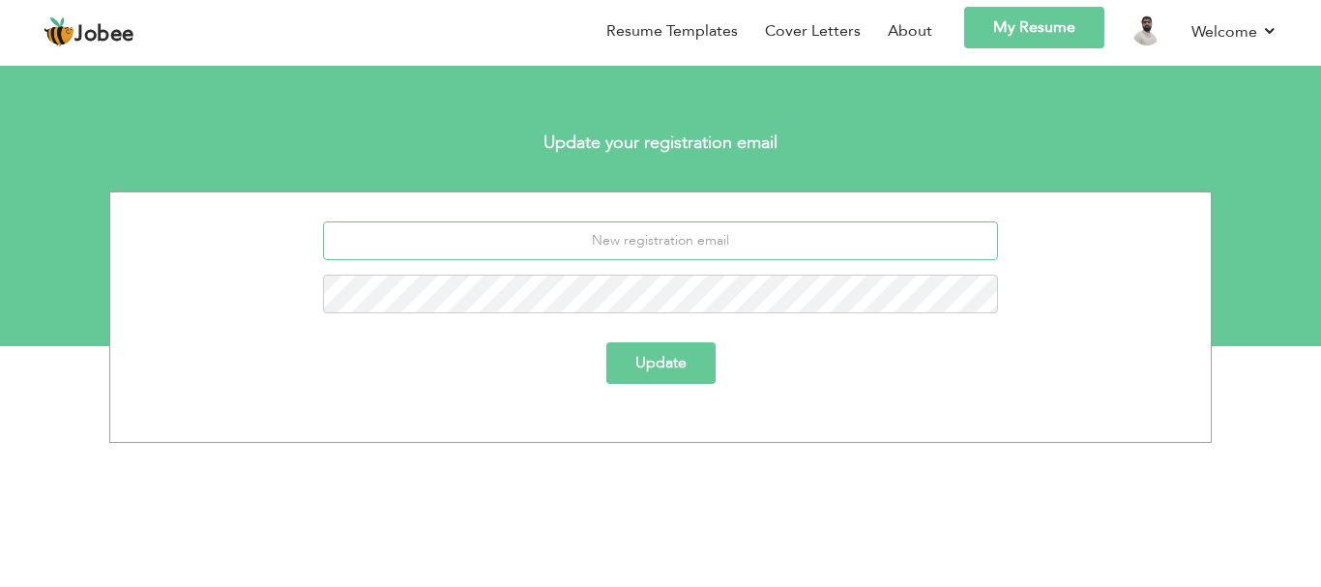
click at [711, 241] on input "email" at bounding box center [661, 241] width 676 height 39
click at [813, 356] on div "Update" at bounding box center [661, 363] width 734 height 42
click at [741, 242] on input "email" at bounding box center [661, 241] width 676 height 39
click at [725, 230] on input "email" at bounding box center [661, 241] width 676 height 39
paste input "masihsharoon56@ gmail.com"
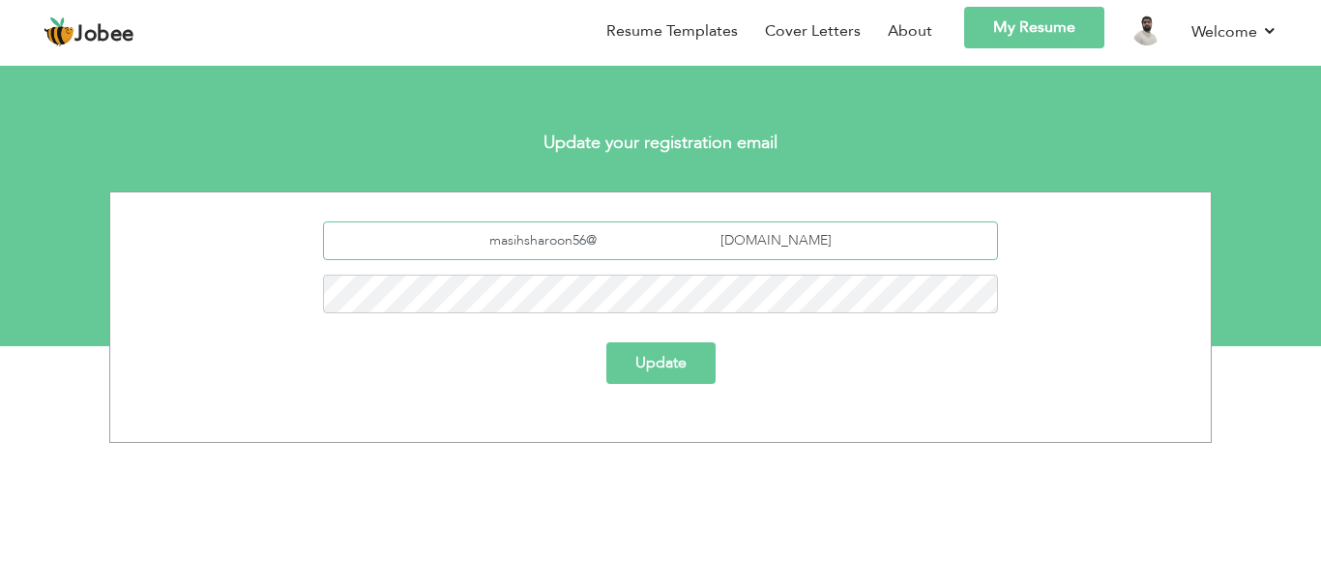
click at [740, 236] on input "masihsharoon56@ gmail.com" at bounding box center [661, 241] width 676 height 39
type input "masihsharoon56@gmail.com"
click at [809, 32] on link "Cover Letters" at bounding box center [813, 31] width 96 height 22
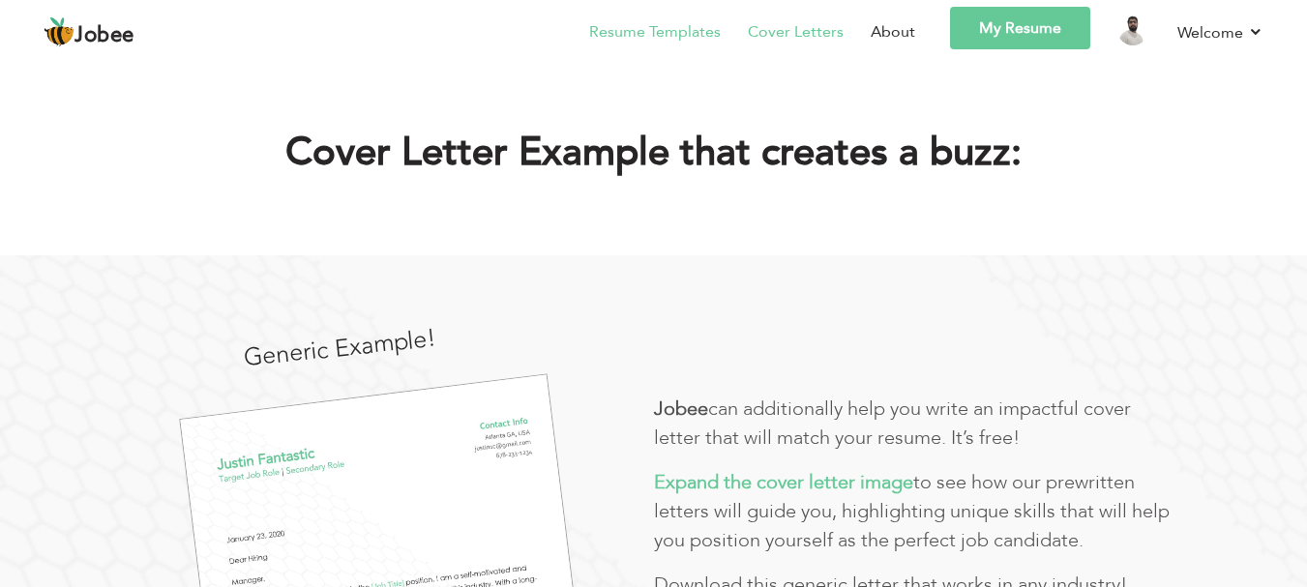
click at [672, 30] on link "Resume Templates" at bounding box center [655, 31] width 132 height 23
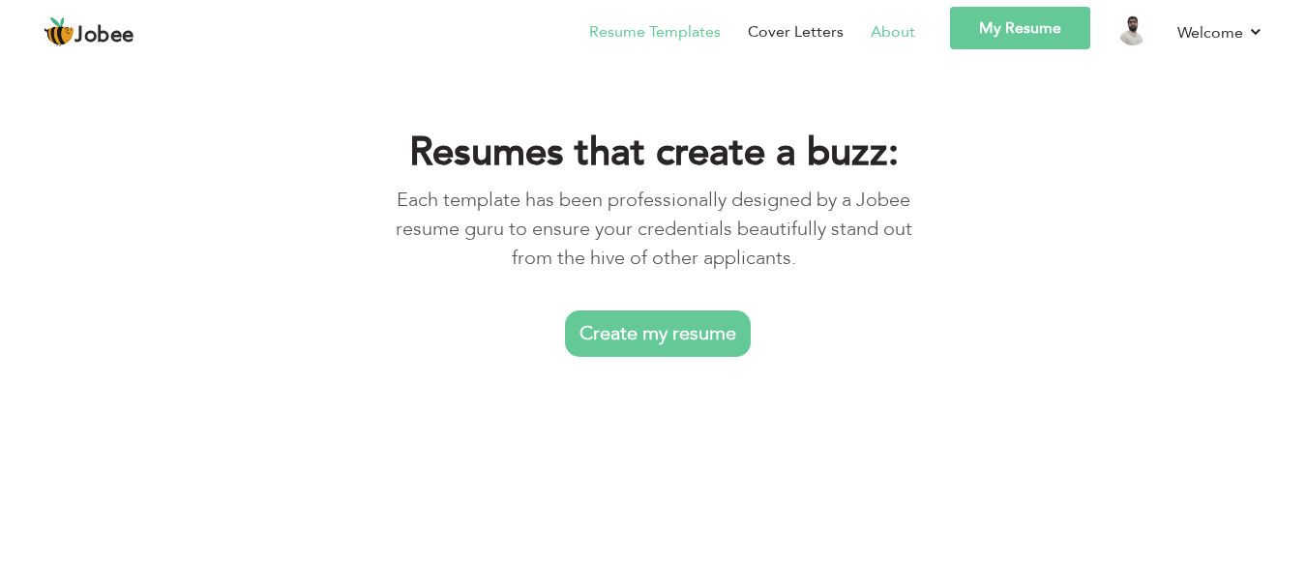
click at [894, 26] on link "About" at bounding box center [893, 31] width 44 height 23
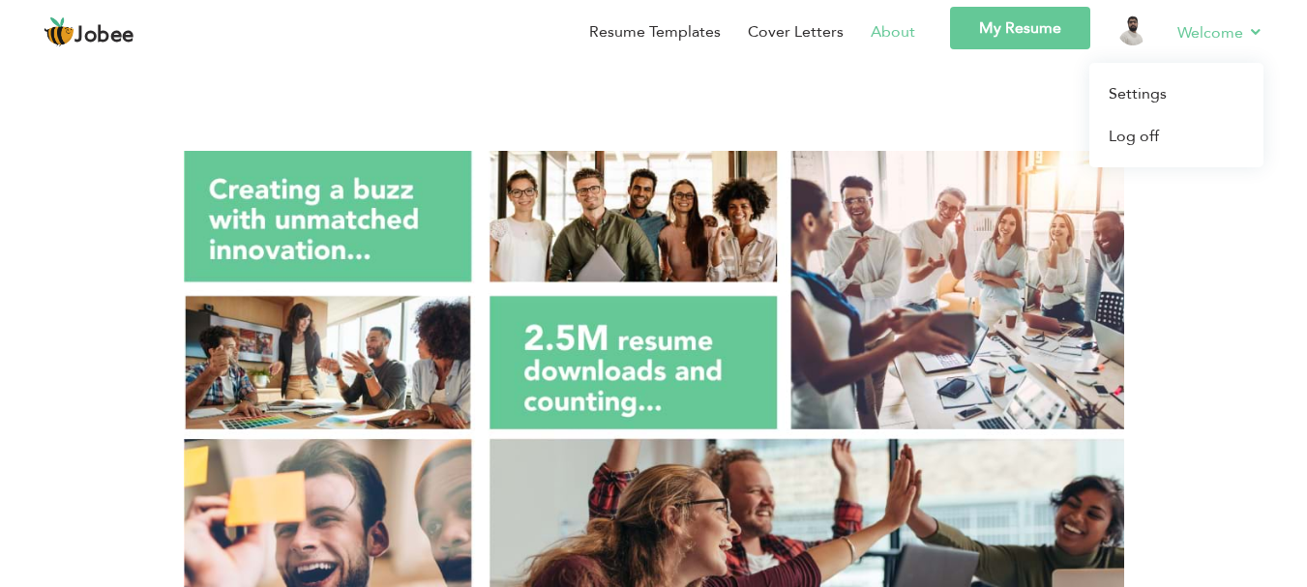
click at [1235, 30] on link "Welcome" at bounding box center [1220, 32] width 86 height 24
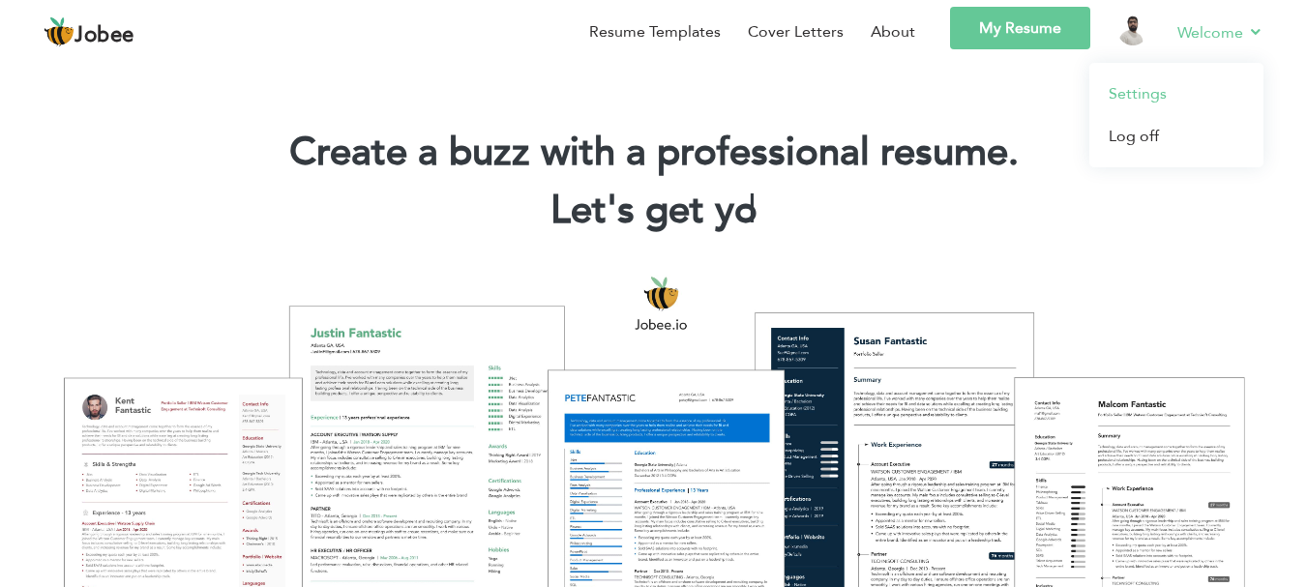
click at [1148, 96] on link "Settings" at bounding box center [1176, 94] width 174 height 43
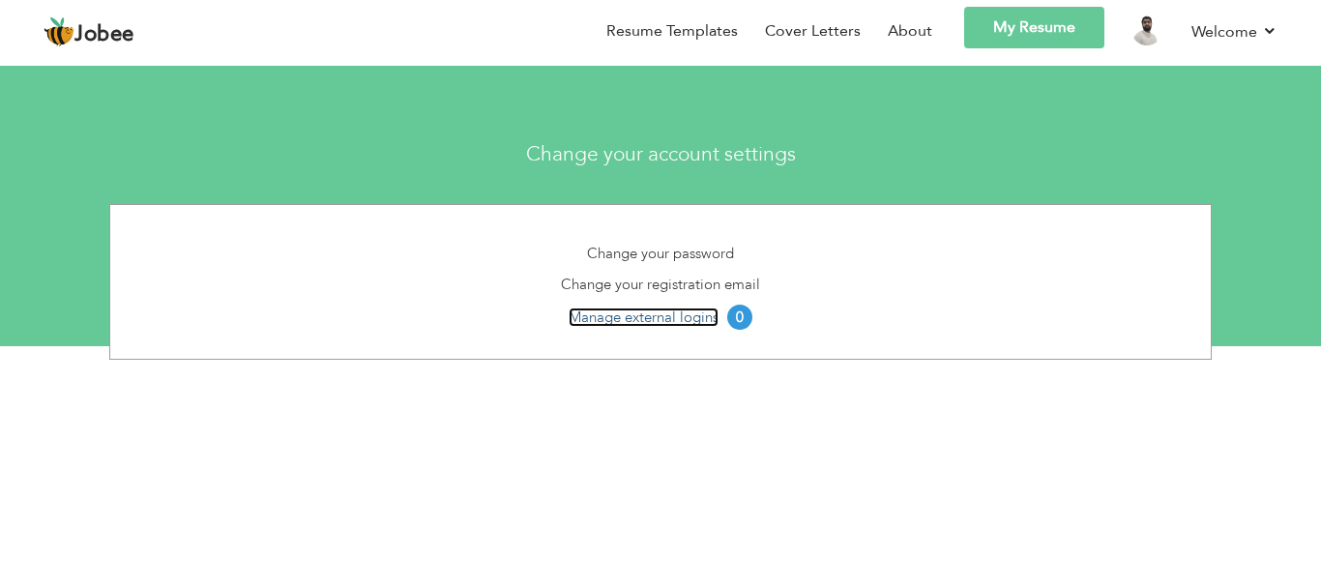
click at [698, 318] on link "Manage external logins" at bounding box center [644, 317] width 150 height 19
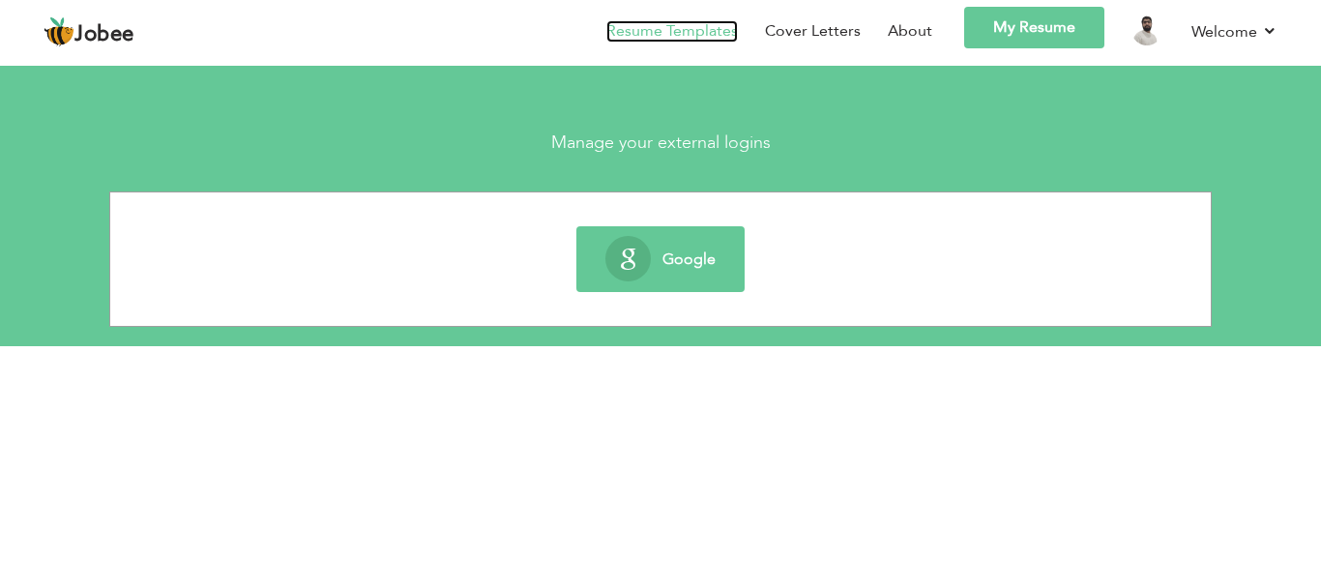
click at [670, 31] on link "Resume Templates" at bounding box center [672, 31] width 132 height 22
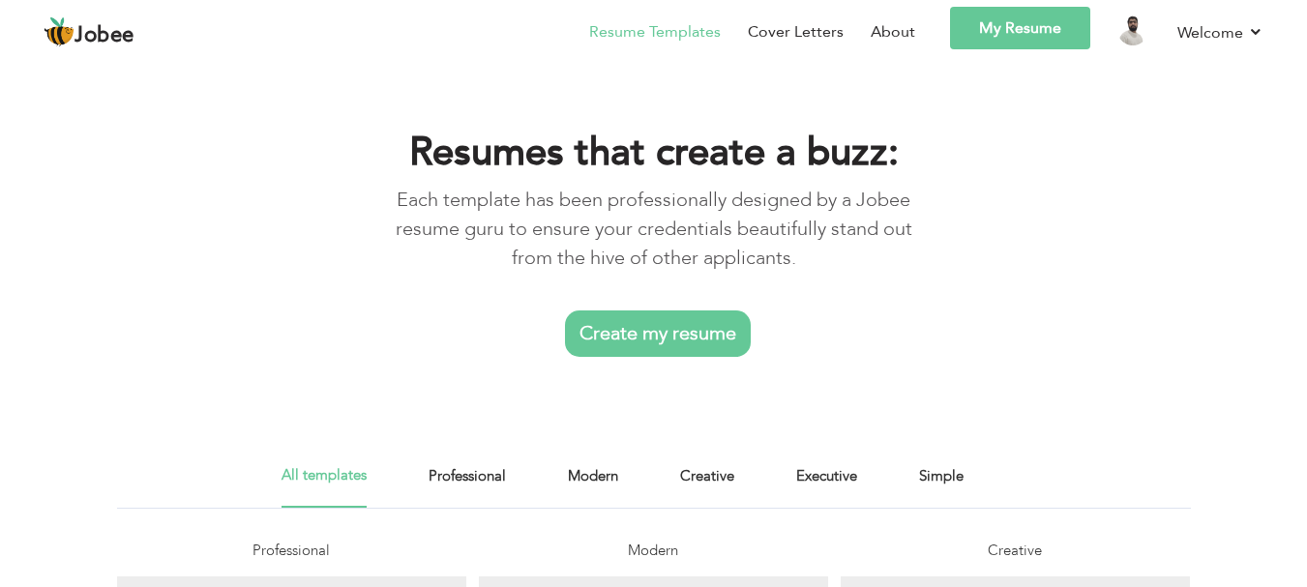
click at [1001, 8] on link "My Resume" at bounding box center [1020, 28] width 140 height 43
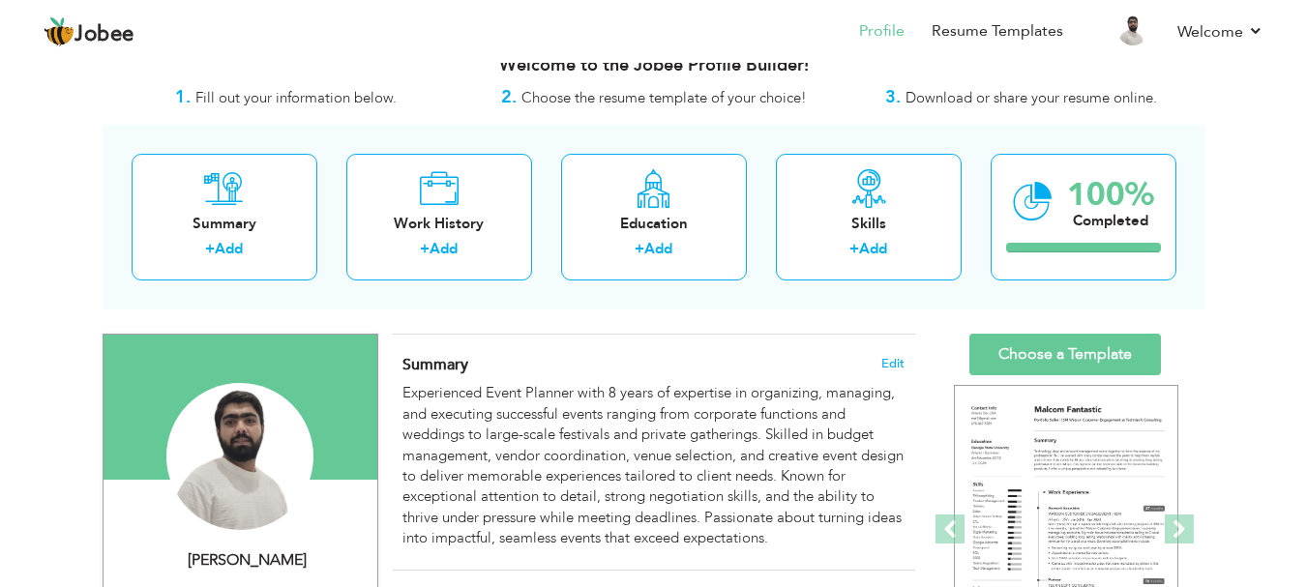
scroll to position [97, 0]
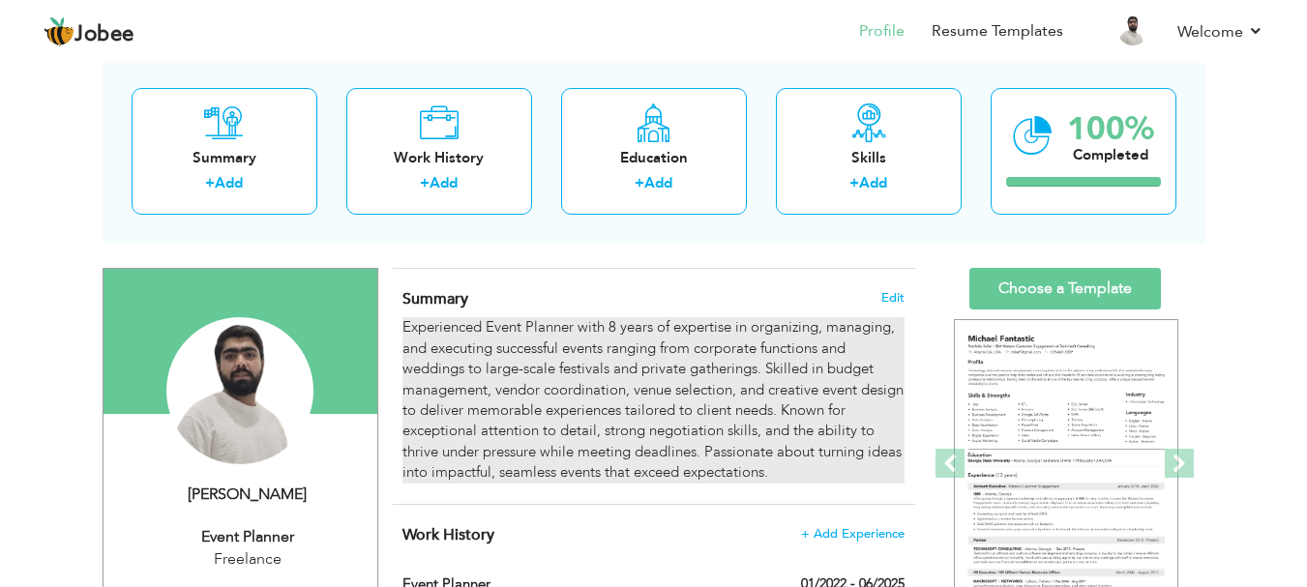
click at [732, 428] on div "Experienced Event Planner with 8 years of expertise in organizing, managing, an…" at bounding box center [652, 399] width 501 height 165
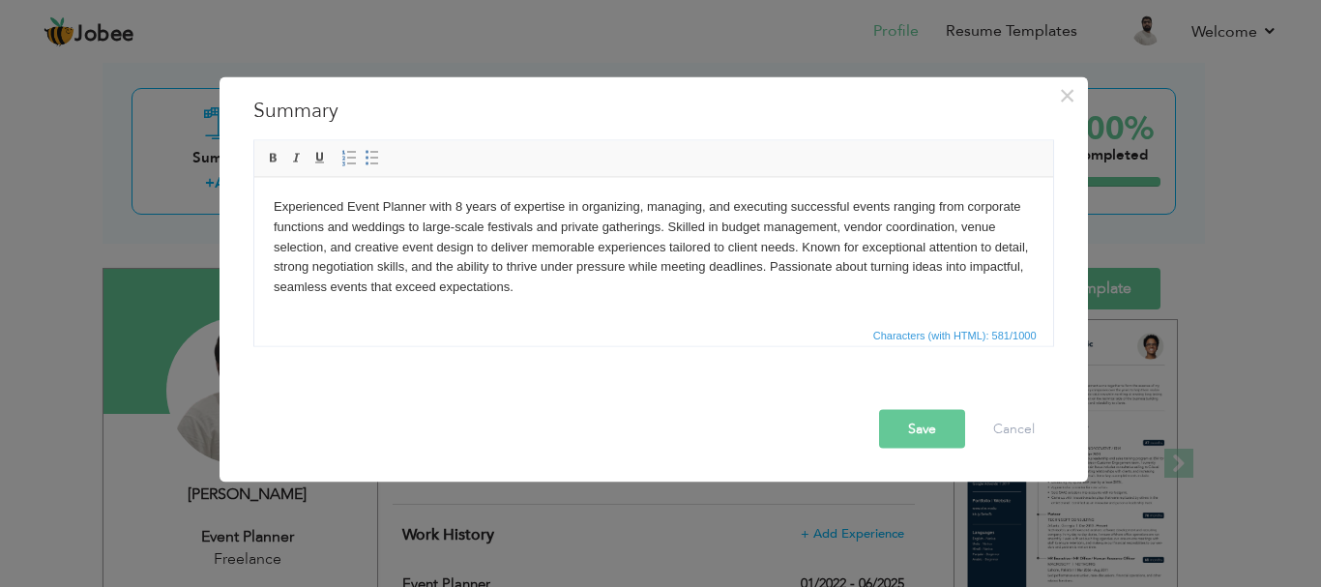
click at [882, 424] on button "Save" at bounding box center [922, 428] width 86 height 39
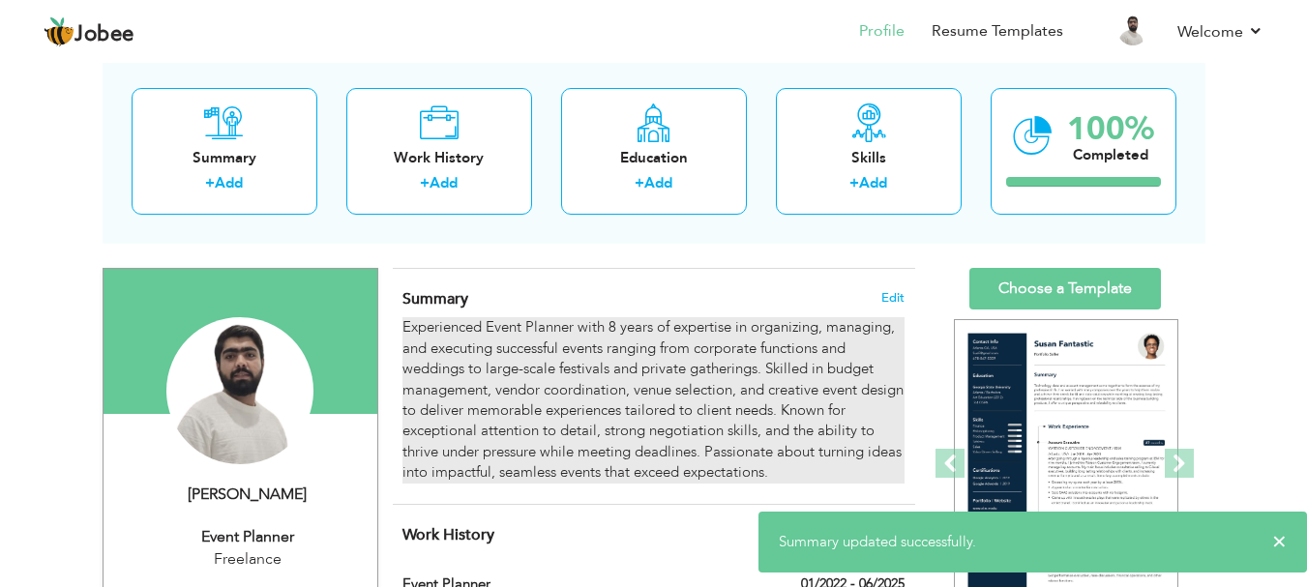
click at [648, 401] on div "Experienced Event Planner with 8 years of expertise in organizing, managing, an…" at bounding box center [652, 399] width 501 height 165
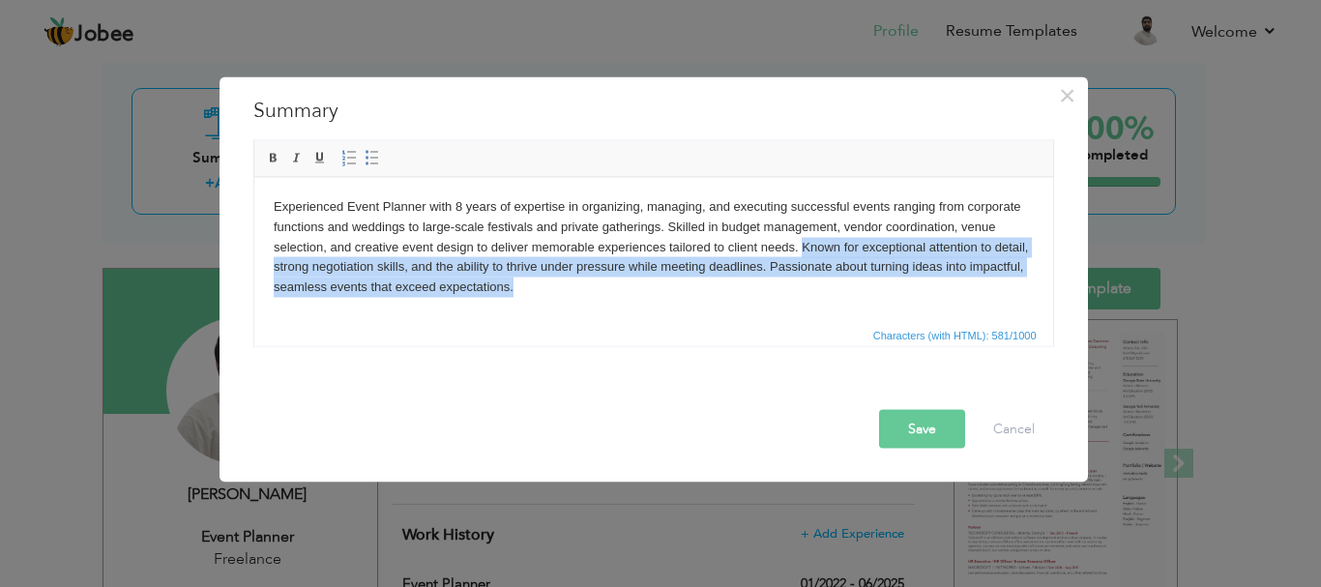
drag, startPoint x: 802, startPoint y: 242, endPoint x: 620, endPoint y: 305, distance: 192.4
click at [620, 305] on html "Experienced Event Planner with 8 years of expertise in organizing, managing, an…" at bounding box center [652, 246] width 799 height 139
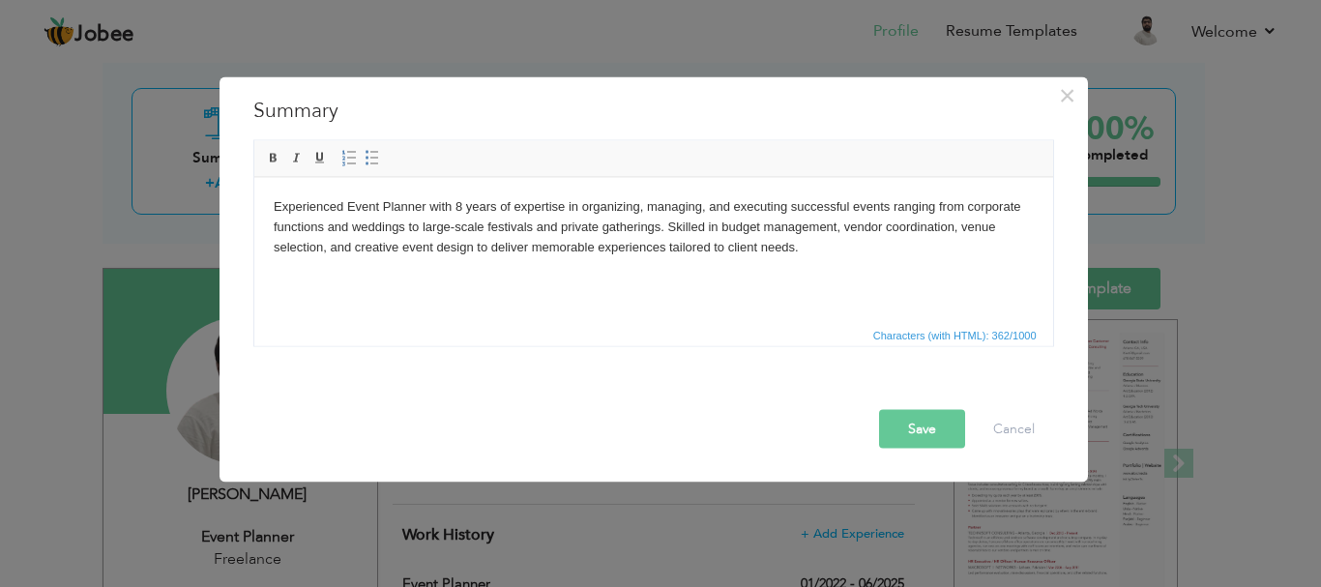
click at [901, 434] on button "Save" at bounding box center [922, 428] width 86 height 39
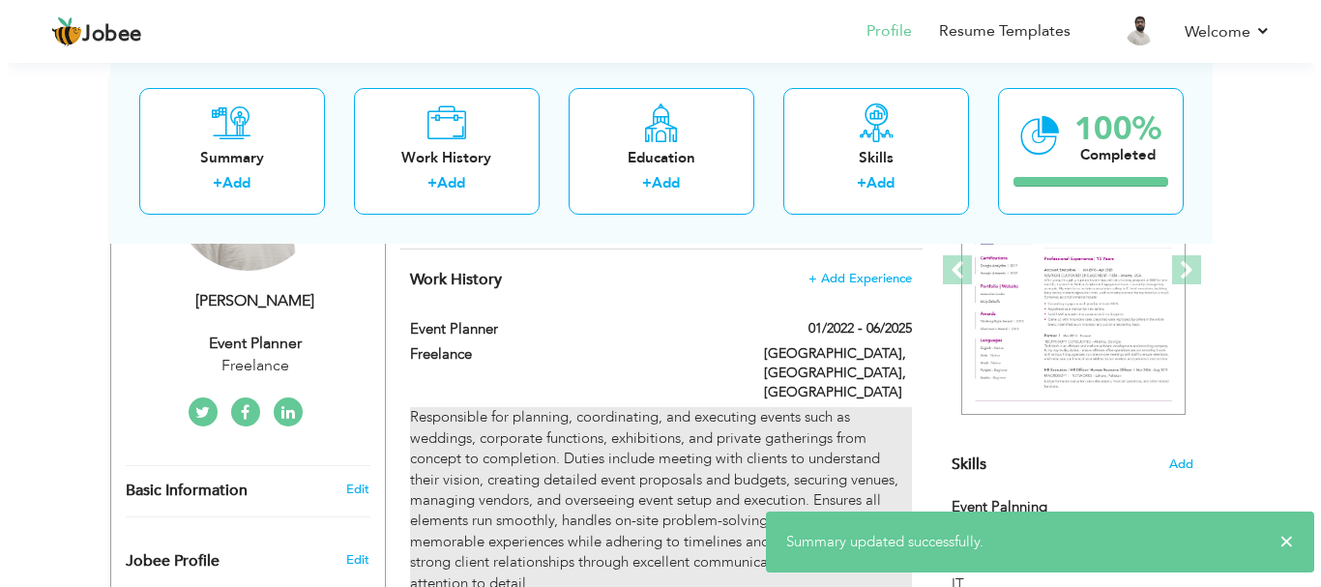
scroll to position [387, 0]
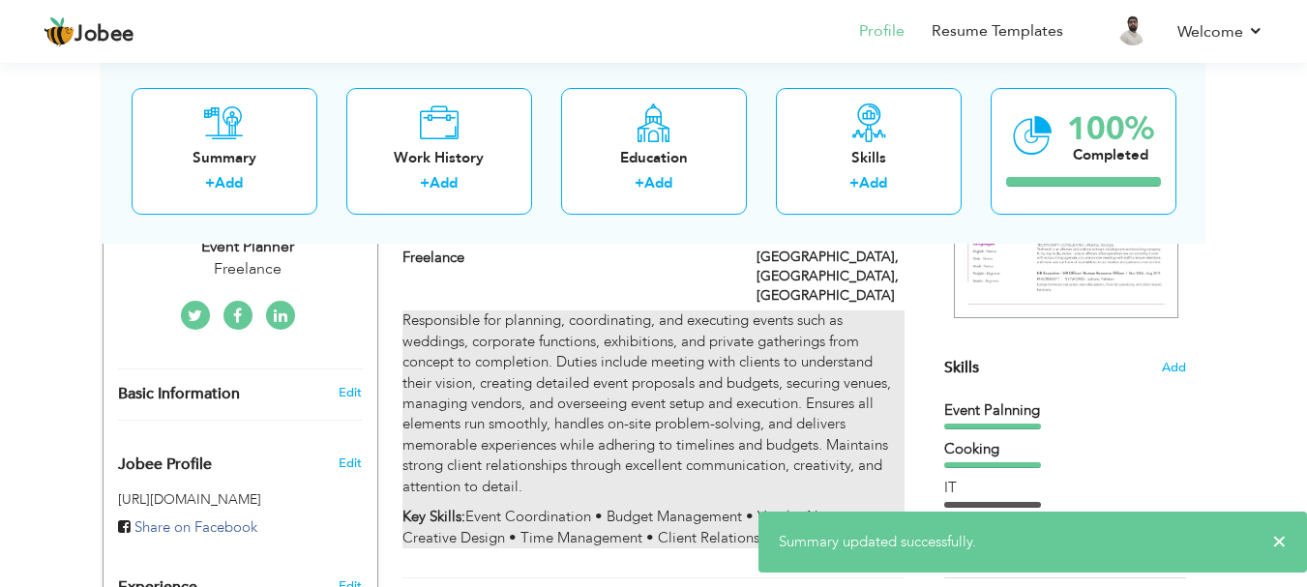
click at [637, 366] on p "Responsible for planning, coordinating, and executing events such as weddings, …" at bounding box center [652, 403] width 501 height 187
type input "Event Planner"
type input "Freelance"
type input "01/2022"
type input "06/2025"
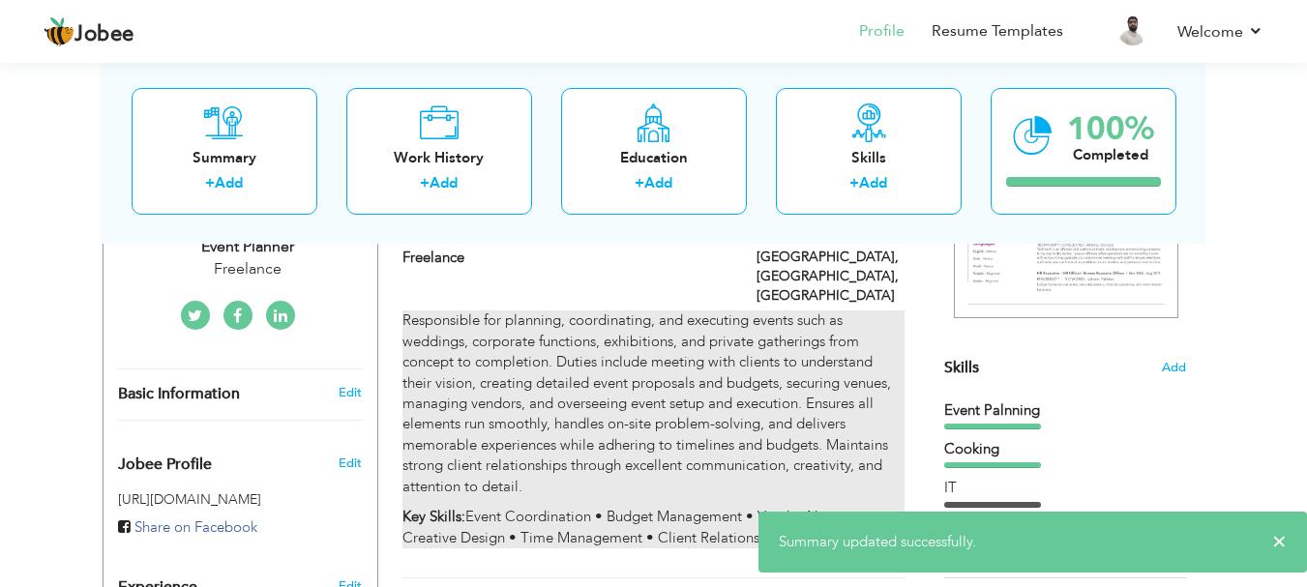
type input "[GEOGRAPHIC_DATA]"
type input "[GEOGRAPHIC_DATA], [GEOGRAPHIC_DATA]"
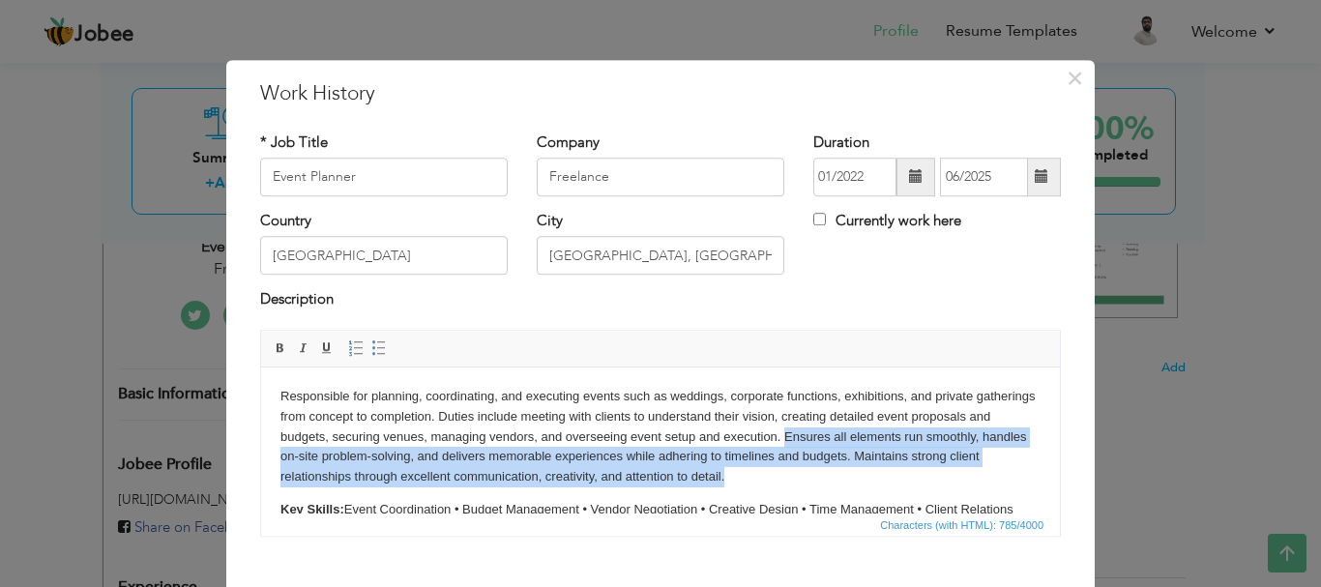
drag, startPoint x: 867, startPoint y: 435, endPoint x: 840, endPoint y: 480, distance: 52.1
click at [840, 480] on p "Responsible for planning, coordinating, and executing events such as weddings, …" at bounding box center [661, 436] width 760 height 101
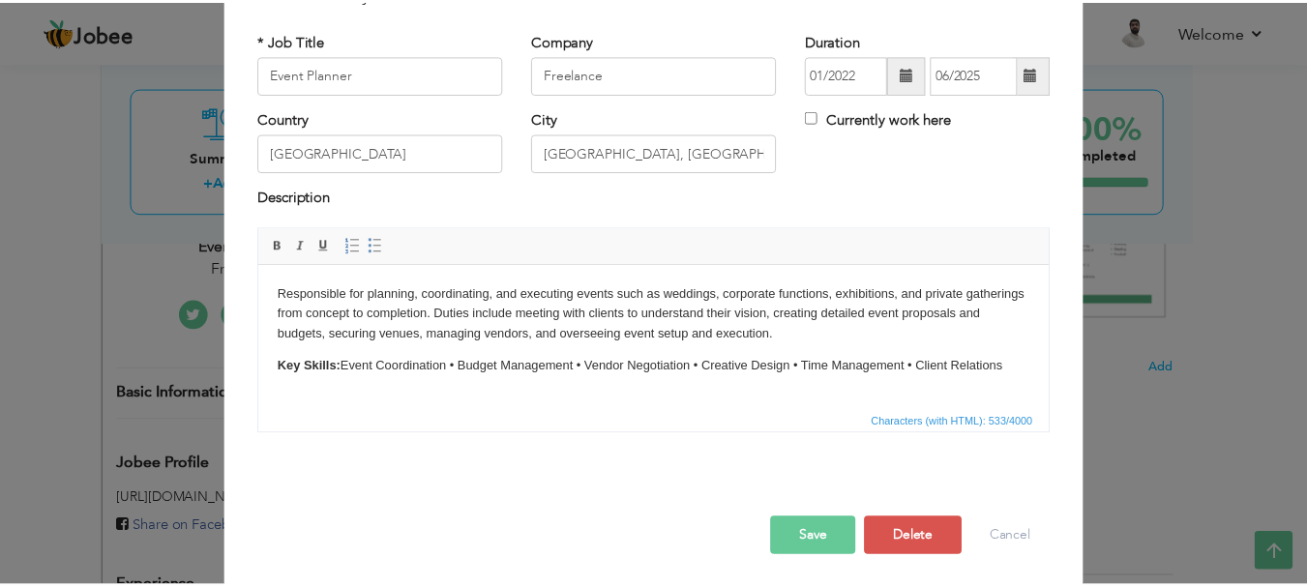
scroll to position [106, 0]
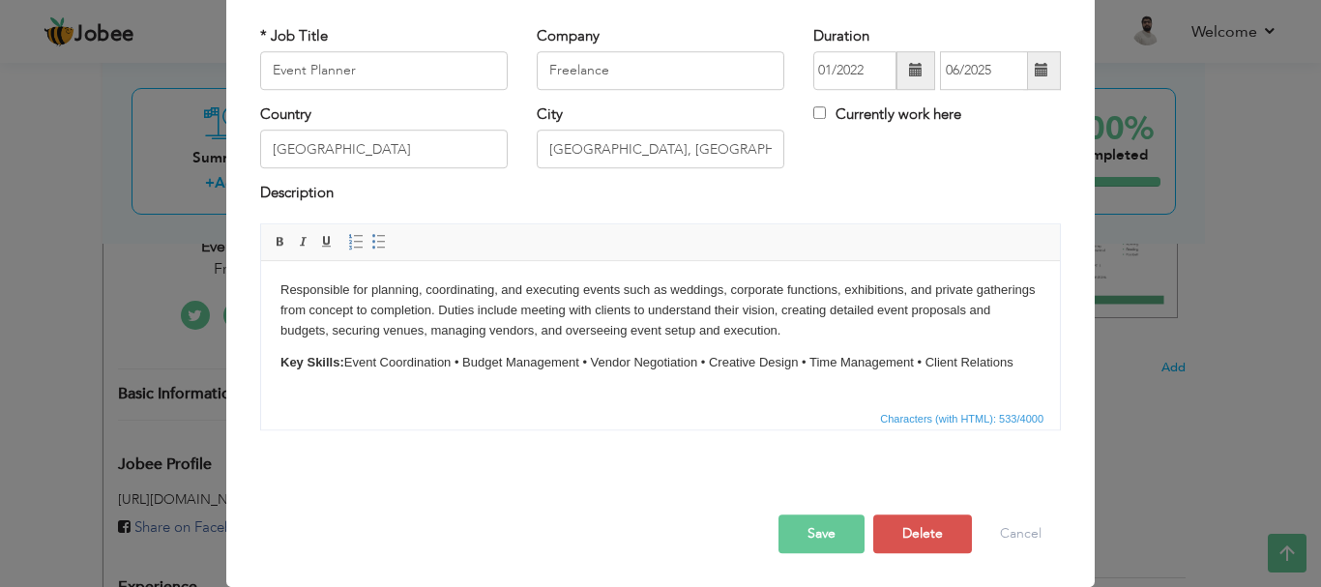
click at [804, 529] on button "Save" at bounding box center [822, 534] width 86 height 39
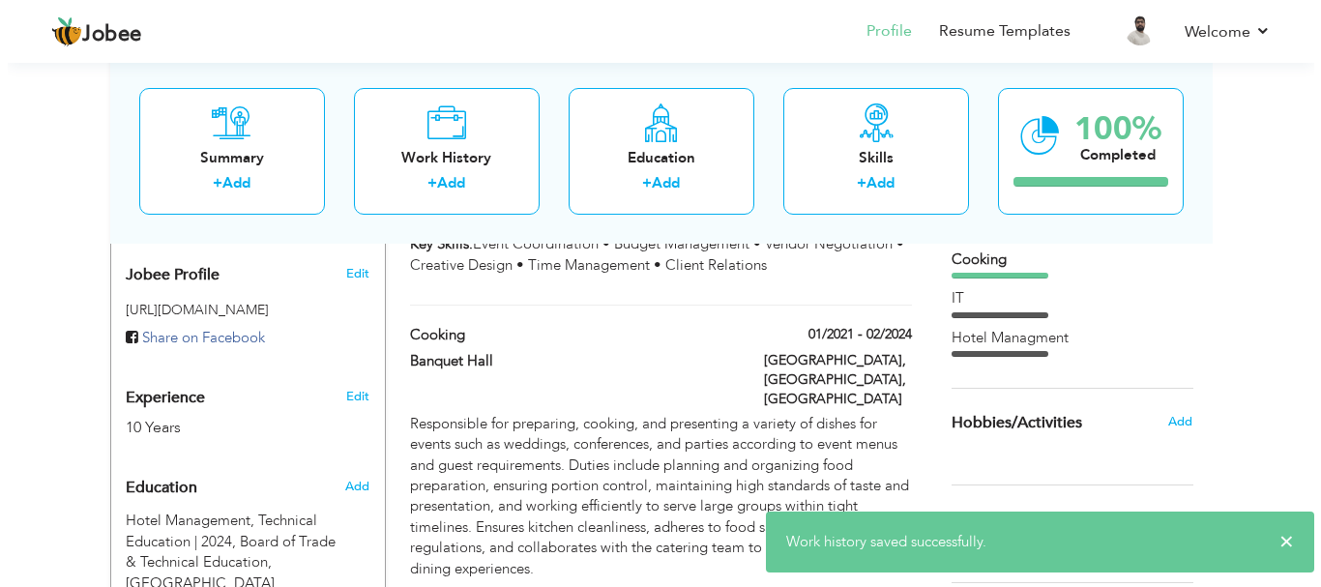
scroll to position [580, 0]
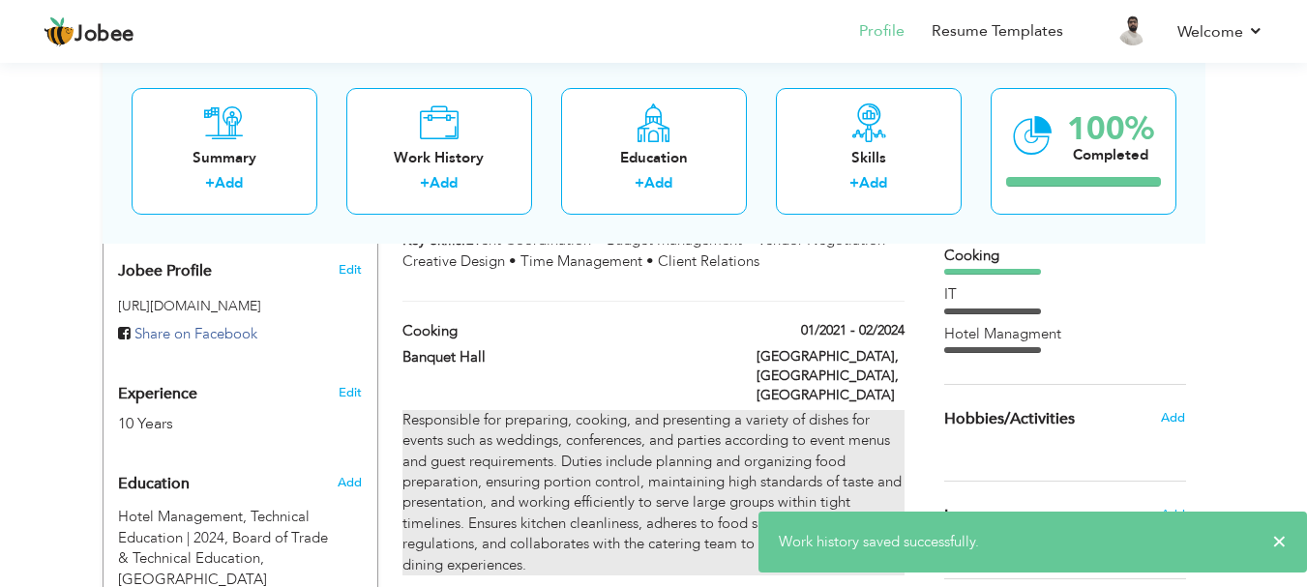
click at [672, 412] on div "Responsible for preparing, cooking, and presenting a variety of dishes for even…" at bounding box center [652, 492] width 501 height 165
type input "Cooking"
type input "Banquet Hall"
type input "01/2021"
type input "02/2024"
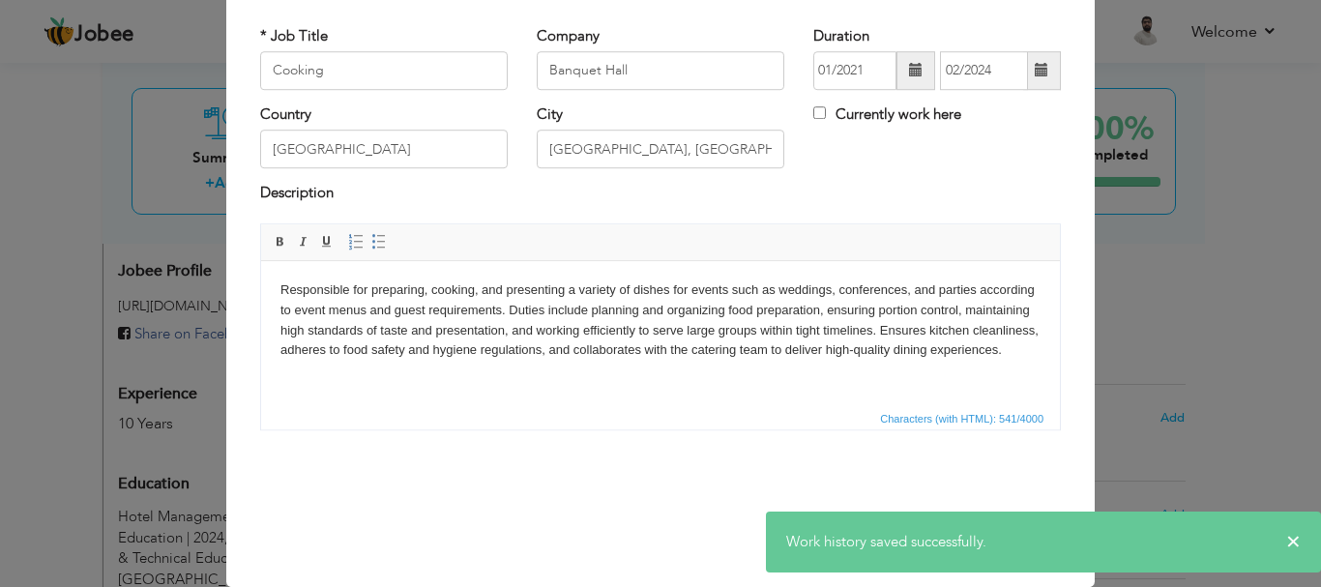
scroll to position [0, 0]
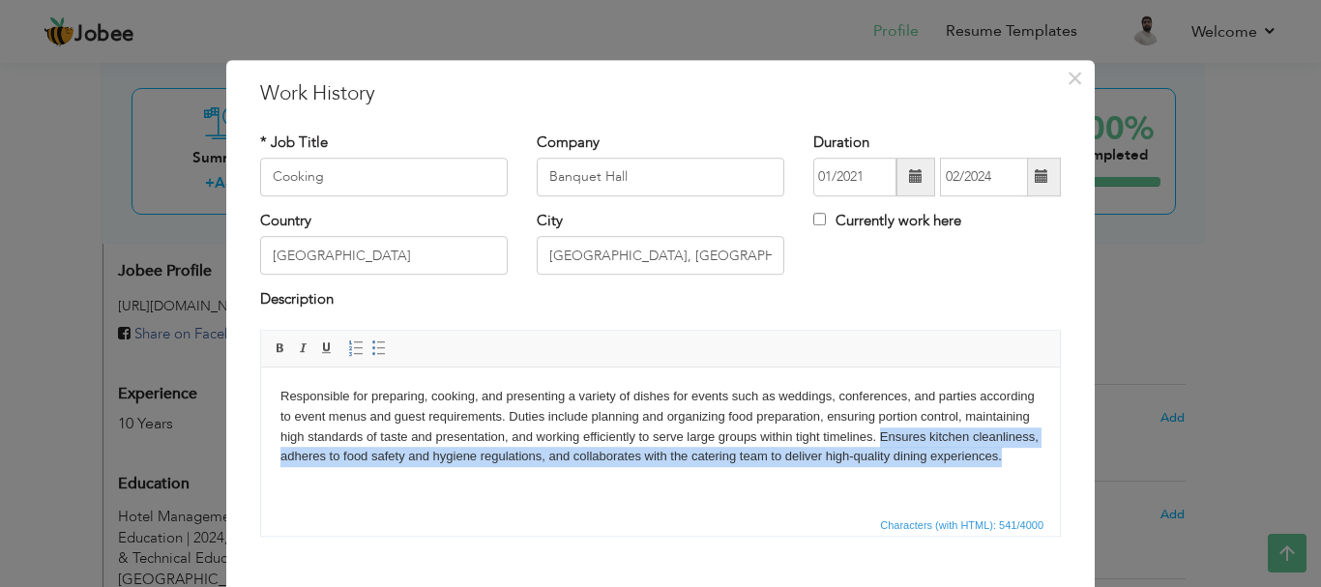
drag, startPoint x: 881, startPoint y: 436, endPoint x: 1013, endPoint y: 463, distance: 134.3
click at [1013, 463] on body "Responsible for preparing, cooking, and presenting a variety of dishes for even…" at bounding box center [661, 426] width 760 height 80
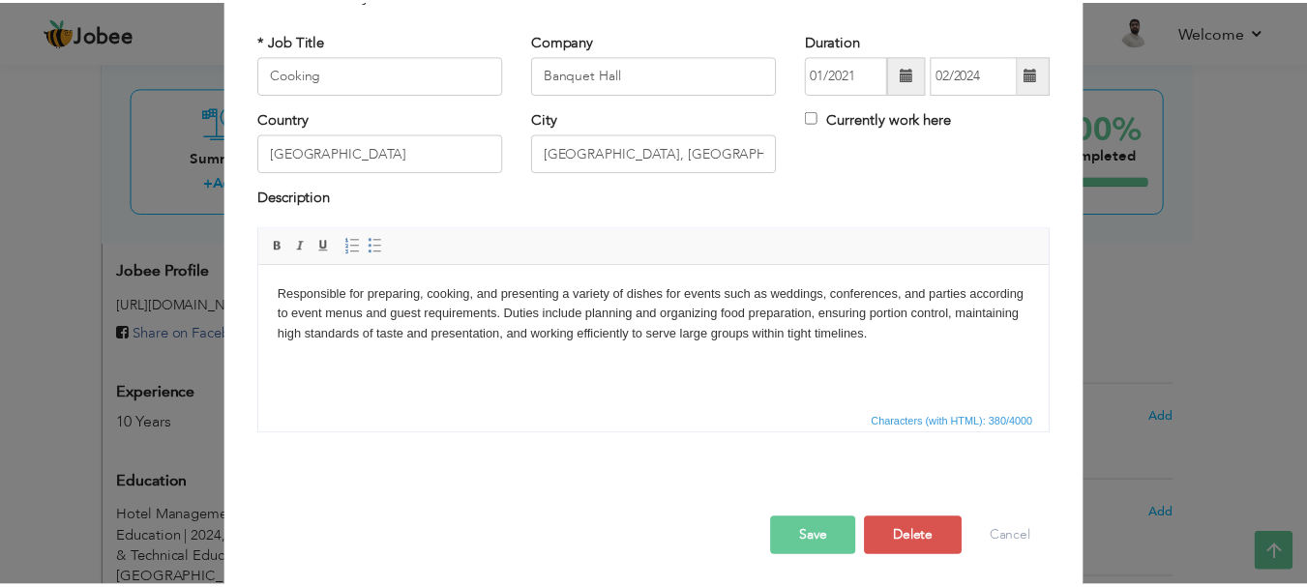
scroll to position [106, 0]
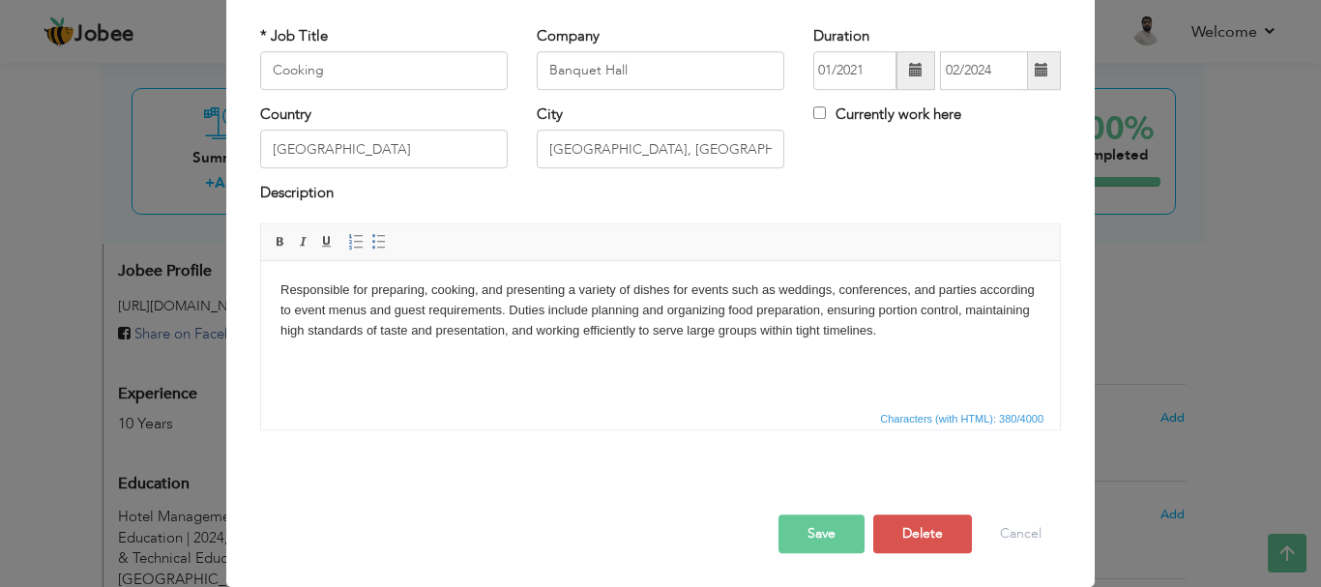
click at [804, 531] on button "Save" at bounding box center [822, 534] width 86 height 39
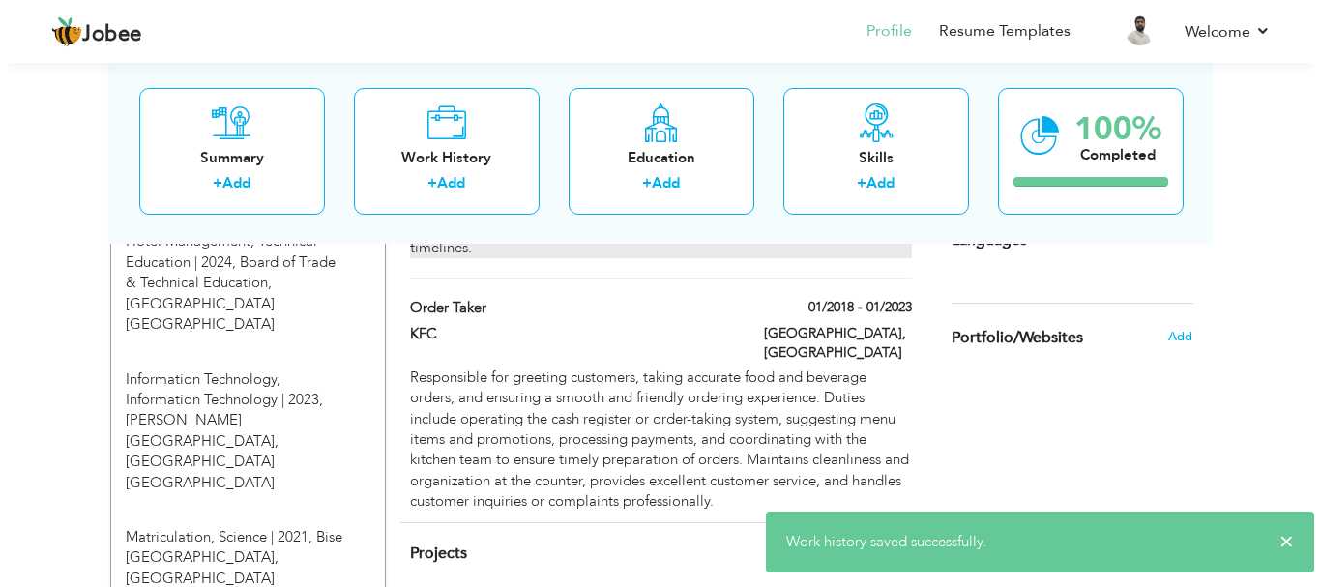
scroll to position [871, 0]
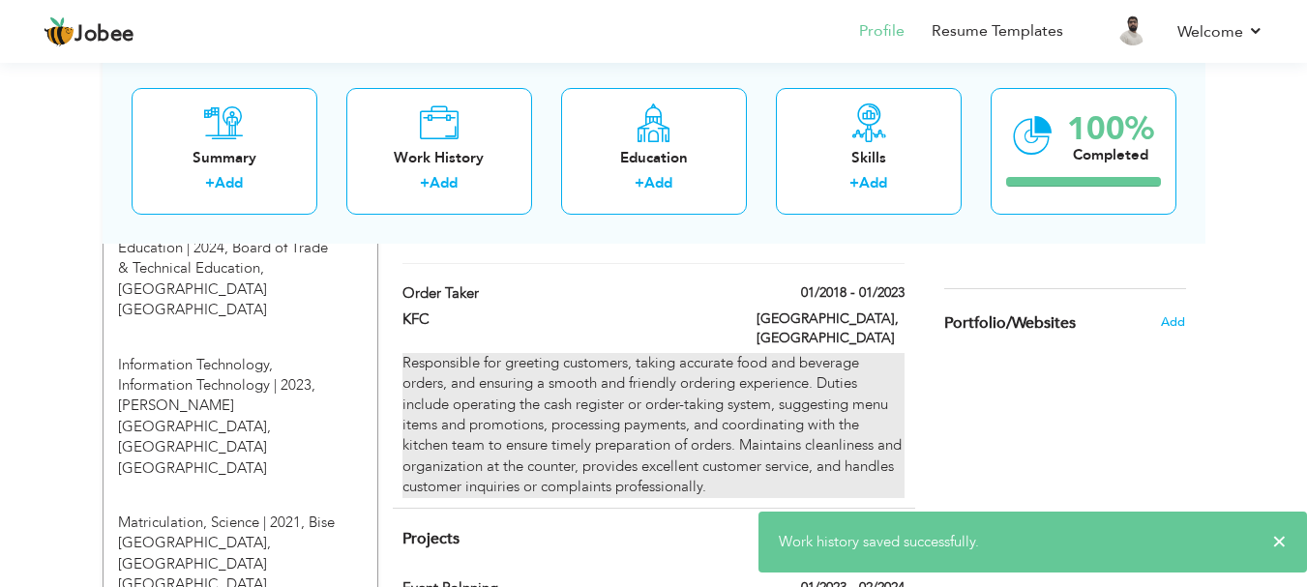
click at [608, 358] on div "Responsible for greeting customers, taking accurate food and beverage orders, a…" at bounding box center [652, 425] width 501 height 145
type input "Order Taker"
type input "KFC"
type input "01/2018"
type input "01/2023"
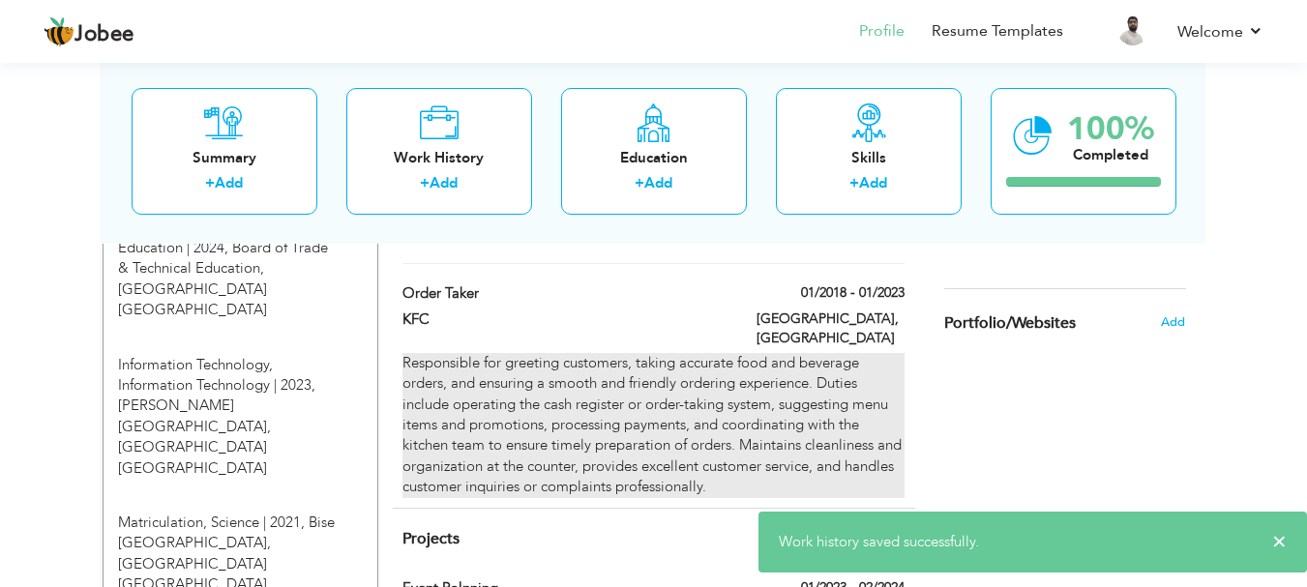
type input "Laore"
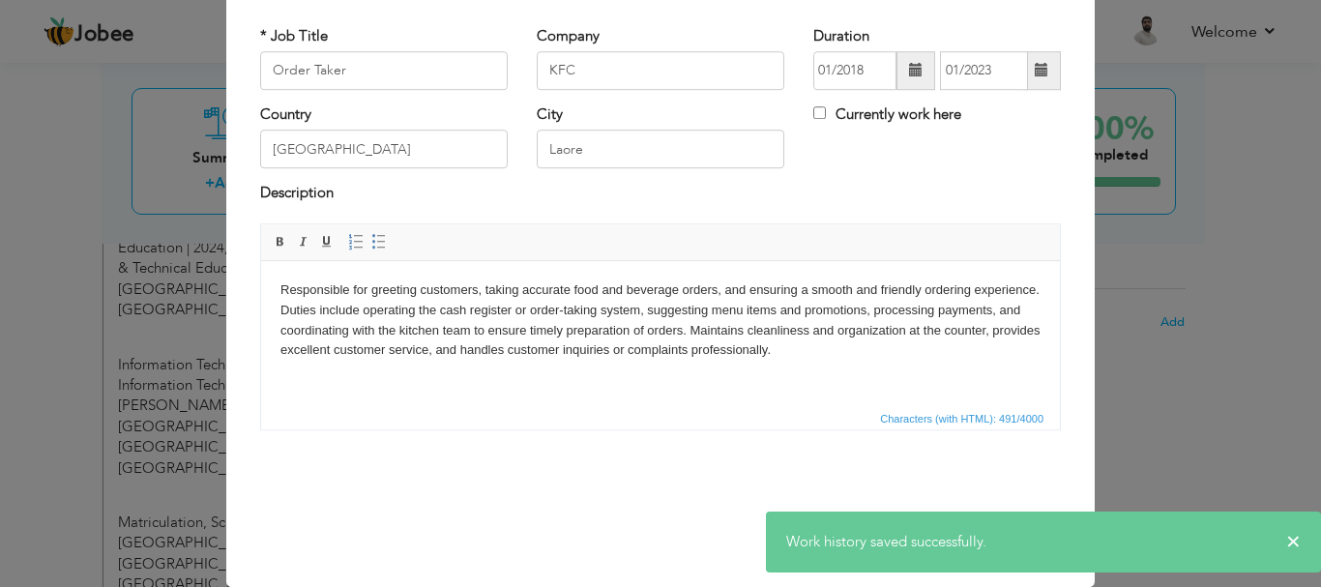
scroll to position [0, 0]
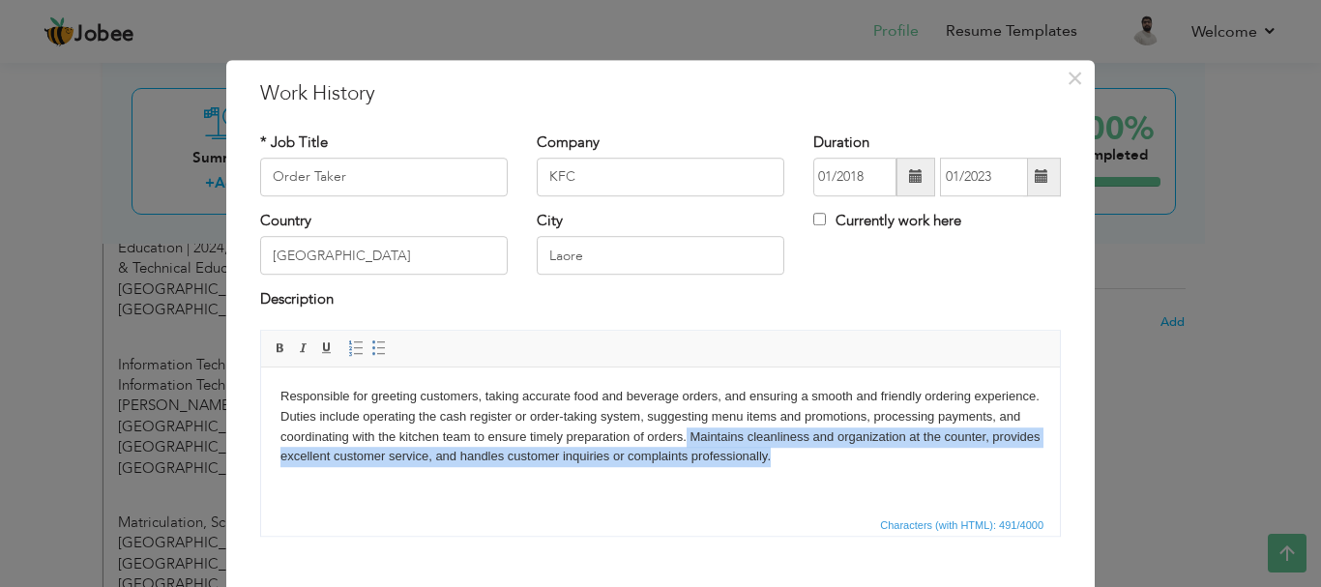
drag, startPoint x: 685, startPoint y: 436, endPoint x: 774, endPoint y: 460, distance: 92.2
click at [774, 460] on body "Responsible for greeting customers, taking accurate food and beverage orders, a…" at bounding box center [661, 426] width 760 height 80
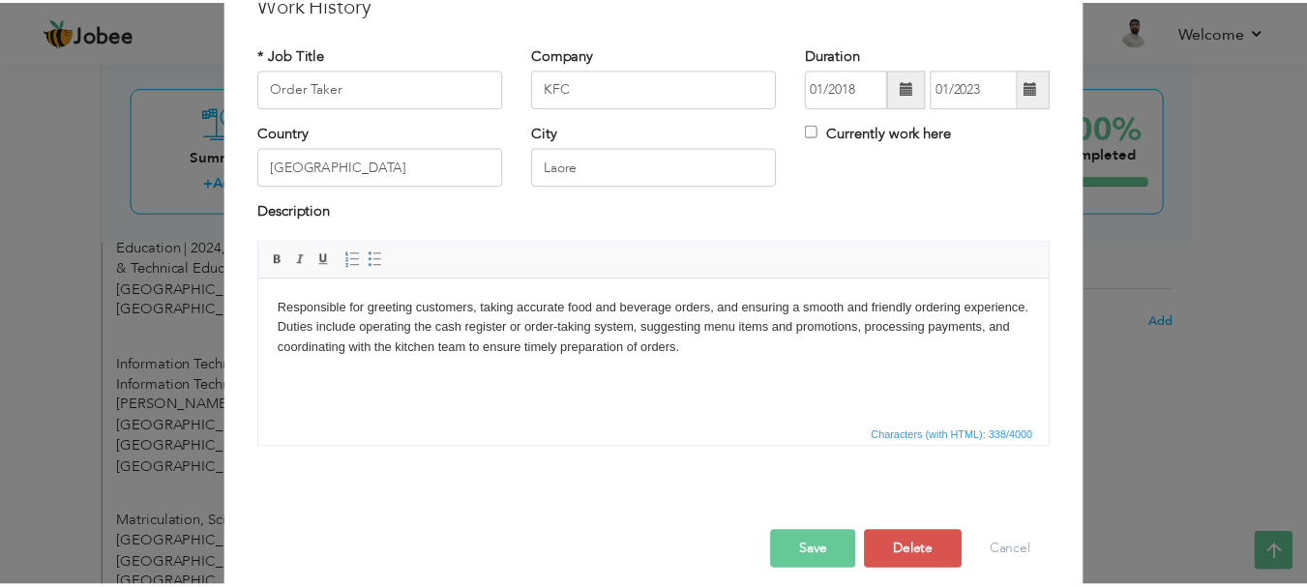
scroll to position [106, 0]
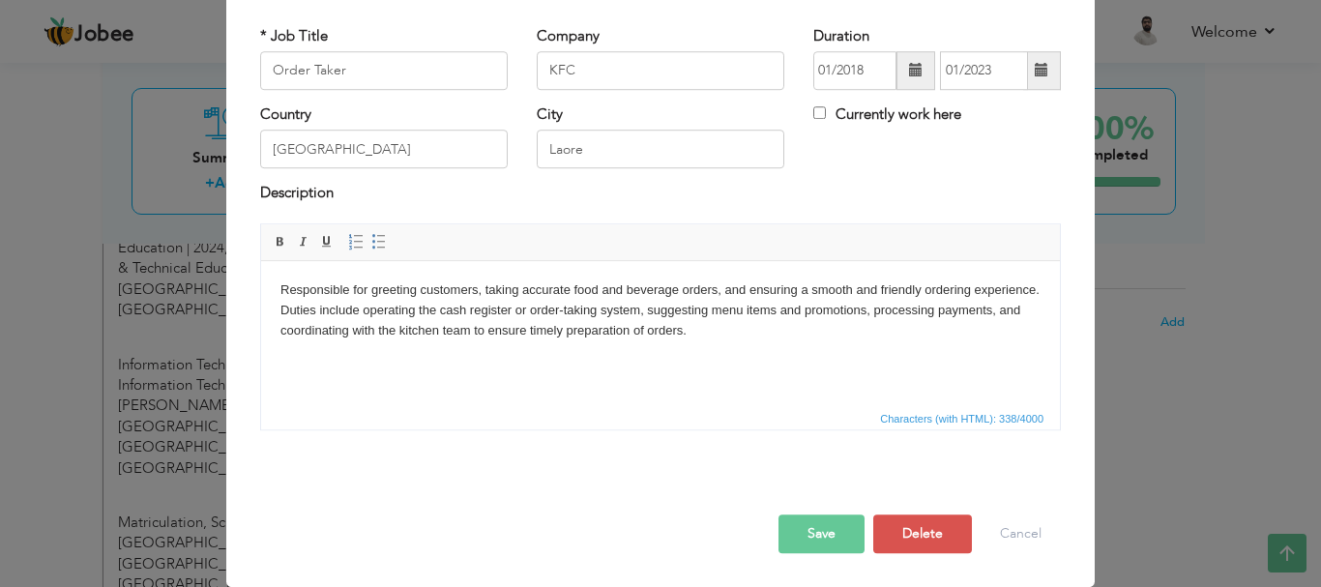
click at [813, 534] on button "Save" at bounding box center [822, 534] width 86 height 39
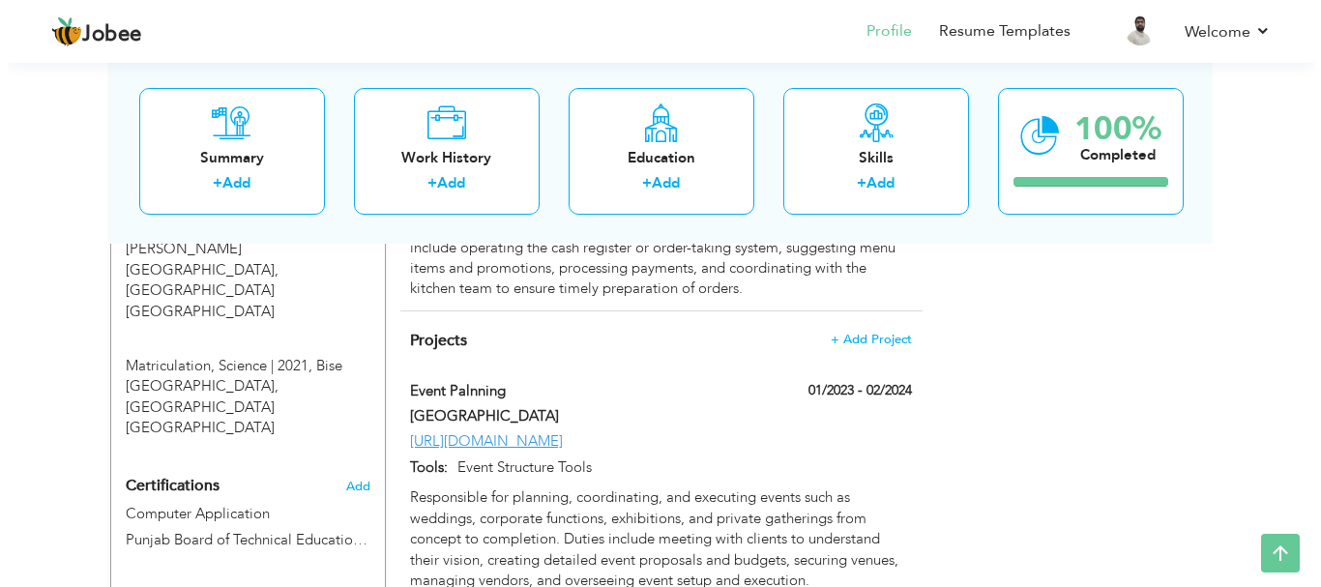
scroll to position [1064, 0]
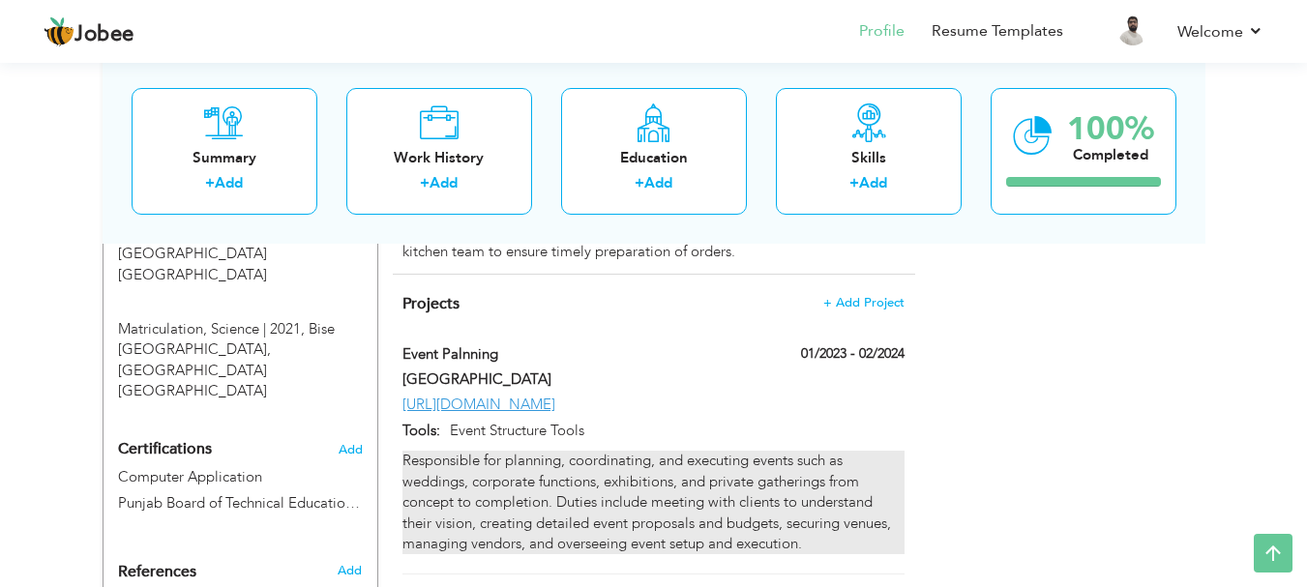
click at [602, 451] on div "Responsible for planning, coordinating, and executing events such as weddings, …" at bounding box center [652, 502] width 501 height 103
type input "Event Palnning"
type input "[GEOGRAPHIC_DATA]"
type input "01/2023"
type input "02/2024"
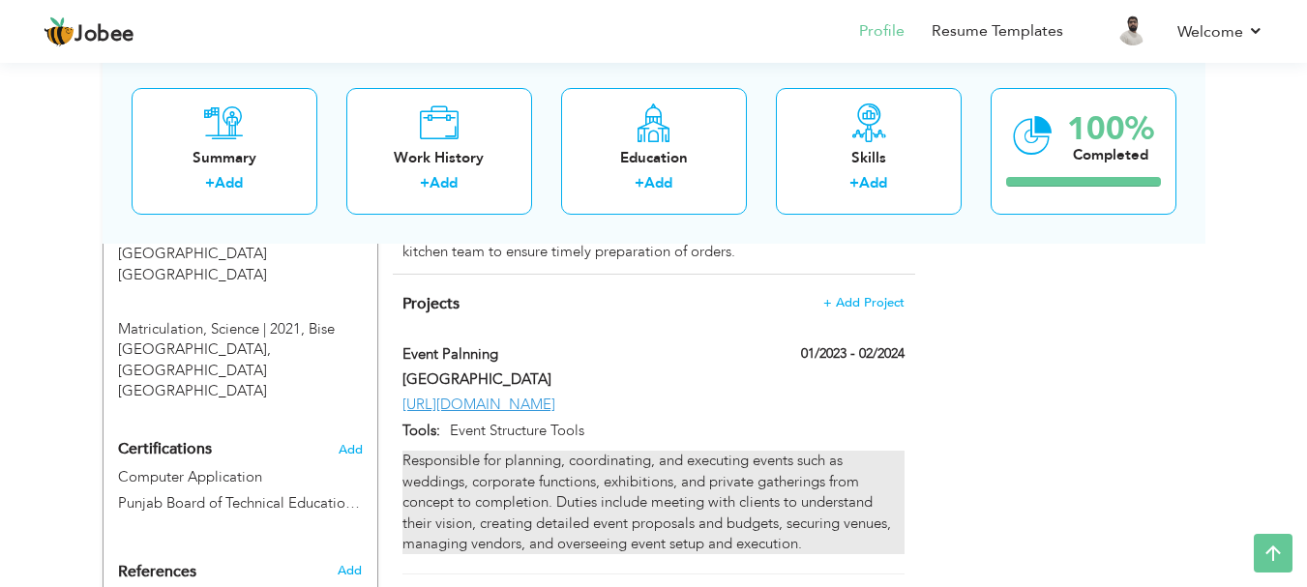
type input "[URL][DOMAIN_NAME]"
type input "Event Structure Tools"
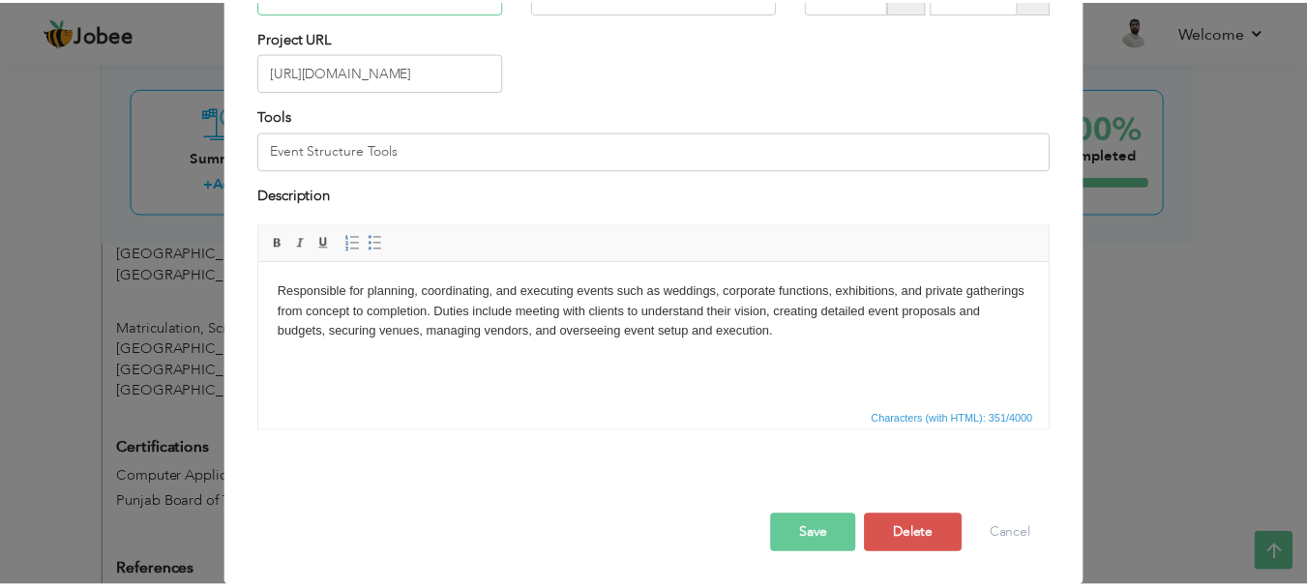
scroll to position [185, 0]
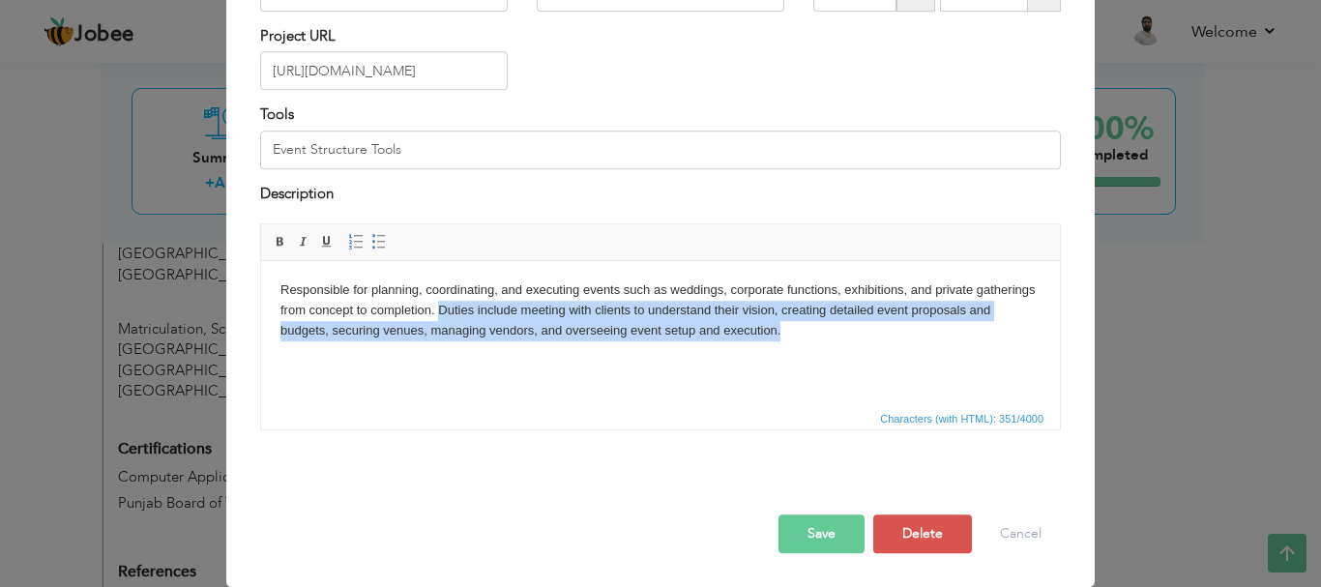
drag, startPoint x: 437, startPoint y: 307, endPoint x: 803, endPoint y: 350, distance: 368.2
click at [803, 350] on html "Responsible for planning, coordinating, and executing events such as weddings, …" at bounding box center [660, 310] width 799 height 99
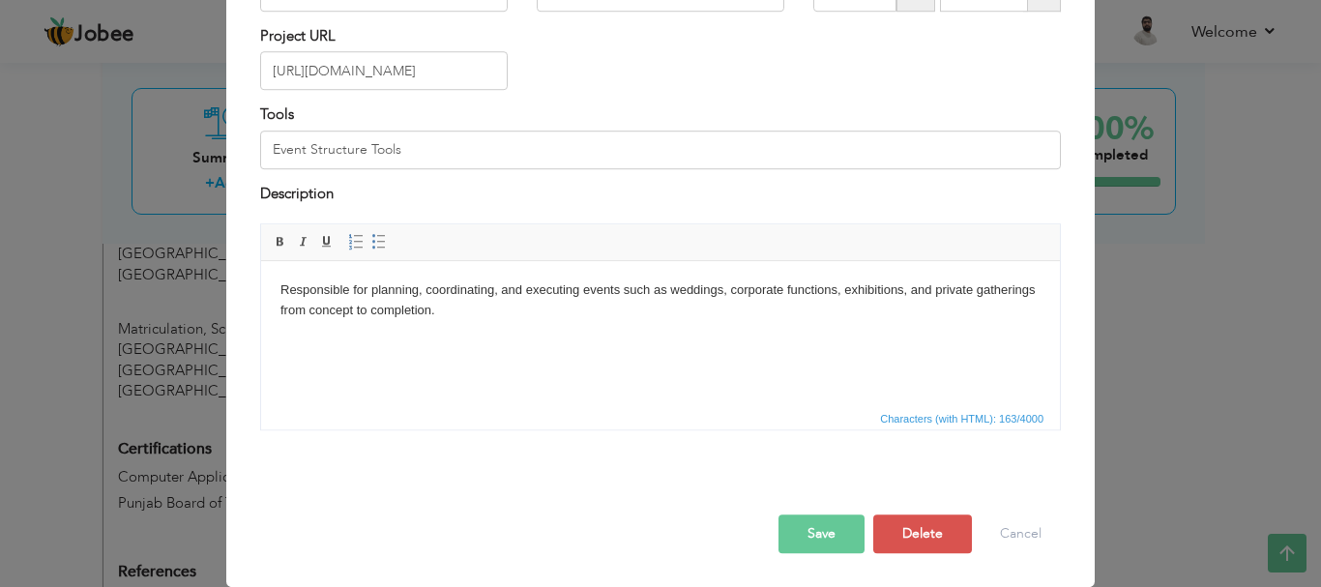
click at [794, 541] on button "Save" at bounding box center [822, 534] width 86 height 39
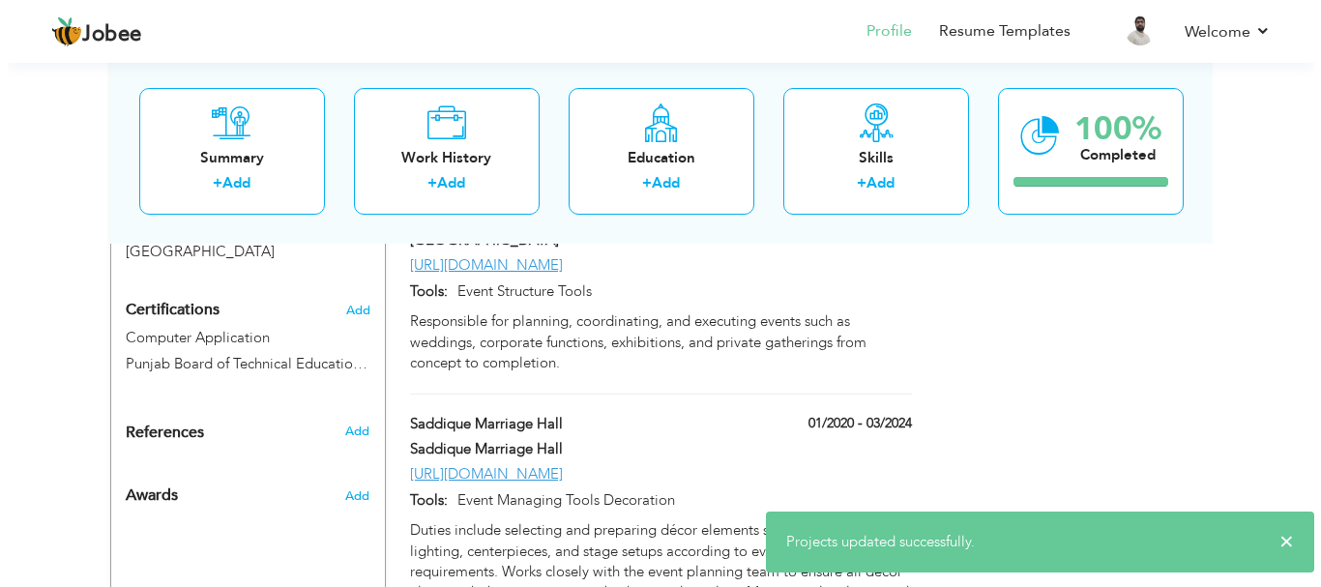
scroll to position [1257, 0]
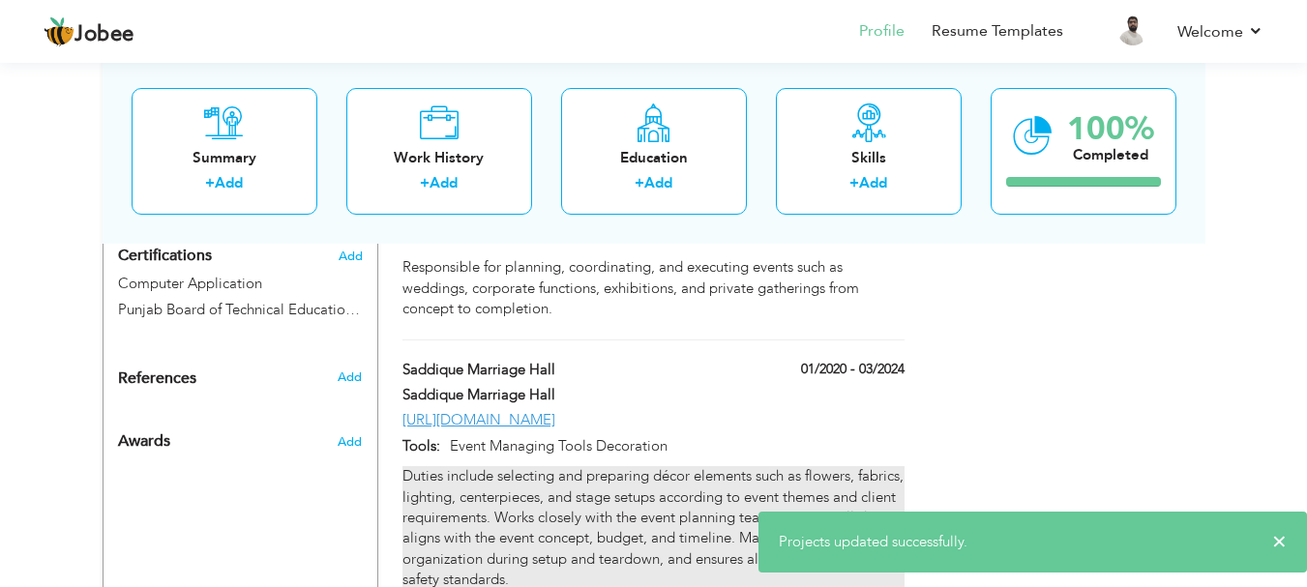
click at [537, 466] on div "Duties include selecting and preparing décor elements such as flowers, fabrics,…" at bounding box center [652, 528] width 501 height 125
type input "Saddique Marriage Hall"
type input "01/2020"
type input "03/2024"
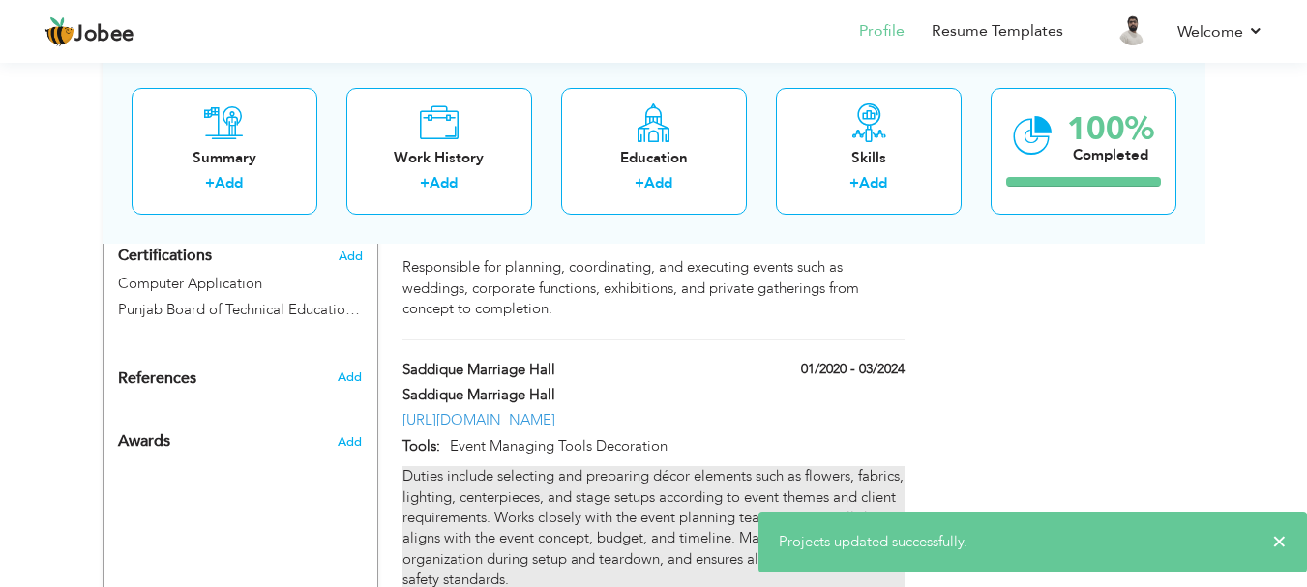
type input "[URL][DOMAIN_NAME]"
type input "Event Managing Tools Decoration"
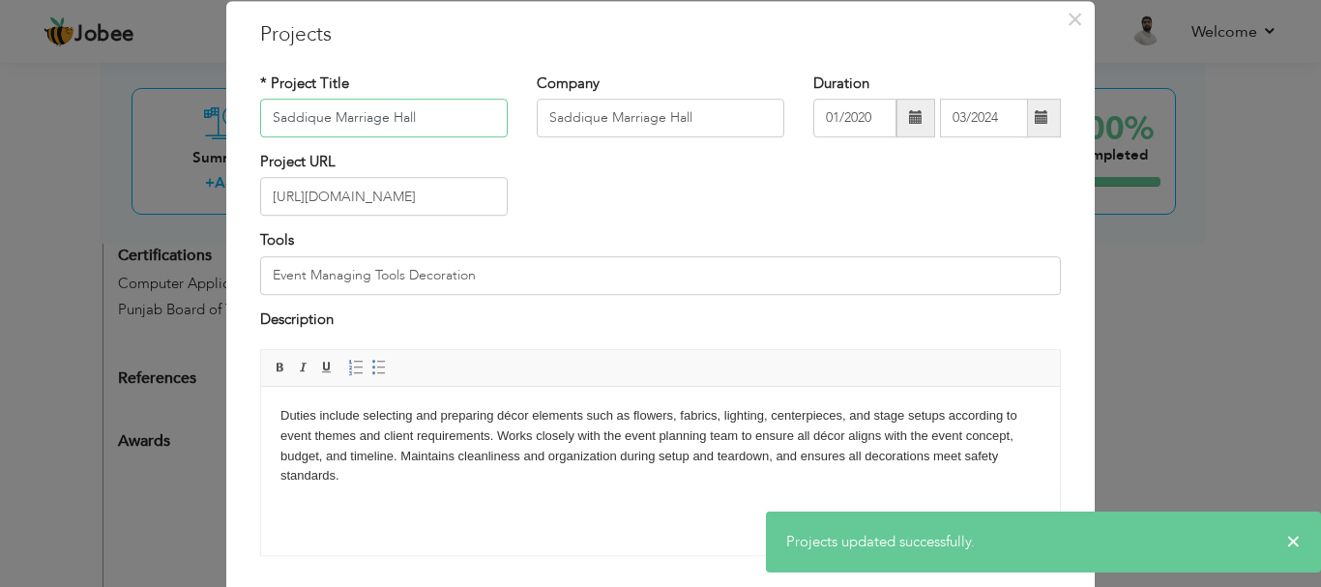
scroll to position [97, 0]
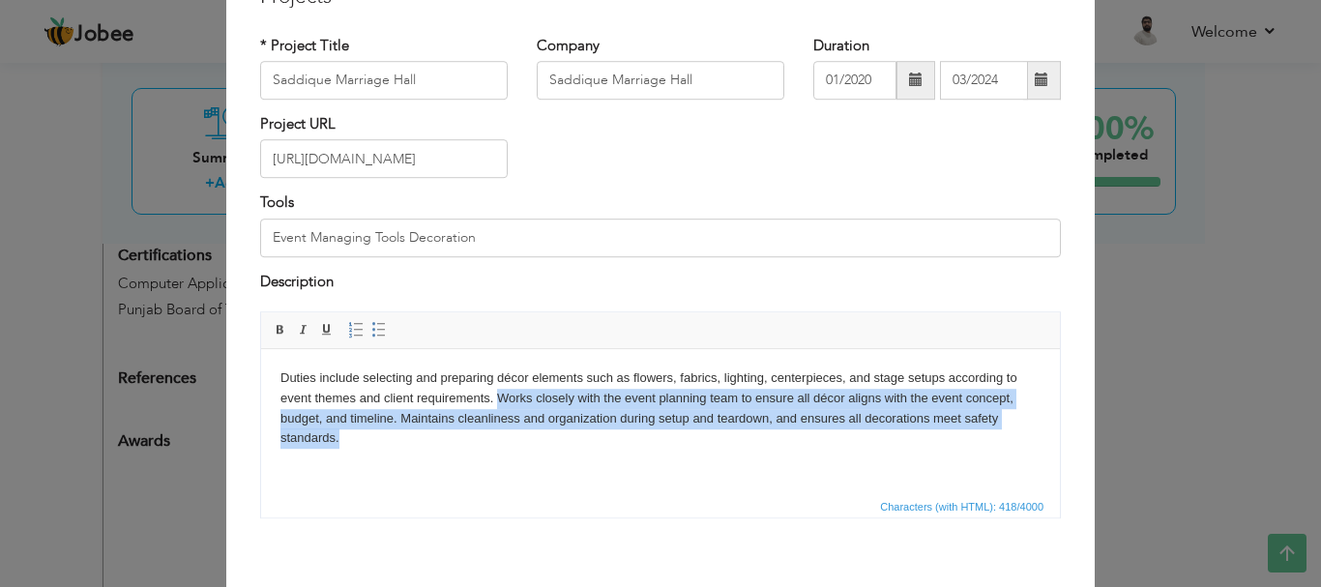
drag, startPoint x: 499, startPoint y: 393, endPoint x: 437, endPoint y: 457, distance: 88.9
click at [437, 457] on html "Duties include selecting and preparing décor elements such as flowers, fabrics,…" at bounding box center [660, 408] width 799 height 119
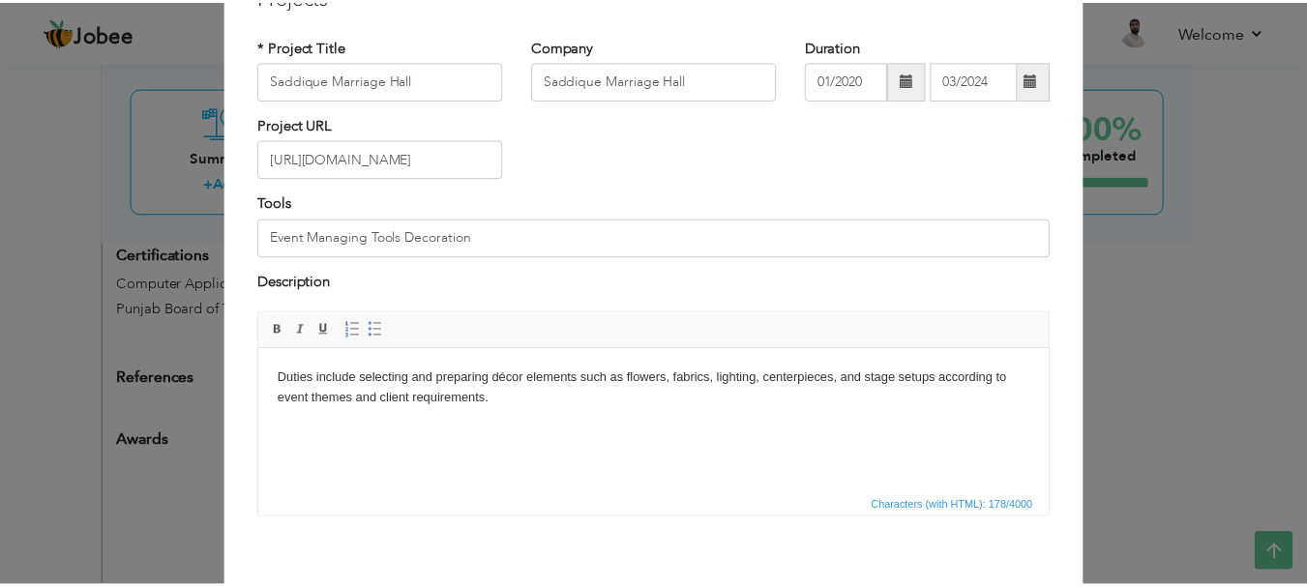
scroll to position [185, 0]
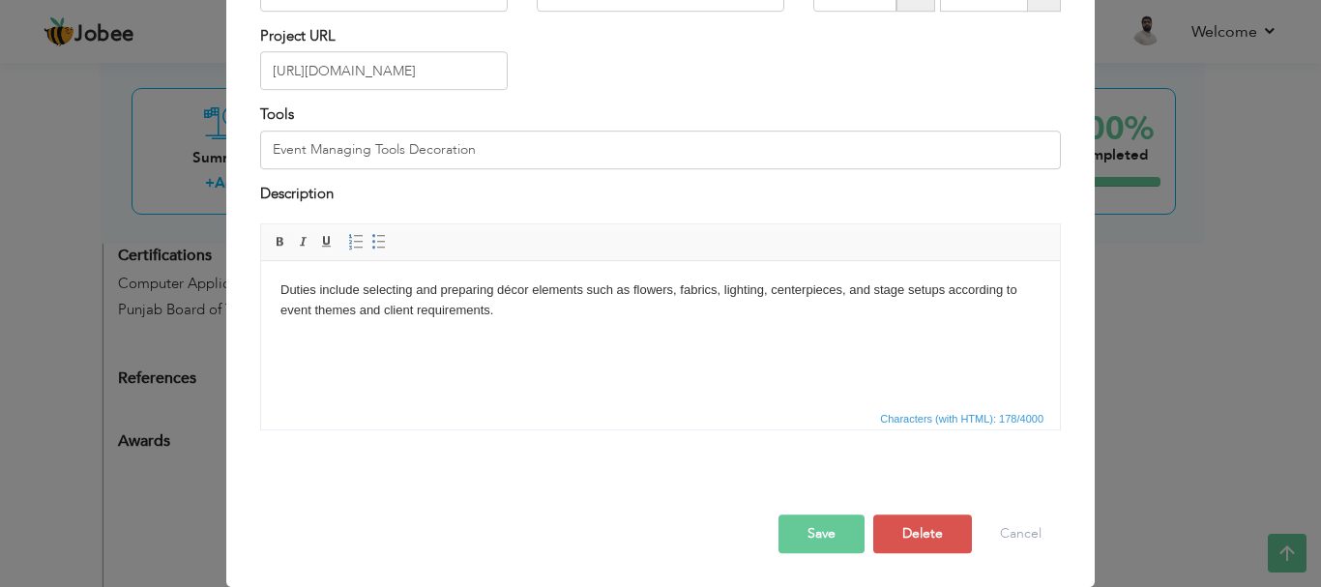
click at [805, 532] on button "Save" at bounding box center [822, 534] width 86 height 39
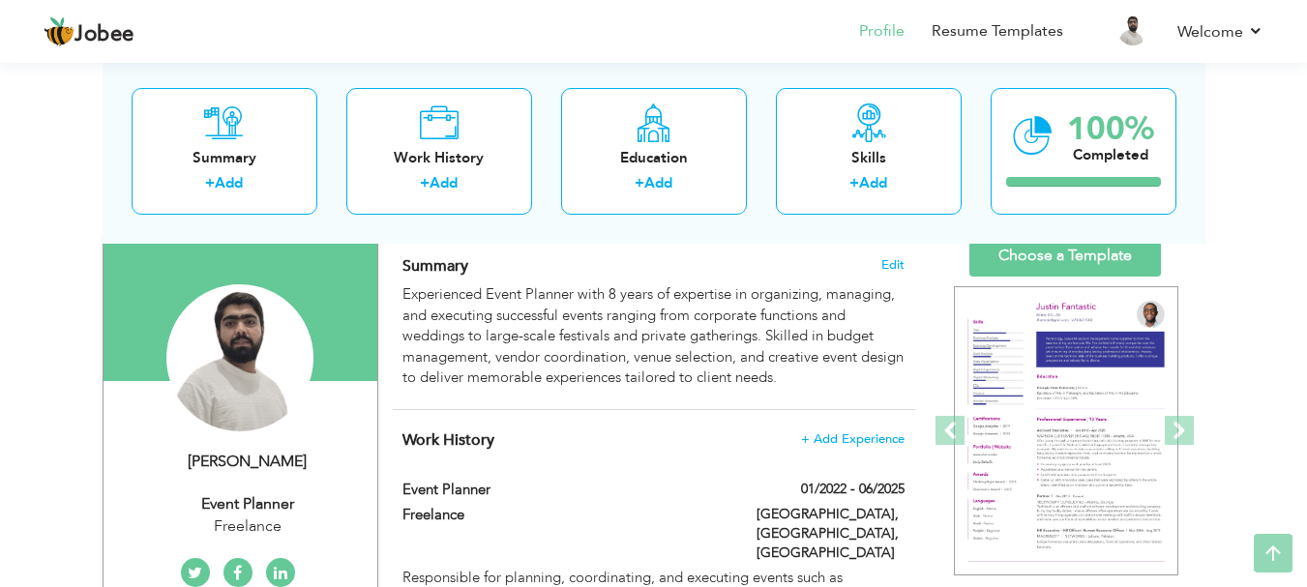
scroll to position [0, 0]
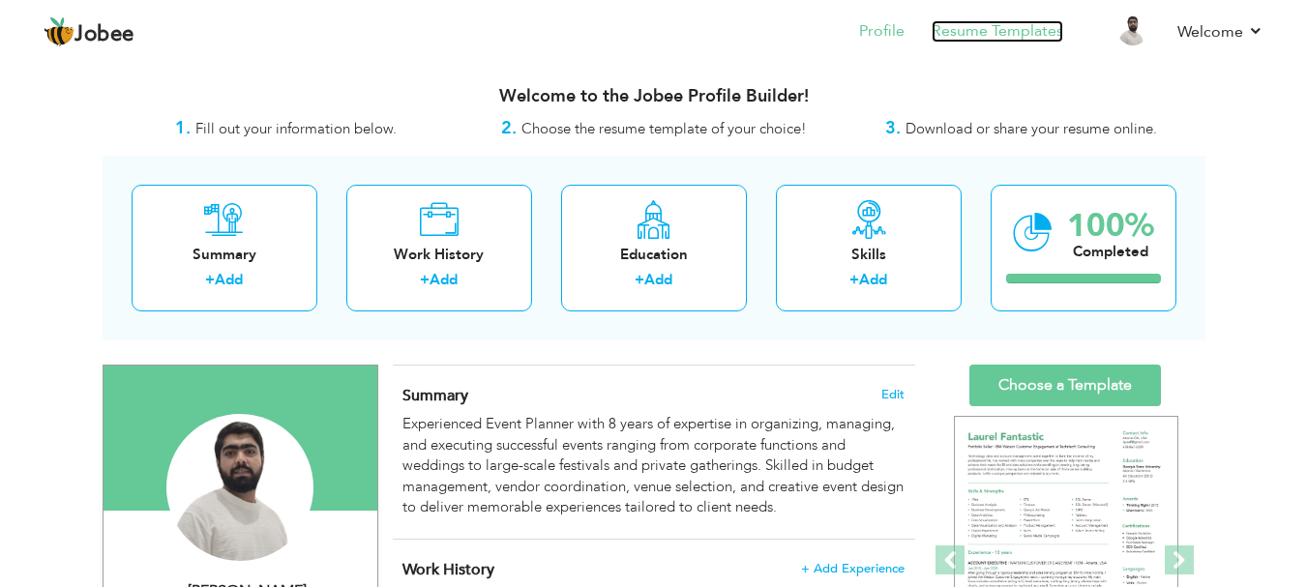
click at [1009, 32] on link "Resume Templates" at bounding box center [997, 31] width 132 height 22
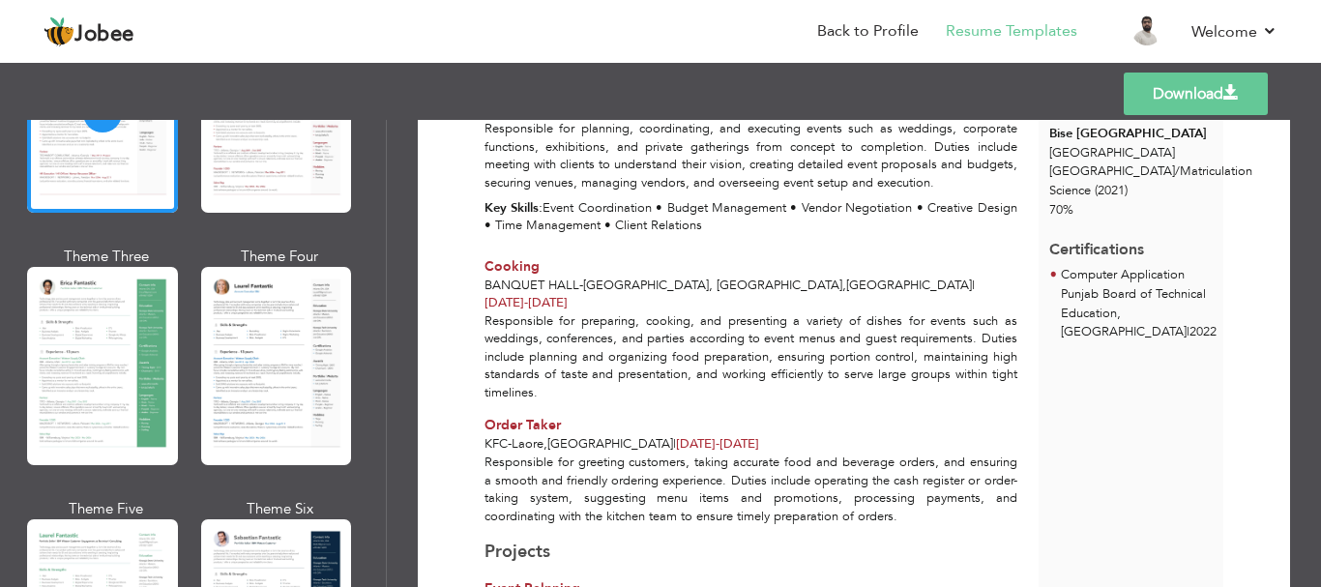
scroll to position [290, 0]
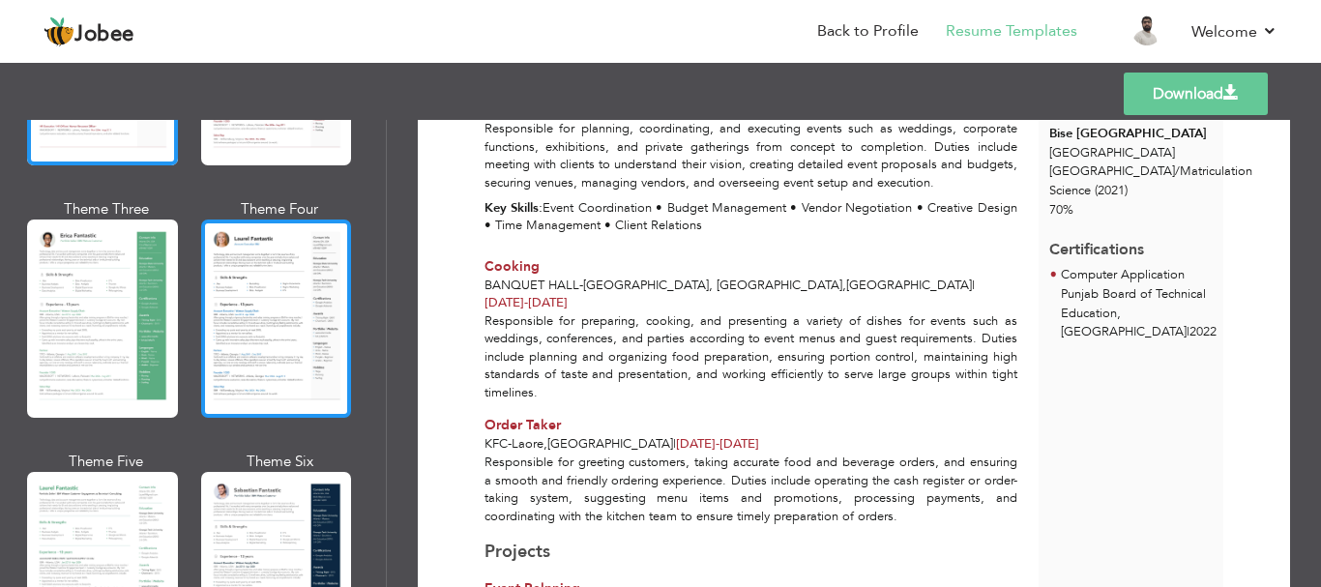
click at [269, 335] on div at bounding box center [276, 319] width 151 height 198
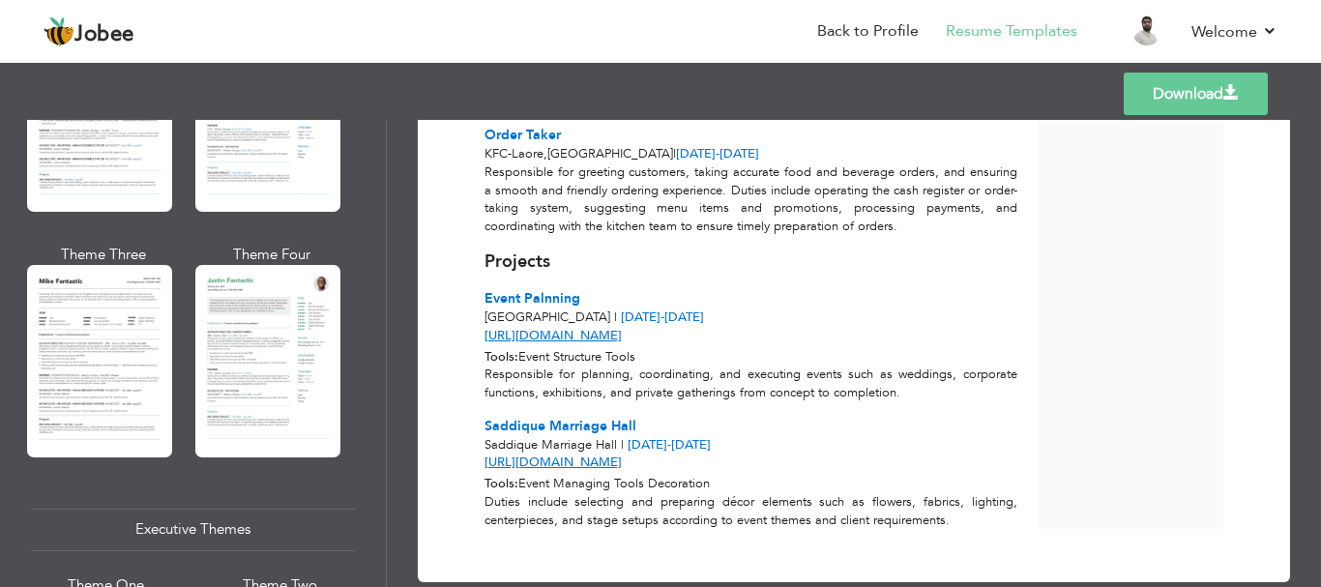
scroll to position [1354, 0]
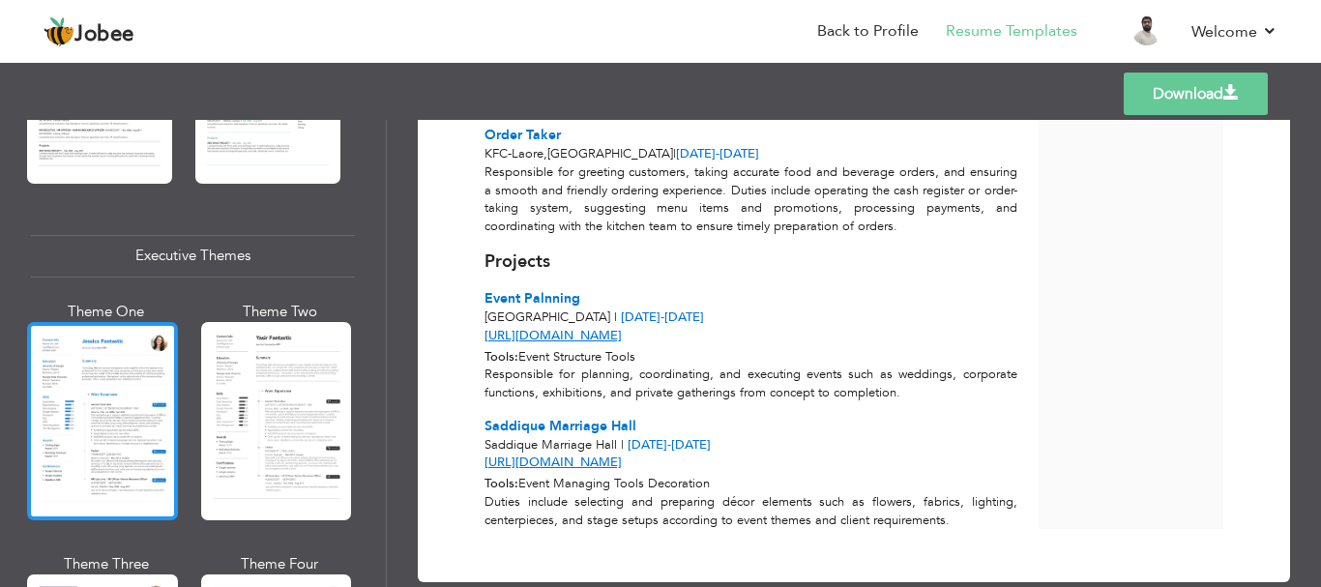
click at [117, 421] on div at bounding box center [102, 421] width 151 height 198
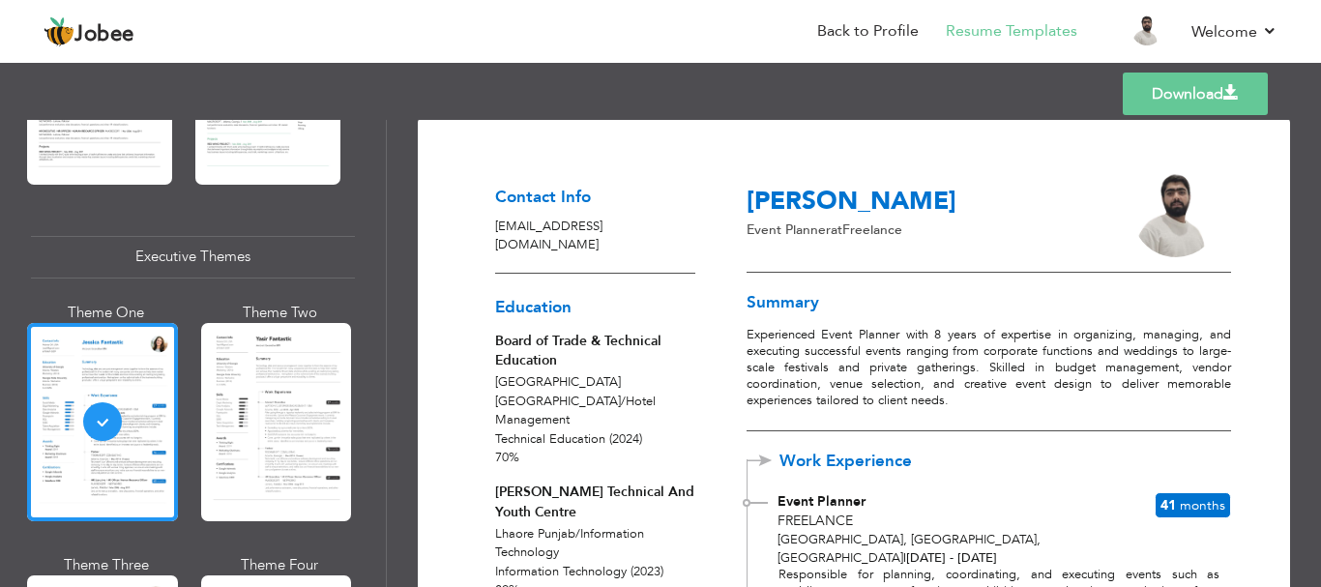
scroll to position [0, 0]
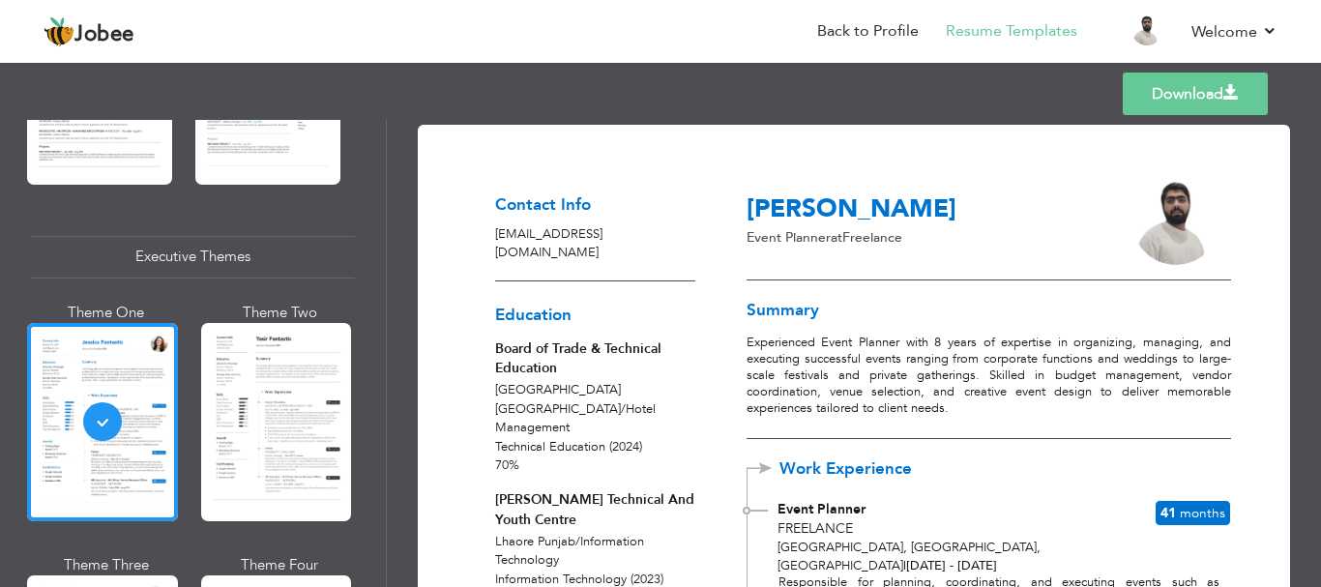
click at [1159, 91] on link "Download" at bounding box center [1195, 94] width 145 height 43
click at [640, 233] on p "krugtraveltourism@gmail.com" at bounding box center [595, 244] width 200 height 38
click at [1037, 202] on h3 "Sharoon Arif" at bounding box center [929, 210] width 364 height 30
